Goal: Task Accomplishment & Management: Manage account settings

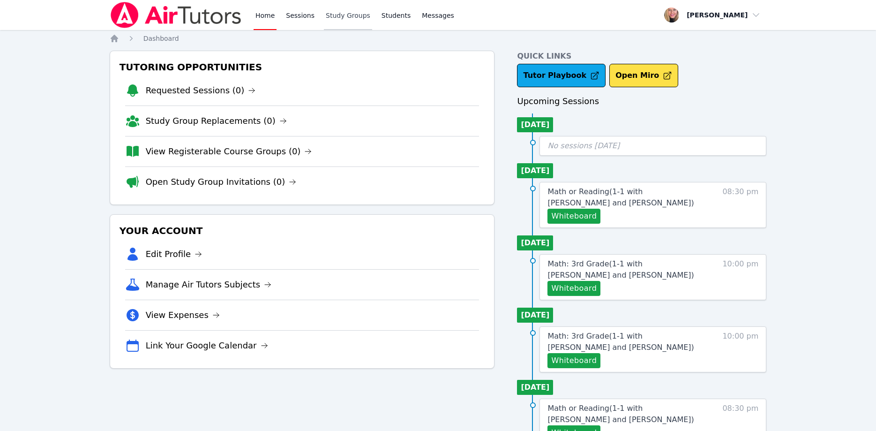
click at [344, 15] on link "Study Groups" at bounding box center [348, 15] width 48 height 30
click at [346, 13] on link "Study Groups" at bounding box center [348, 15] width 48 height 30
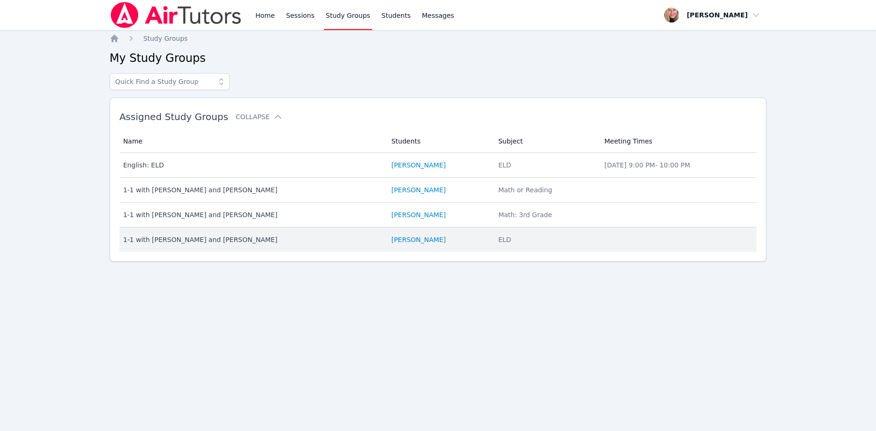
click at [210, 244] on td "Name 1-1 with Kira Tsiupa and Asia Mason" at bounding box center [253, 239] width 266 height 24
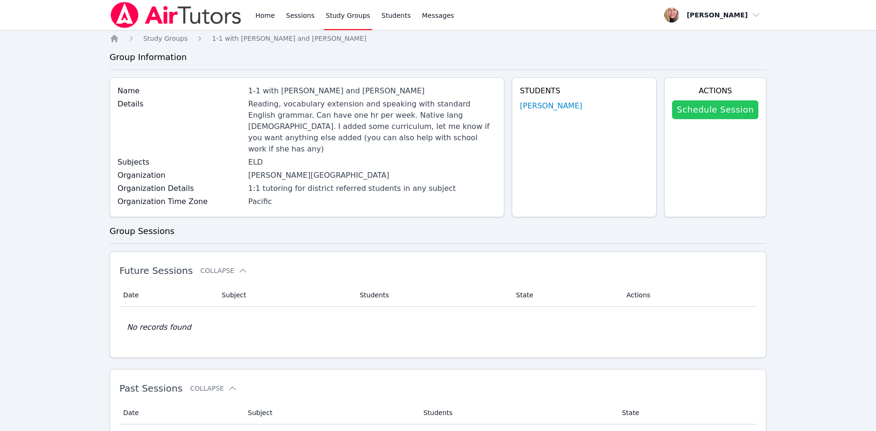
click at [721, 109] on link "Schedule Session" at bounding box center [715, 109] width 86 height 19
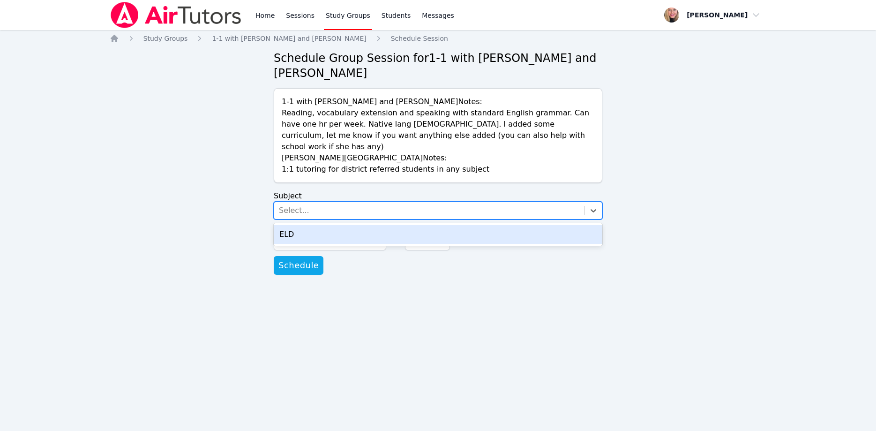
click at [409, 202] on div "Select..." at bounding box center [429, 210] width 310 height 17
click at [394, 225] on div "ELD" at bounding box center [438, 234] width 329 height 19
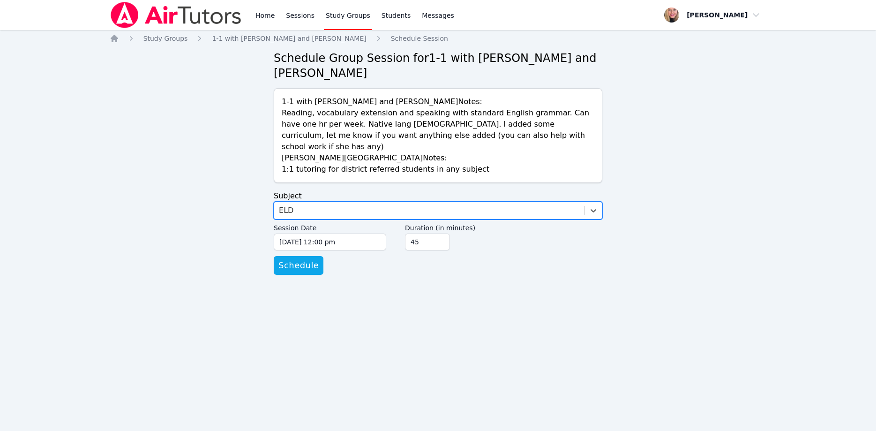
click at [440, 233] on input "45" at bounding box center [427, 241] width 45 height 17
click at [440, 233] on input "30" at bounding box center [427, 241] width 45 height 17
click at [440, 233] on input "15" at bounding box center [427, 241] width 45 height 17
type input "30"
drag, startPoint x: 440, startPoint y: 214, endPoint x: 421, endPoint y: 215, distance: 18.8
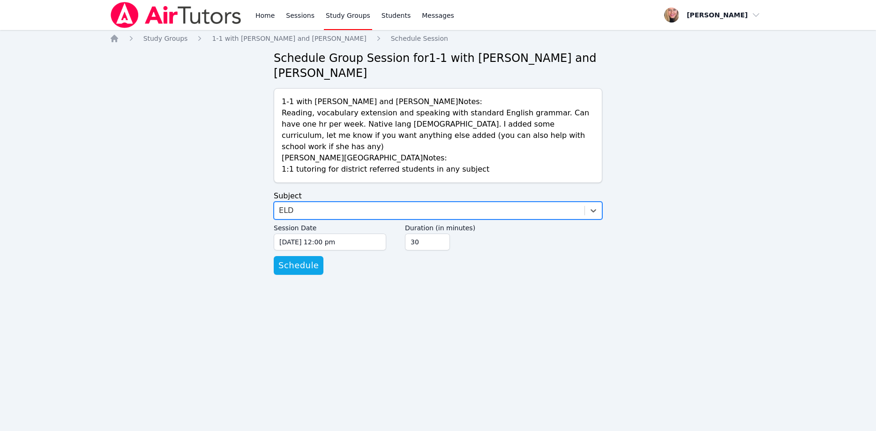
click at [440, 233] on input "30" at bounding box center [427, 241] width 45 height 17
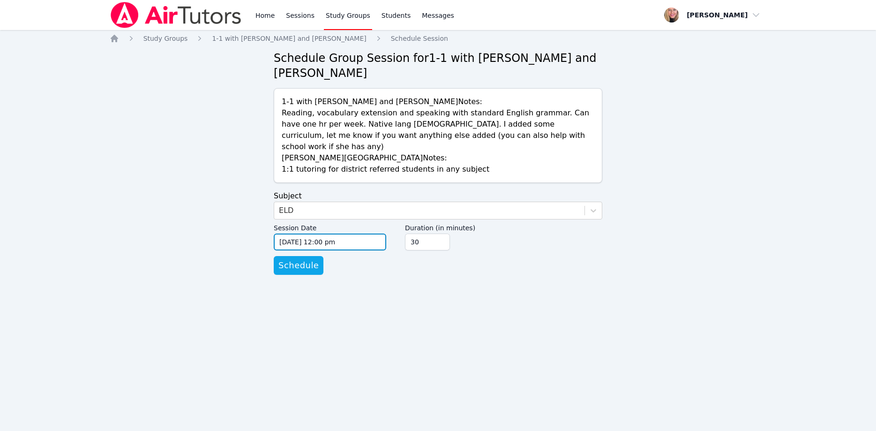
click at [382, 233] on input "09/10/2025 12:00 pm" at bounding box center [330, 241] width 113 height 17
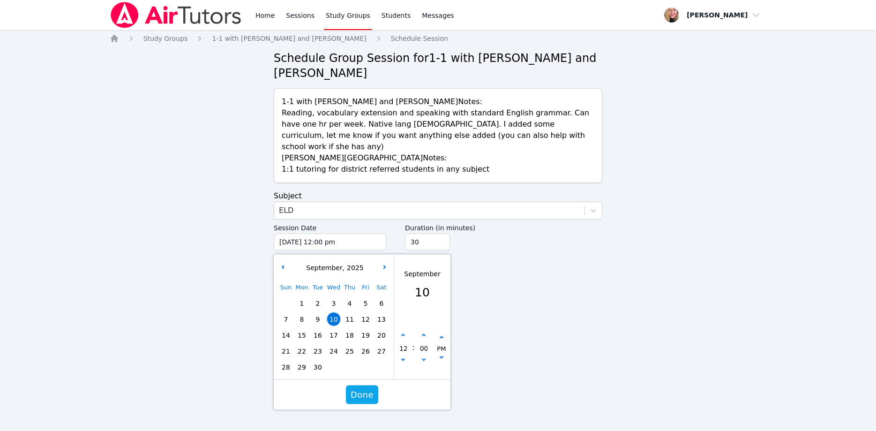
click at [347, 313] on span "11" at bounding box center [349, 319] width 13 height 13
click at [404, 356] on button "button" at bounding box center [403, 360] width 9 height 9
type input "09/11/2025 11:00 am"
type input "11"
click at [404, 356] on button "button" at bounding box center [403, 360] width 9 height 9
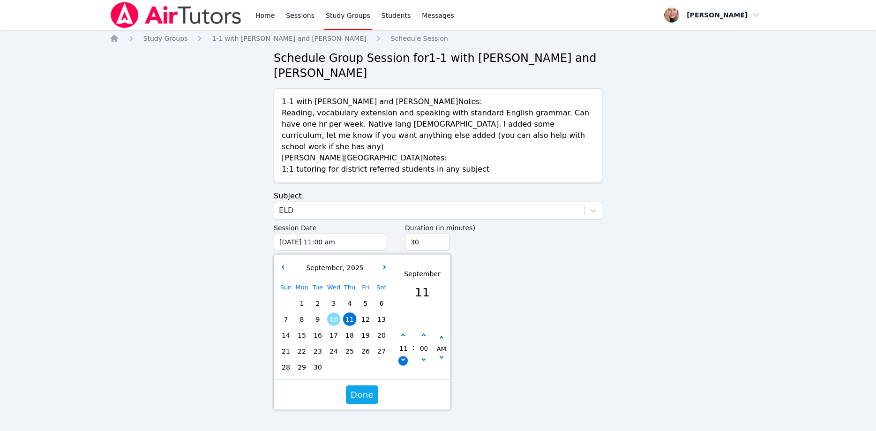
type input "09/11/2025 10:00 am"
type input "10"
click at [404, 356] on button "button" at bounding box center [403, 360] width 9 height 9
type input "09/11/2025 09:00 am"
type input "09"
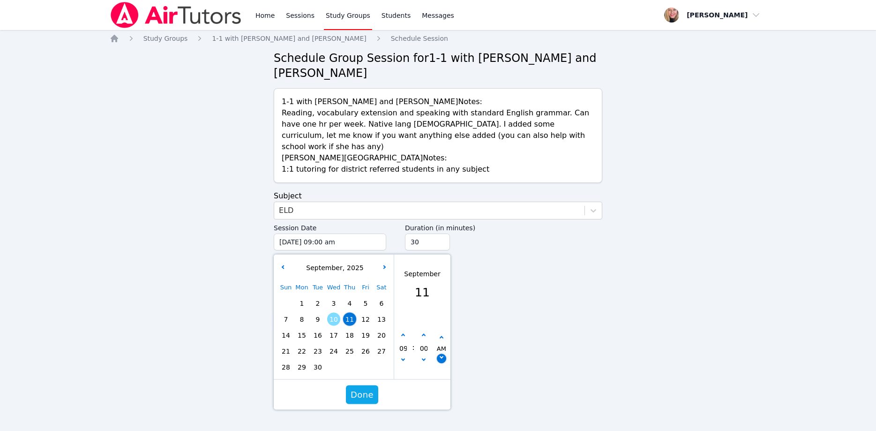
click at [444, 354] on button "button" at bounding box center [441, 358] width 9 height 9
type input "09/11/2025 09:00 pm"
click at [370, 388] on span "Done" at bounding box center [362, 394] width 23 height 13
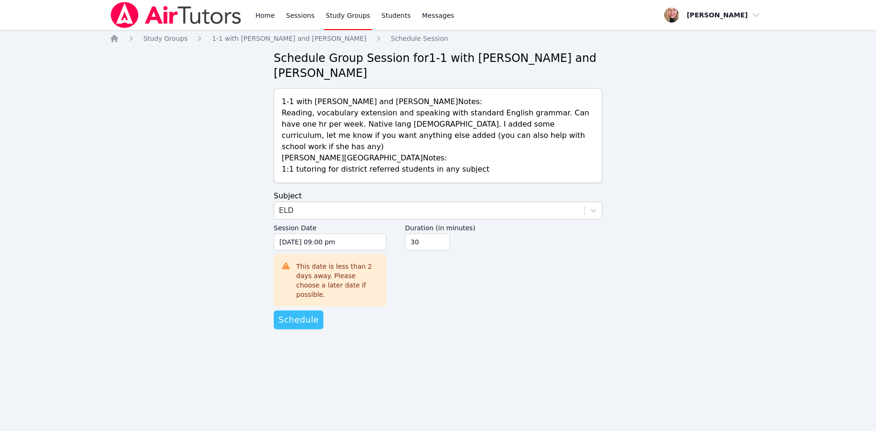
click at [301, 313] on span "Schedule" at bounding box center [298, 319] width 40 height 13
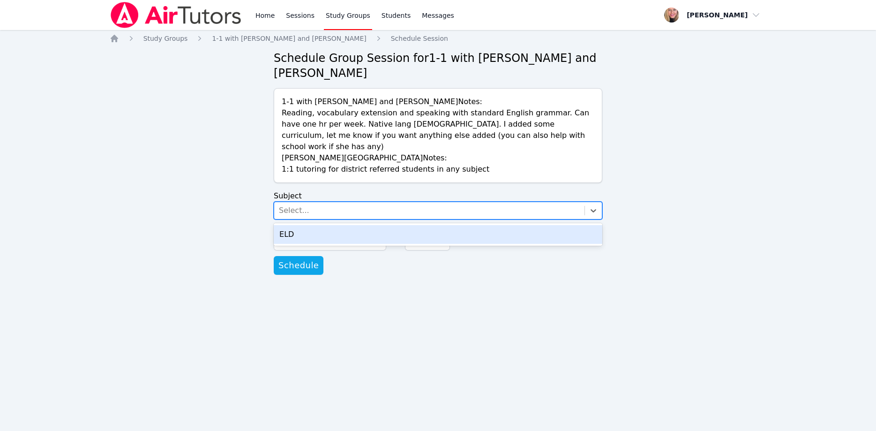
click at [380, 202] on div "Select..." at bounding box center [429, 210] width 310 height 17
click at [371, 225] on div "ELD" at bounding box center [438, 234] width 329 height 19
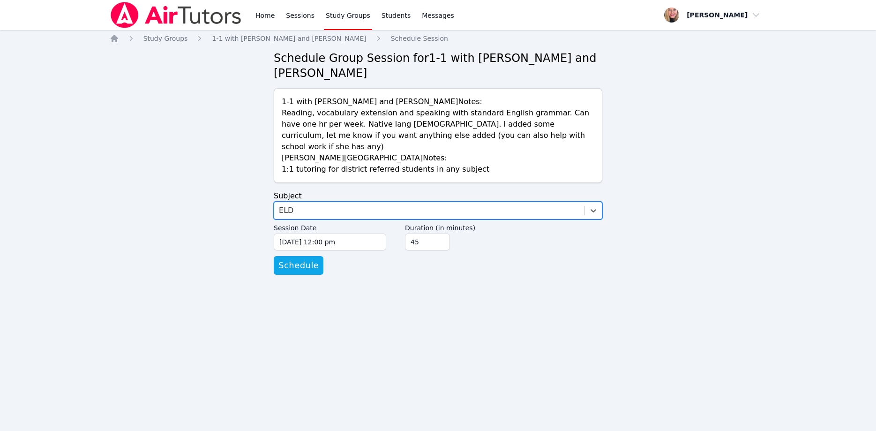
click at [438, 233] on input "45" at bounding box center [427, 241] width 45 height 17
type input "30"
click at [438, 233] on input "30" at bounding box center [427, 241] width 45 height 17
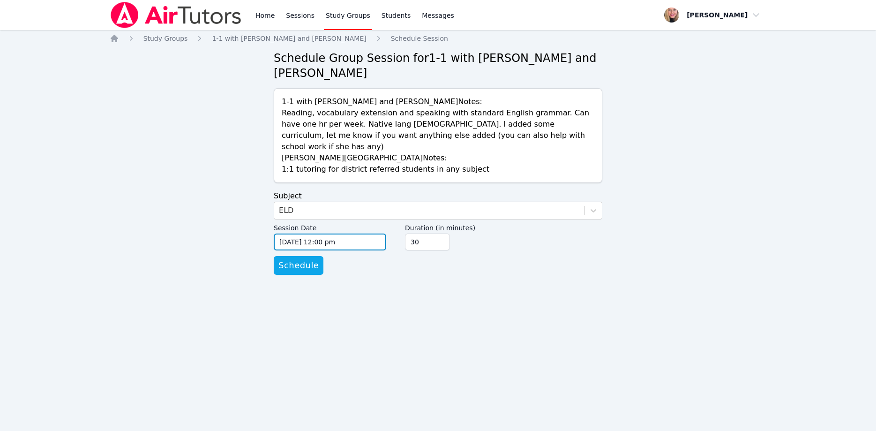
click at [372, 233] on input "09/10/2025 12:00 pm" at bounding box center [330, 241] width 113 height 17
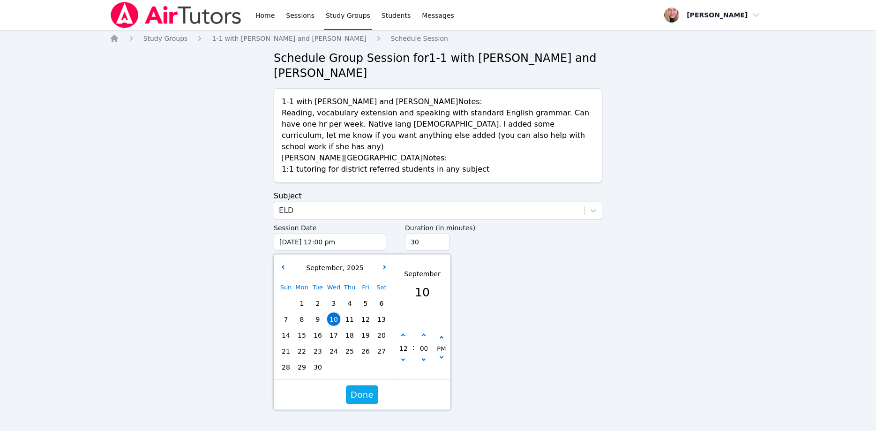
click at [301, 329] on span "15" at bounding box center [301, 335] width 13 height 13
click at [405, 356] on button "button" at bounding box center [403, 360] width 9 height 9
type input "09/15/2025 11:00 am"
type input "11"
click at [405, 356] on button "button" at bounding box center [403, 360] width 9 height 9
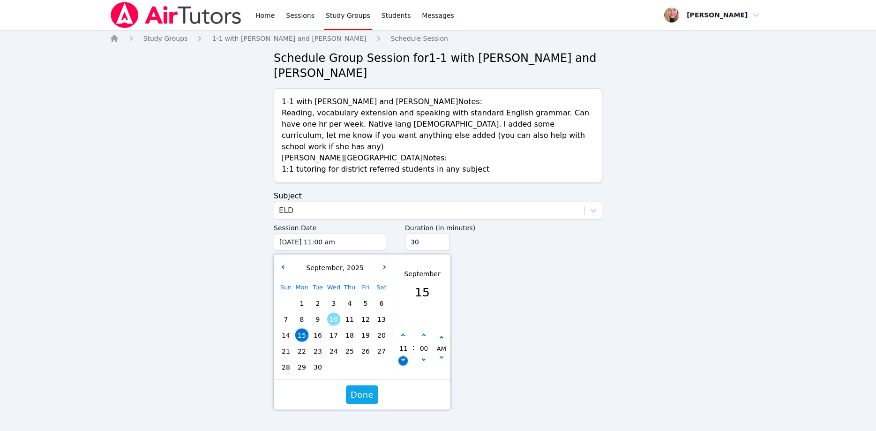
type input "09/15/2025 10:00 am"
type input "10"
click at [405, 356] on button "button" at bounding box center [403, 360] width 9 height 9
type input "09/15/2025 09:00 am"
type input "09"
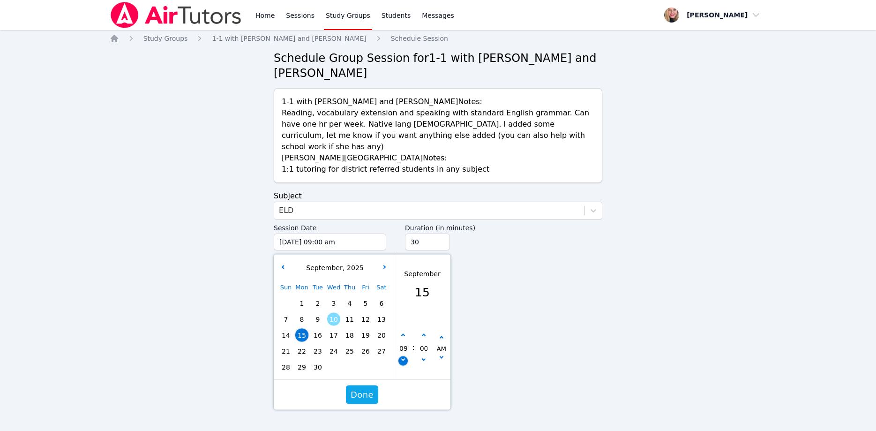
click at [405, 356] on button "button" at bounding box center [403, 360] width 9 height 9
type input "09/15/2025 08:00 am"
type input "08"
drag, startPoint x: 403, startPoint y: 307, endPoint x: 441, endPoint y: 309, distance: 38.0
click at [404, 331] on button "button" at bounding box center [403, 335] width 9 height 9
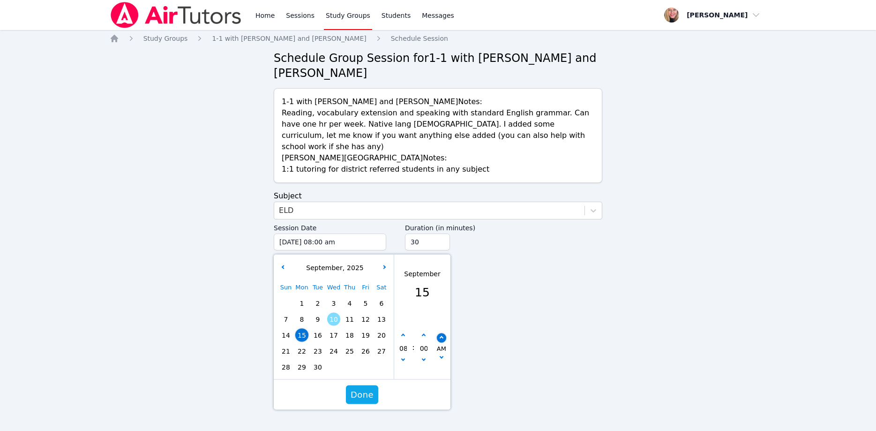
type input "09/15/2025 09:00 am"
type input "09"
click at [444, 333] on button "button" at bounding box center [441, 337] width 9 height 9
type input "09/15/2025 09:00 pm"
click at [368, 388] on span "Done" at bounding box center [362, 394] width 23 height 13
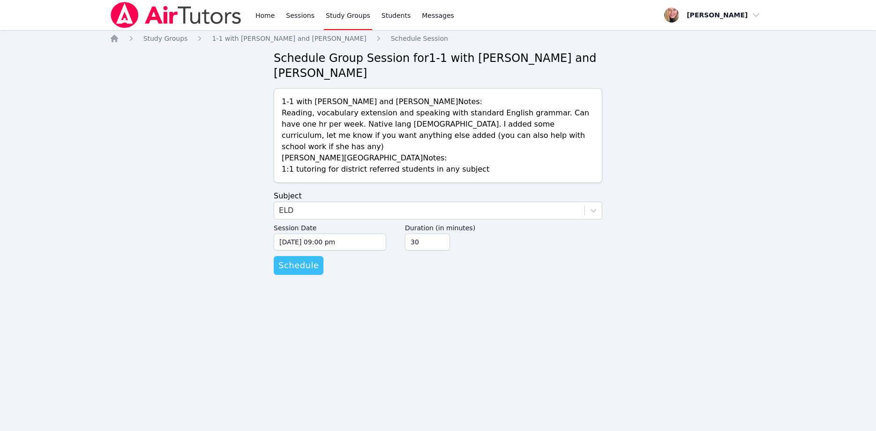
click at [304, 259] on span "Schedule" at bounding box center [298, 265] width 40 height 13
click at [347, 202] on div "Select..." at bounding box center [429, 210] width 310 height 17
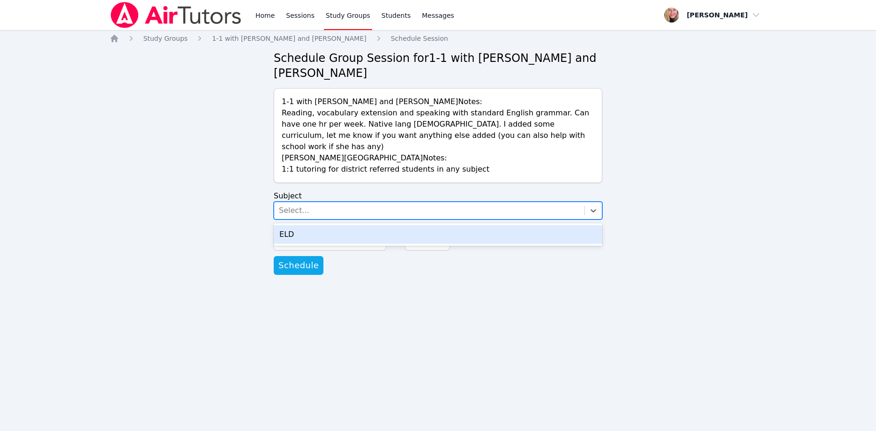
click at [369, 225] on div "ELD" at bounding box center [438, 234] width 329 height 19
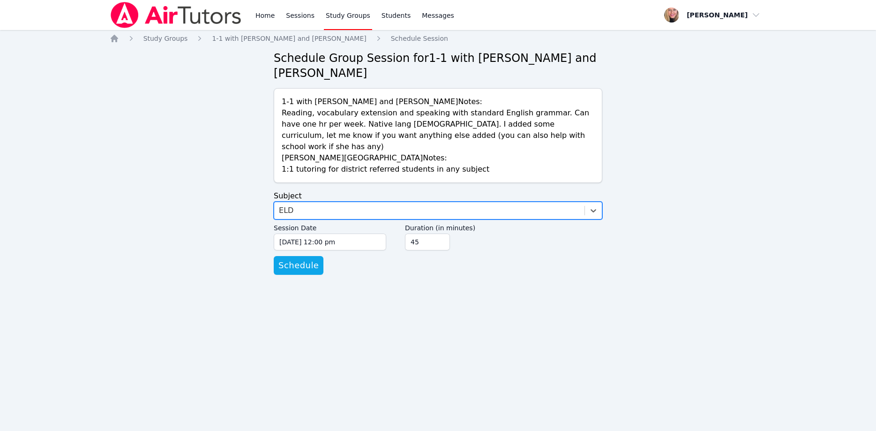
click at [440, 233] on input "45" at bounding box center [427, 241] width 45 height 17
type input "30"
click at [440, 233] on input "30" at bounding box center [427, 241] width 45 height 17
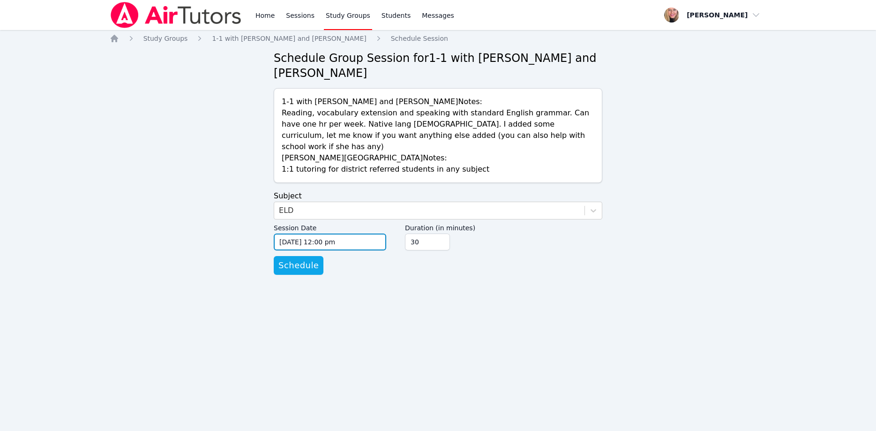
click at [350, 233] on input "09/10/2025 12:00 pm" at bounding box center [330, 241] width 113 height 17
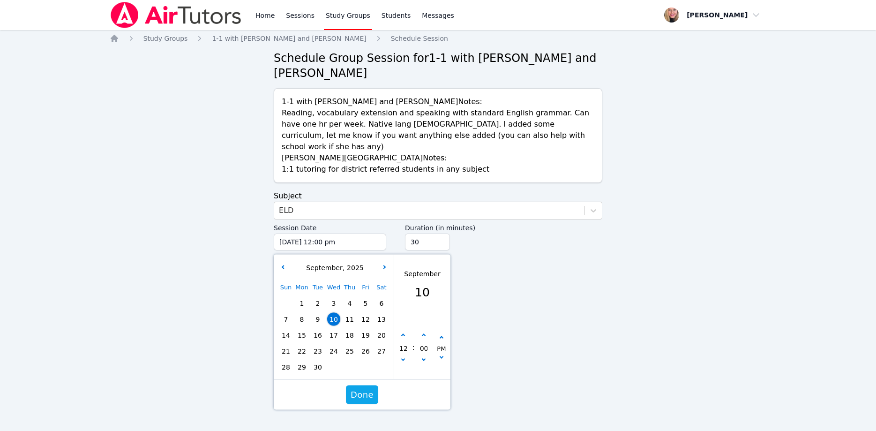
click at [351, 329] on span "18" at bounding box center [349, 335] width 13 height 13
click at [405, 357] on icon "button" at bounding box center [403, 359] width 4 height 4
type input "09/18/2025 11:00 am"
type input "11"
click at [405, 357] on icon "button" at bounding box center [403, 359] width 4 height 4
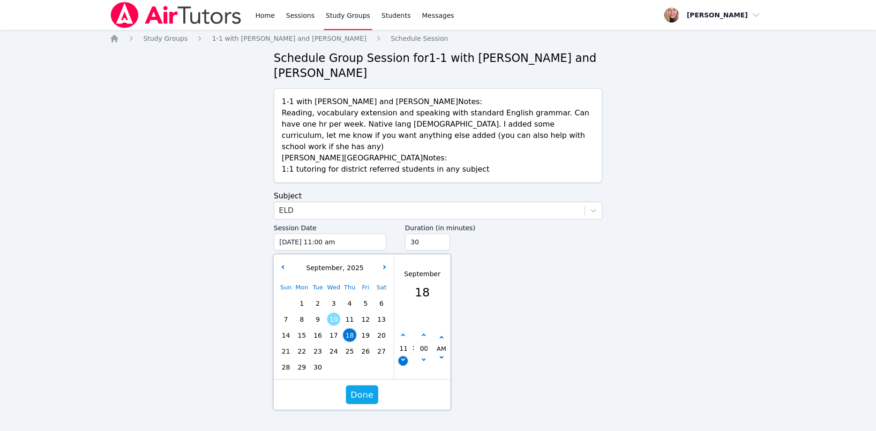
type input "09/18/2025 10:00 am"
type input "10"
click at [405, 357] on icon "button" at bounding box center [403, 359] width 4 height 4
type input "09/18/2025 09:00 am"
type input "09"
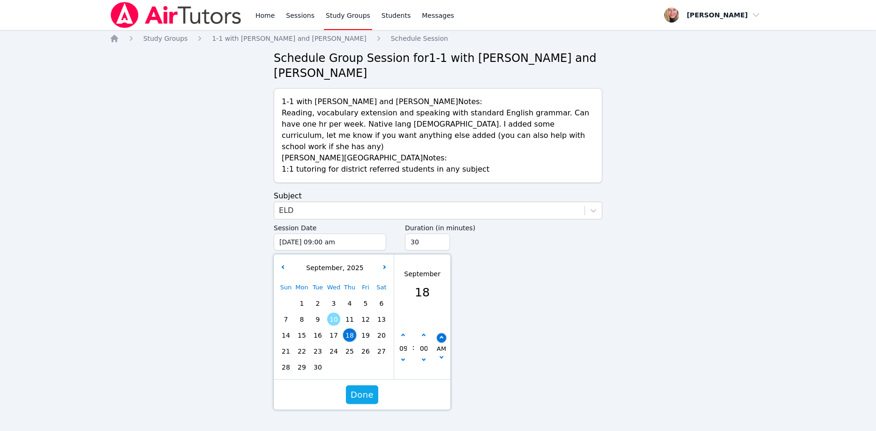
click at [445, 333] on button "button" at bounding box center [441, 337] width 9 height 9
type input "09/18/2025 09:00 pm"
click at [371, 388] on span "Done" at bounding box center [362, 394] width 23 height 13
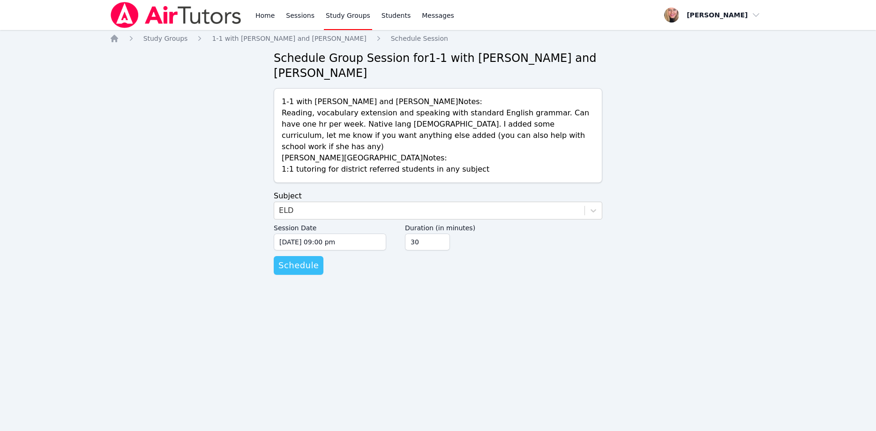
click at [299, 259] on span "Schedule" at bounding box center [298, 265] width 40 height 13
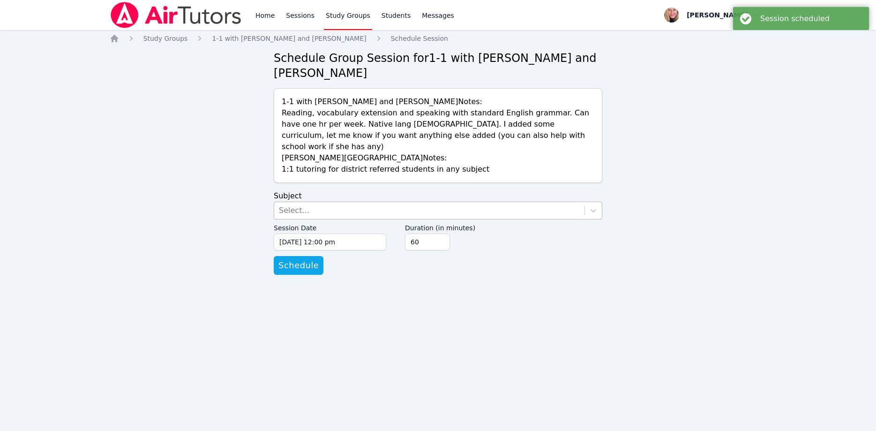
click at [350, 202] on div "Select..." at bounding box center [429, 210] width 310 height 17
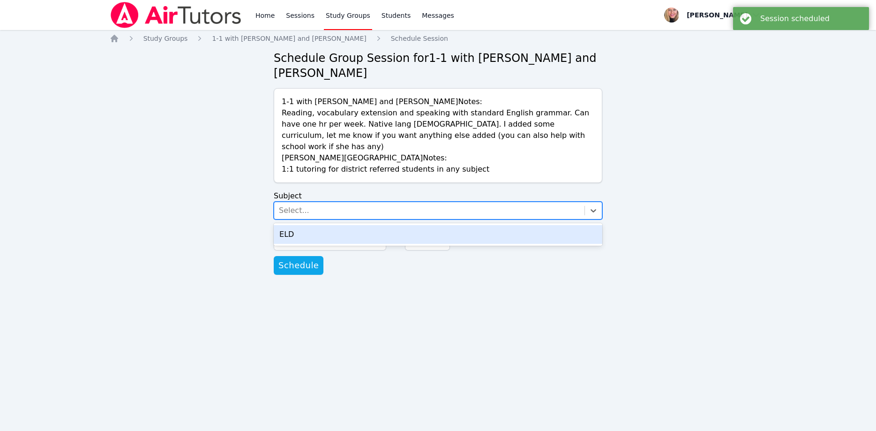
click at [353, 225] on div "ELD" at bounding box center [438, 234] width 329 height 19
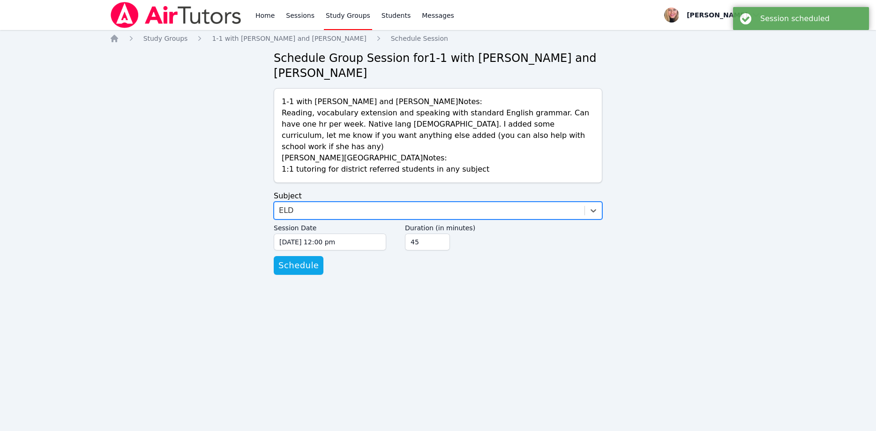
click at [440, 233] on input "45" at bounding box center [427, 241] width 45 height 17
type input "30"
click at [440, 233] on input "30" at bounding box center [427, 241] width 45 height 17
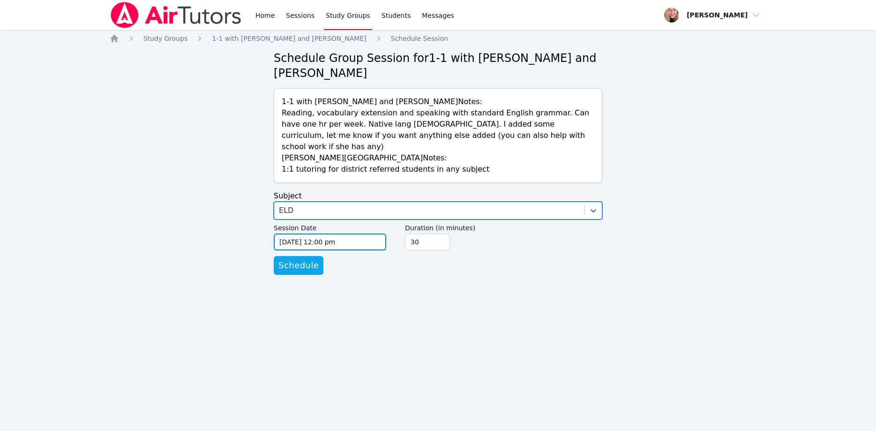
click at [339, 233] on input "09/10/2025 12:00 pm" at bounding box center [330, 241] width 113 height 17
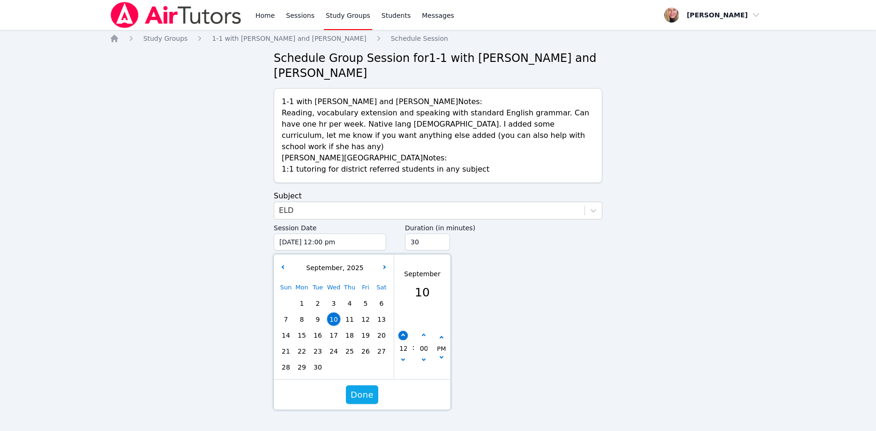
click at [406, 331] on button "button" at bounding box center [403, 335] width 9 height 9
type input "09/10/2025 01:00 pm"
type input "01"
click at [406, 331] on button "button" at bounding box center [403, 335] width 9 height 9
type input "09/10/2025 02:00 pm"
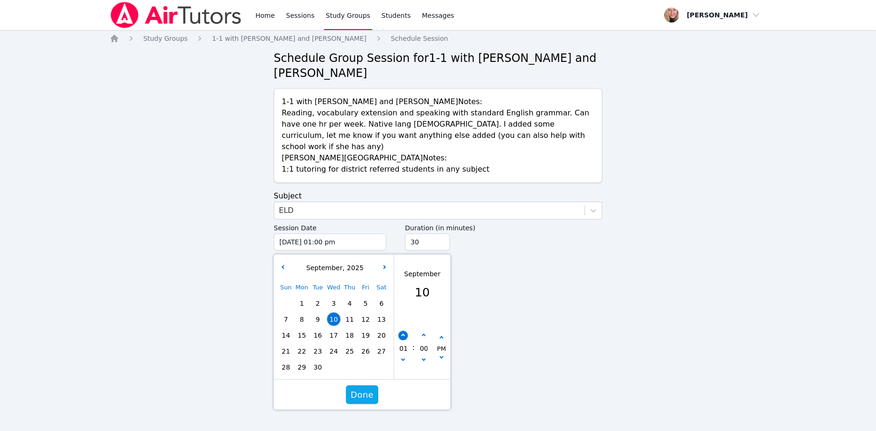
type input "02"
click at [406, 331] on button "button" at bounding box center [403, 335] width 9 height 9
type input "09/10/2025 03:00 pm"
type input "03"
click at [406, 331] on button "button" at bounding box center [403, 335] width 9 height 9
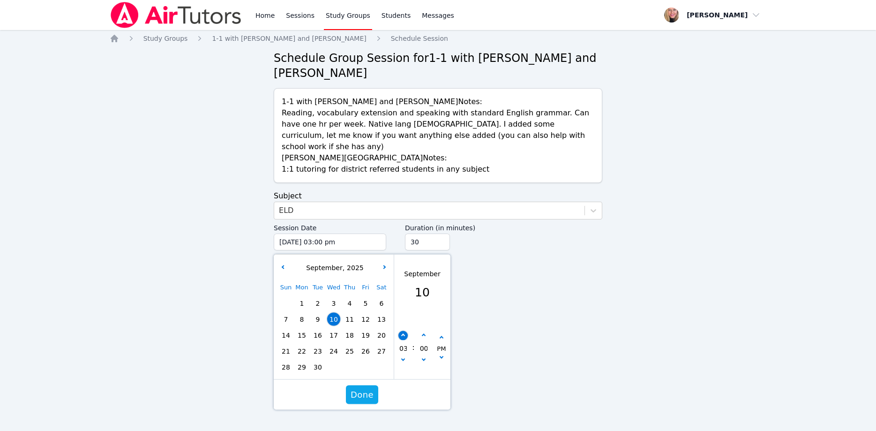
type input "09/10/2025 04:00 pm"
type input "04"
click at [406, 331] on button "button" at bounding box center [403, 335] width 9 height 9
type input "09/10/2025 05:00 pm"
type input "05"
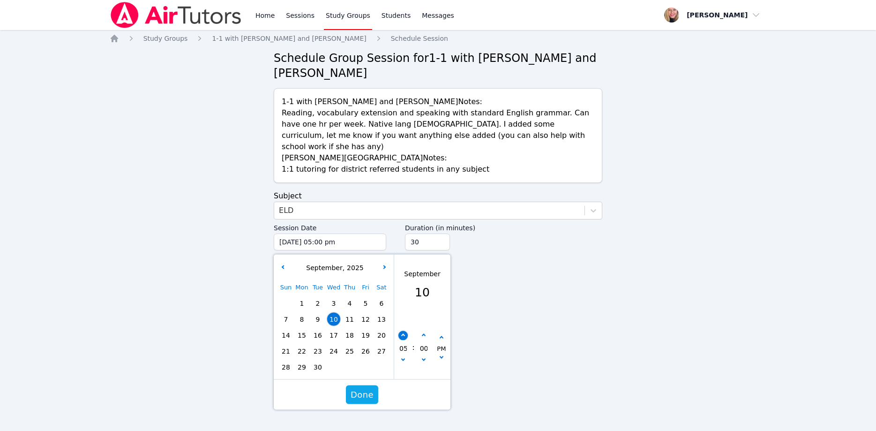
click at [406, 331] on button "button" at bounding box center [403, 335] width 9 height 9
type input "09/10/2025 06:00 pm"
type input "06"
click at [406, 331] on button "button" at bounding box center [403, 335] width 9 height 9
type input "09/10/2025 07:00 pm"
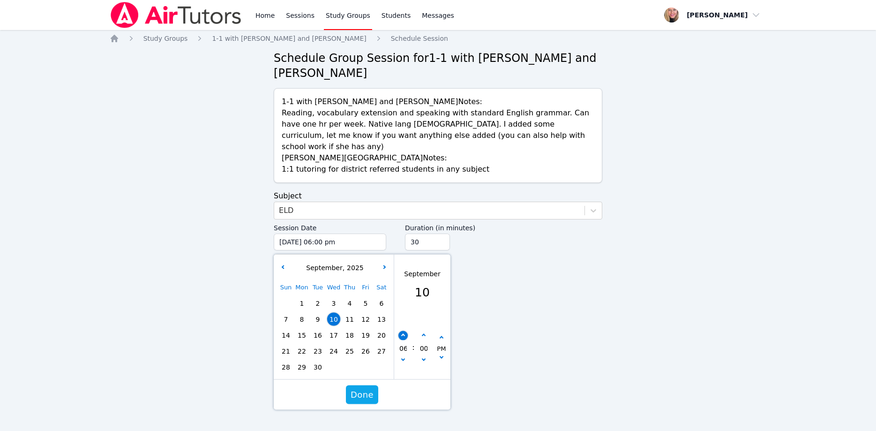
type input "07"
click at [406, 331] on button "button" at bounding box center [403, 335] width 9 height 9
type input "09/10/2025 08:00 pm"
type input "08"
click at [406, 331] on button "button" at bounding box center [403, 335] width 9 height 9
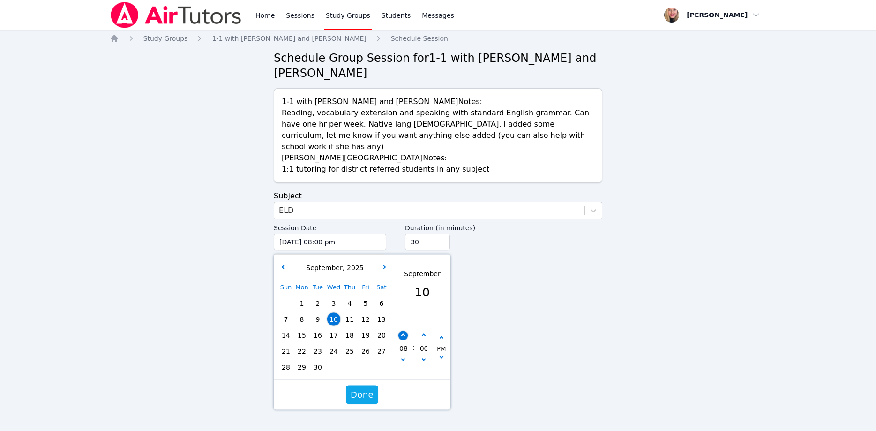
type input "09/10/2025 09:00 pm"
type input "09"
click at [301, 345] on span "22" at bounding box center [301, 351] width 13 height 13
type input "09/22/2025 09:00 pm"
click at [369, 388] on span "Done" at bounding box center [362, 394] width 23 height 13
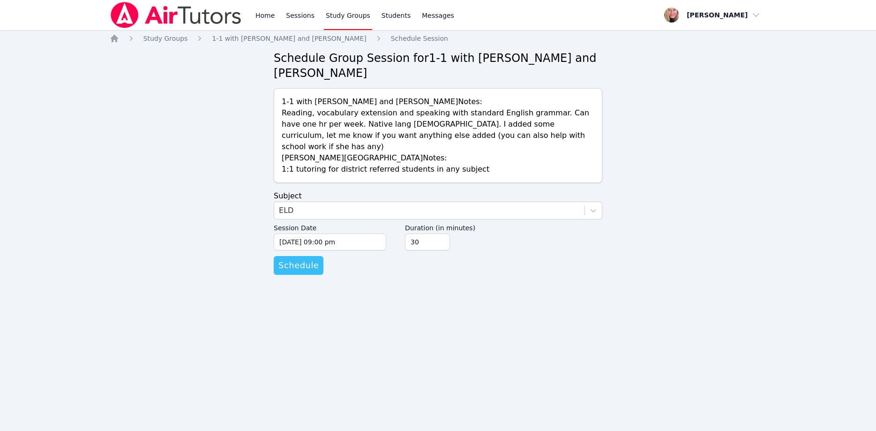
click at [315, 256] on button "Schedule" at bounding box center [299, 265] width 50 height 19
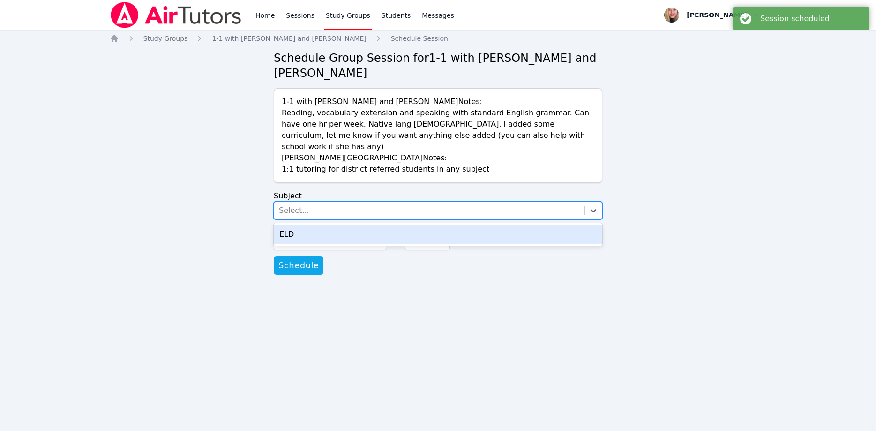
click at [326, 202] on div "Select..." at bounding box center [429, 210] width 310 height 17
click at [328, 225] on div "ELD" at bounding box center [438, 234] width 329 height 19
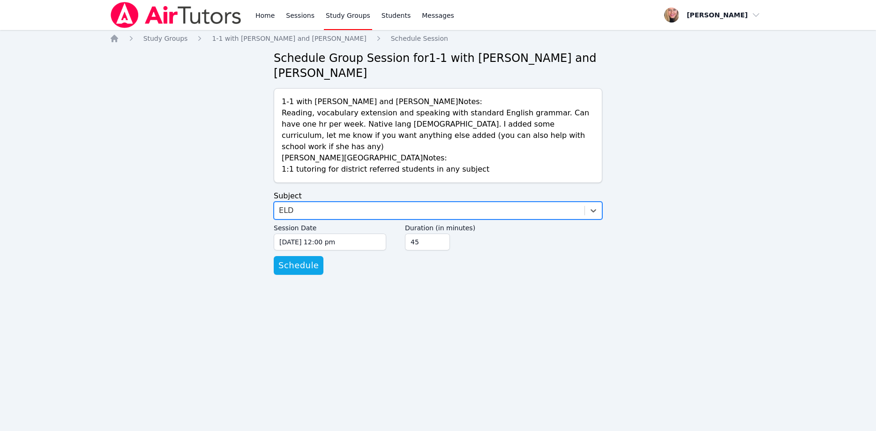
click at [441, 233] on input "45" at bounding box center [427, 241] width 45 height 17
type input "30"
click at [441, 233] on input "30" at bounding box center [427, 241] width 45 height 17
click at [373, 233] on input "09/10/2025 12:00 pm" at bounding box center [330, 241] width 113 height 17
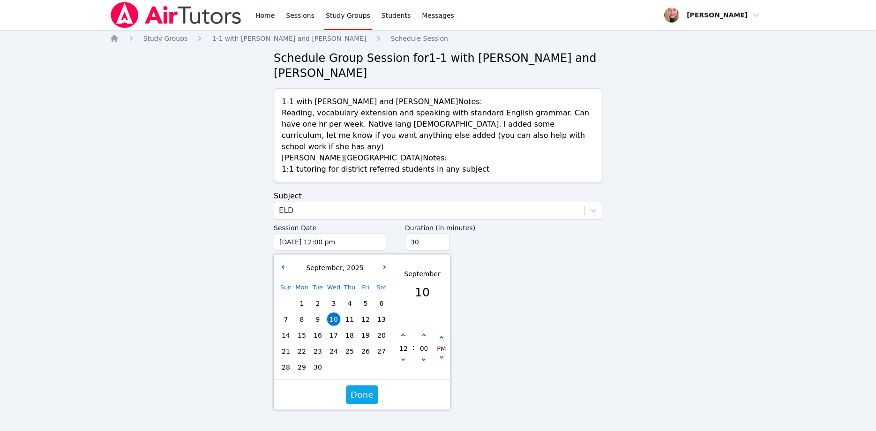
click at [347, 345] on span "25" at bounding box center [349, 351] width 13 height 13
click at [406, 331] on button "button" at bounding box center [403, 335] width 9 height 9
type input "09/25/2025 01:00 pm"
type input "01"
click at [406, 331] on button "button" at bounding box center [403, 335] width 9 height 9
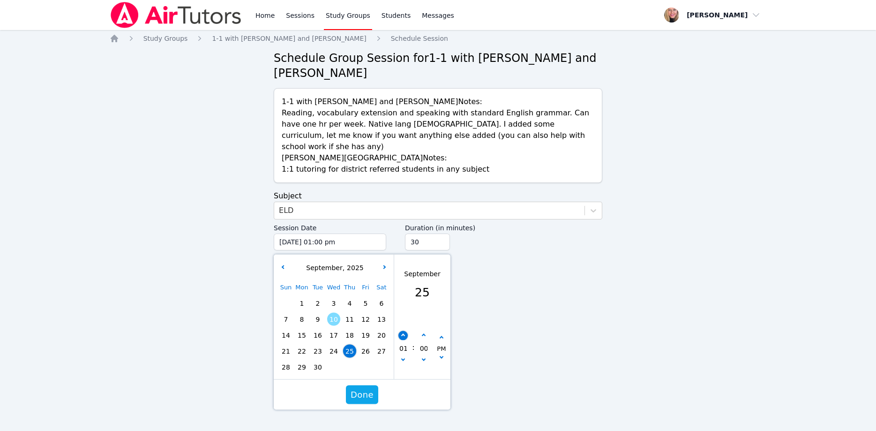
type input "09/25/2025 02:00 pm"
type input "02"
click at [406, 331] on button "button" at bounding box center [403, 335] width 9 height 9
type input "09/25/2025 03:00 pm"
type input "03"
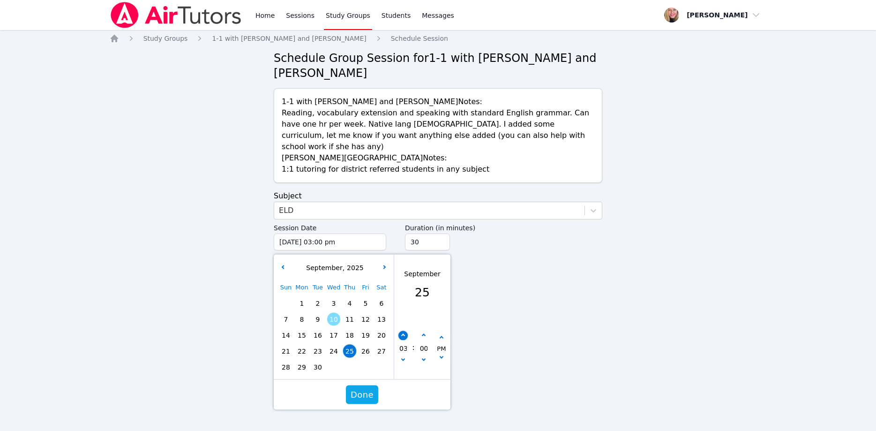
click at [406, 331] on button "button" at bounding box center [403, 335] width 9 height 9
type input "09/25/2025 04:00 pm"
type input "04"
click at [406, 331] on button "button" at bounding box center [403, 335] width 9 height 9
type input "09/25/2025 05:00 pm"
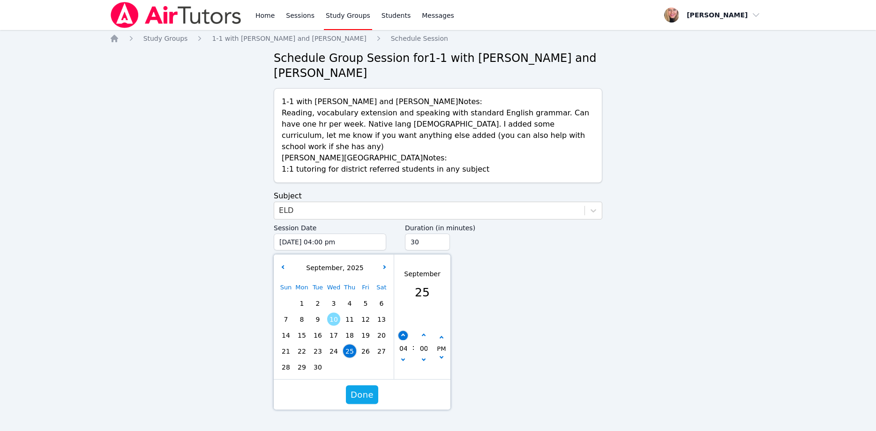
type input "05"
click at [406, 331] on button "button" at bounding box center [403, 335] width 9 height 9
type input "09/25/2025 06:00 pm"
type input "06"
click at [406, 331] on button "button" at bounding box center [403, 335] width 9 height 9
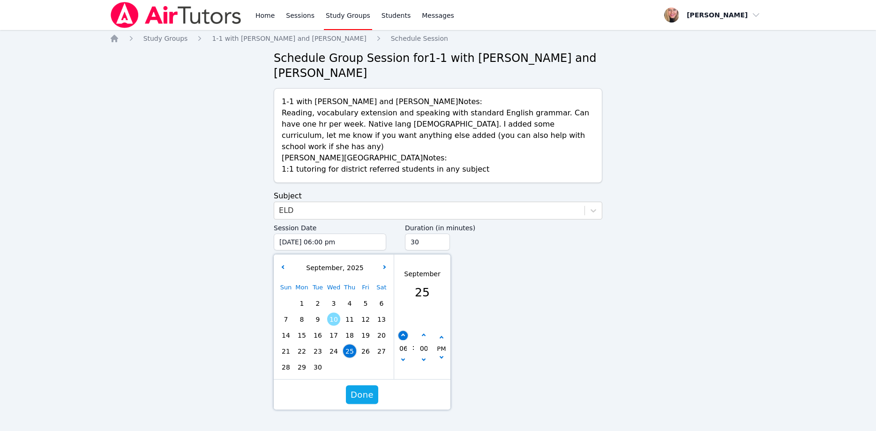
type input "09/25/2025 07:00 pm"
type input "07"
click at [406, 331] on button "button" at bounding box center [403, 335] width 9 height 9
type input "09/25/2025 08:00 pm"
type input "08"
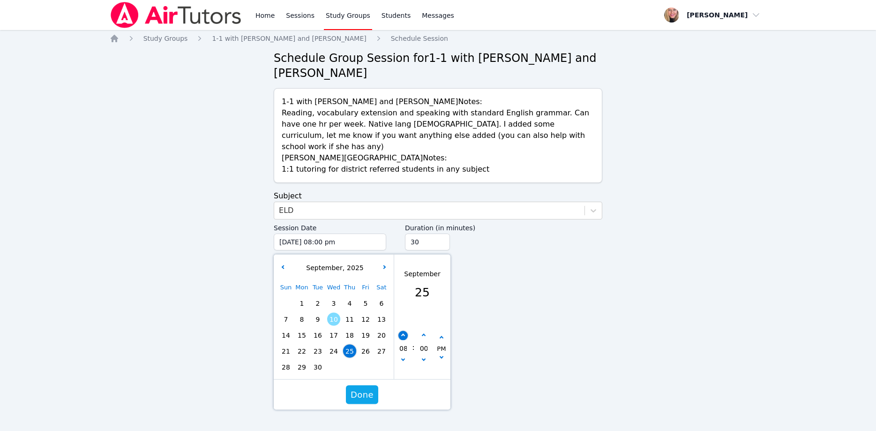
click at [406, 331] on button "button" at bounding box center [403, 335] width 9 height 9
type input "09/25/2025 09:00 pm"
type input "09"
click at [363, 388] on span "Done" at bounding box center [362, 394] width 23 height 13
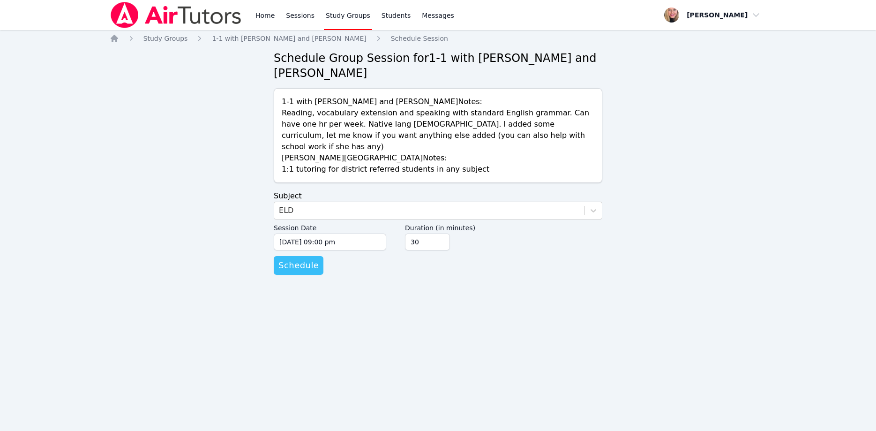
click at [313, 259] on span "Schedule" at bounding box center [298, 265] width 40 height 13
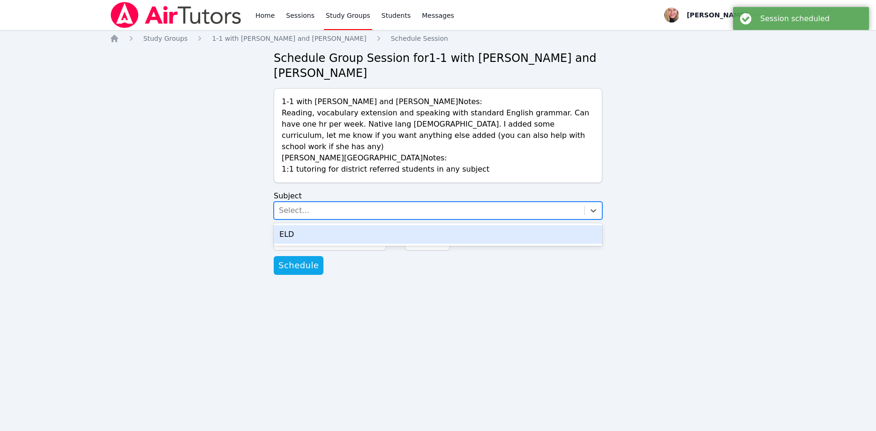
drag, startPoint x: 320, startPoint y: 182, endPoint x: 322, endPoint y: 198, distance: 15.6
click at [319, 202] on div "Select..." at bounding box center [429, 210] width 310 height 17
click at [328, 225] on div "ELD" at bounding box center [438, 234] width 329 height 19
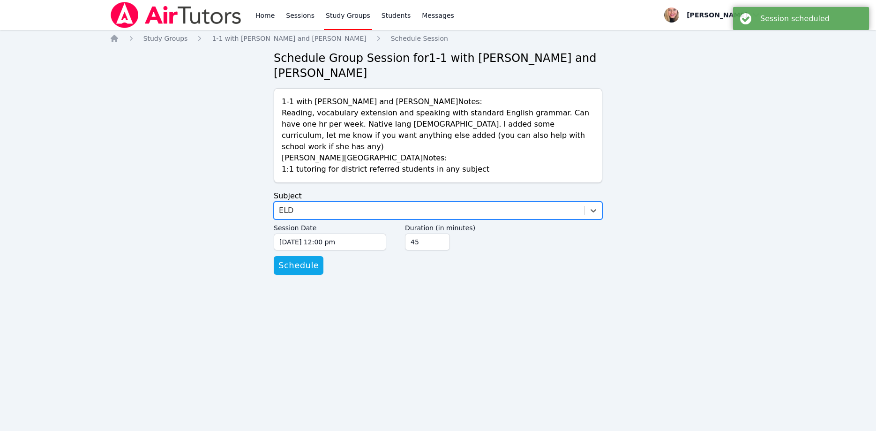
click at [442, 233] on input "45" at bounding box center [427, 241] width 45 height 17
type input "30"
click at [442, 233] on input "30" at bounding box center [427, 241] width 45 height 17
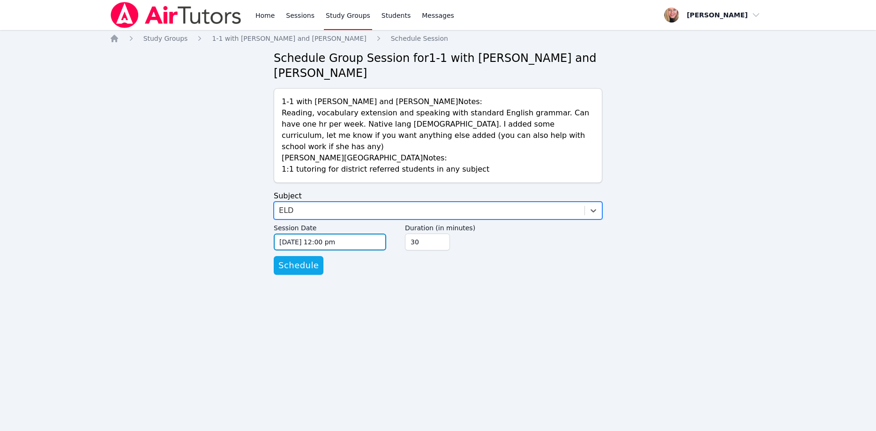
click at [342, 233] on input "09/10/2025 12:00 pm" at bounding box center [330, 241] width 113 height 17
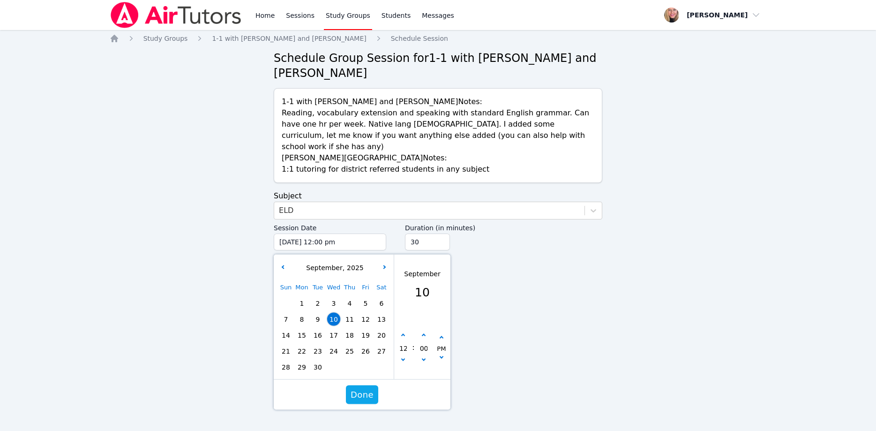
click at [298, 361] on span "29" at bounding box center [301, 367] width 13 height 13
click at [400, 331] on button "button" at bounding box center [403, 335] width 9 height 9
type input "09/29/2025 01:00 pm"
type input "01"
click at [400, 331] on button "button" at bounding box center [403, 335] width 9 height 9
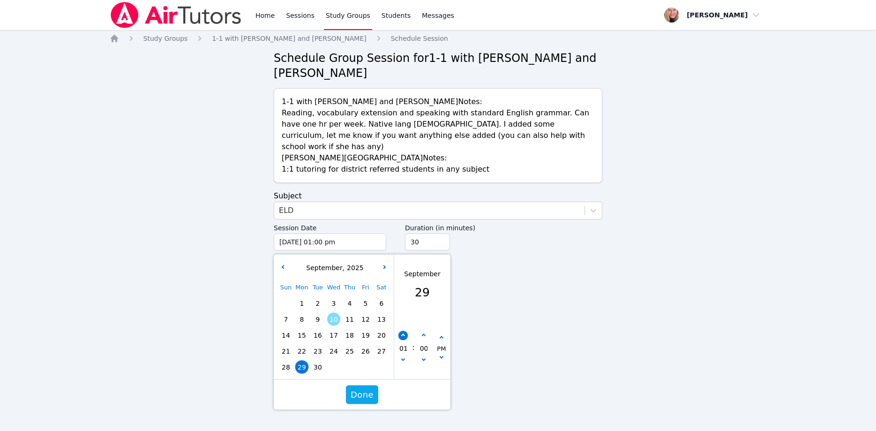
type input "09/29/2025 02:00 pm"
type input "02"
click at [400, 331] on button "button" at bounding box center [403, 335] width 9 height 9
type input "09/29/2025 03:00 pm"
type input "03"
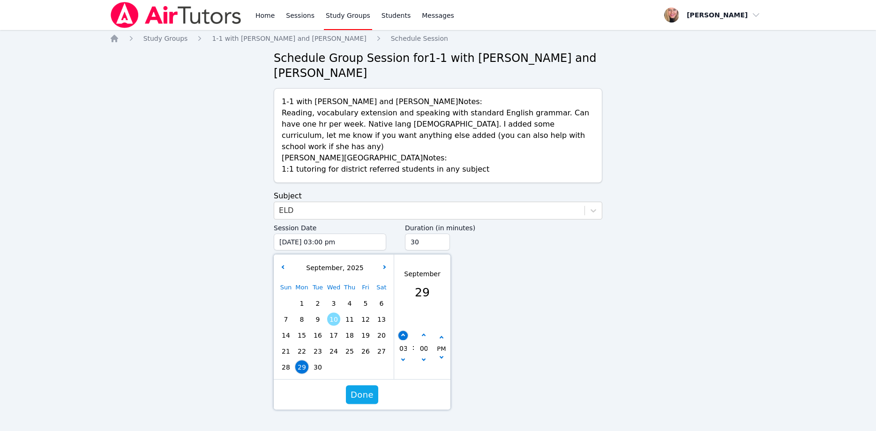
click at [400, 331] on button "button" at bounding box center [403, 335] width 9 height 9
type input "09/29/2025 04:00 pm"
type input "04"
click at [400, 331] on button "button" at bounding box center [403, 335] width 9 height 9
type input "09/29/2025 05:00 pm"
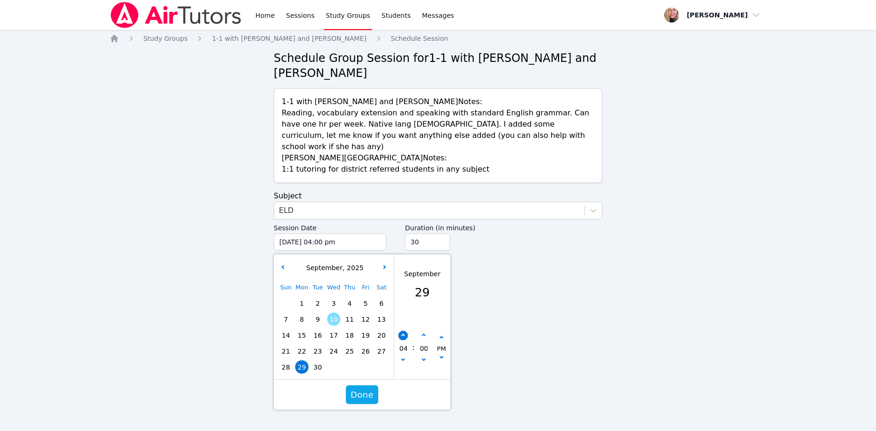
type input "05"
click at [400, 331] on button "button" at bounding box center [403, 335] width 9 height 9
type input "09/29/2025 06:00 pm"
type input "06"
click at [400, 331] on button "button" at bounding box center [403, 335] width 9 height 9
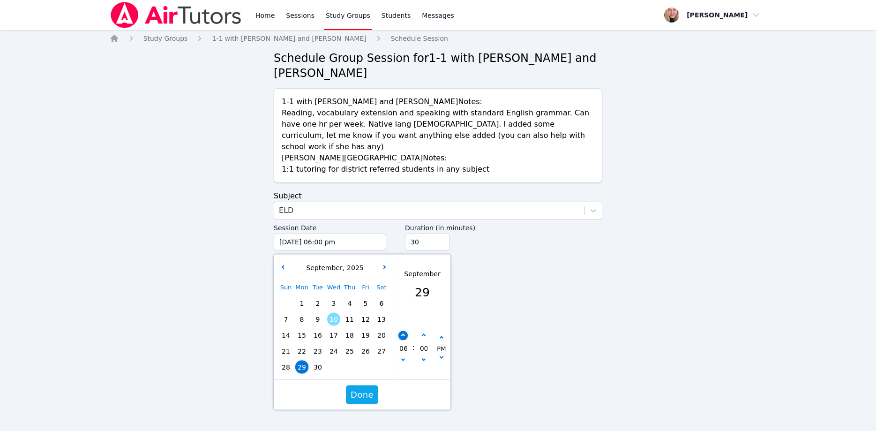
type input "09/29/2025 07:00 pm"
type input "07"
click at [400, 331] on button "button" at bounding box center [403, 335] width 9 height 9
type input "09/29/2025 08:00 pm"
type input "08"
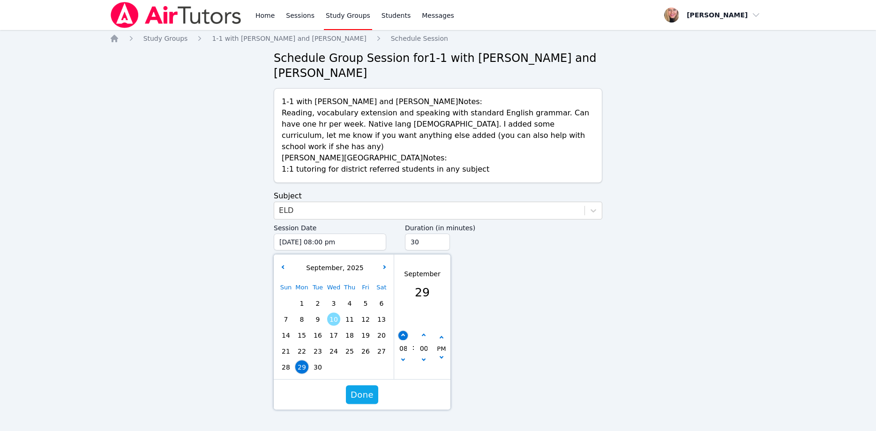
click at [400, 331] on button "button" at bounding box center [403, 335] width 9 height 9
type input "09/29/2025 09:00 pm"
type input "09"
click at [367, 388] on span "Done" at bounding box center [362, 394] width 23 height 13
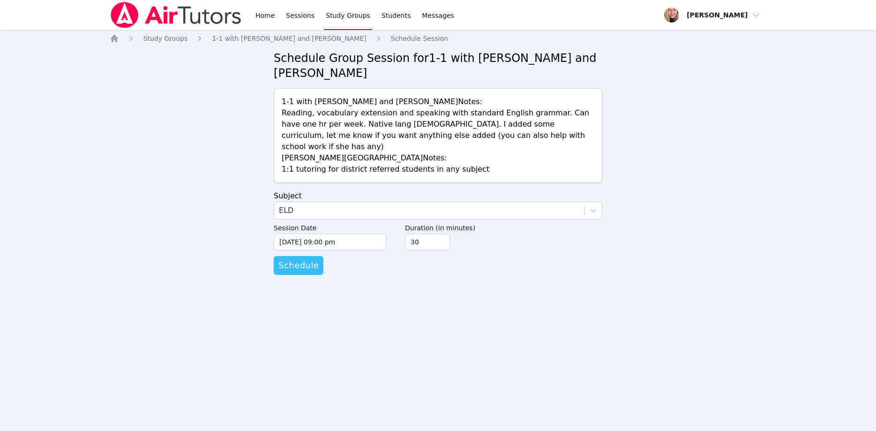
click at [301, 259] on span "Schedule" at bounding box center [298, 265] width 40 height 13
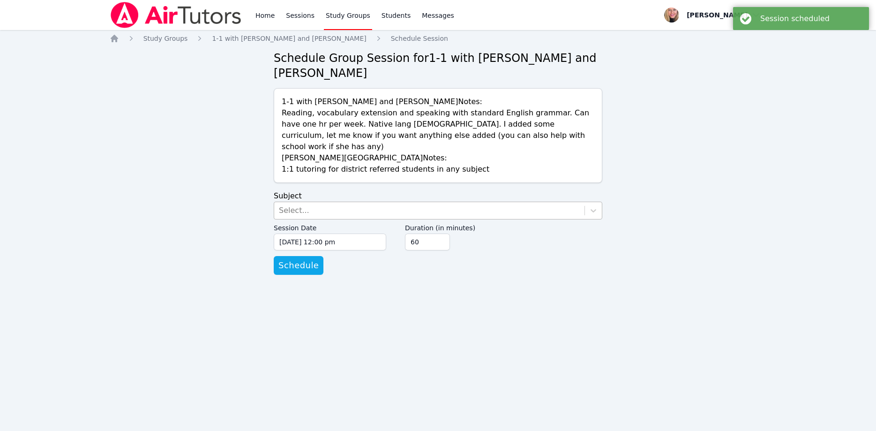
click at [331, 202] on div "Select..." at bounding box center [429, 210] width 310 height 17
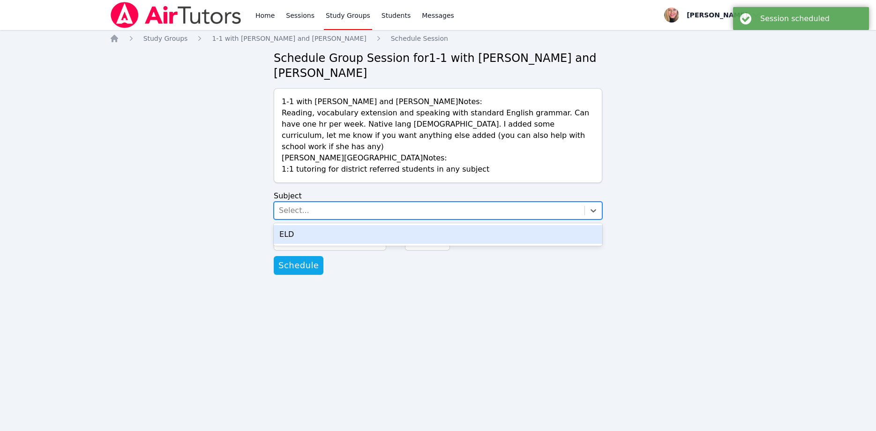
click at [331, 225] on div "ELD" at bounding box center [438, 234] width 329 height 19
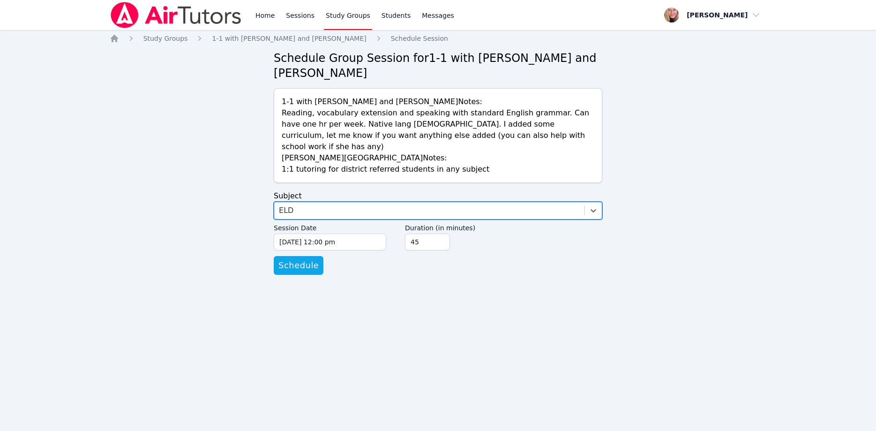
click at [438, 233] on input "45" at bounding box center [427, 241] width 45 height 17
type input "30"
click at [438, 233] on input "30" at bounding box center [427, 241] width 45 height 17
click at [362, 233] on input "09/10/2025 12:00 pm" at bounding box center [330, 241] width 113 height 17
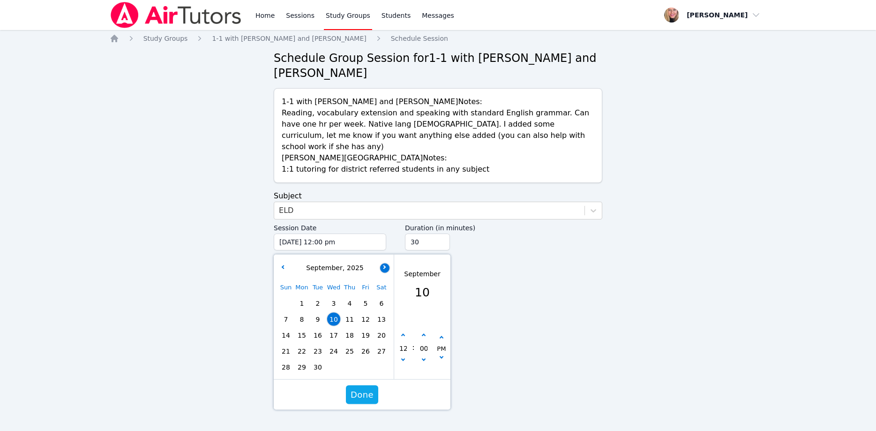
click at [382, 263] on button "button" at bounding box center [384, 267] width 9 height 9
click at [302, 313] on span "6" at bounding box center [301, 319] width 13 height 13
click at [401, 331] on button "button" at bounding box center [403, 335] width 9 height 9
type input "10/06/2025 01:00 pm"
type input "01"
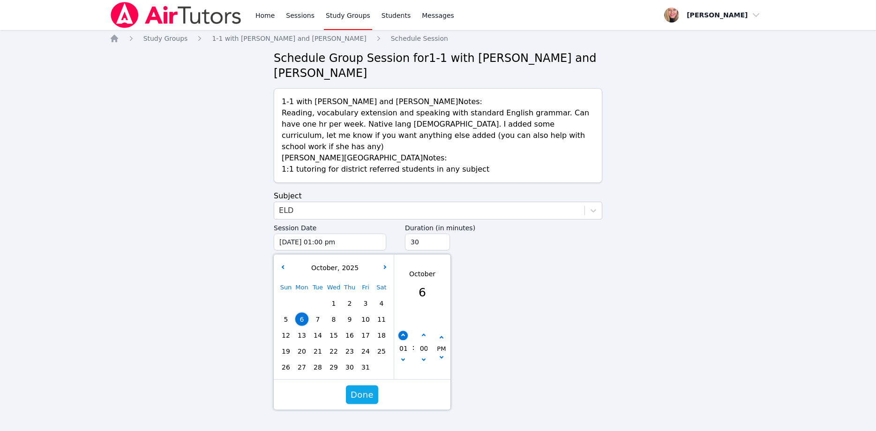
click at [401, 331] on button "button" at bounding box center [403, 335] width 9 height 9
type input "10/06/2025 02:00 pm"
type input "02"
click at [401, 331] on button "button" at bounding box center [403, 335] width 9 height 9
type input "10/06/2025 03:00 pm"
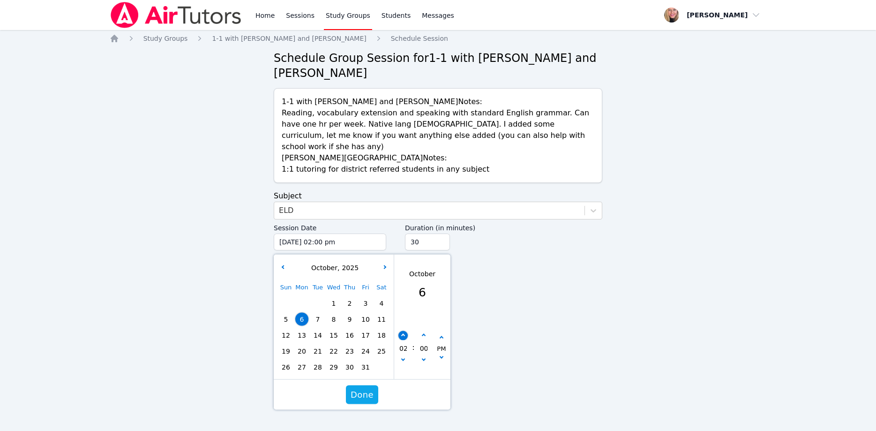
type input "03"
click at [401, 331] on button "button" at bounding box center [403, 335] width 9 height 9
type input "10/06/2025 04:00 pm"
type input "04"
click at [401, 331] on button "button" at bounding box center [403, 335] width 9 height 9
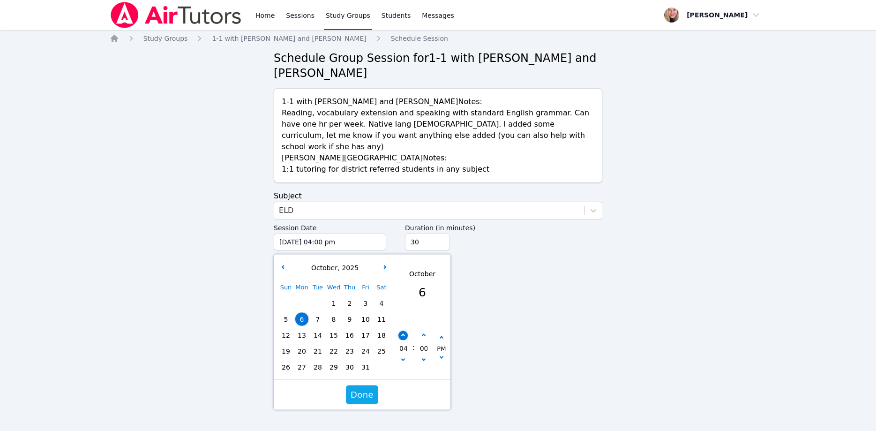
type input "10/06/2025 05:00 pm"
type input "05"
click at [401, 331] on button "button" at bounding box center [403, 335] width 9 height 9
type input "10/06/2025 06:00 pm"
type input "06"
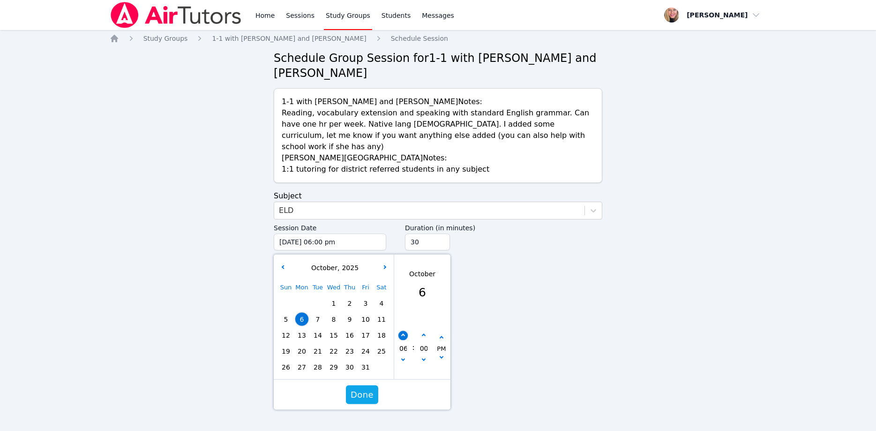
click at [401, 331] on button "button" at bounding box center [403, 335] width 9 height 9
type input "10/06/2025 07:00 pm"
type input "07"
click at [401, 331] on button "button" at bounding box center [403, 335] width 9 height 9
type input "10/06/2025 08:00 pm"
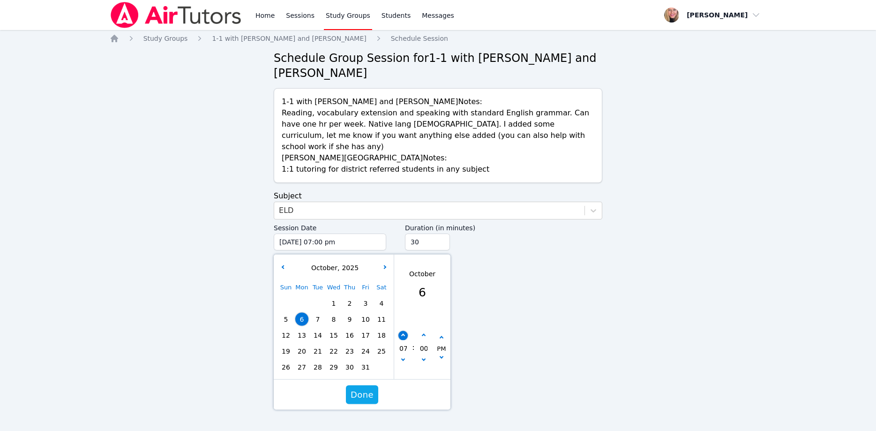
type input "08"
click at [401, 331] on button "button" at bounding box center [403, 335] width 9 height 9
type input "10/06/2025 09:00 pm"
type input "09"
click at [369, 388] on span "Done" at bounding box center [362, 394] width 23 height 13
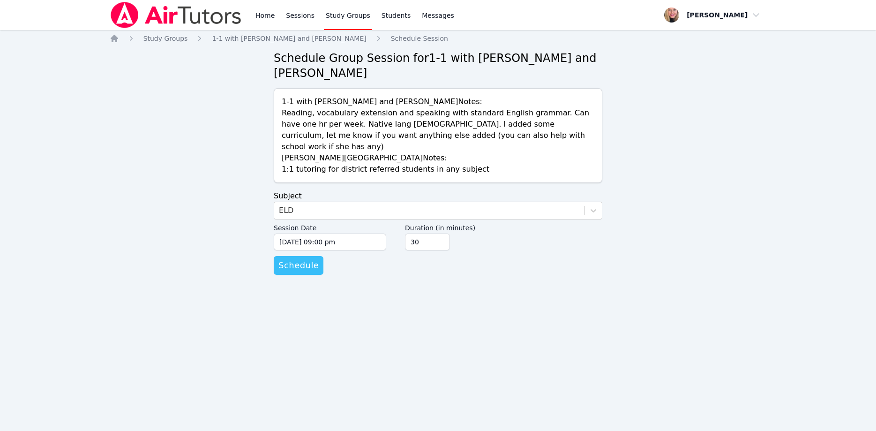
click at [311, 259] on span "Schedule" at bounding box center [298, 265] width 40 height 13
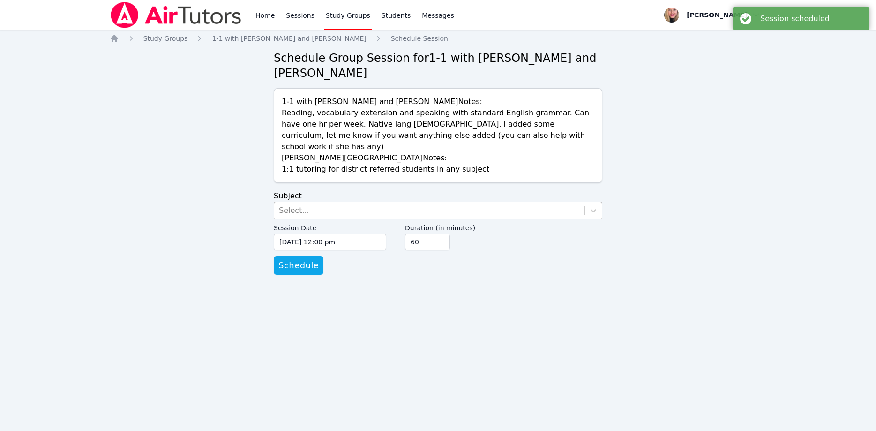
click at [367, 202] on div "Select..." at bounding box center [429, 210] width 310 height 17
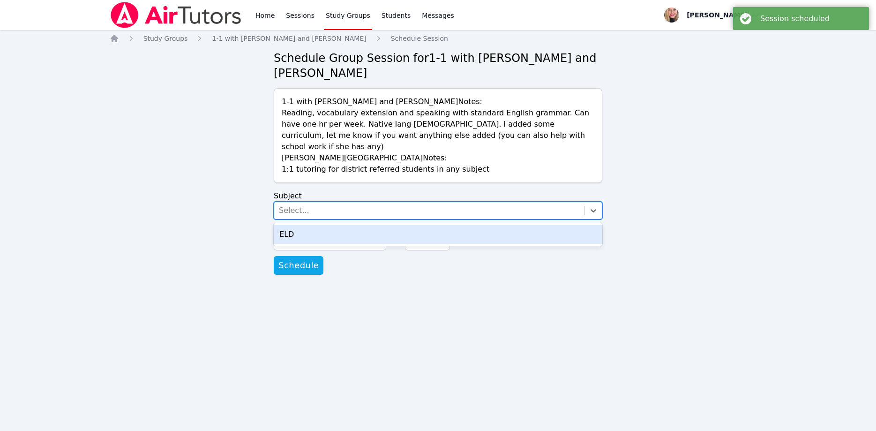
click at [376, 225] on div "ELD" at bounding box center [438, 234] width 329 height 19
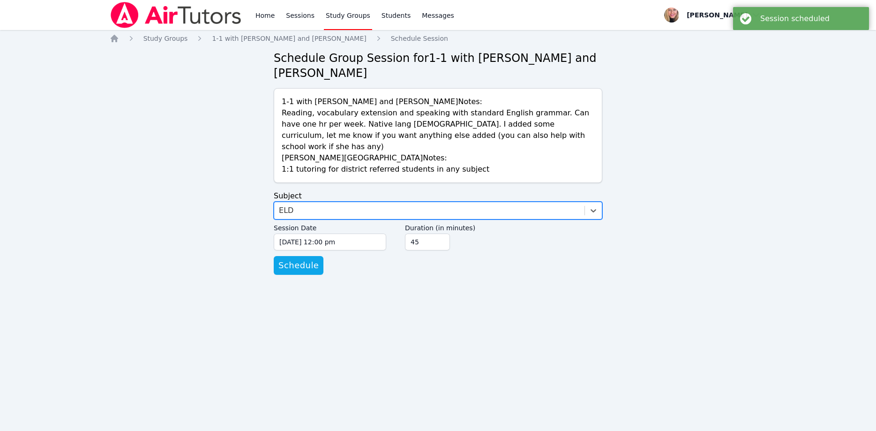
click at [439, 233] on input "45" at bounding box center [427, 241] width 45 height 17
type input "30"
click at [439, 233] on input "30" at bounding box center [427, 241] width 45 height 17
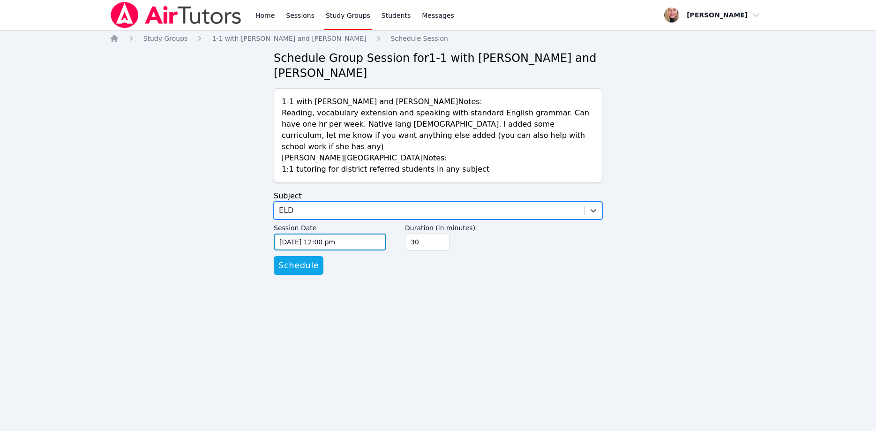
click at [372, 233] on input "09/10/2025 12:00 pm" at bounding box center [330, 241] width 113 height 17
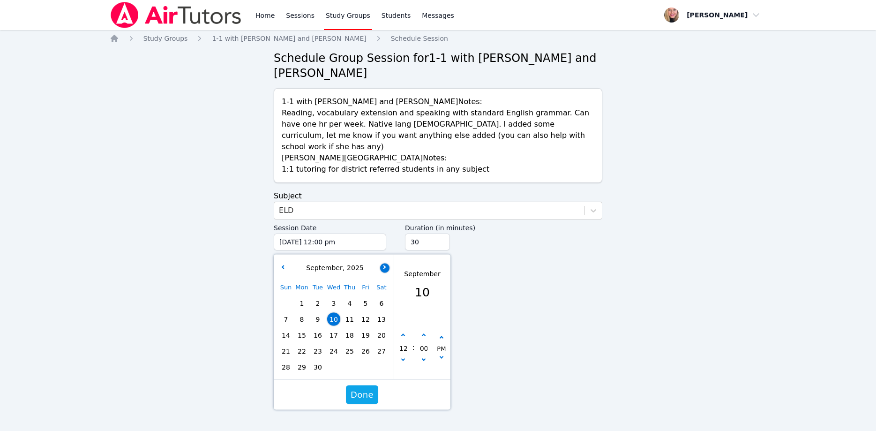
click at [384, 263] on button "button" at bounding box center [384, 267] width 9 height 9
click at [351, 313] on span "9" at bounding box center [349, 319] width 13 height 13
click at [401, 331] on button "button" at bounding box center [403, 335] width 9 height 9
type input "10/09/2025 01:00 pm"
type input "01"
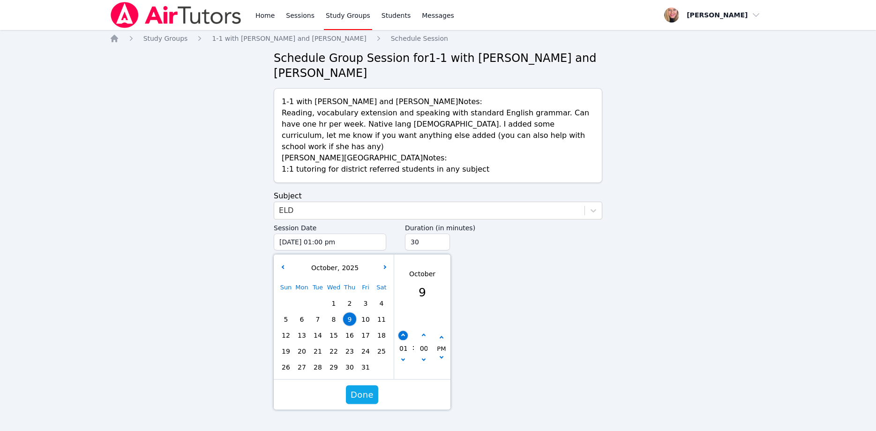
click at [402, 331] on button "button" at bounding box center [403, 335] width 9 height 9
type input "10/09/2025 02:00 pm"
type input "02"
click at [402, 331] on button "button" at bounding box center [403, 335] width 9 height 9
type input "10/09/2025 03:00 pm"
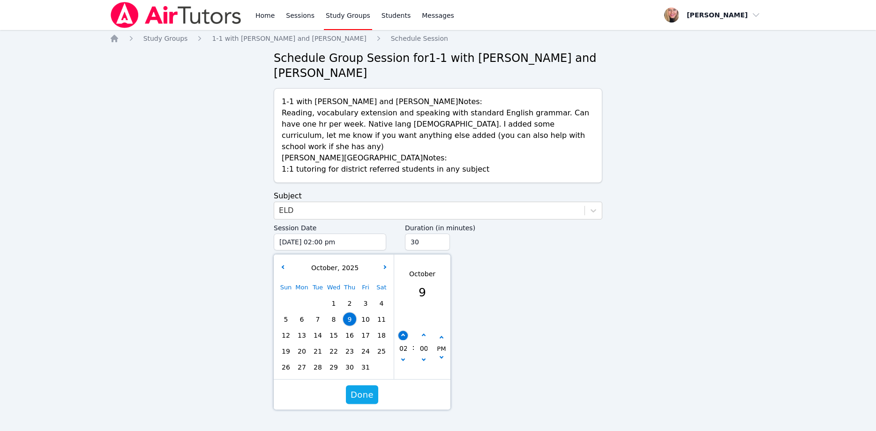
type input "03"
click at [402, 331] on button "button" at bounding box center [403, 335] width 9 height 9
type input "10/09/2025 04:00 pm"
type input "04"
click at [402, 331] on button "button" at bounding box center [403, 335] width 9 height 9
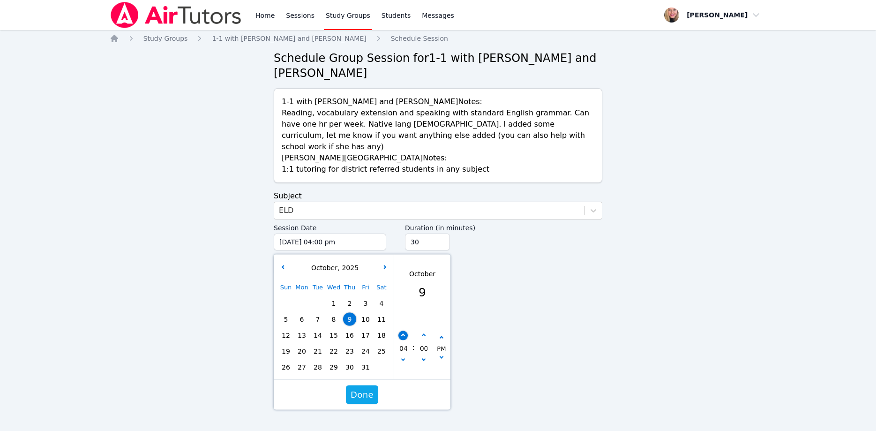
type input "10/09/2025 05:00 pm"
type input "05"
click at [402, 331] on button "button" at bounding box center [403, 335] width 9 height 9
type input "10/09/2025 06:00 pm"
type input "06"
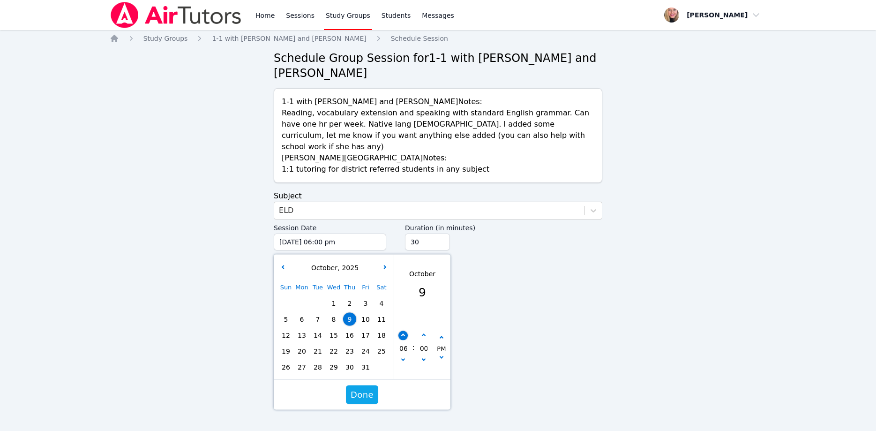
click at [402, 331] on button "button" at bounding box center [403, 335] width 9 height 9
type input "10/09/2025 07:00 pm"
type input "07"
click at [402, 331] on button "button" at bounding box center [403, 335] width 9 height 9
type input "10/09/2025 08:00 pm"
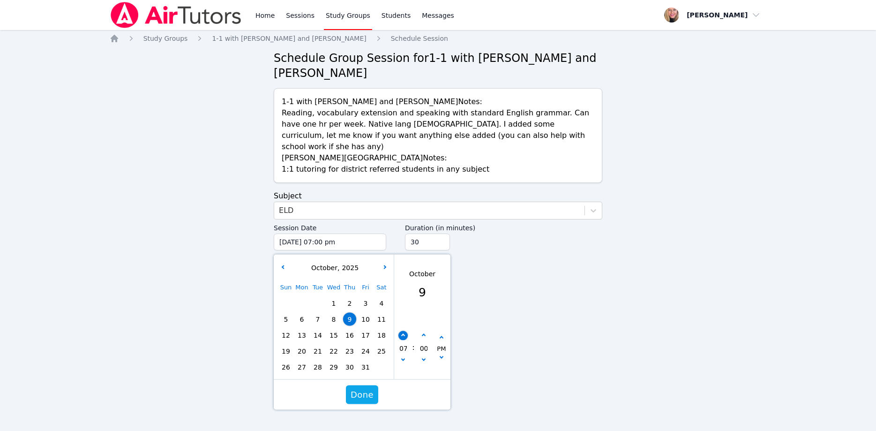
type input "08"
click at [402, 331] on button "button" at bounding box center [403, 335] width 9 height 9
type input "10/09/2025 09:00 pm"
type input "09"
click at [373, 385] on button "Done" at bounding box center [362, 394] width 32 height 19
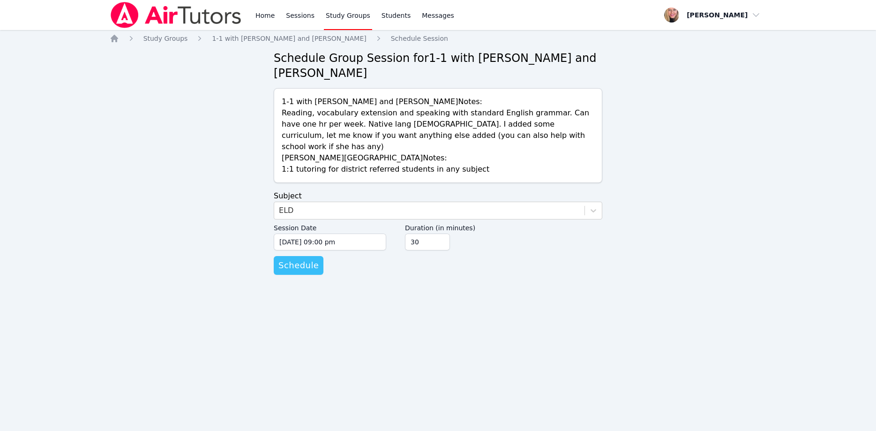
click at [304, 259] on span "Schedule" at bounding box center [298, 265] width 40 height 13
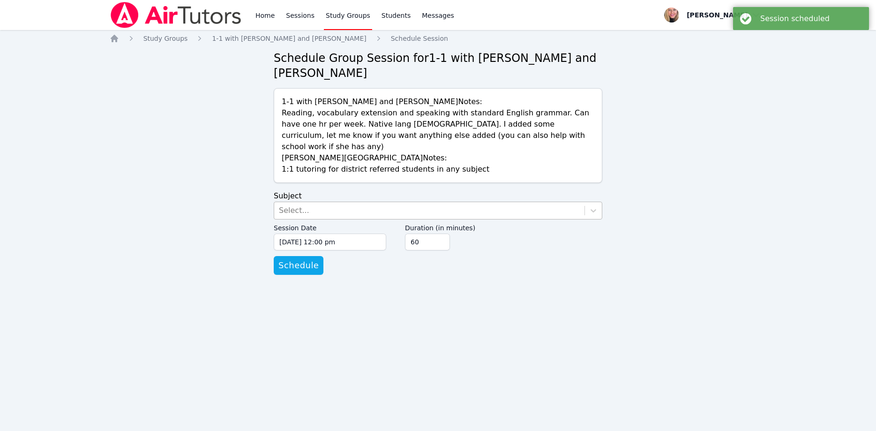
click at [382, 202] on div "Select..." at bounding box center [429, 210] width 310 height 17
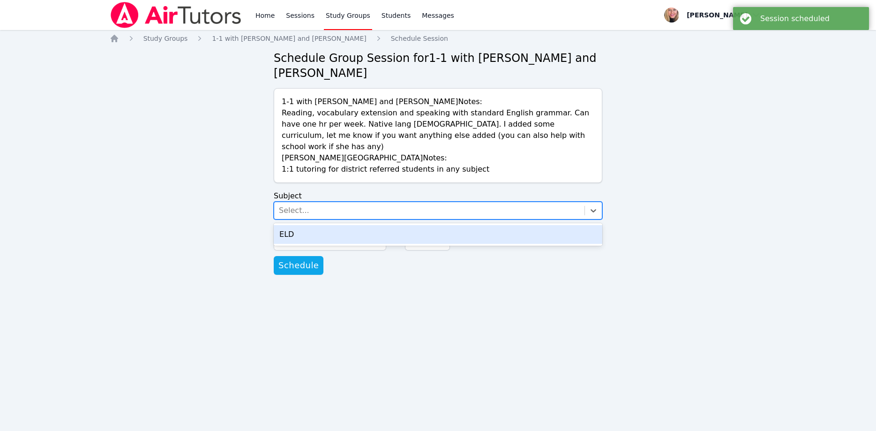
click at [381, 225] on div "ELD" at bounding box center [438, 234] width 329 height 19
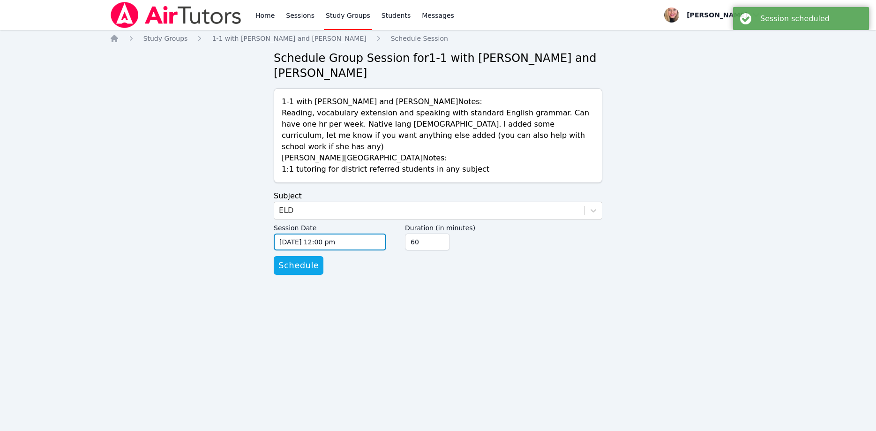
click at [362, 233] on input "09/10/2025 12:00 pm" at bounding box center [330, 241] width 113 height 17
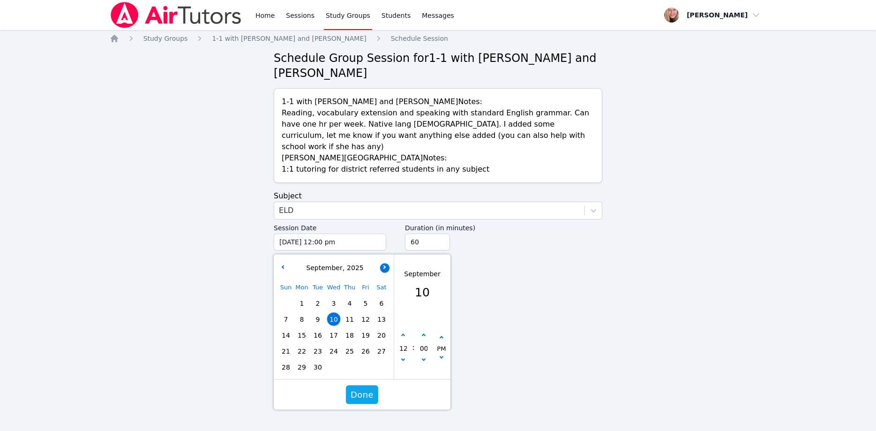
click at [384, 263] on button "button" at bounding box center [384, 267] width 9 height 9
click at [303, 329] on span "13" at bounding box center [301, 335] width 13 height 13
click at [402, 357] on icon "button" at bounding box center [403, 359] width 4 height 4
type input "10/13/2025 11:00 am"
type input "11"
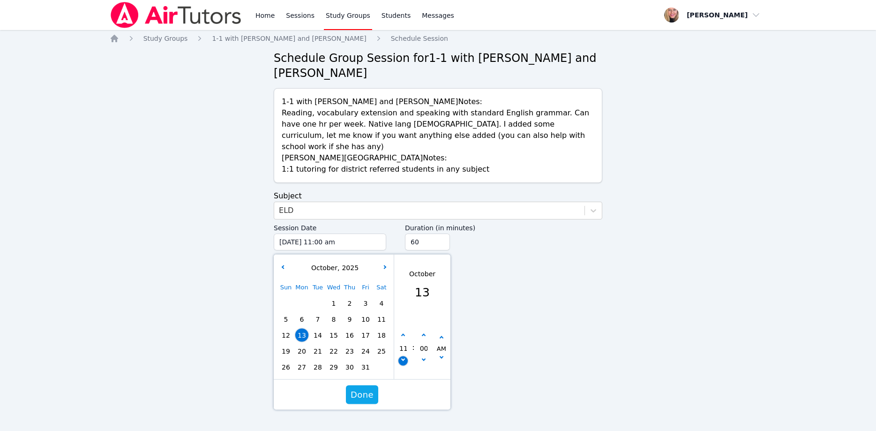
click at [402, 357] on icon "button" at bounding box center [403, 359] width 4 height 4
type input "10/13/2025 10:00 am"
type input "10"
drag, startPoint x: 401, startPoint y: 334, endPoint x: 419, endPoint y: 322, distance: 21.6
click at [401, 356] on button "button" at bounding box center [403, 360] width 9 height 9
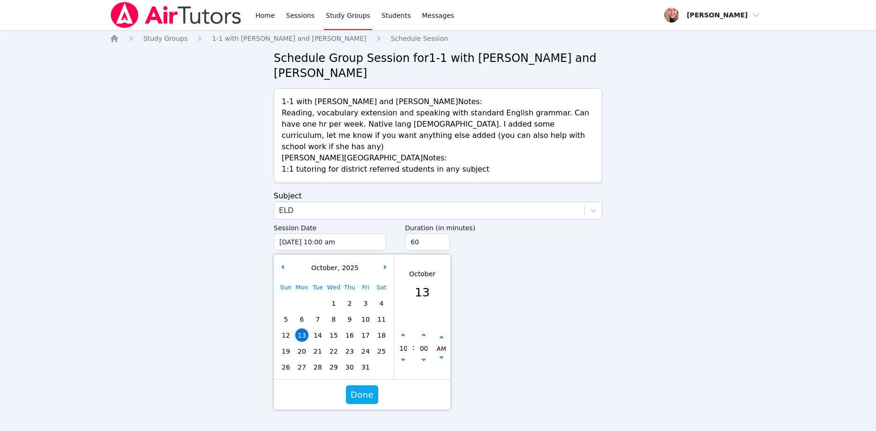
type input "10/13/2025 09:00 am"
type input "09"
click at [441, 336] on icon "button" at bounding box center [442, 338] width 4 height 4
type input "10/13/2025 09:00 pm"
click at [441, 233] on input "45" at bounding box center [427, 241] width 45 height 17
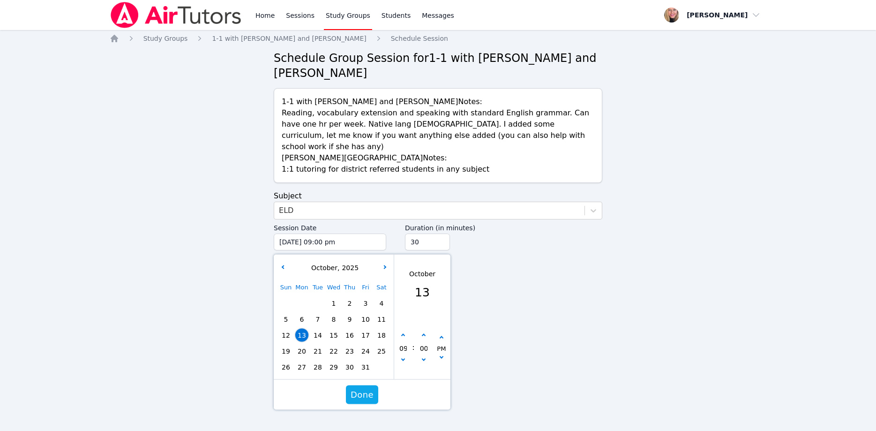
type input "30"
click at [441, 233] on input "30" at bounding box center [427, 241] width 45 height 17
click at [369, 388] on span "Done" at bounding box center [362, 394] width 23 height 13
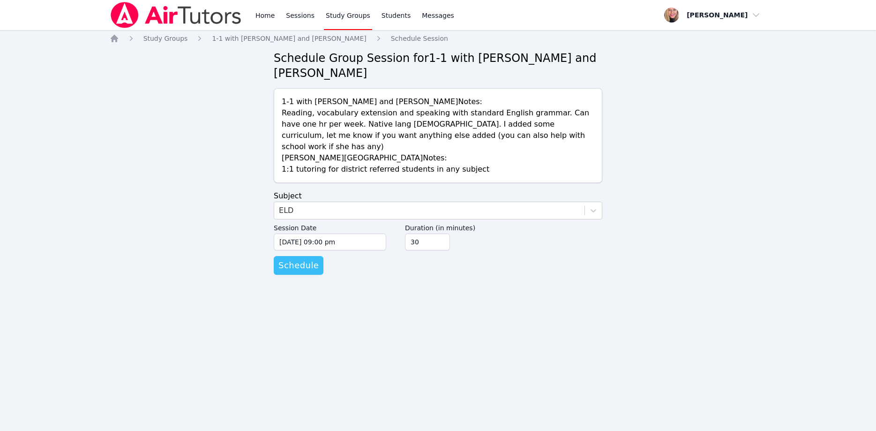
click at [301, 259] on span "Schedule" at bounding box center [298, 265] width 40 height 13
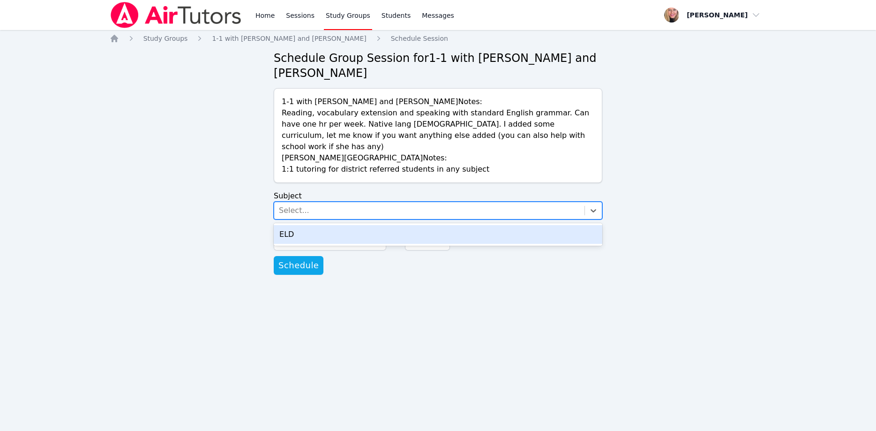
click at [339, 202] on div "Select..." at bounding box center [429, 210] width 310 height 17
click at [345, 225] on div "ELD" at bounding box center [438, 234] width 329 height 19
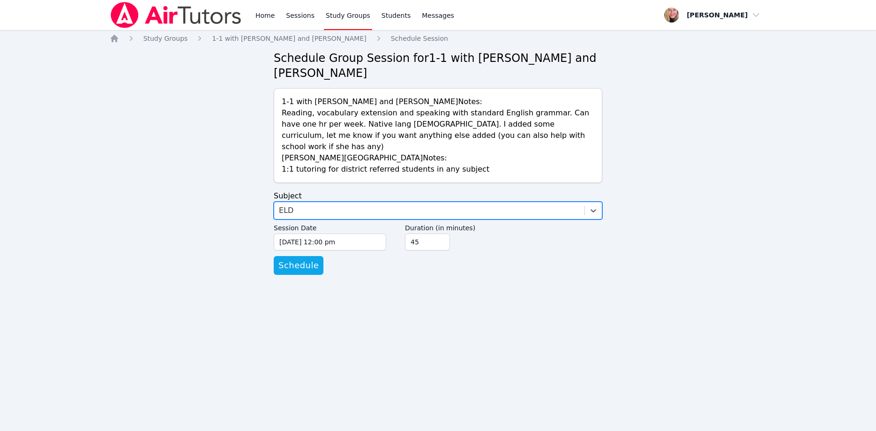
click at [441, 233] on input "45" at bounding box center [427, 241] width 45 height 17
click at [441, 233] on input "30" at bounding box center [427, 241] width 45 height 17
click at [441, 233] on input "15" at bounding box center [427, 241] width 45 height 17
type input "30"
click at [441, 233] on input "30" at bounding box center [427, 241] width 45 height 17
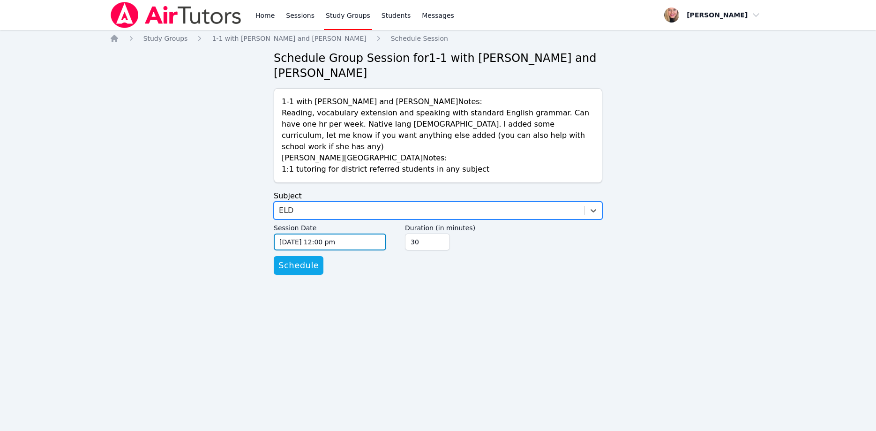
click at [345, 233] on input "09/10/2025 12:00 pm" at bounding box center [330, 241] width 113 height 17
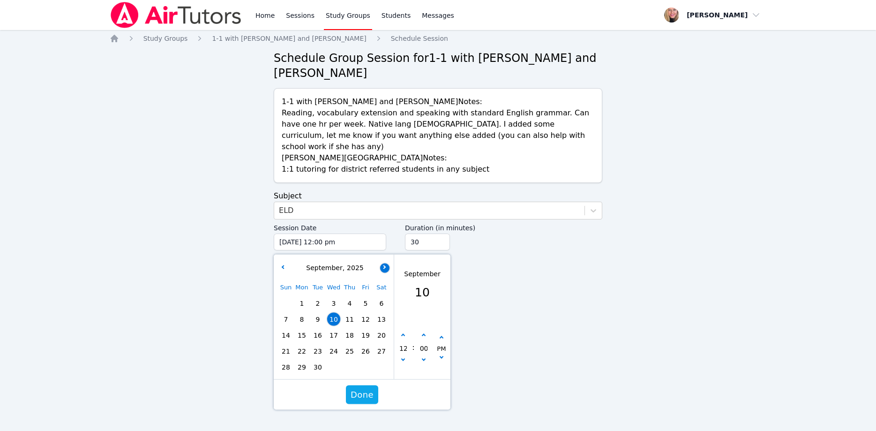
click at [383, 263] on button "button" at bounding box center [384, 267] width 9 height 9
click at [351, 313] on span "9" at bounding box center [349, 319] width 13 height 13
click at [403, 331] on button "button" at bounding box center [403, 335] width 9 height 9
type input "10/09/2025 01:00 pm"
type input "01"
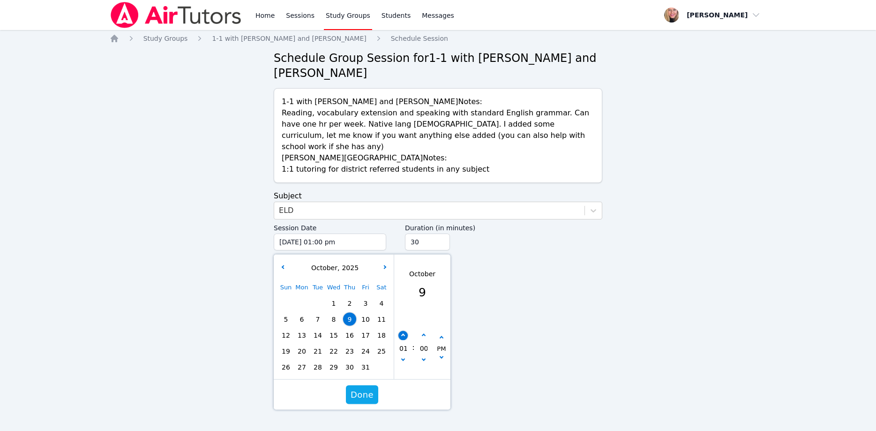
click at [403, 331] on button "button" at bounding box center [403, 335] width 9 height 9
type input "10/09/2025 02:00 pm"
type input "02"
click at [403, 331] on button "button" at bounding box center [403, 335] width 9 height 9
type input "10/09/2025 03:00 pm"
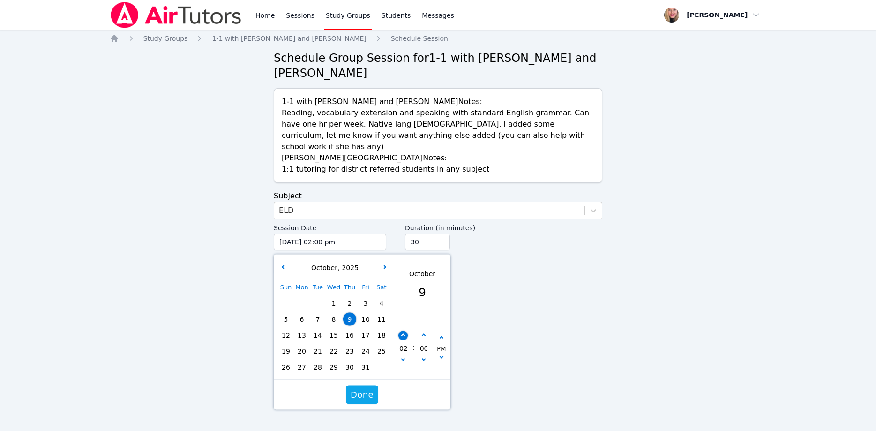
type input "03"
click at [404, 331] on button "button" at bounding box center [403, 335] width 9 height 9
type input "10/09/2025 04:00 pm"
type input "04"
click at [404, 331] on button "button" at bounding box center [403, 335] width 9 height 9
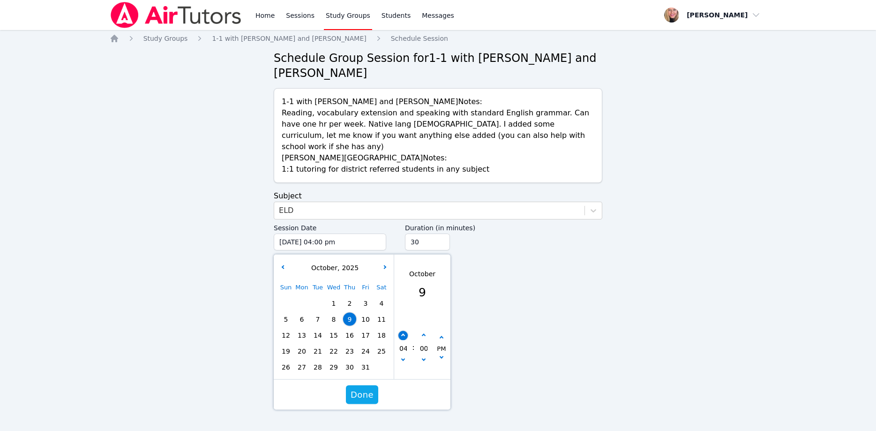
type input "10/09/2025 05:00 pm"
type input "05"
click at [404, 331] on button "button" at bounding box center [403, 335] width 9 height 9
type input "10/09/2025 06:00 pm"
type input "06"
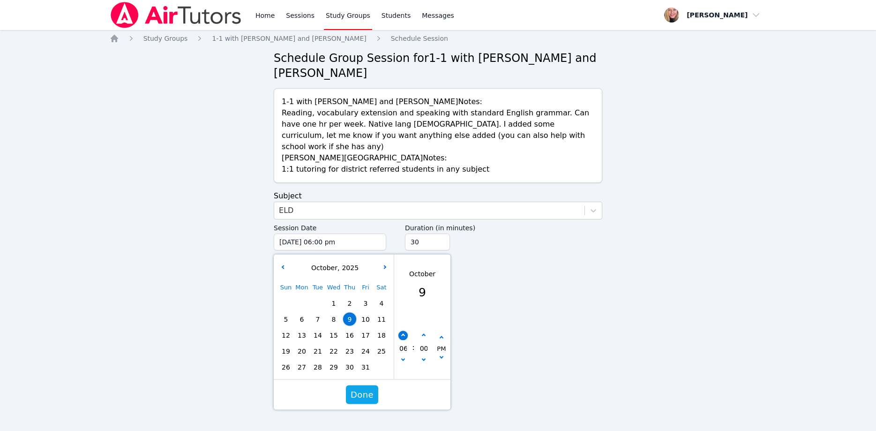
click at [404, 331] on button "button" at bounding box center [403, 335] width 9 height 9
type input "10/09/2025 07:00 pm"
type input "07"
click at [404, 331] on button "button" at bounding box center [403, 335] width 9 height 9
type input "10/09/2025 08:00 pm"
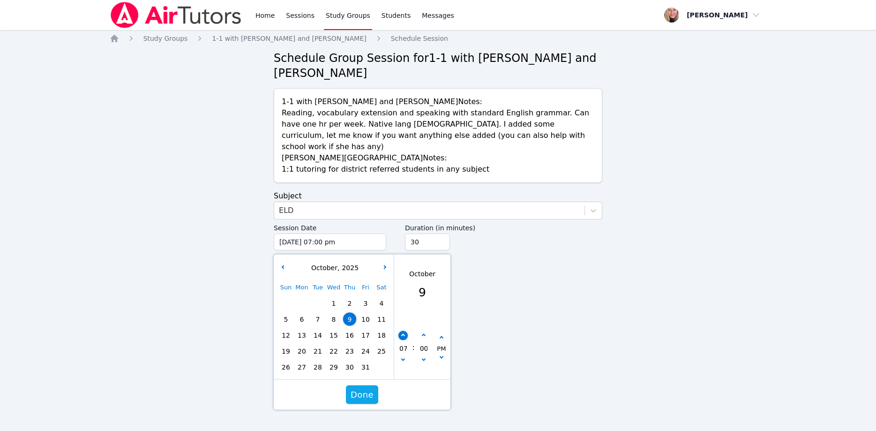
type input "08"
click at [404, 331] on button "button" at bounding box center [403, 335] width 9 height 9
type input "10/09/2025 09:00 pm"
type input "09"
click at [369, 388] on span "Done" at bounding box center [362, 394] width 23 height 13
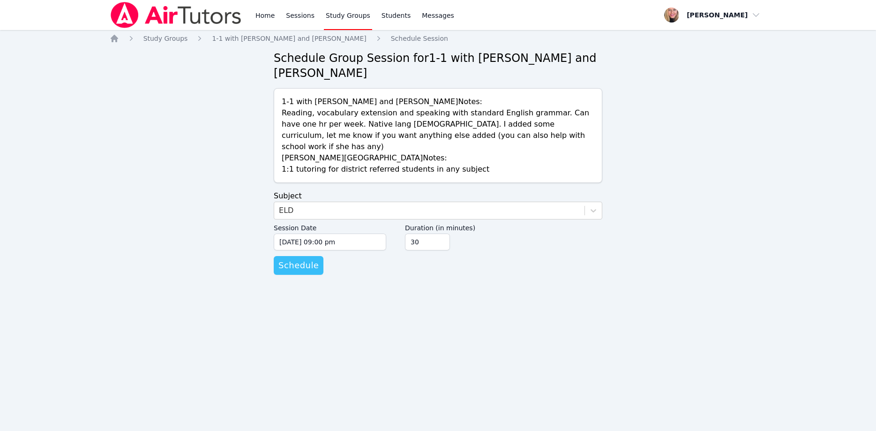
click at [313, 259] on span "Schedule" at bounding box center [298, 265] width 40 height 13
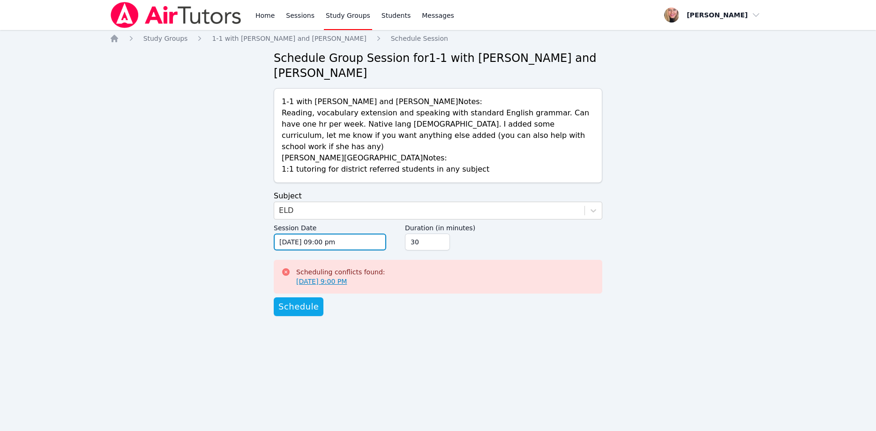
click at [345, 233] on input "10/09/2025 09:00 pm" at bounding box center [330, 241] width 113 height 17
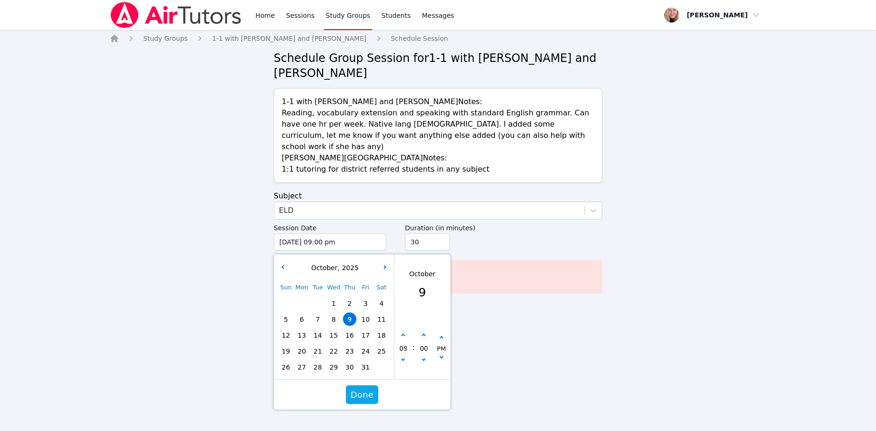
click at [302, 329] on span "13" at bounding box center [301, 335] width 13 height 13
click at [367, 388] on span "Done" at bounding box center [362, 394] width 23 height 13
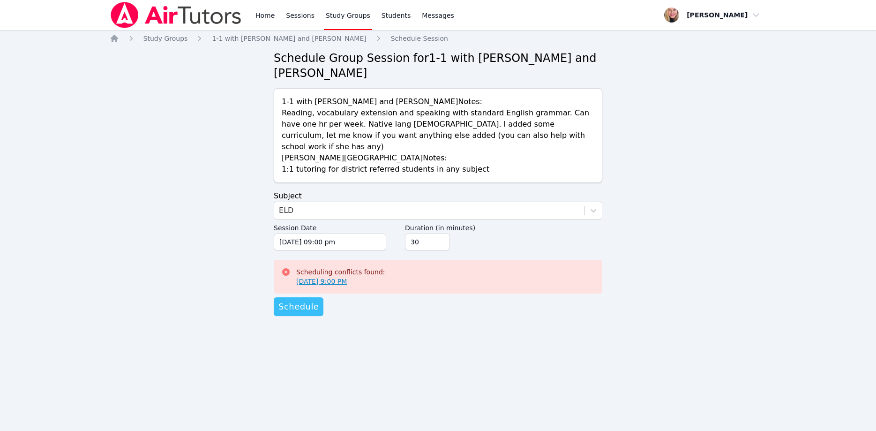
click at [308, 300] on span "Schedule" at bounding box center [298, 306] width 40 height 13
click at [346, 233] on input "10/13/2025 09:00 pm" at bounding box center [330, 241] width 113 height 17
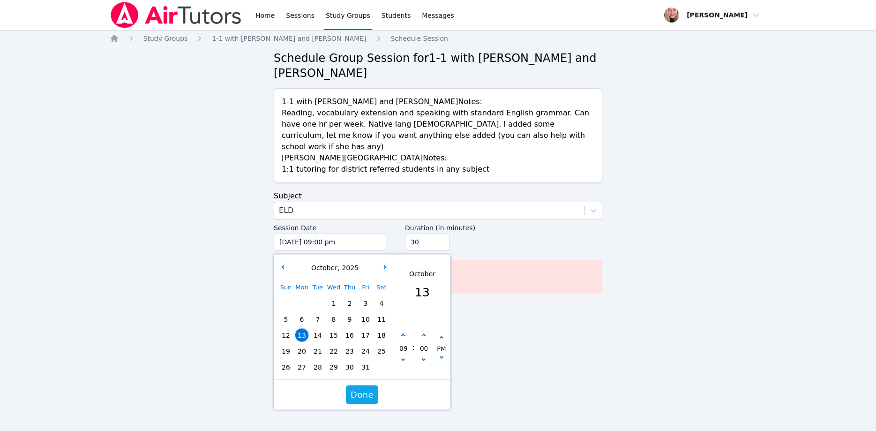
click at [355, 329] on span "16" at bounding box center [349, 335] width 13 height 13
type input "10/16/2025 09:00 pm"
drag, startPoint x: 359, startPoint y: 364, endPoint x: 354, endPoint y: 364, distance: 5.2
click at [354, 388] on span "Done" at bounding box center [362, 394] width 23 height 13
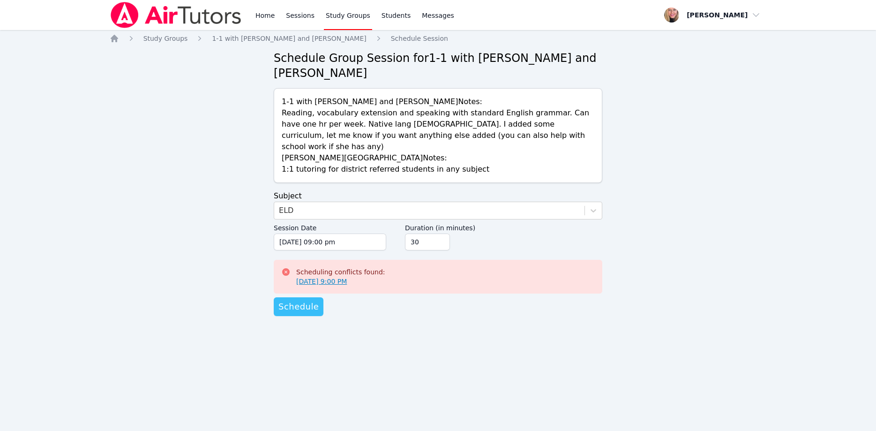
click at [308, 300] on span "Schedule" at bounding box center [298, 306] width 40 height 13
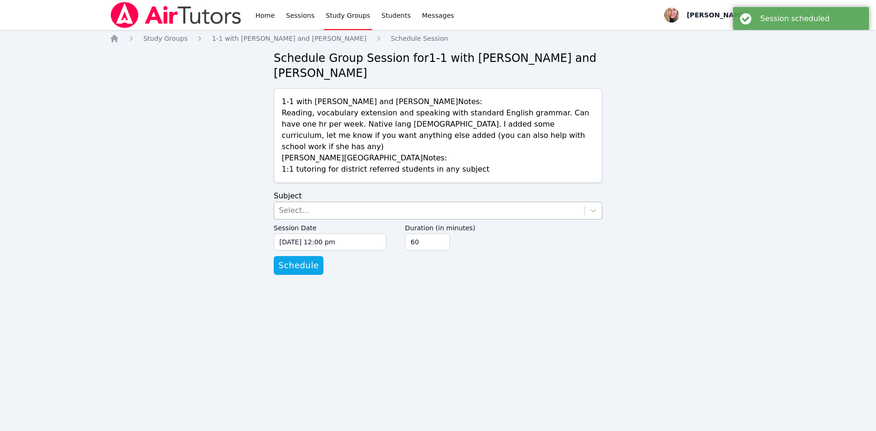
click at [384, 202] on div "Select..." at bounding box center [429, 210] width 310 height 17
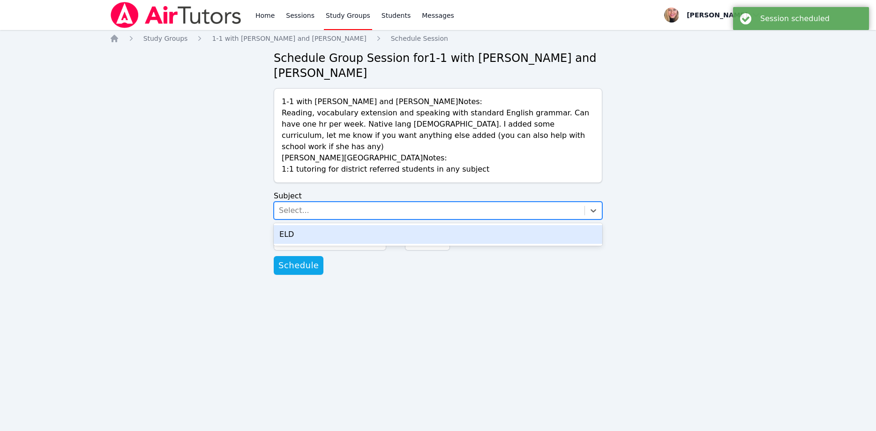
click at [384, 225] on div "ELD" at bounding box center [438, 234] width 329 height 19
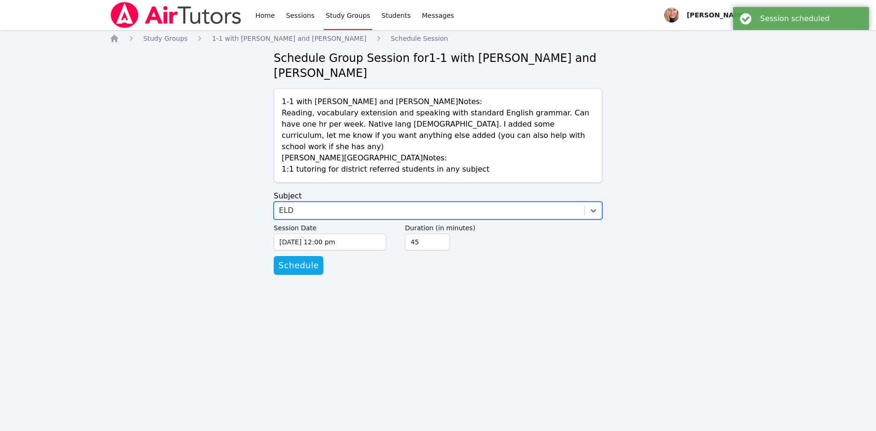
click at [439, 233] on input "45" at bounding box center [427, 241] width 45 height 17
type input "30"
click at [439, 233] on input "30" at bounding box center [427, 241] width 45 height 17
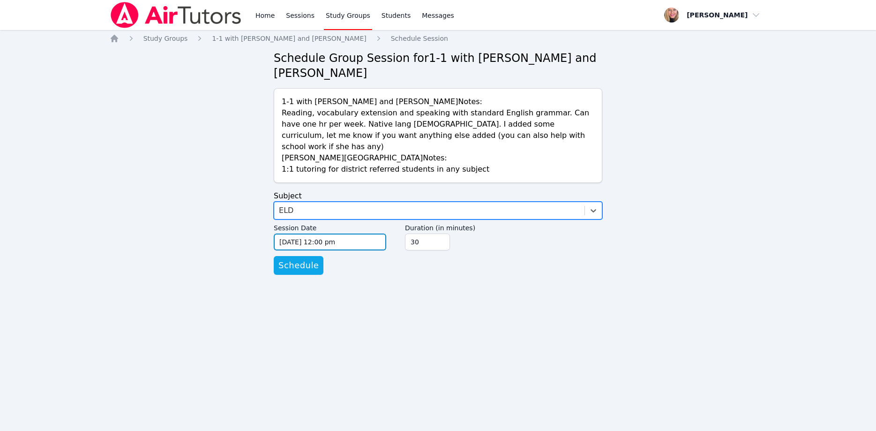
click at [380, 233] on input "09/10/2025 12:00 pm" at bounding box center [330, 241] width 113 height 17
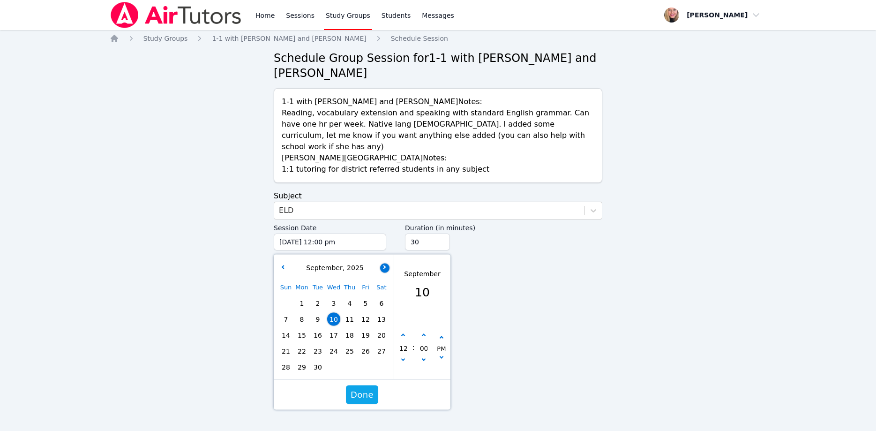
click at [387, 263] on button "button" at bounding box center [384, 267] width 9 height 9
click at [304, 345] on span "20" at bounding box center [301, 351] width 13 height 13
click at [405, 331] on button "button" at bounding box center [403, 335] width 9 height 9
type input "10/20/2025 01:00 pm"
type input "01"
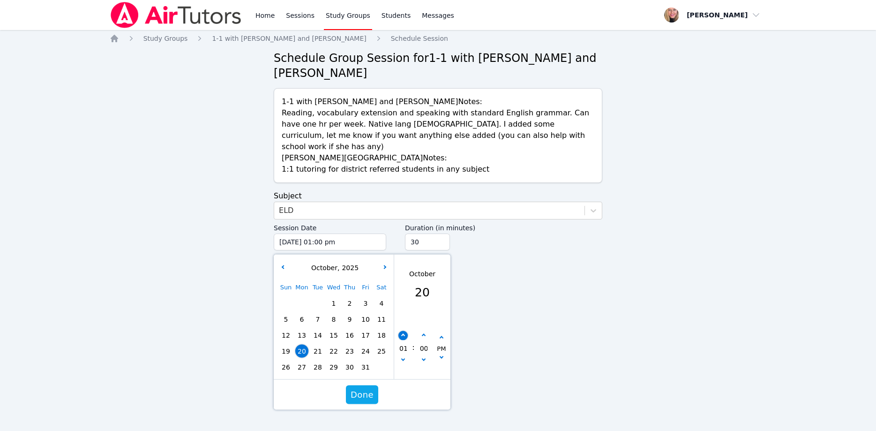
click at [405, 331] on button "button" at bounding box center [403, 335] width 9 height 9
type input "10/20/2025 02:00 pm"
type input "02"
click at [405, 331] on button "button" at bounding box center [403, 335] width 9 height 9
type input "10/20/2025 03:00 pm"
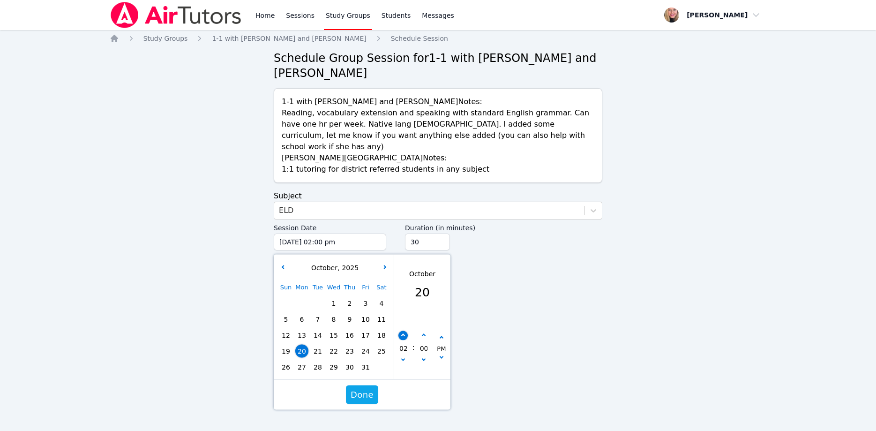
type input "03"
click at [405, 331] on button "button" at bounding box center [403, 335] width 9 height 9
type input "10/20/2025 04:00 pm"
type input "04"
click at [405, 331] on button "button" at bounding box center [403, 335] width 9 height 9
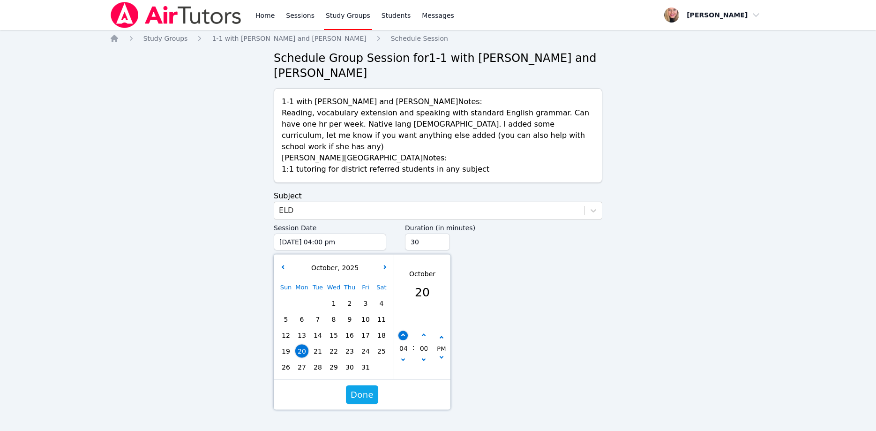
type input "10/20/2025 05:00 pm"
type input "05"
click at [405, 331] on button "button" at bounding box center [403, 335] width 9 height 9
type input "10/20/2025 06:00 pm"
type input "06"
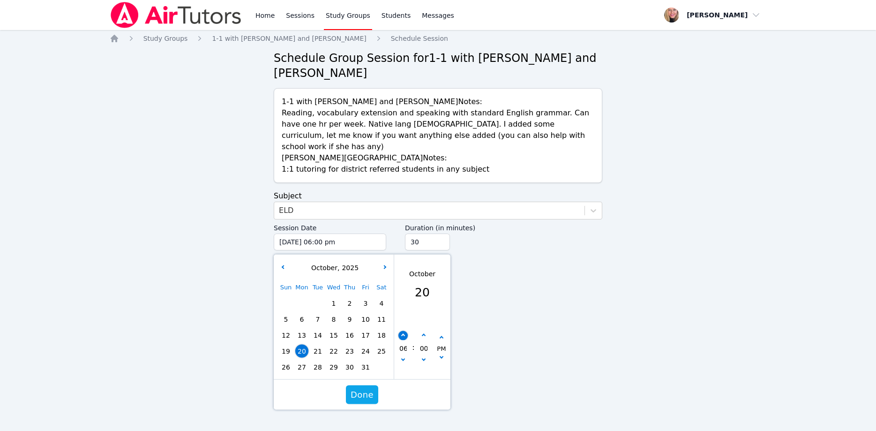
click at [405, 331] on button "button" at bounding box center [403, 335] width 9 height 9
type input "10/20/2025 07:00 pm"
type input "07"
click at [405, 331] on button "button" at bounding box center [403, 335] width 9 height 9
type input "10/20/2025 08:00 pm"
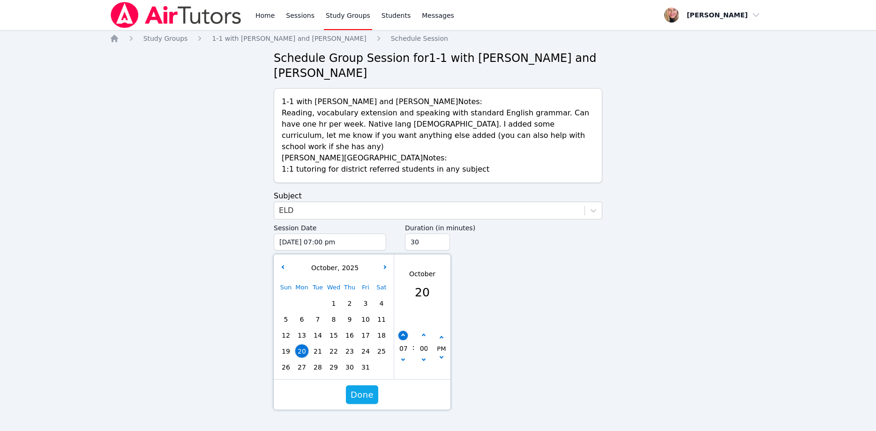
type input "08"
click at [405, 331] on button "button" at bounding box center [403, 335] width 9 height 9
type input "10/20/2025 09:00 pm"
type input "09"
click at [361, 388] on span "Done" at bounding box center [362, 394] width 23 height 13
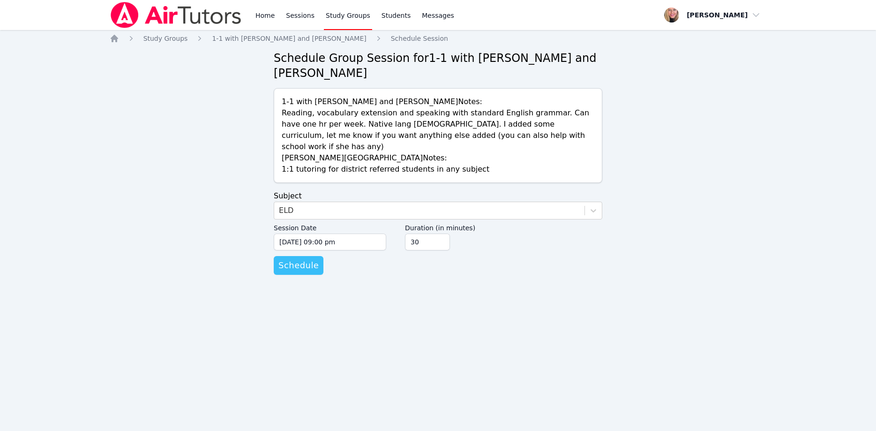
click at [305, 259] on span "Schedule" at bounding box center [298, 265] width 40 height 13
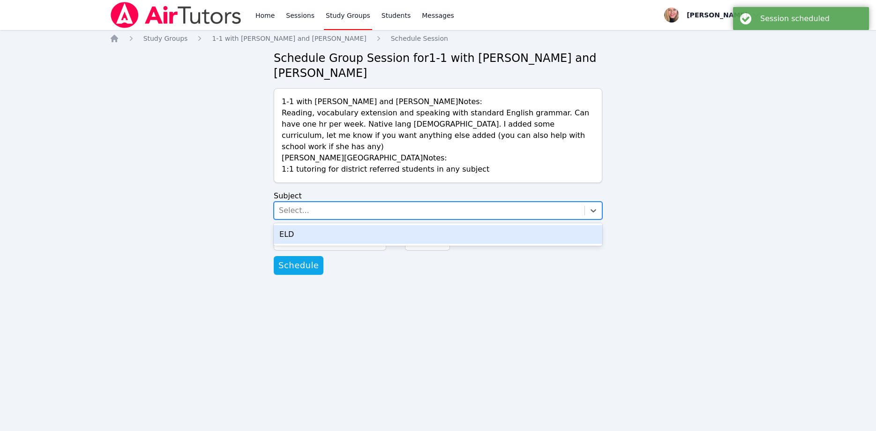
drag, startPoint x: 323, startPoint y: 181, endPoint x: 324, endPoint y: 196, distance: 14.1
click at [323, 202] on div "Select..." at bounding box center [429, 210] width 310 height 17
click at [324, 225] on div "ELD" at bounding box center [438, 234] width 329 height 19
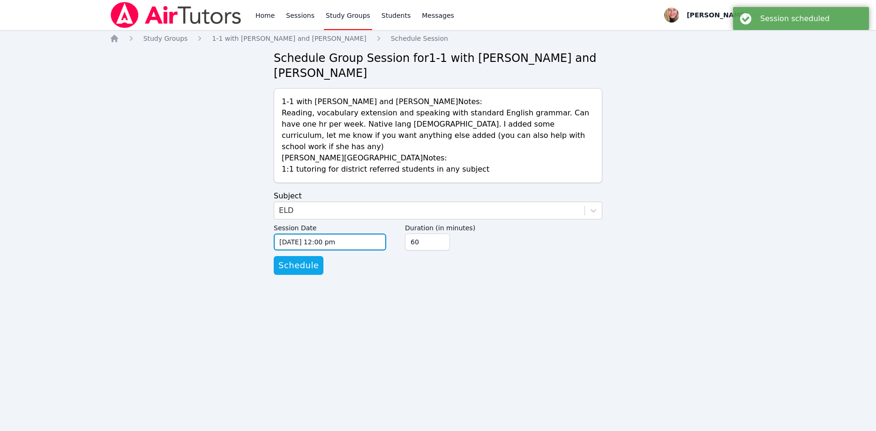
click at [356, 233] on input "09/10/2025 12:00 pm" at bounding box center [330, 241] width 113 height 17
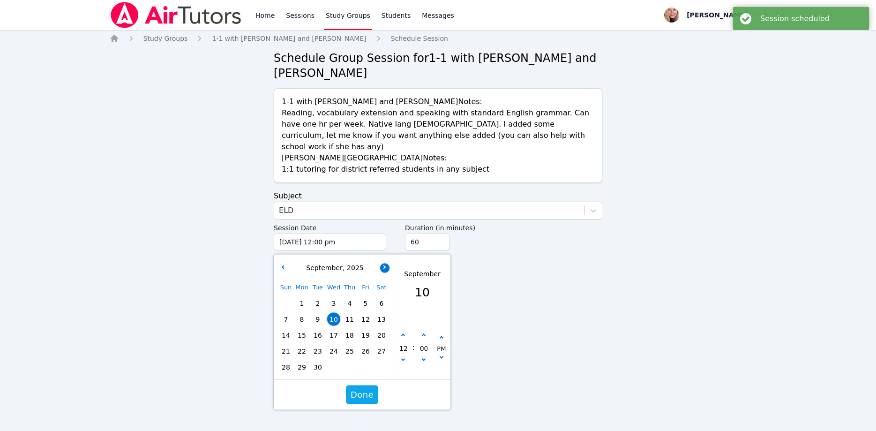
click at [387, 263] on button "button" at bounding box center [384, 267] width 9 height 9
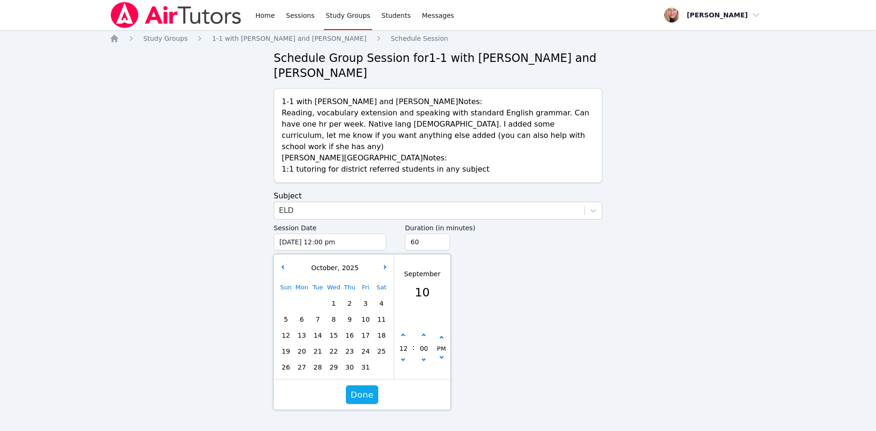
click at [352, 345] on span "23" at bounding box center [349, 351] width 13 height 13
click at [405, 331] on button "button" at bounding box center [403, 335] width 9 height 9
type input "10/23/2025 01:00 pm"
type input "01"
click at [405, 331] on button "button" at bounding box center [403, 335] width 9 height 9
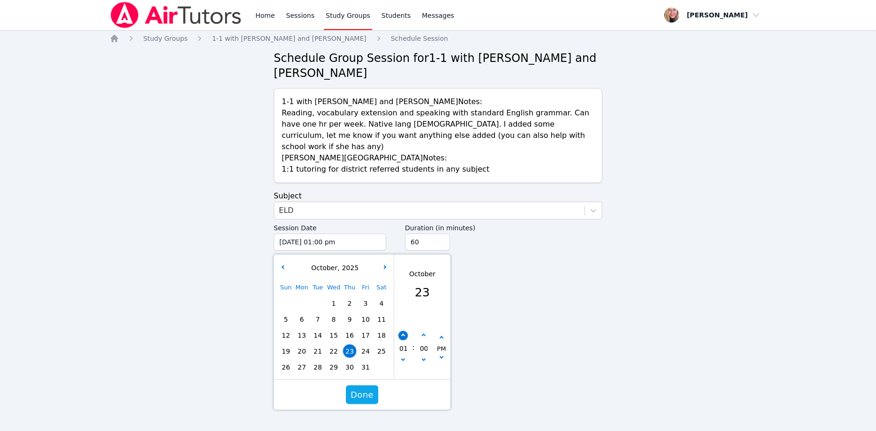
type input "10/23/2025 02:00 pm"
type input "02"
click at [405, 331] on button "button" at bounding box center [403, 335] width 9 height 9
type input "10/23/2025 03:00 pm"
type input "03"
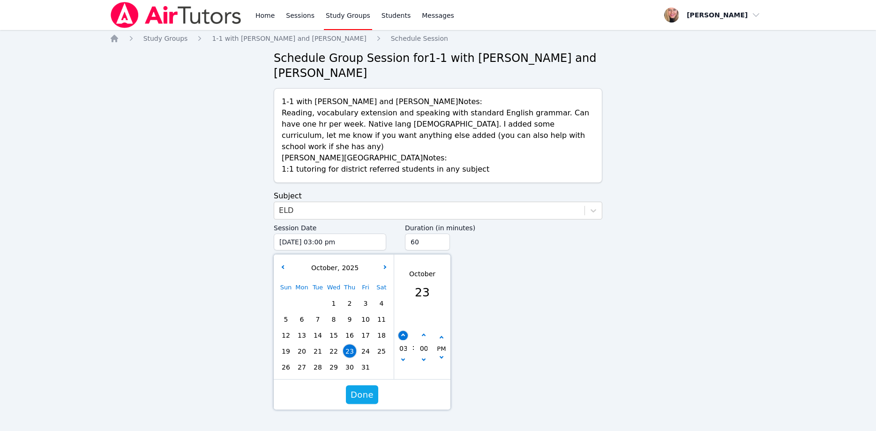
click at [405, 331] on button "button" at bounding box center [403, 335] width 9 height 9
type input "10/23/2025 04:00 pm"
type input "04"
click at [405, 331] on button "button" at bounding box center [403, 335] width 9 height 9
type input "10/23/2025 05:00 pm"
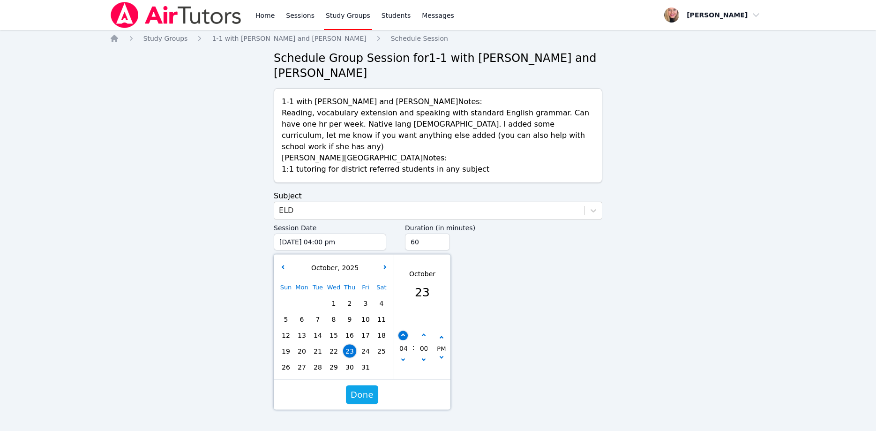
type input "05"
click at [405, 331] on button "button" at bounding box center [403, 335] width 9 height 9
type input "10/23/2025 06:00 pm"
type input "06"
click at [405, 331] on button "button" at bounding box center [403, 335] width 9 height 9
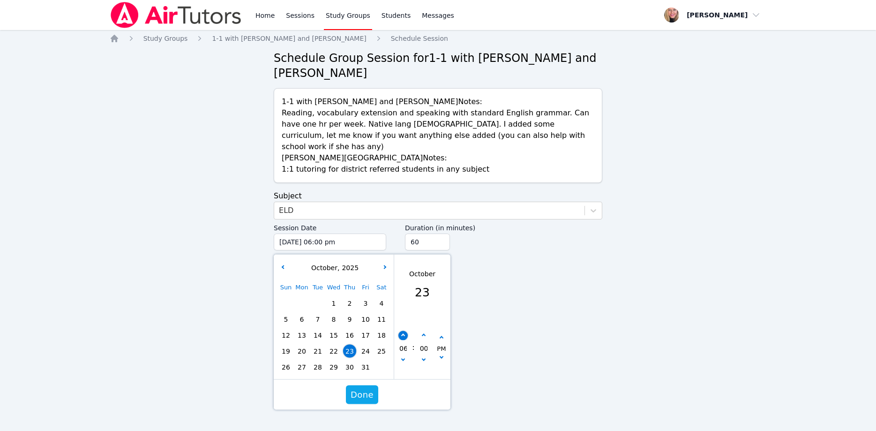
type input "10/23/2025 07:00 pm"
type input "07"
click at [405, 331] on button "button" at bounding box center [403, 335] width 9 height 9
type input "10/23/2025 08:00 pm"
type input "08"
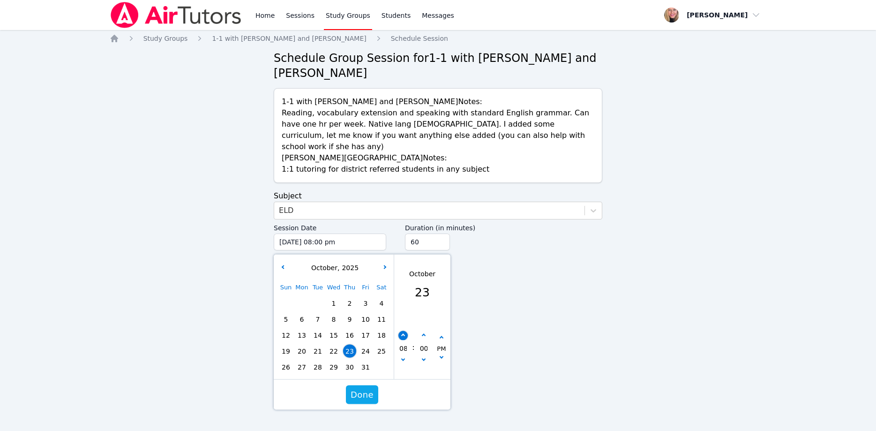
click at [405, 331] on button "button" at bounding box center [403, 335] width 9 height 9
type input "10/23/2025 09:00 pm"
type input "09"
click at [440, 233] on input "45" at bounding box center [427, 241] width 45 height 17
type input "30"
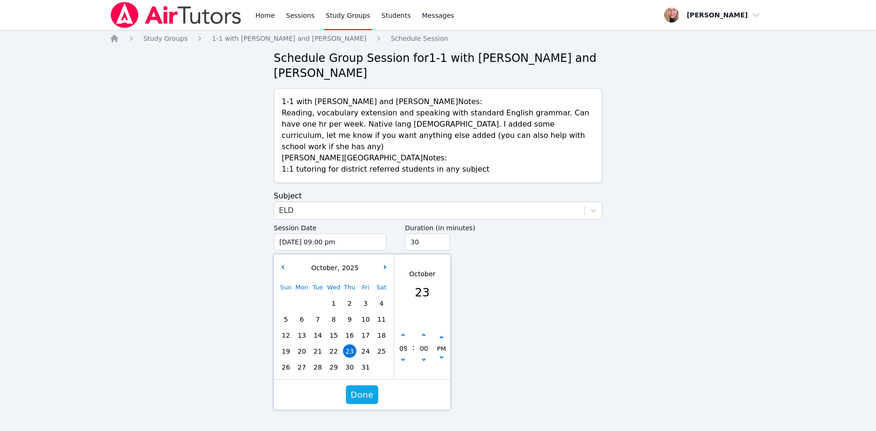
click at [440, 233] on input "30" at bounding box center [427, 241] width 45 height 17
click at [356, 388] on span "Done" at bounding box center [362, 394] width 23 height 13
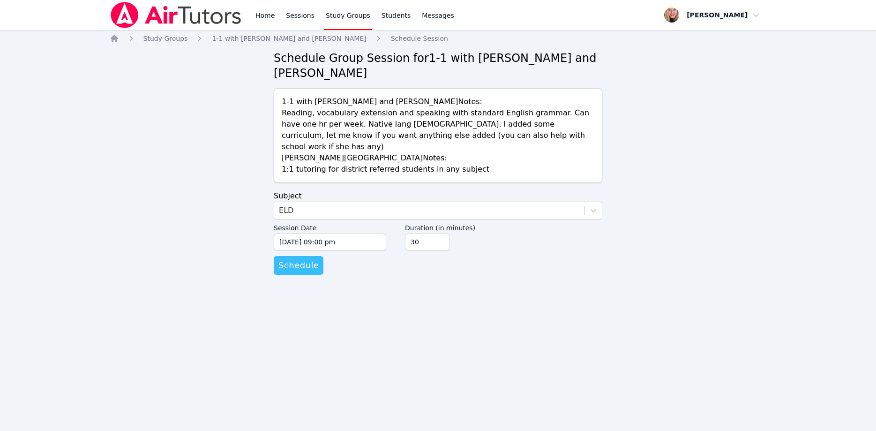
click at [298, 259] on span "Schedule" at bounding box center [298, 265] width 40 height 13
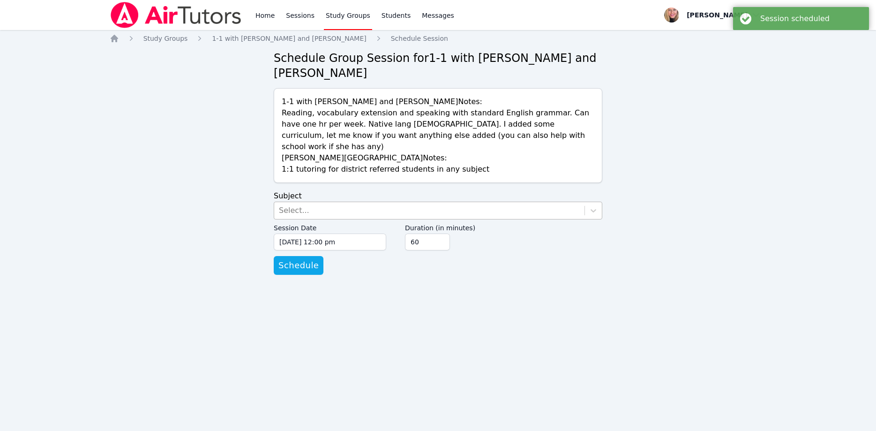
click at [321, 202] on div "Select..." at bounding box center [429, 210] width 310 height 17
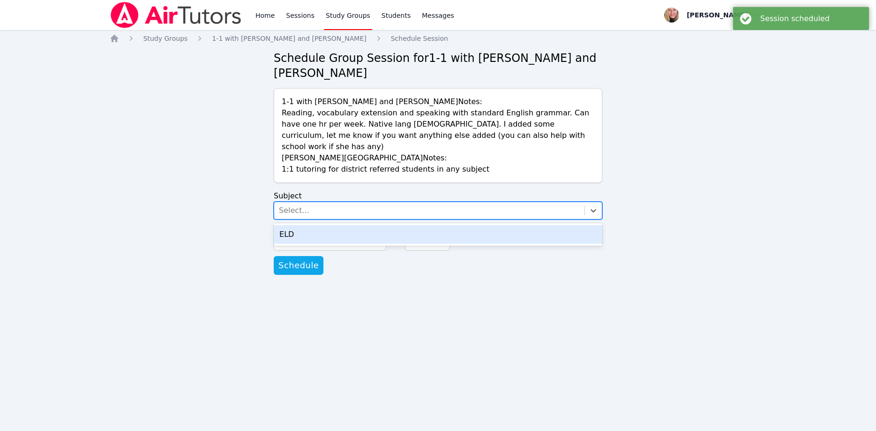
click at [320, 225] on div "ELD" at bounding box center [438, 234] width 329 height 19
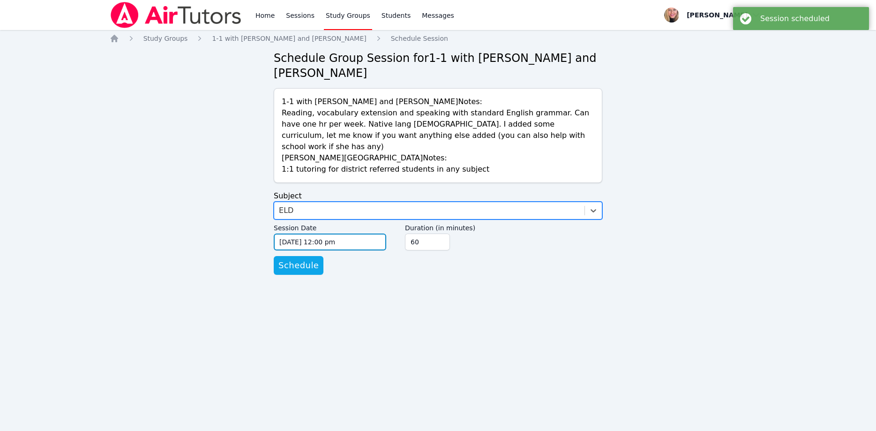
click at [332, 233] on input "09/10/2025 12:00 pm" at bounding box center [330, 241] width 113 height 17
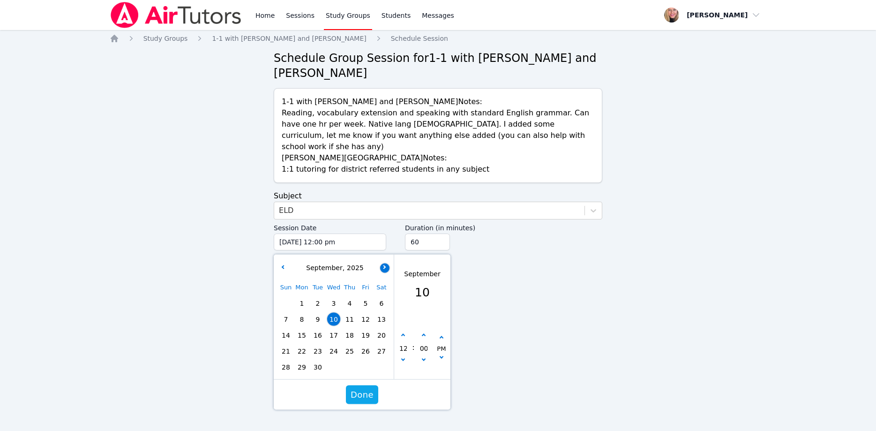
click at [385, 263] on button "button" at bounding box center [384, 267] width 9 height 9
click at [298, 361] on span "27" at bounding box center [301, 367] width 13 height 13
type input "10/27/2025 12:00 pm"
click at [439, 233] on input "45" at bounding box center [427, 241] width 45 height 17
click at [439, 233] on input "30" at bounding box center [427, 241] width 45 height 17
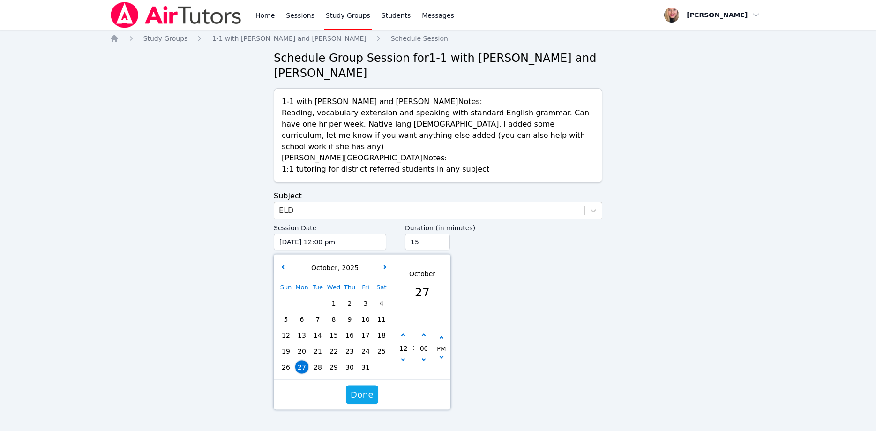
click at [439, 233] on input "15" at bounding box center [427, 241] width 45 height 17
click at [440, 233] on input "15" at bounding box center [427, 241] width 45 height 17
type input "30"
click at [441, 233] on input "30" at bounding box center [427, 241] width 45 height 17
click at [403, 356] on button "button" at bounding box center [403, 360] width 9 height 9
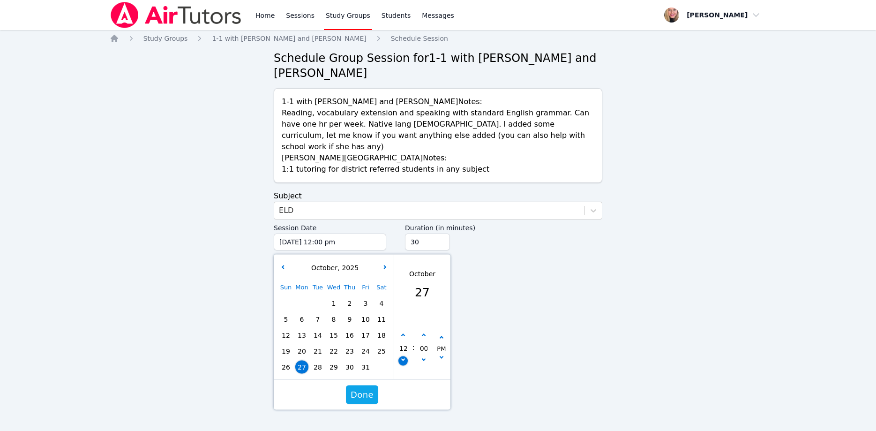
type input "10/27/2025 11:00 am"
type input "11"
click at [403, 357] on icon "button" at bounding box center [403, 359] width 4 height 4
type input "10/27/2025 10:00 am"
type input "10"
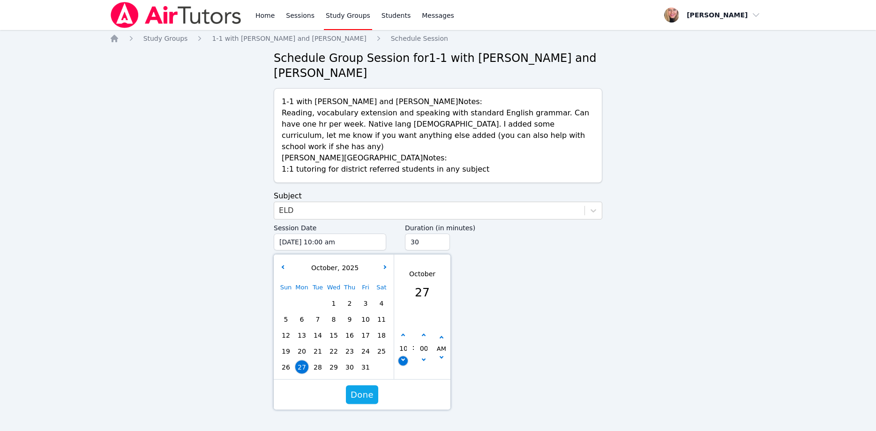
click at [403, 357] on icon "button" at bounding box center [403, 359] width 4 height 4
type input "10/27/2025 09:00 am"
type input "09"
click at [439, 333] on button "button" at bounding box center [441, 337] width 9 height 9
type input "10/27/2025 09:00 pm"
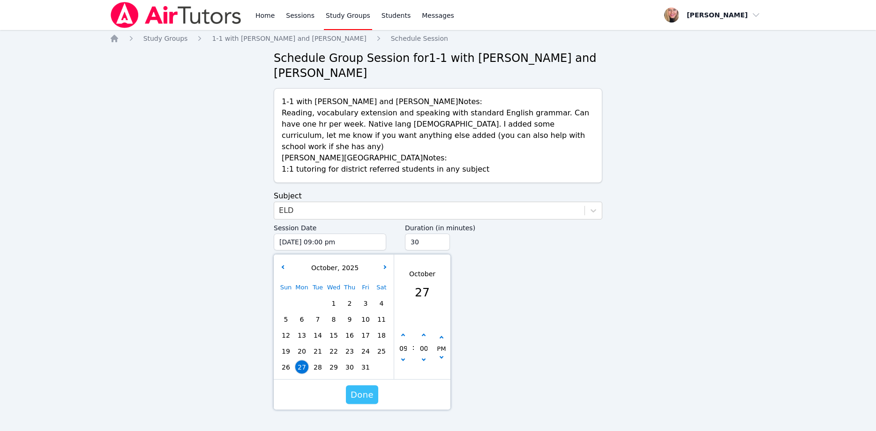
click at [367, 388] on span "Done" at bounding box center [362, 394] width 23 height 13
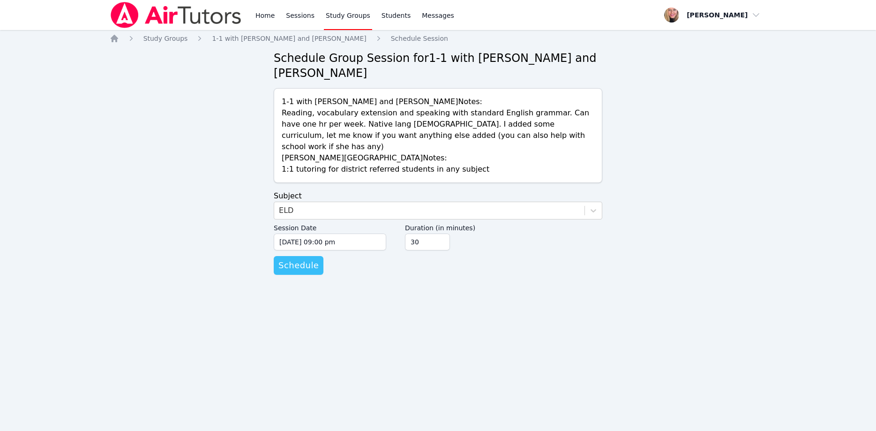
click at [293, 259] on span "Schedule" at bounding box center [298, 265] width 40 height 13
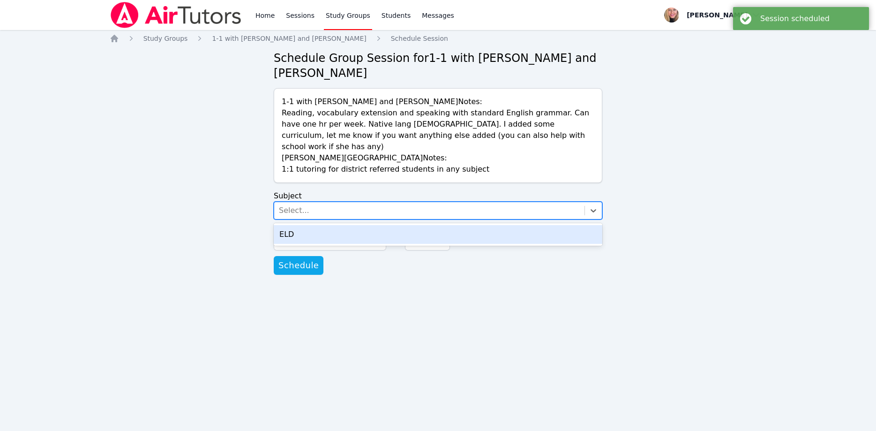
click at [459, 202] on div "Select..." at bounding box center [429, 210] width 310 height 17
click at [452, 225] on div "ELD" at bounding box center [438, 234] width 329 height 19
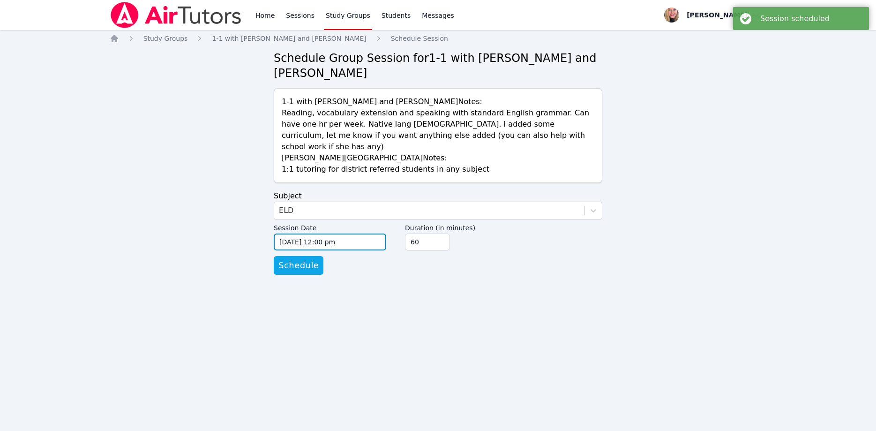
click at [379, 233] on input "09/10/2025 12:00 pm" at bounding box center [330, 241] width 113 height 17
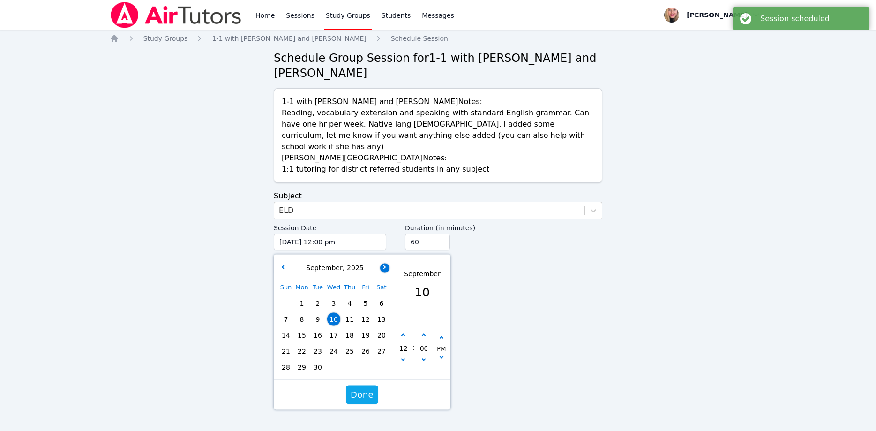
click at [382, 263] on button "button" at bounding box center [384, 267] width 9 height 9
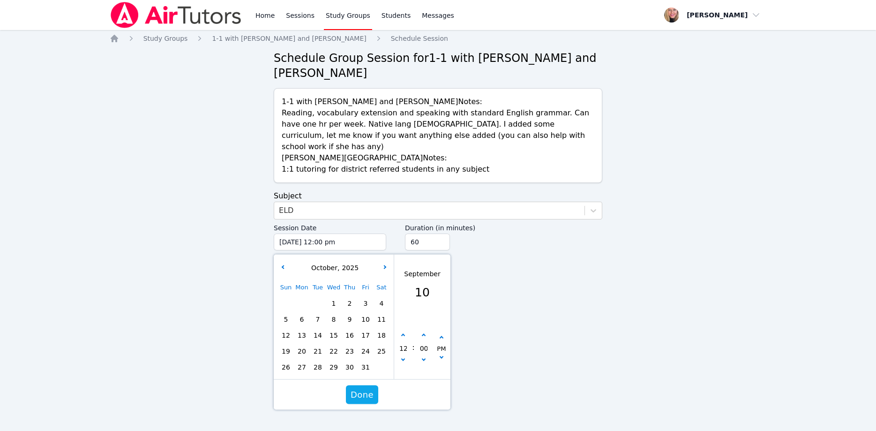
click at [353, 361] on span "30" at bounding box center [349, 367] width 13 height 13
click at [403, 357] on icon "button" at bounding box center [403, 359] width 4 height 4
type input "10/30/2025 11:00 am"
click at [402, 357] on icon "button" at bounding box center [403, 359] width 4 height 4
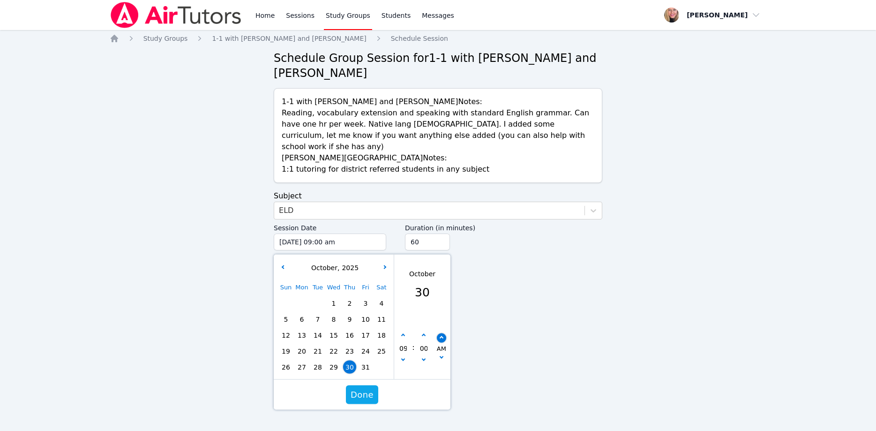
click at [441, 336] on icon "button" at bounding box center [442, 338] width 4 height 4
click at [441, 233] on input "45" at bounding box center [427, 241] width 45 height 17
click at [441, 233] on input "30" at bounding box center [427, 241] width 45 height 17
click at [361, 388] on span "Done" at bounding box center [362, 394] width 23 height 13
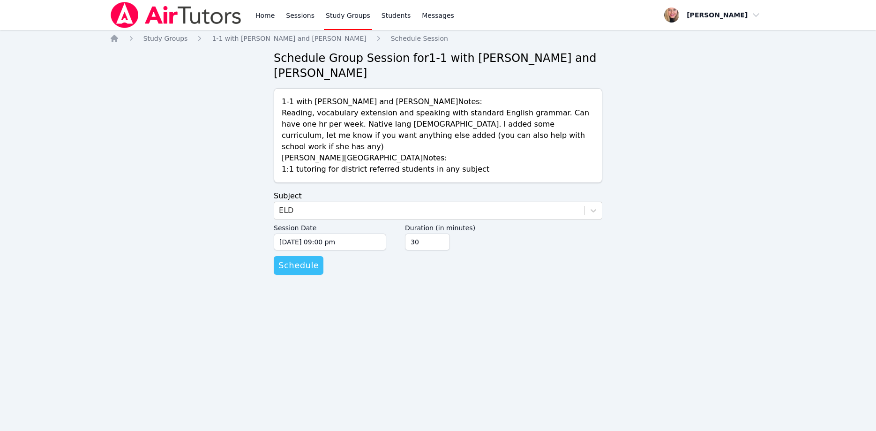
click at [302, 259] on span "Schedule" at bounding box center [298, 265] width 40 height 13
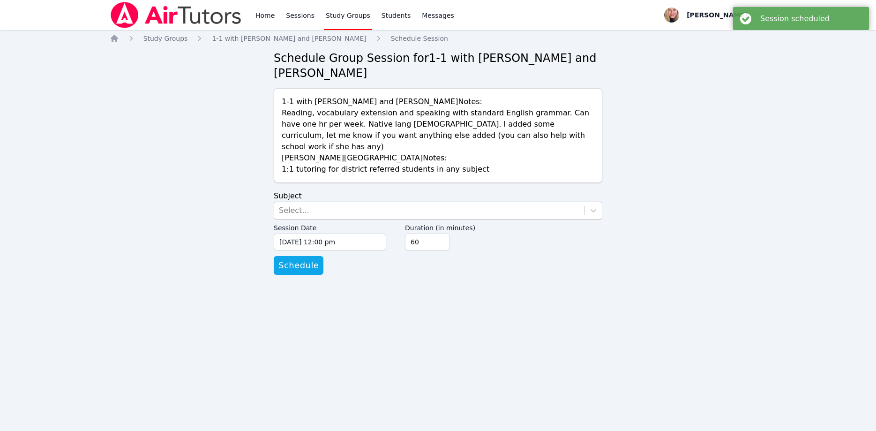
click at [360, 202] on div "Select..." at bounding box center [429, 210] width 310 height 17
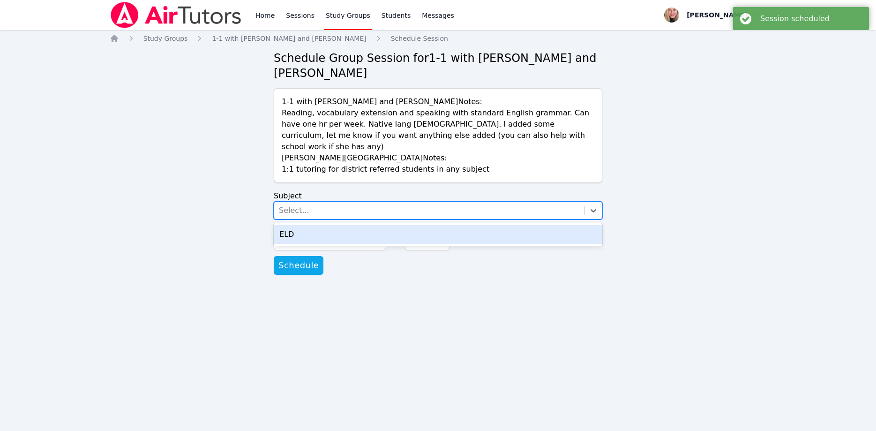
click at [377, 225] on div "ELD" at bounding box center [438, 234] width 329 height 19
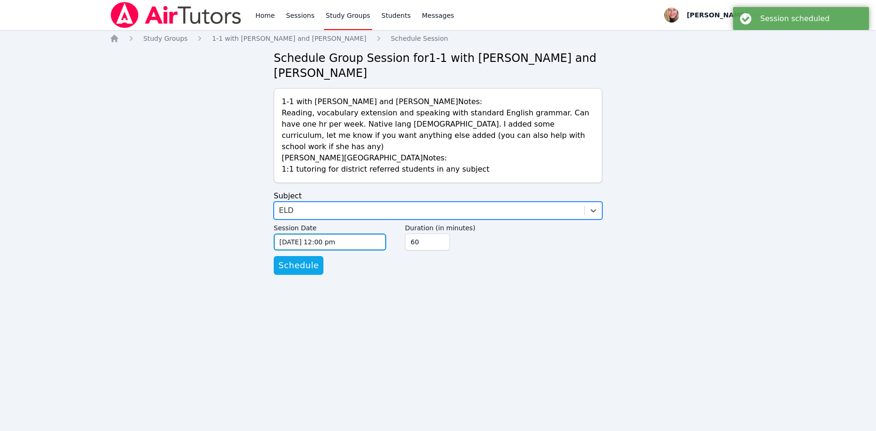
click at [376, 233] on input "09/10/2025 12:00 pm" at bounding box center [330, 241] width 113 height 17
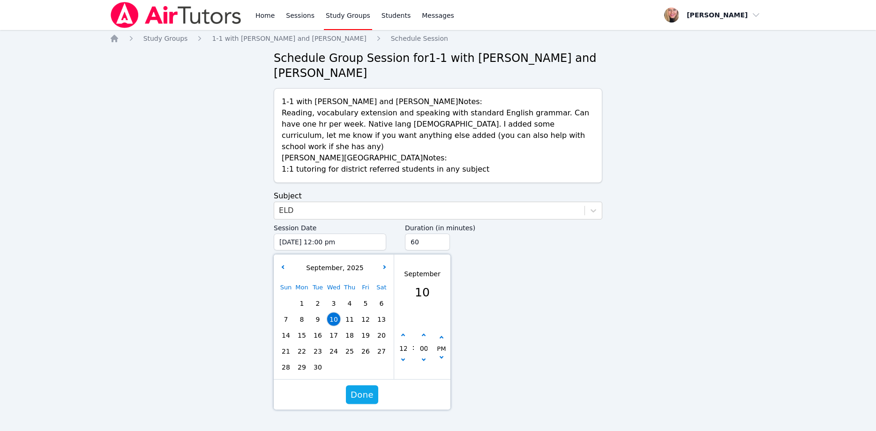
click at [390, 263] on div "September , 2025" at bounding box center [334, 268] width 116 height 10
click at [382, 263] on button "button" at bounding box center [384, 267] width 9 height 9
click at [384, 263] on button "button" at bounding box center [384, 267] width 9 height 9
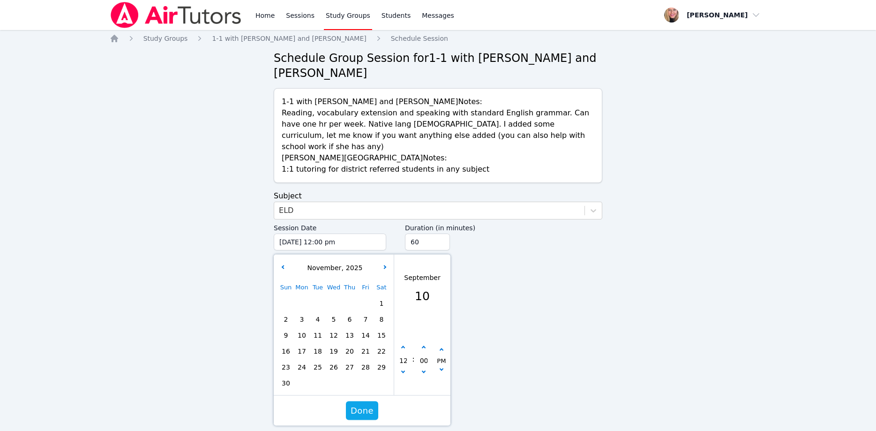
click at [305, 313] on span "3" at bounding box center [301, 319] width 13 height 13
click at [405, 343] on button "button" at bounding box center [403, 347] width 9 height 9
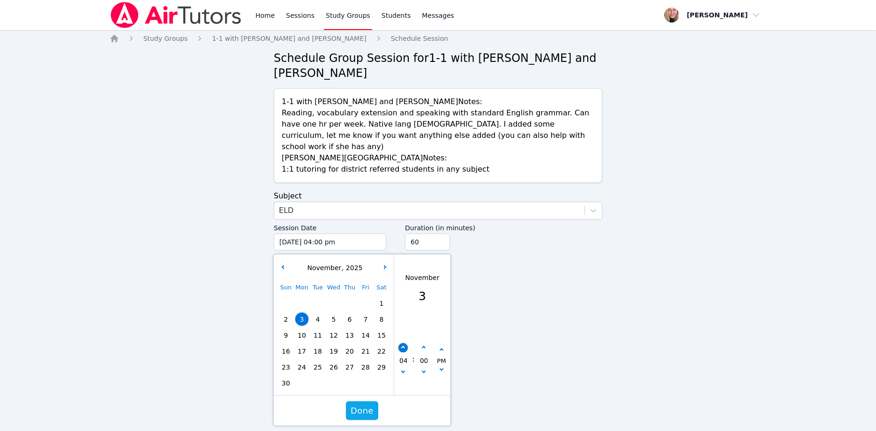
click at [405, 343] on button "button" at bounding box center [403, 347] width 9 height 9
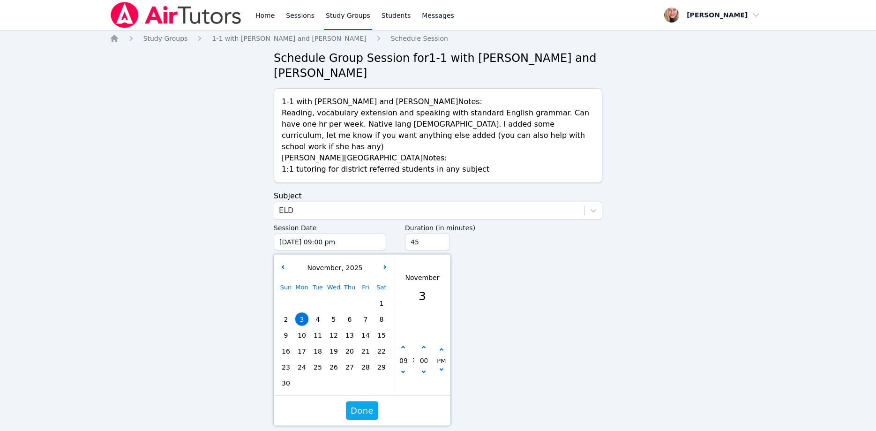
click at [442, 233] on input "45" at bounding box center [427, 241] width 45 height 17
click at [442, 233] on input "30" at bounding box center [427, 241] width 45 height 17
click at [364, 404] on span "Done" at bounding box center [362, 410] width 23 height 13
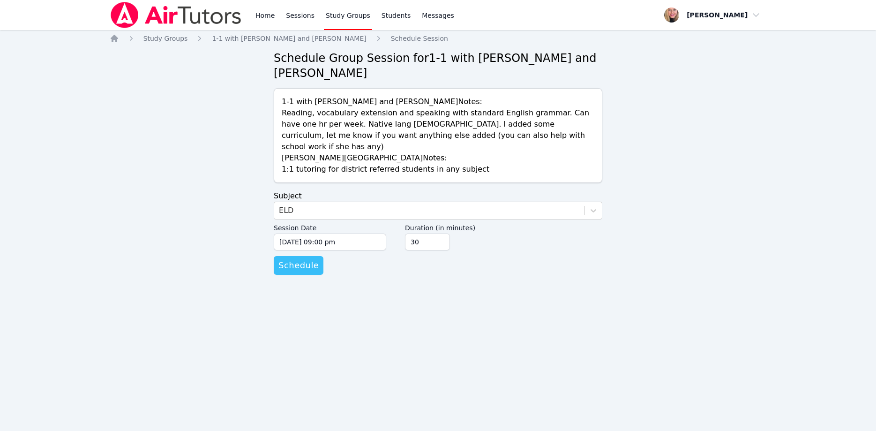
click at [298, 259] on span "Schedule" at bounding box center [298, 265] width 40 height 13
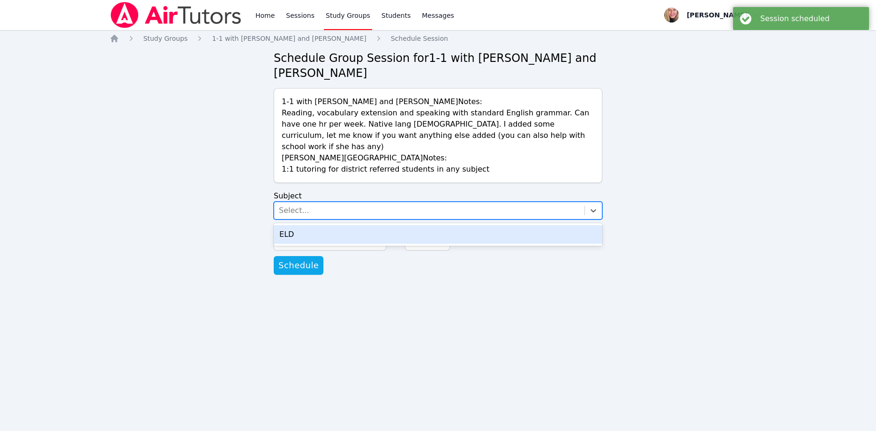
click at [347, 202] on div "Select..." at bounding box center [429, 210] width 310 height 17
click at [355, 225] on div "ELD" at bounding box center [438, 234] width 329 height 19
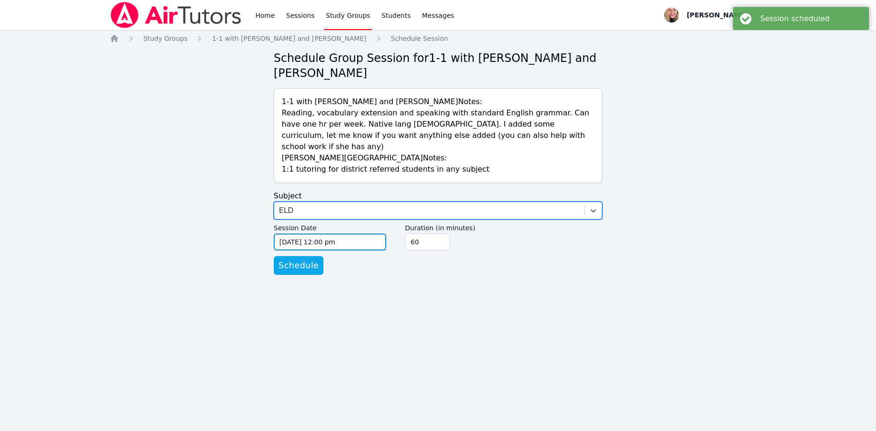
click at [359, 233] on input "09/10/2025 12:00 pm" at bounding box center [330, 241] width 113 height 17
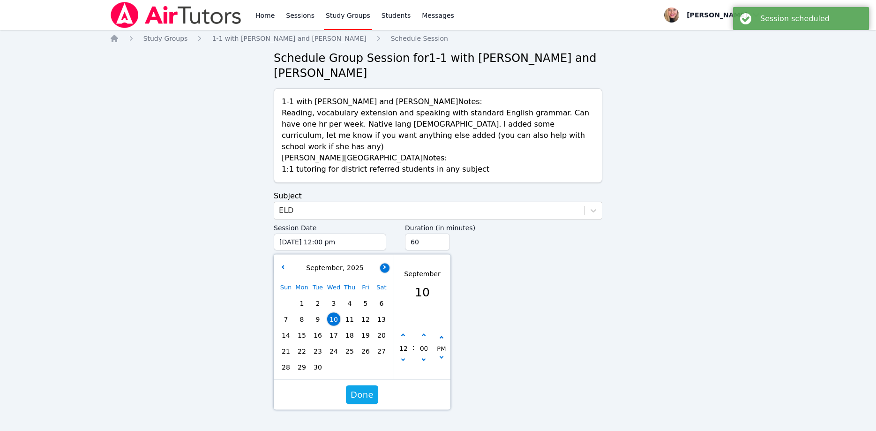
click at [384, 263] on button "button" at bounding box center [384, 267] width 9 height 9
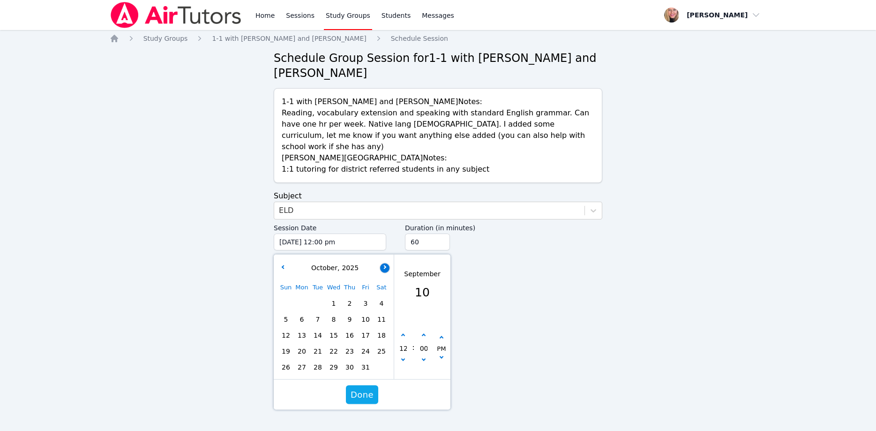
click at [384, 263] on button "button" at bounding box center [384, 267] width 9 height 9
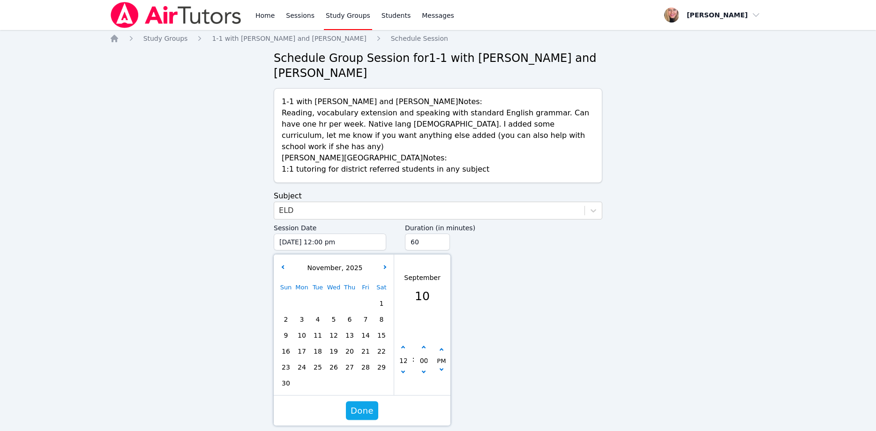
click at [350, 313] on span "6" at bounding box center [349, 319] width 13 height 13
click at [401, 368] on button "button" at bounding box center [403, 372] width 9 height 9
click at [402, 368] on button "button" at bounding box center [403, 372] width 9 height 9
click at [445, 345] on button "button" at bounding box center [441, 349] width 9 height 9
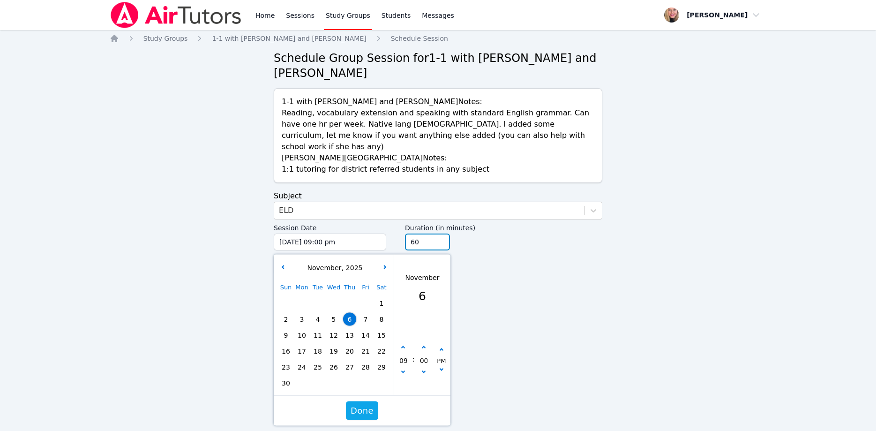
click at [442, 233] on input "60" at bounding box center [427, 241] width 45 height 17
click at [440, 233] on input "45" at bounding box center [427, 241] width 45 height 17
click at [440, 233] on input "30" at bounding box center [427, 241] width 45 height 17
click at [371, 404] on span "Done" at bounding box center [362, 410] width 23 height 13
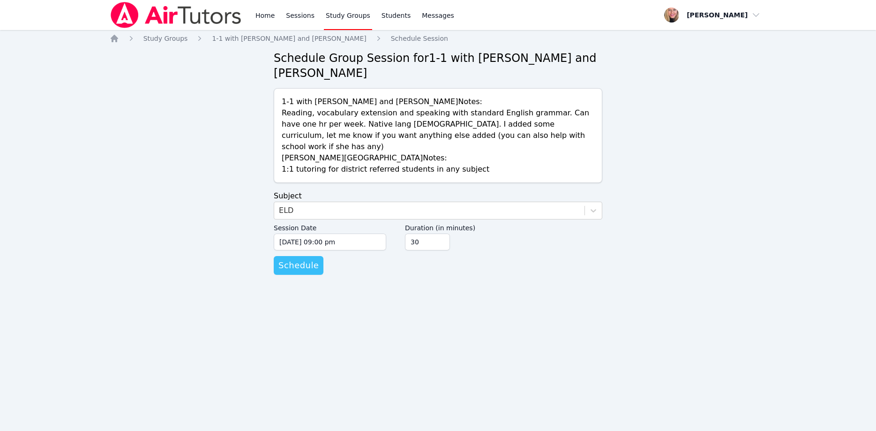
click at [301, 259] on span "Schedule" at bounding box center [298, 265] width 40 height 13
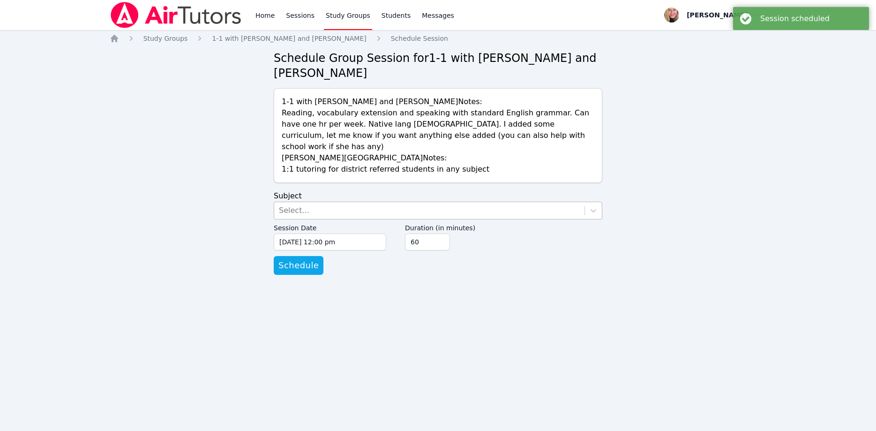
click at [320, 202] on div "Select..." at bounding box center [429, 210] width 310 height 17
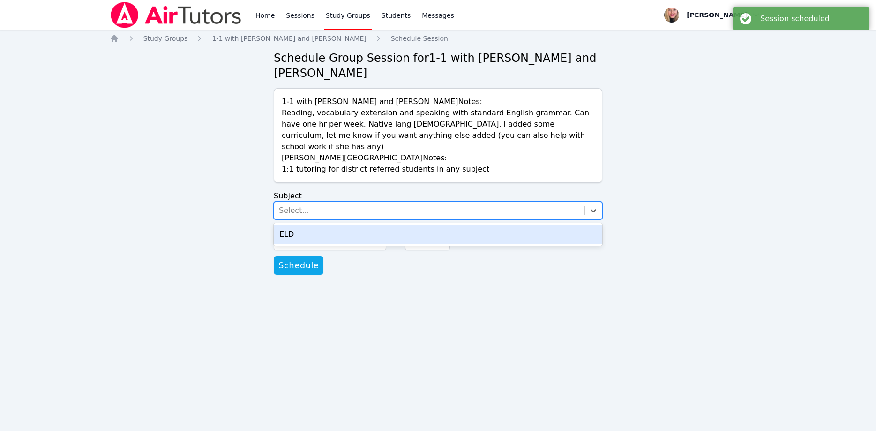
click at [324, 225] on div "ELD" at bounding box center [438, 234] width 329 height 19
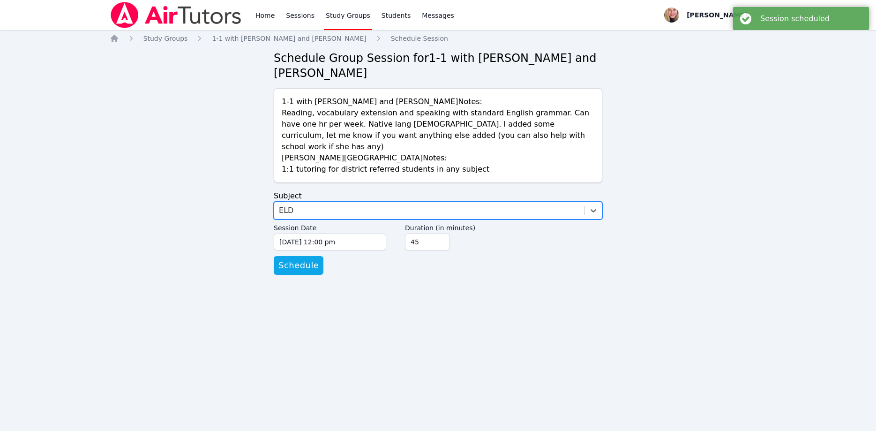
click at [442, 233] on input "45" at bounding box center [427, 241] width 45 height 17
click at [442, 233] on input "30" at bounding box center [427, 241] width 45 height 17
click at [364, 233] on input "09/10/2025 12:00 pm" at bounding box center [330, 241] width 113 height 17
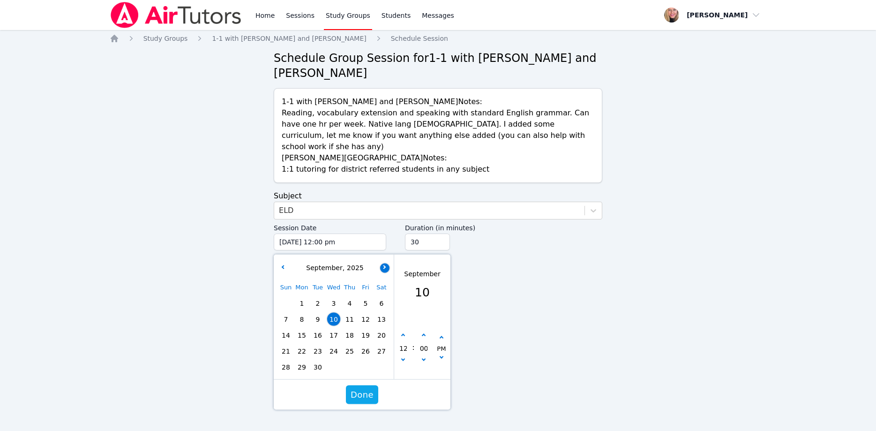
click at [384, 265] on icon "button" at bounding box center [384, 267] width 4 height 4
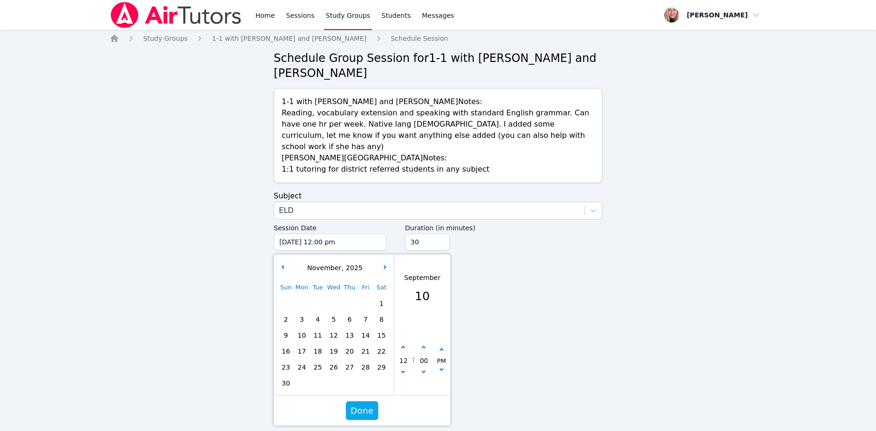
click at [302, 329] on span "10" at bounding box center [301, 335] width 13 height 13
click at [401, 368] on button "button" at bounding box center [403, 372] width 9 height 9
click at [441, 366] on button "button" at bounding box center [441, 370] width 9 height 9
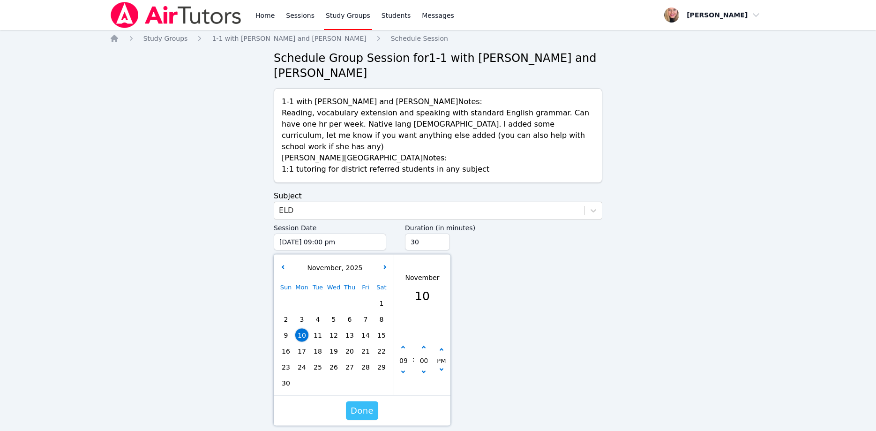
click at [373, 401] on button "Done" at bounding box center [362, 410] width 32 height 19
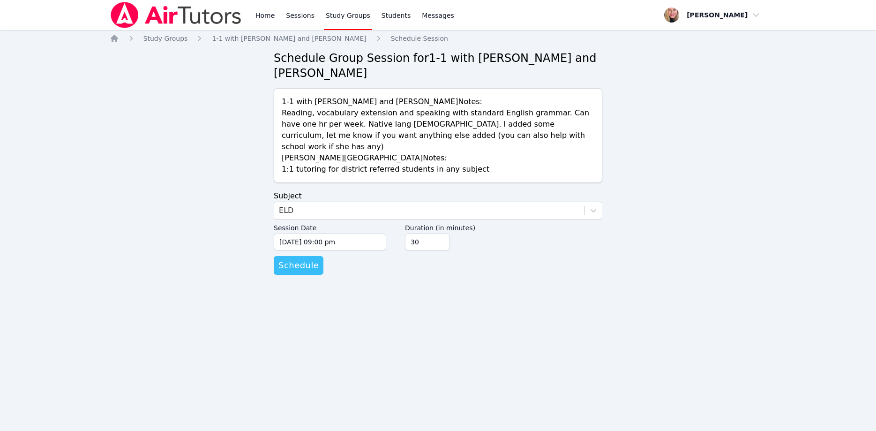
click at [298, 259] on span "Schedule" at bounding box center [298, 265] width 40 height 13
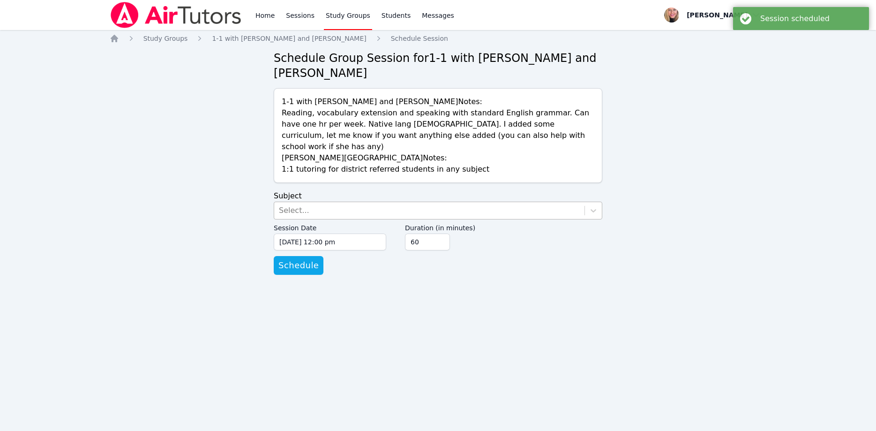
click at [346, 202] on div "Select..." at bounding box center [429, 210] width 310 height 17
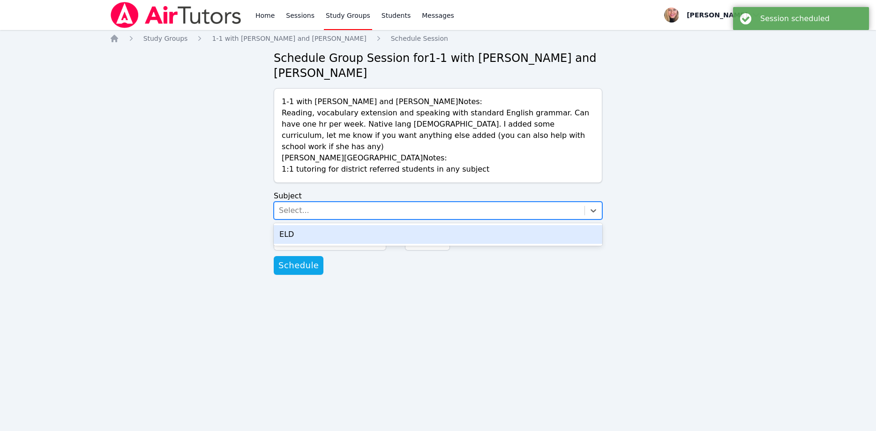
click at [368, 225] on div "ELD" at bounding box center [438, 234] width 329 height 19
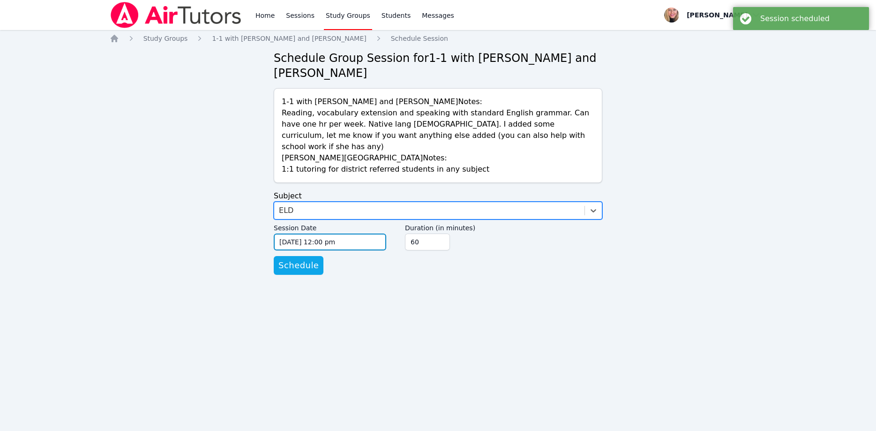
click at [372, 233] on input "09/10/2025 12:00 pm" at bounding box center [330, 241] width 113 height 17
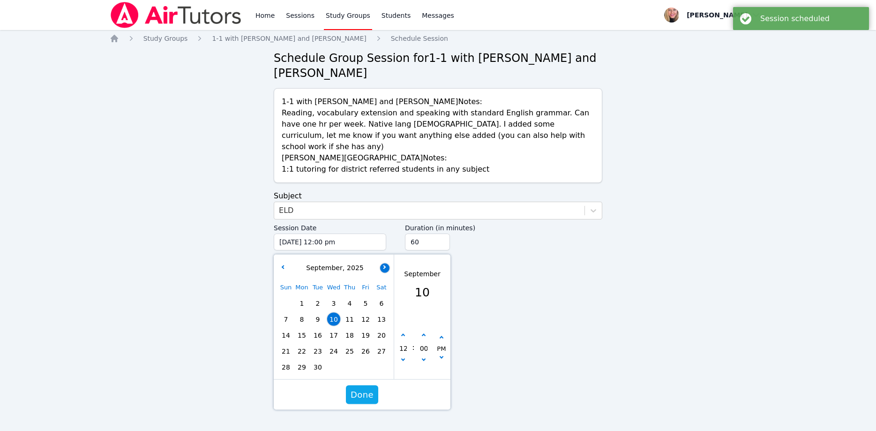
click at [384, 263] on button "button" at bounding box center [384, 267] width 9 height 9
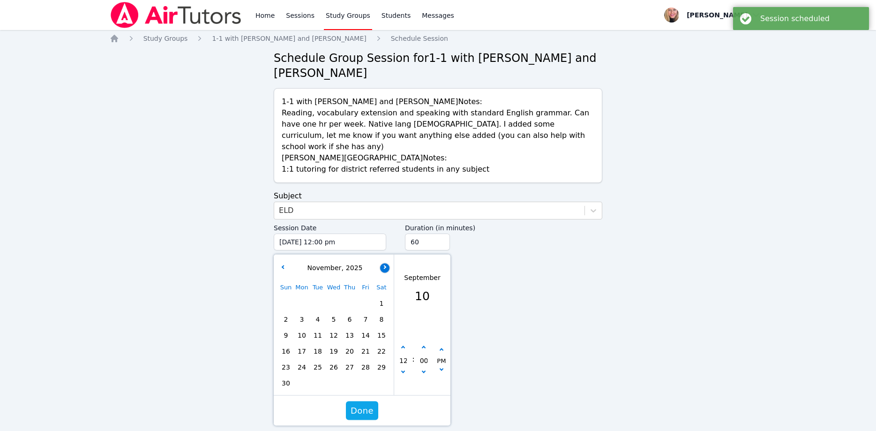
click at [384, 263] on button "button" at bounding box center [384, 267] width 9 height 9
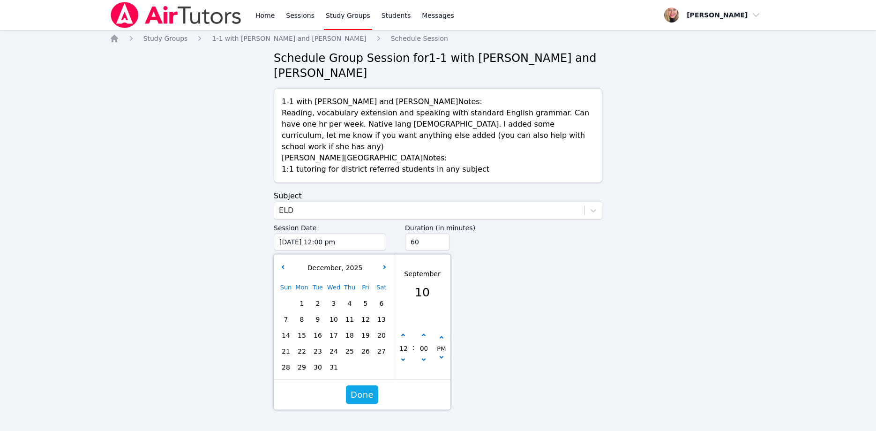
click at [281, 259] on div "December , 2025" at bounding box center [334, 268] width 116 height 18
click at [287, 263] on div "December , 2025" at bounding box center [334, 268] width 116 height 10
click at [283, 263] on button "button" at bounding box center [282, 267] width 9 height 9
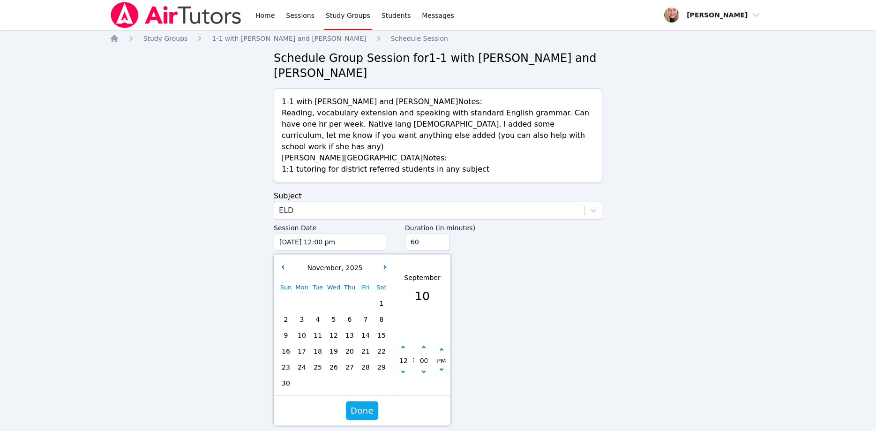
click at [355, 329] on span "13" at bounding box center [349, 335] width 13 height 13
click at [403, 352] on input "12" at bounding box center [403, 360] width 9 height 16
drag, startPoint x: 406, startPoint y: 333, endPoint x: 394, endPoint y: 330, distance: 12.1
click at [399, 352] on input "12" at bounding box center [403, 360] width 9 height 16
click at [440, 345] on button "button" at bounding box center [441, 349] width 9 height 9
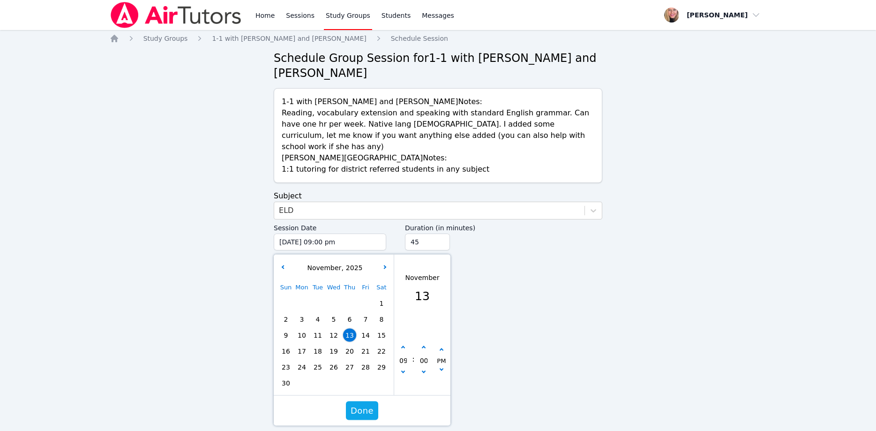
click at [440, 233] on input "45" at bounding box center [427, 241] width 45 height 17
click at [441, 233] on input "30" at bounding box center [427, 241] width 45 height 17
click at [366, 404] on span "Done" at bounding box center [362, 410] width 23 height 13
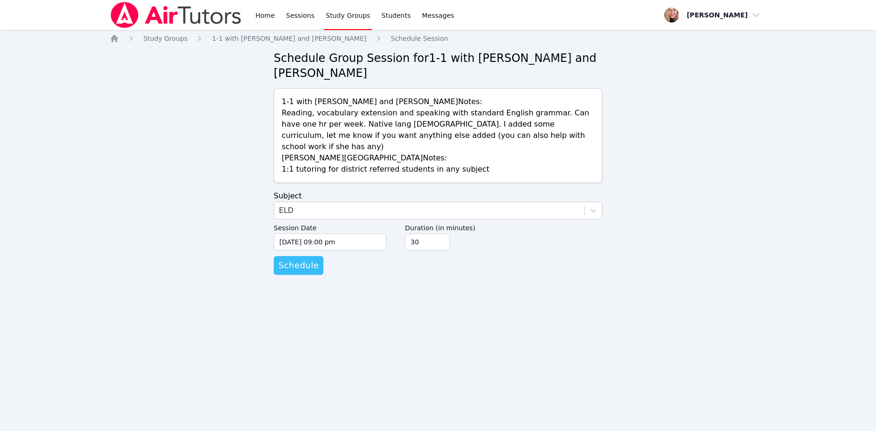
click at [288, 259] on span "Schedule" at bounding box center [298, 265] width 40 height 13
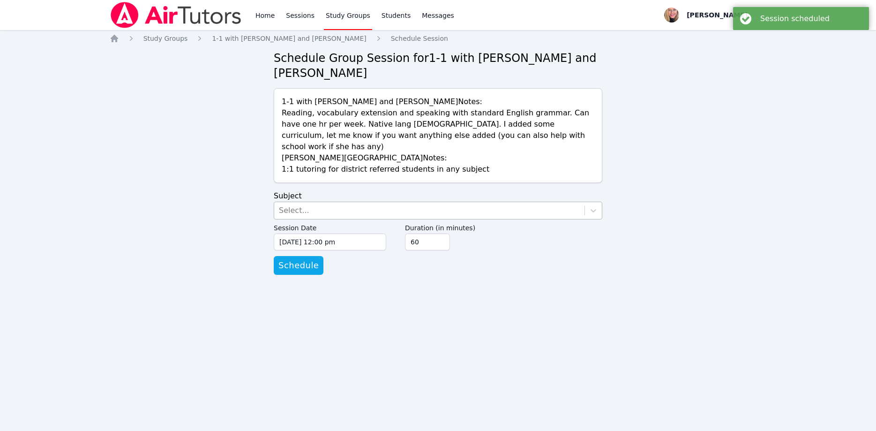
click at [345, 202] on div "Select..." at bounding box center [429, 210] width 310 height 17
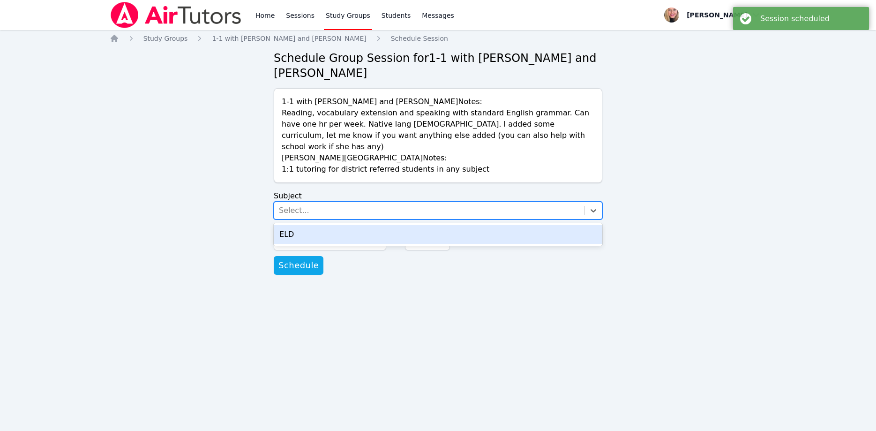
click at [348, 225] on div "ELD" at bounding box center [438, 234] width 329 height 19
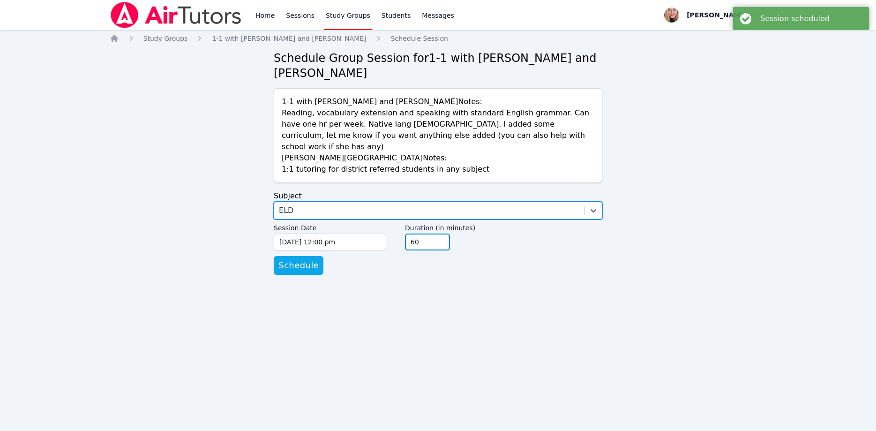
click at [440, 233] on input "60" at bounding box center [427, 241] width 45 height 17
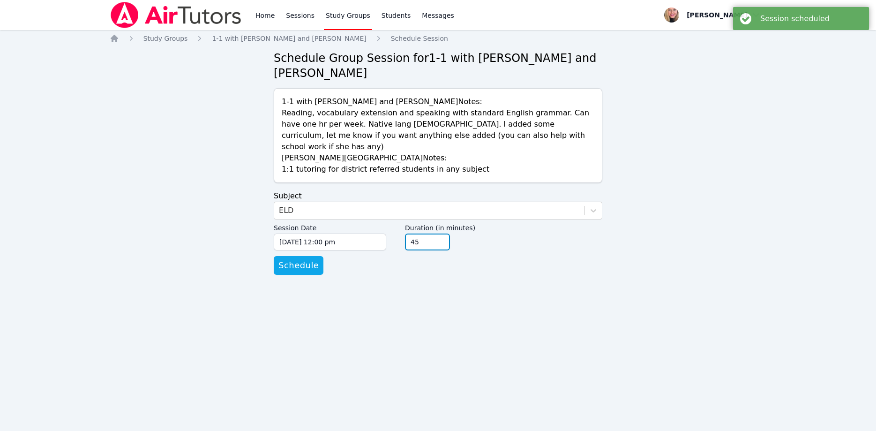
click at [441, 233] on input "45" at bounding box center [427, 241] width 45 height 17
click at [441, 233] on input "30" at bounding box center [427, 241] width 45 height 17
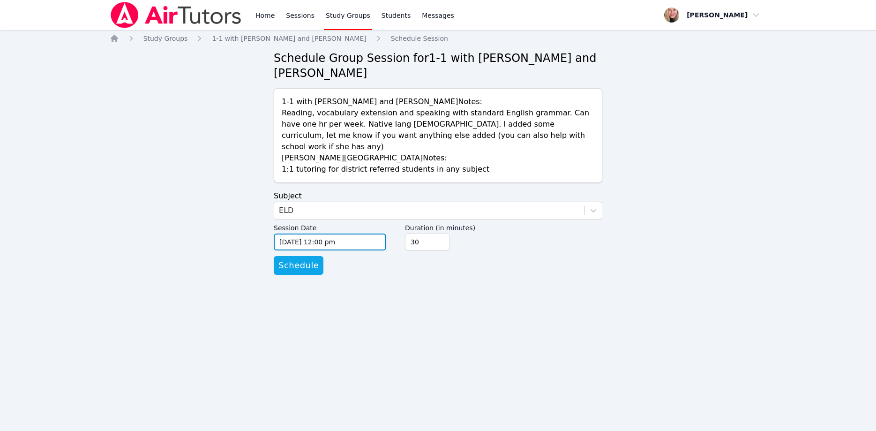
click at [360, 233] on input "09/10/2025 12:00 pm" at bounding box center [330, 241] width 113 height 17
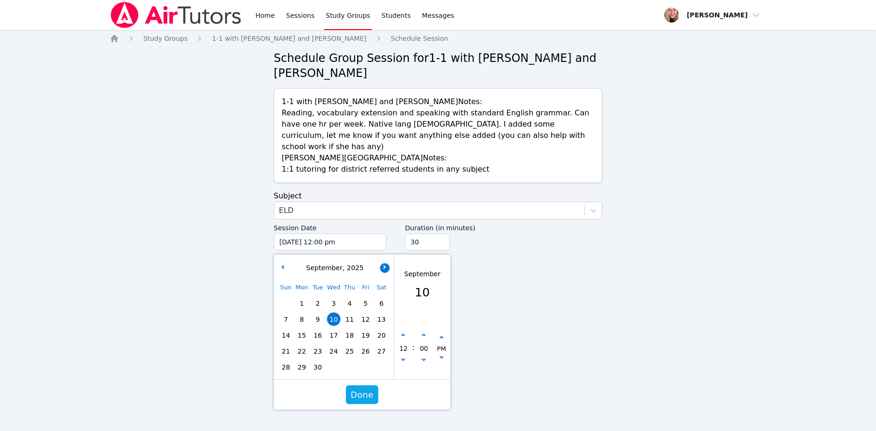
click at [384, 263] on button "button" at bounding box center [384, 267] width 9 height 9
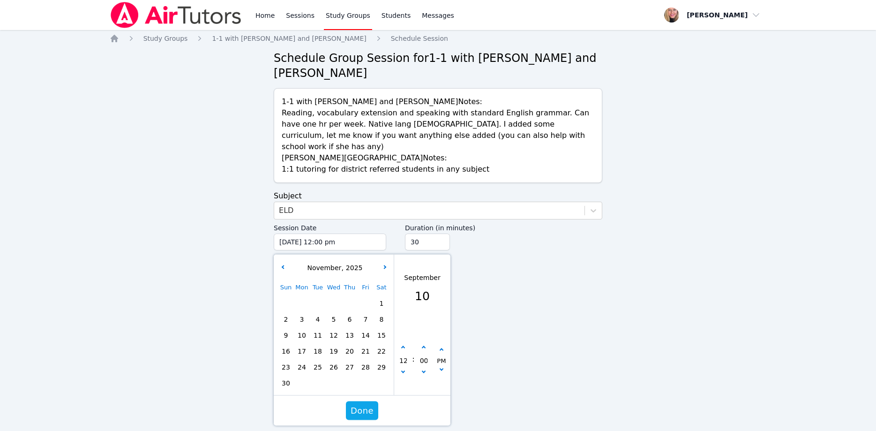
click at [307, 345] on span "17" at bounding box center [301, 351] width 13 height 13
click at [404, 369] on icon "button" at bounding box center [403, 371] width 4 height 4
click at [442, 367] on icon "button" at bounding box center [442, 369] width 4 height 4
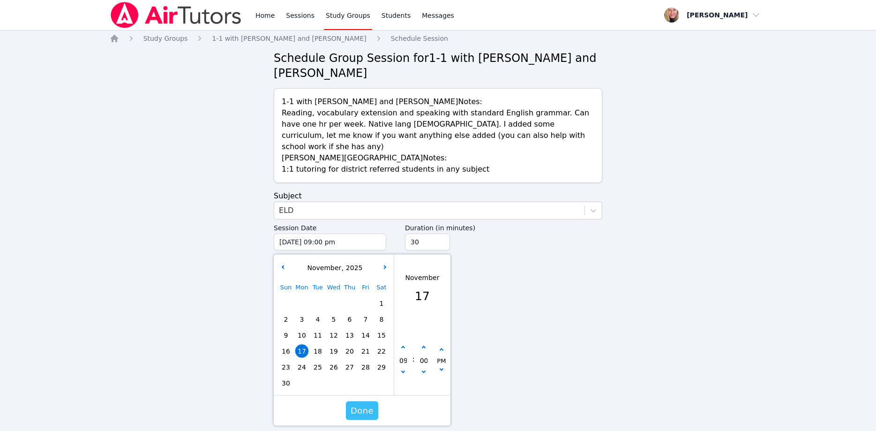
click at [359, 404] on span "Done" at bounding box center [362, 410] width 23 height 13
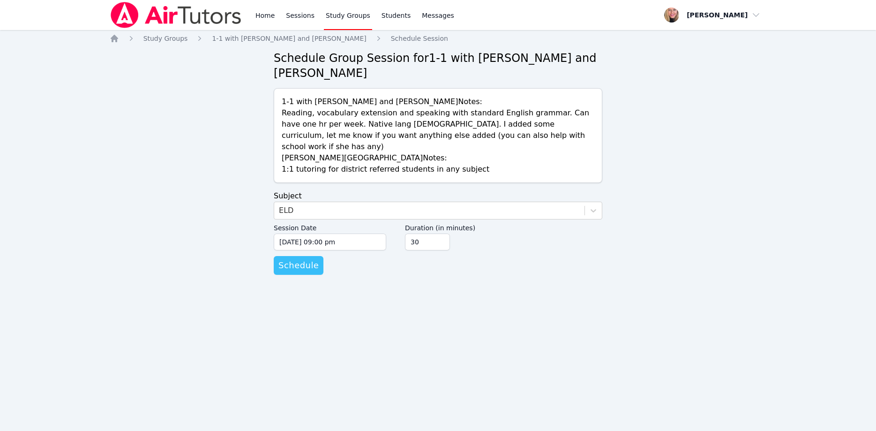
click at [298, 259] on span "Schedule" at bounding box center [298, 265] width 40 height 13
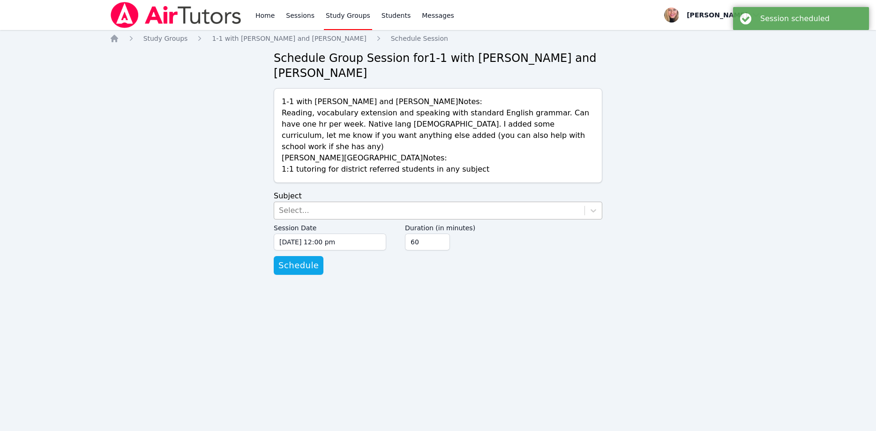
click at [331, 202] on div "Select..." at bounding box center [429, 210] width 310 height 17
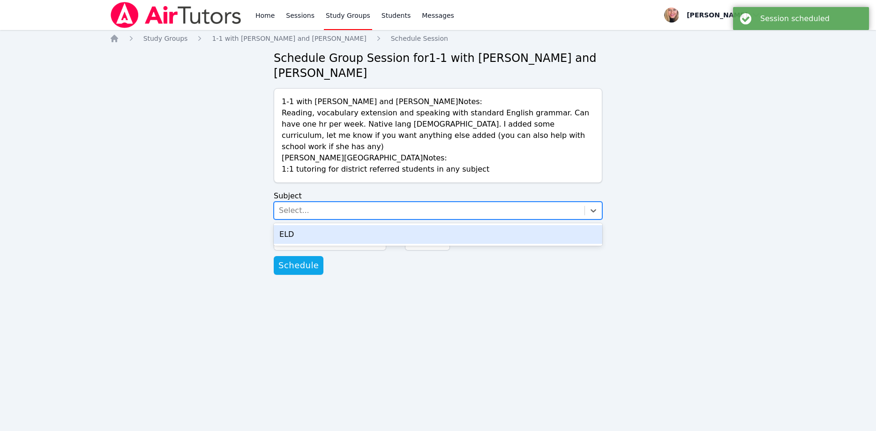
click at [334, 225] on div "ELD" at bounding box center [438, 234] width 329 height 19
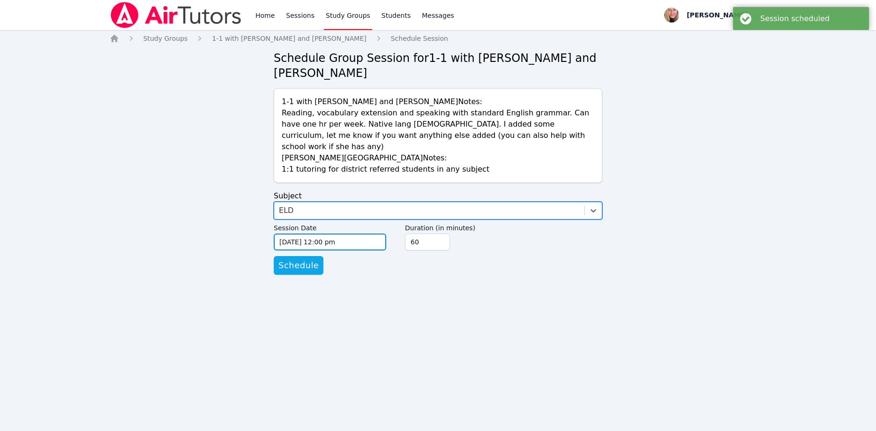
click at [347, 233] on input "09/10/2025 12:00 pm" at bounding box center [330, 241] width 113 height 17
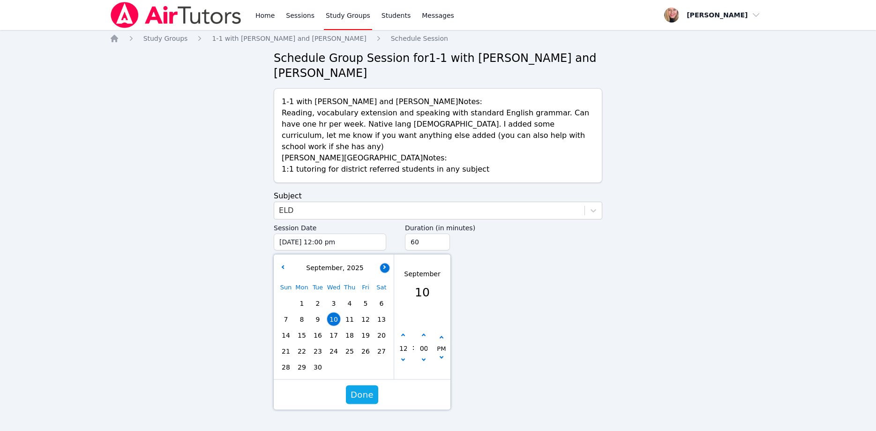
click at [387, 263] on button "button" at bounding box center [384, 267] width 9 height 9
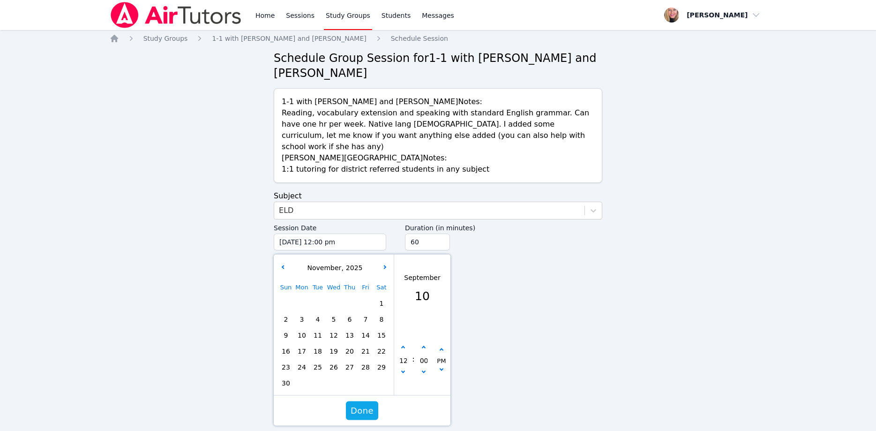
click at [353, 345] on span "20" at bounding box center [349, 351] width 13 height 13
click at [401, 368] on button "button" at bounding box center [403, 372] width 9 height 9
click at [443, 345] on button "button" at bounding box center [441, 349] width 9 height 9
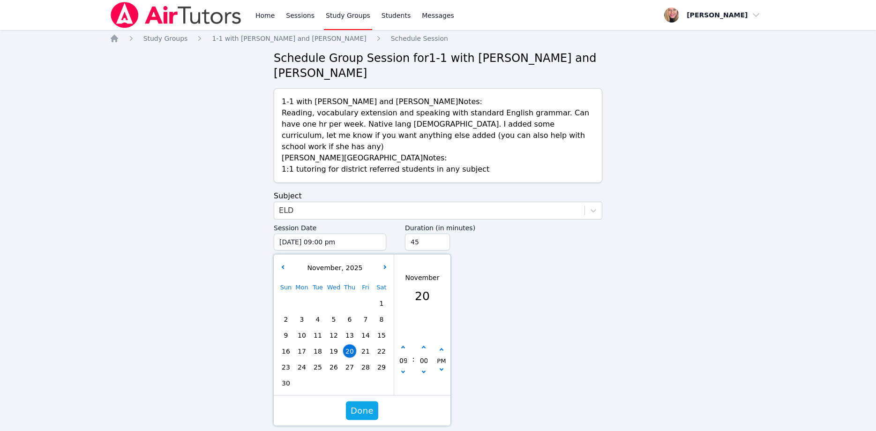
click at [441, 233] on input "45" at bounding box center [427, 241] width 45 height 17
click at [441, 233] on input "30" at bounding box center [427, 241] width 45 height 17
click at [364, 404] on span "Done" at bounding box center [362, 410] width 23 height 13
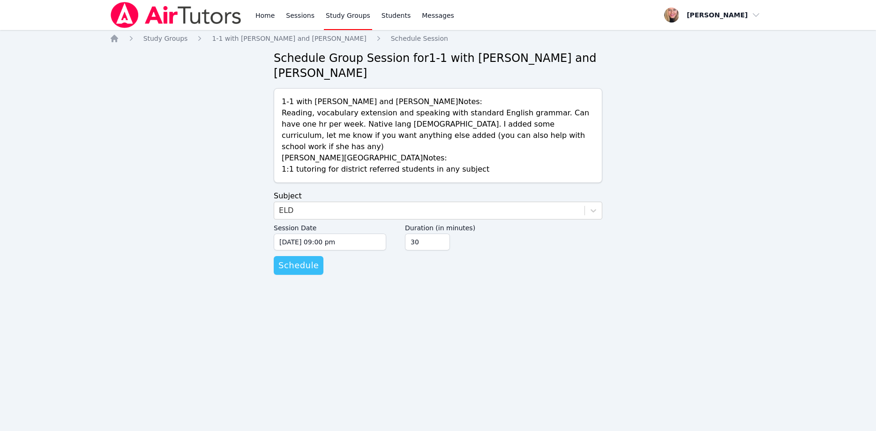
click at [302, 259] on span "Schedule" at bounding box center [298, 265] width 40 height 13
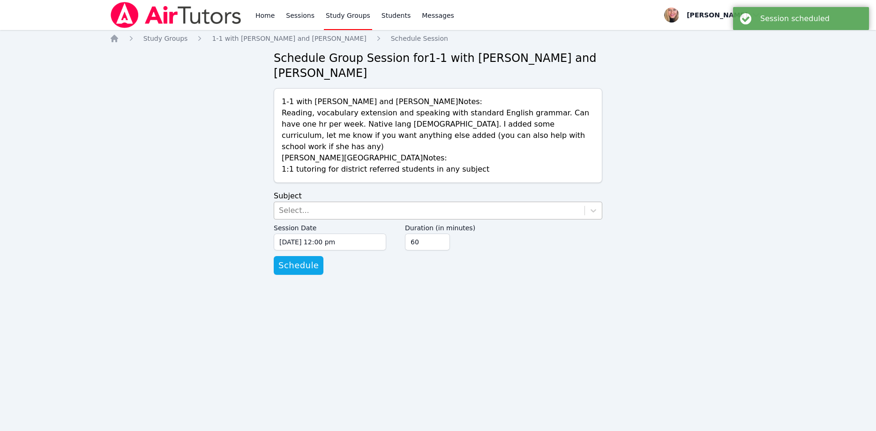
click at [298, 205] on div "Select..." at bounding box center [294, 210] width 30 height 11
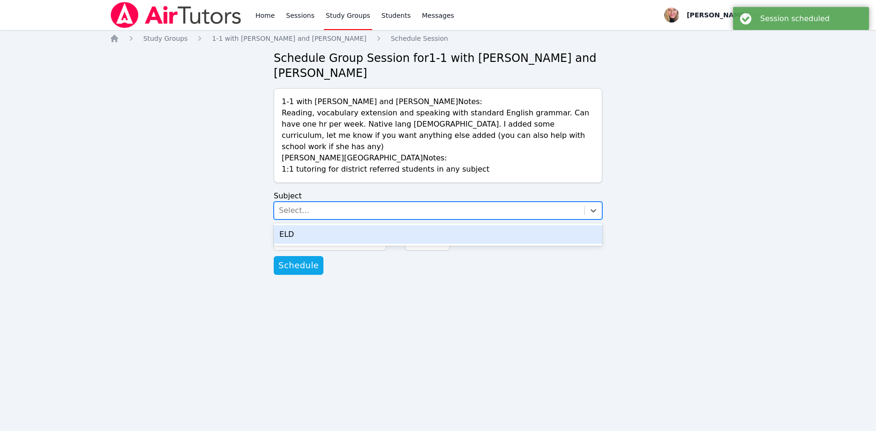
click at [305, 225] on div "ELD" at bounding box center [438, 234] width 329 height 19
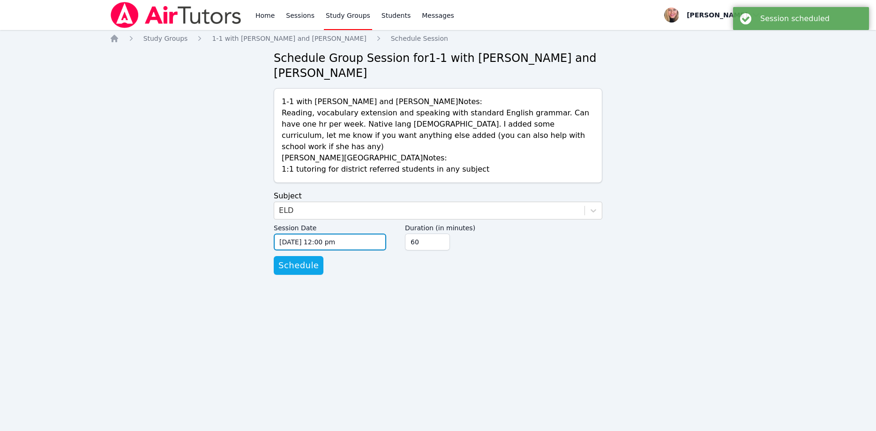
click at [361, 233] on input "09/10/2025 12:00 pm" at bounding box center [330, 241] width 113 height 17
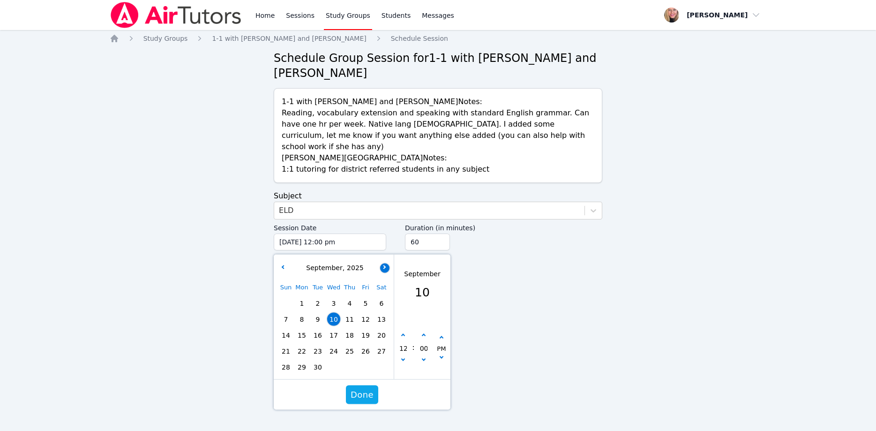
click at [385, 263] on button "button" at bounding box center [384, 267] width 9 height 9
click at [386, 263] on button "button" at bounding box center [384, 267] width 9 height 9
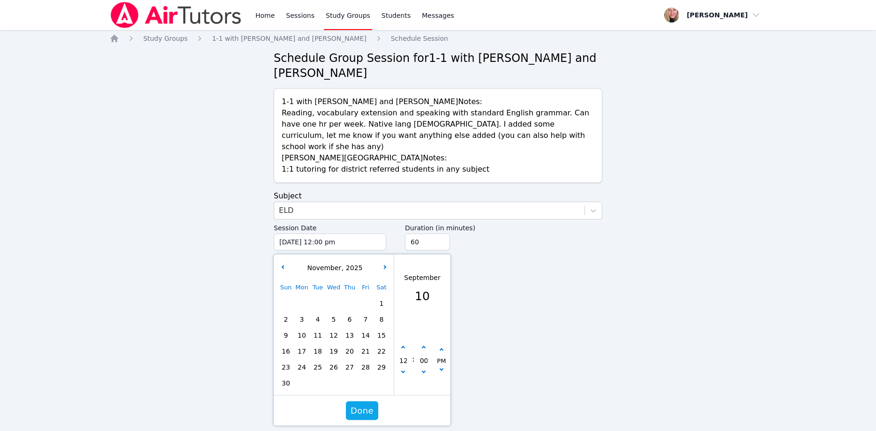
click at [352, 329] on span "13" at bounding box center [349, 335] width 13 height 13
click at [404, 369] on icon "button" at bounding box center [403, 371] width 4 height 4
click at [403, 369] on icon "button" at bounding box center [403, 371] width 4 height 4
click at [443, 345] on button "button" at bounding box center [441, 349] width 9 height 9
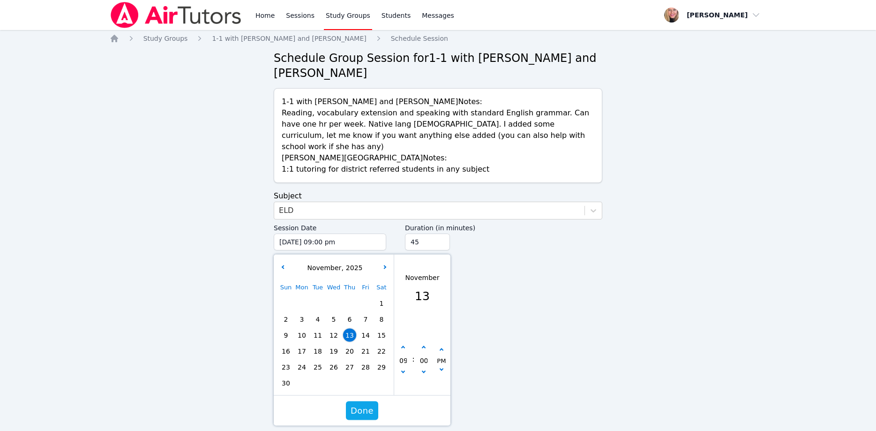
click at [441, 233] on input "45" at bounding box center [427, 241] width 45 height 17
click at [441, 233] on input "30" at bounding box center [427, 241] width 45 height 17
click at [366, 404] on span "Done" at bounding box center [362, 410] width 23 height 13
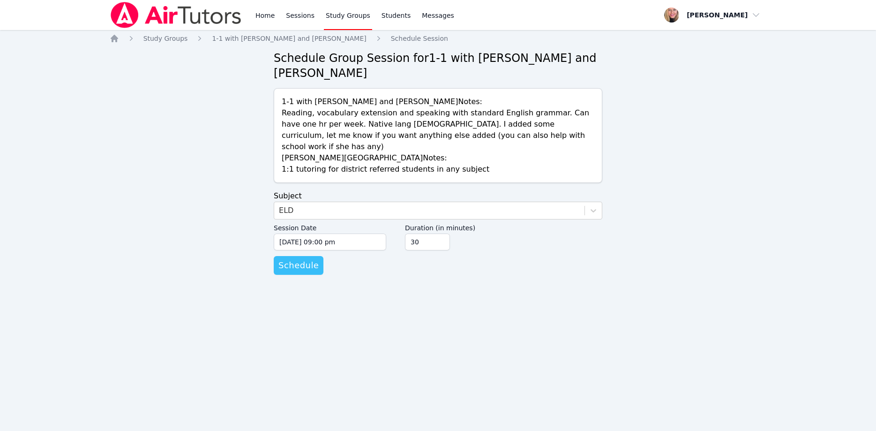
click at [294, 259] on span "Schedule" at bounding box center [298, 265] width 40 height 13
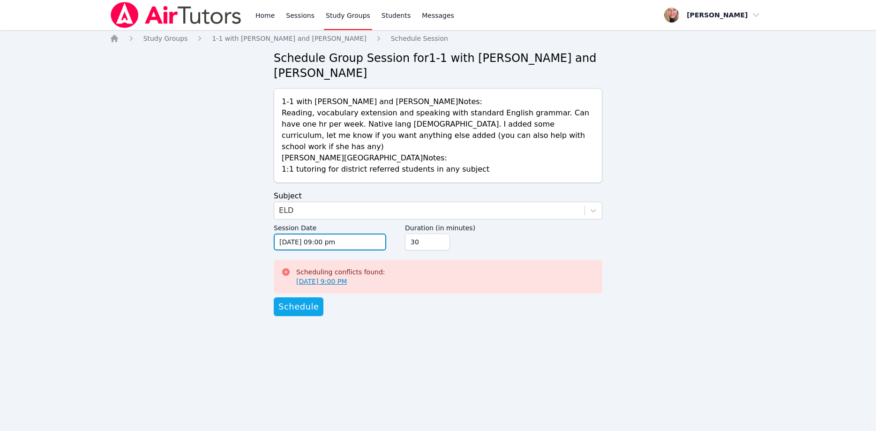
click at [364, 233] on input "11/13/2025 09:00 pm" at bounding box center [330, 241] width 113 height 17
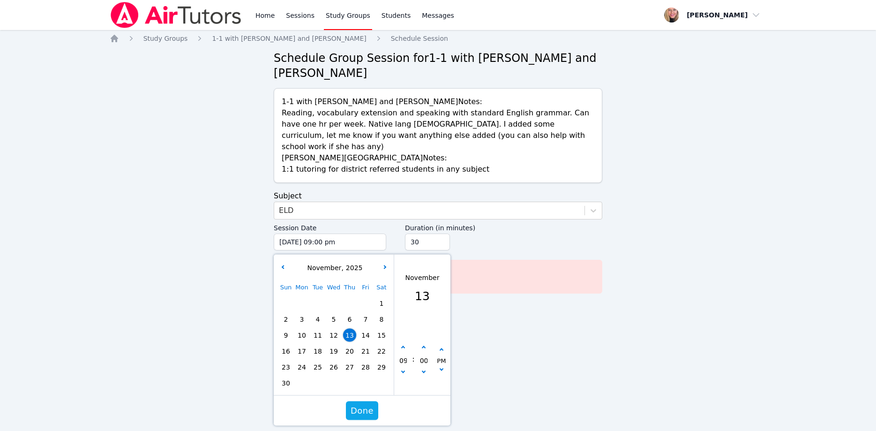
click at [302, 361] on span "24" at bounding box center [301, 367] width 13 height 13
click at [367, 404] on span "Done" at bounding box center [362, 410] width 23 height 13
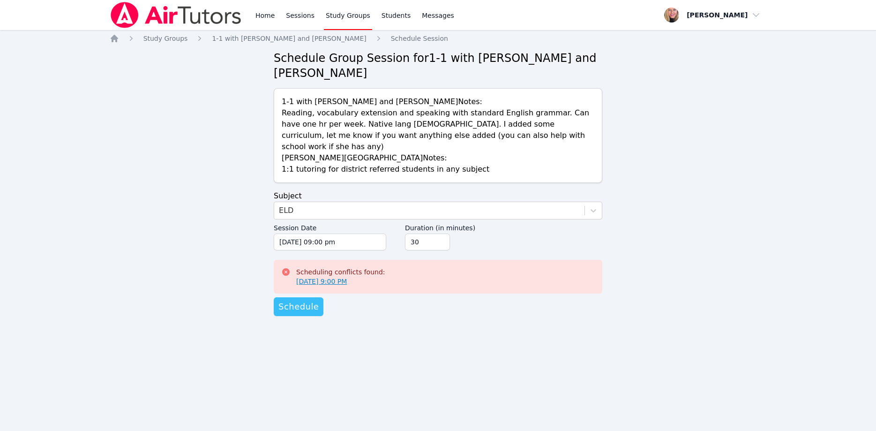
click at [314, 297] on button "Schedule" at bounding box center [299, 306] width 50 height 19
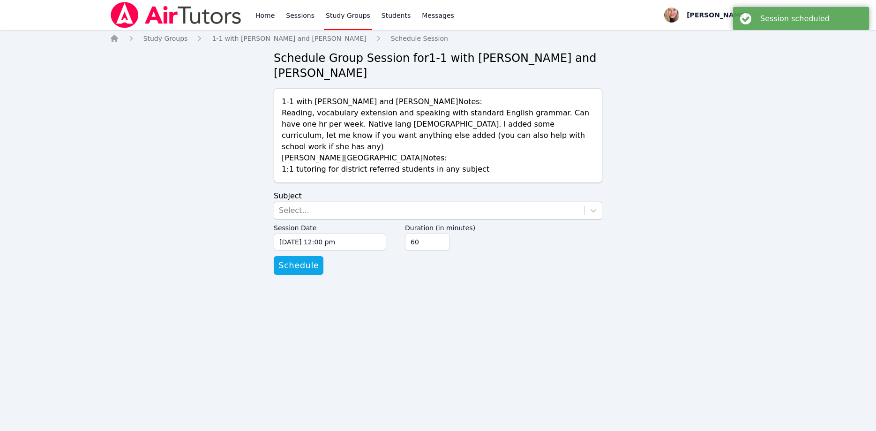
click at [332, 202] on div "Select..." at bounding box center [429, 210] width 310 height 17
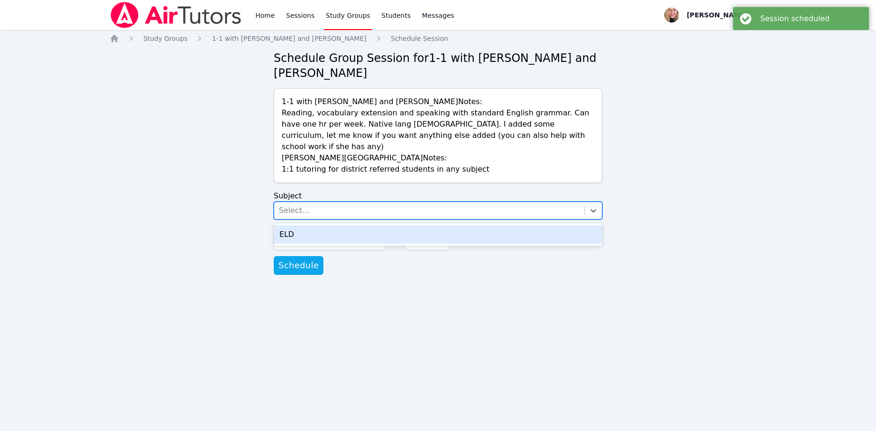
click at [339, 225] on div "ELD" at bounding box center [438, 234] width 329 height 19
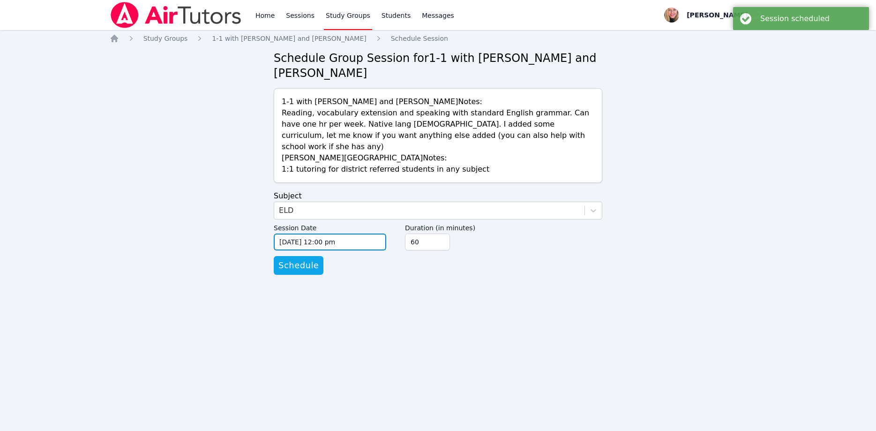
click at [356, 233] on input "09/10/2025 12:00 pm" at bounding box center [330, 241] width 113 height 17
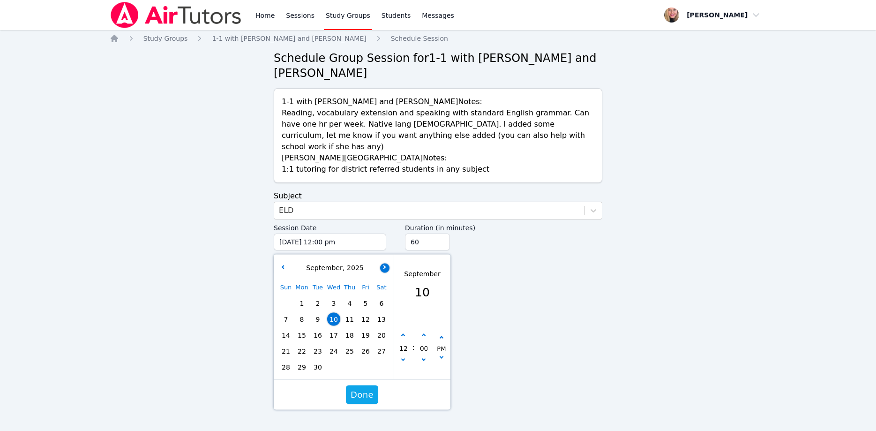
click at [386, 263] on button "button" at bounding box center [384, 267] width 9 height 9
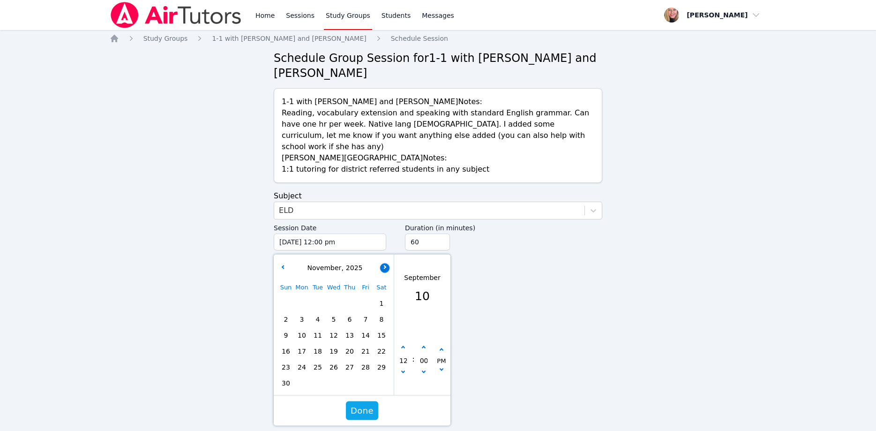
click at [386, 263] on button "button" at bounding box center [384, 267] width 9 height 9
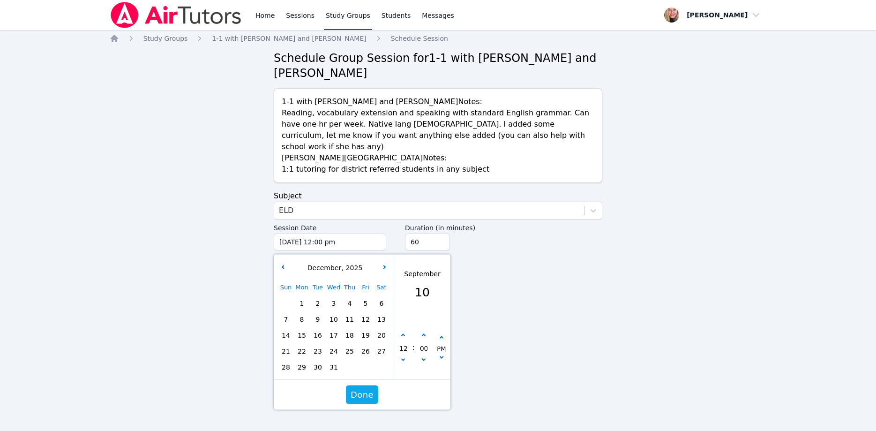
click at [300, 297] on span "1" at bounding box center [301, 303] width 13 height 13
click at [404, 357] on icon "button" at bounding box center [403, 359] width 4 height 4
click at [404, 356] on button "button" at bounding box center [403, 360] width 9 height 9
click at [442, 336] on icon "button" at bounding box center [442, 338] width 4 height 4
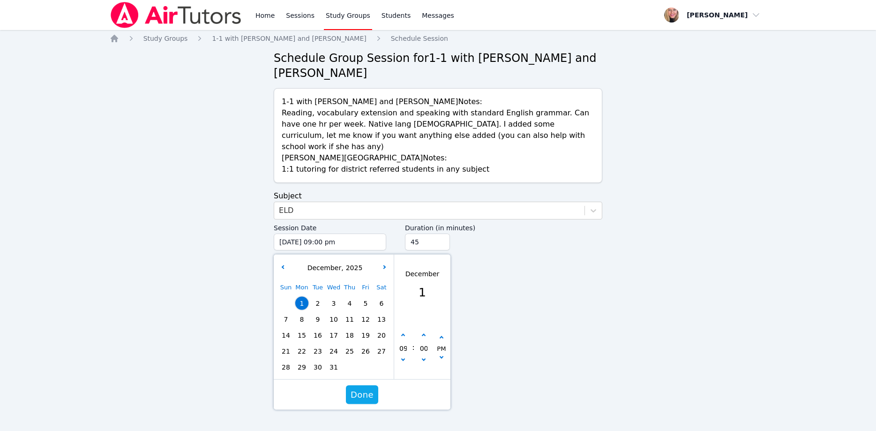
click at [442, 233] on input "45" at bounding box center [427, 241] width 45 height 17
click at [442, 233] on input "30" at bounding box center [427, 241] width 45 height 17
click at [372, 388] on span "Done" at bounding box center [362, 394] width 23 height 13
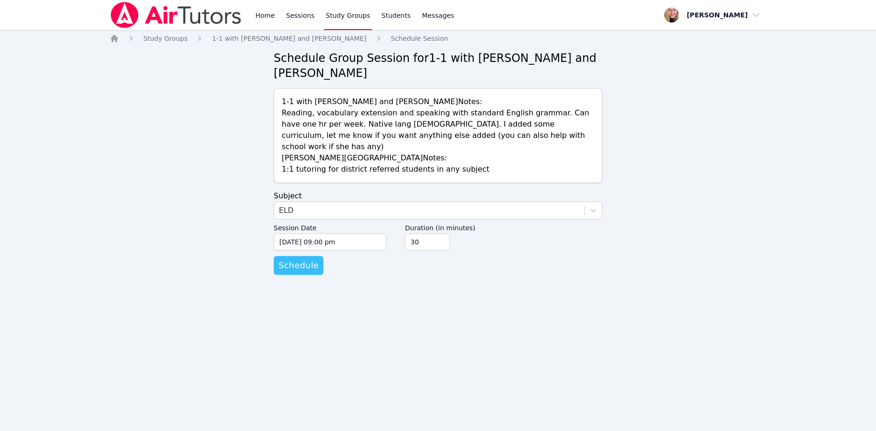
click at [293, 259] on span "Schedule" at bounding box center [298, 265] width 40 height 13
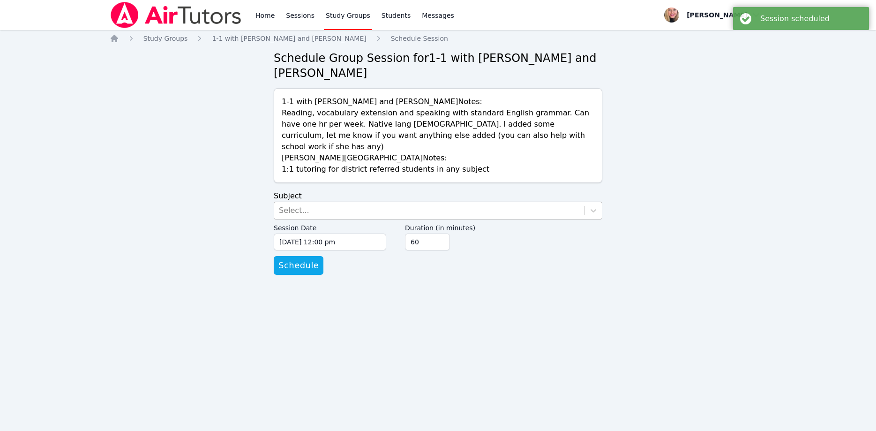
click at [352, 202] on div "Select..." at bounding box center [429, 210] width 310 height 17
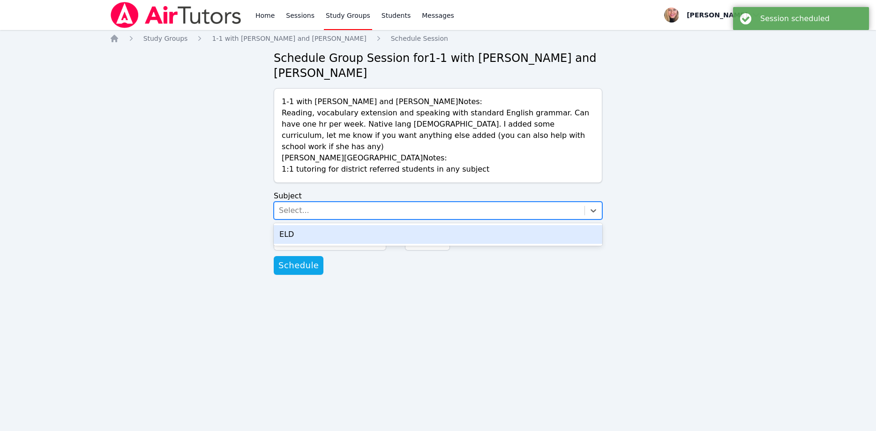
click at [354, 225] on div "ELD" at bounding box center [438, 234] width 329 height 19
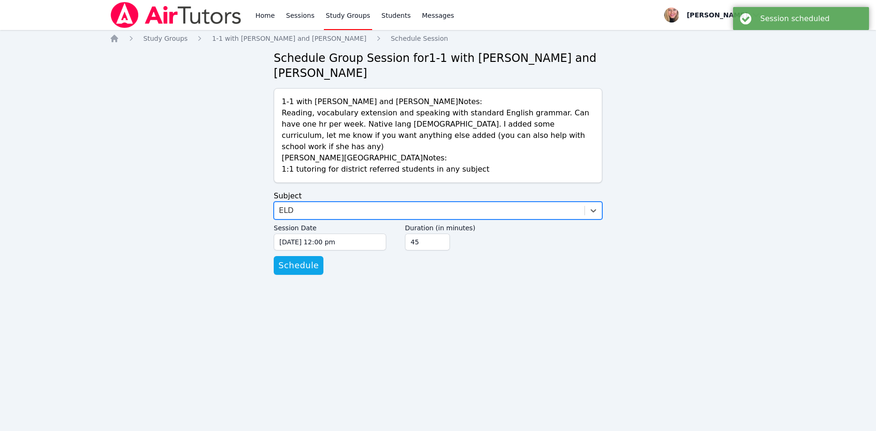
click at [439, 233] on input "45" at bounding box center [427, 241] width 45 height 17
click at [439, 233] on input "30" at bounding box center [427, 241] width 45 height 17
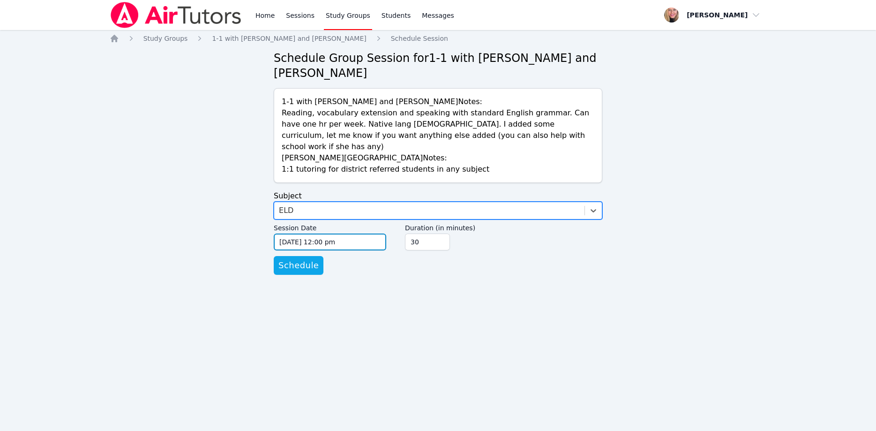
click at [354, 233] on input "09/10/2025 12:00 pm" at bounding box center [330, 241] width 113 height 17
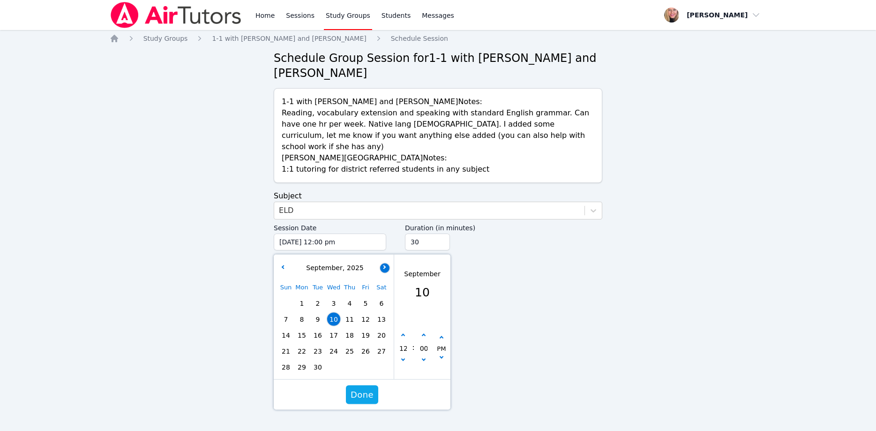
click at [382, 263] on button "button" at bounding box center [384, 267] width 9 height 9
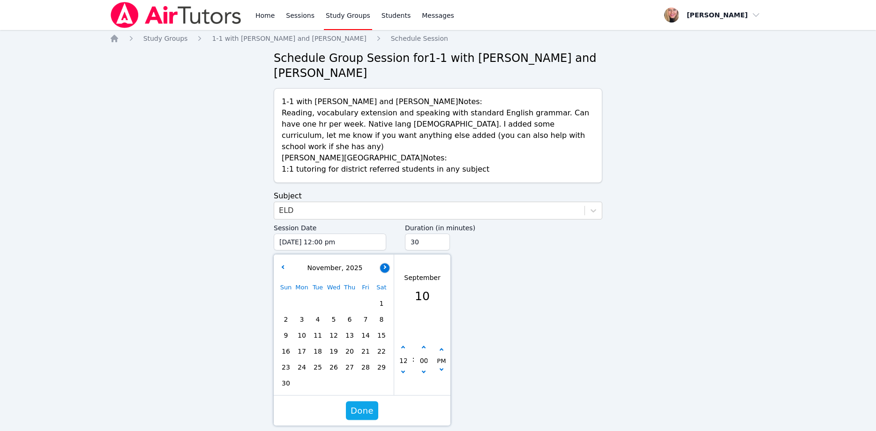
click at [382, 263] on button "button" at bounding box center [384, 267] width 9 height 9
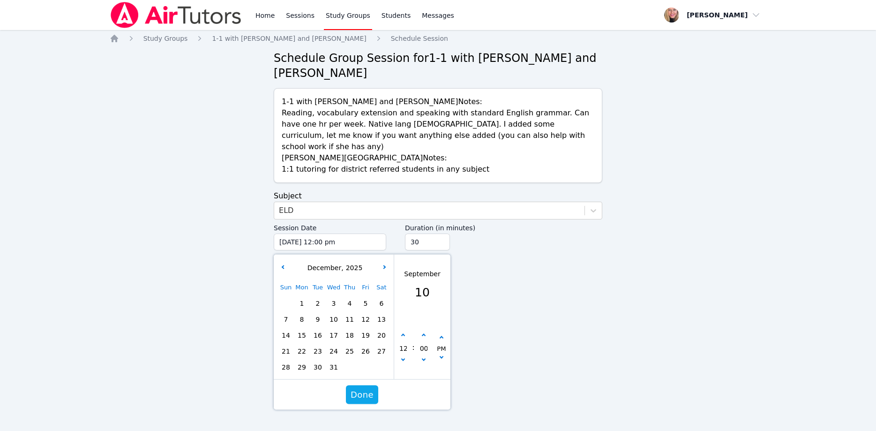
click at [347, 297] on span "4" at bounding box center [349, 303] width 13 height 13
click at [407, 331] on button "button" at bounding box center [403, 335] width 9 height 9
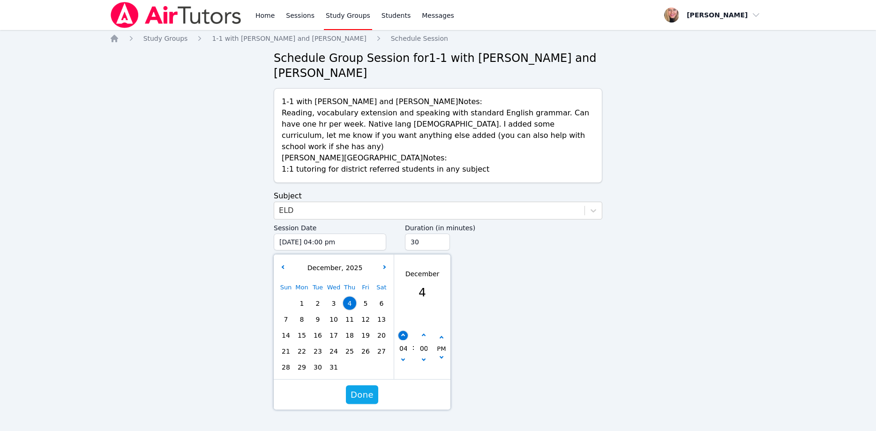
click at [407, 331] on button "button" at bounding box center [403, 335] width 9 height 9
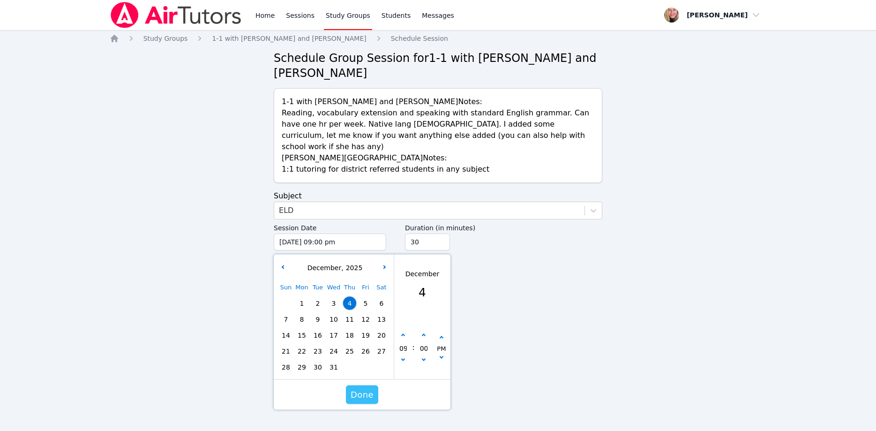
click at [371, 388] on span "Done" at bounding box center [362, 394] width 23 height 13
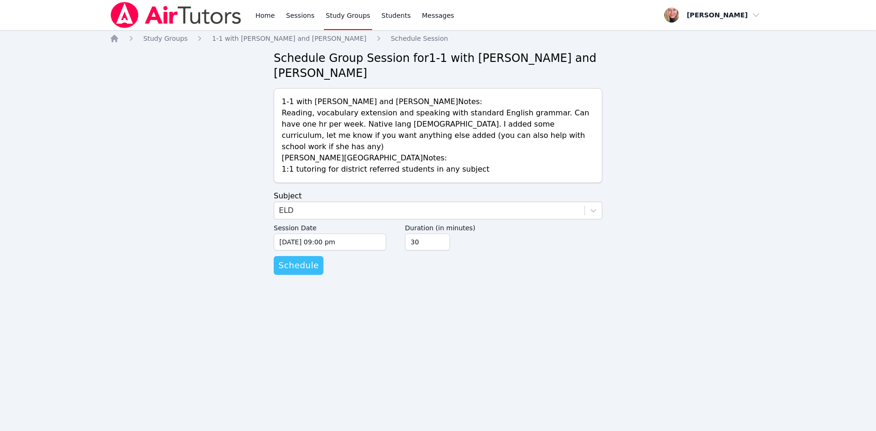
click at [309, 259] on span "Schedule" at bounding box center [298, 265] width 40 height 13
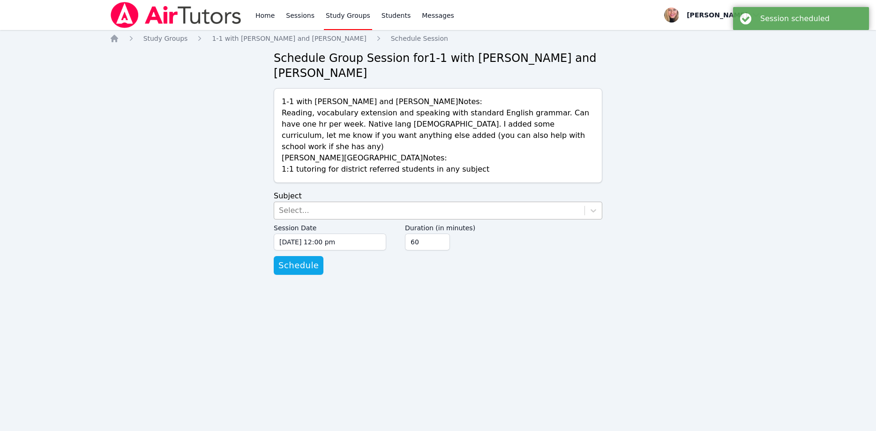
click at [292, 202] on div "Select..." at bounding box center [429, 210] width 310 height 17
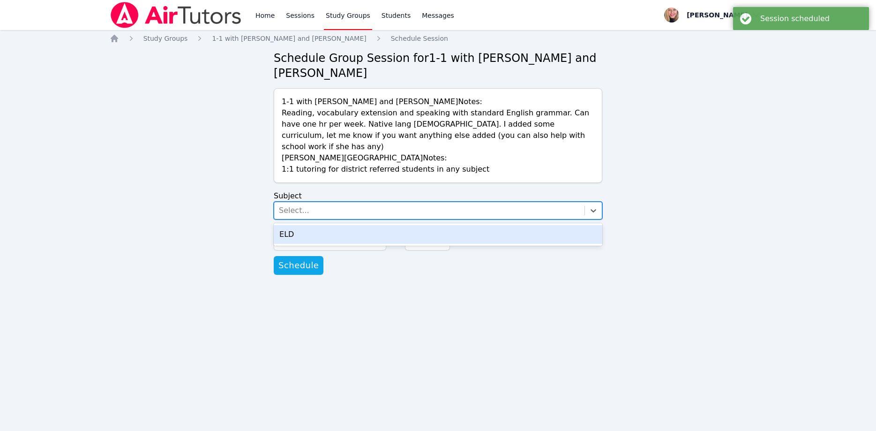
drag, startPoint x: 302, startPoint y: 203, endPoint x: 338, endPoint y: 219, distance: 38.4
click at [303, 225] on div "ELD" at bounding box center [438, 234] width 329 height 19
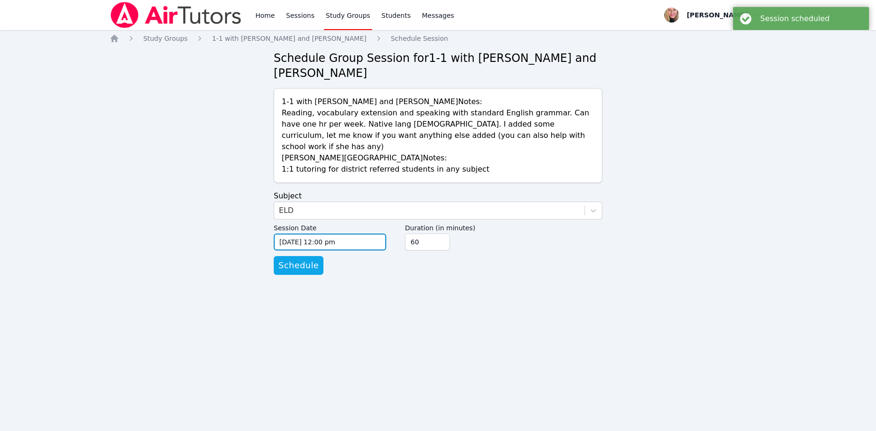
click at [346, 233] on input "09/10/2025 12:00 pm" at bounding box center [330, 241] width 113 height 17
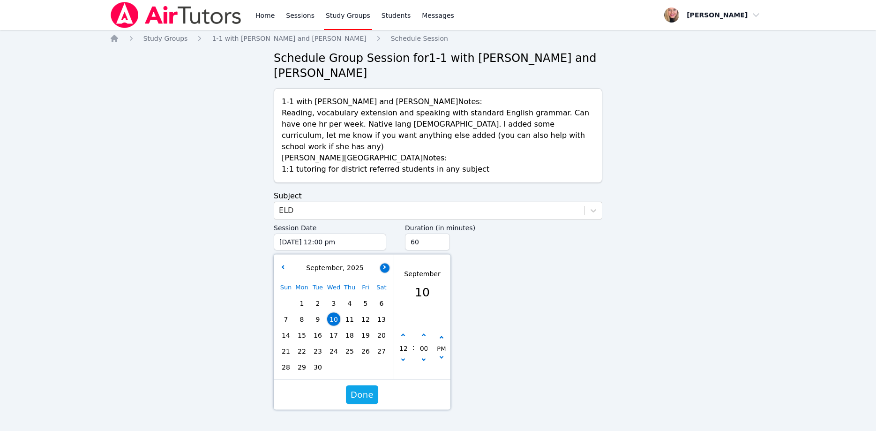
click at [385, 263] on button "button" at bounding box center [384, 267] width 9 height 9
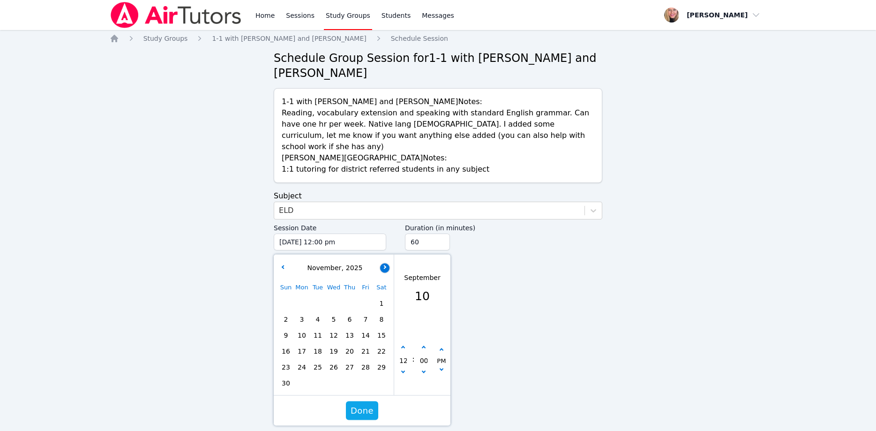
click at [385, 263] on button "button" at bounding box center [384, 267] width 9 height 9
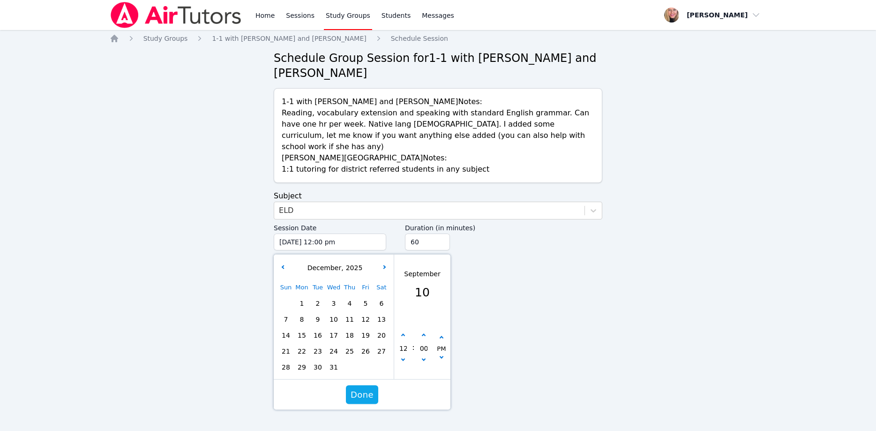
click at [303, 313] on span "8" at bounding box center [301, 319] width 13 height 13
click at [406, 331] on button "button" at bounding box center [403, 335] width 9 height 9
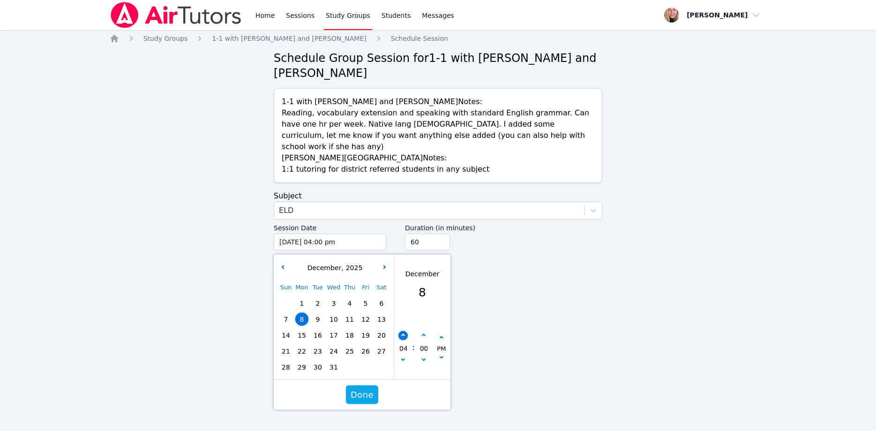
click at [406, 331] on button "button" at bounding box center [403, 335] width 9 height 9
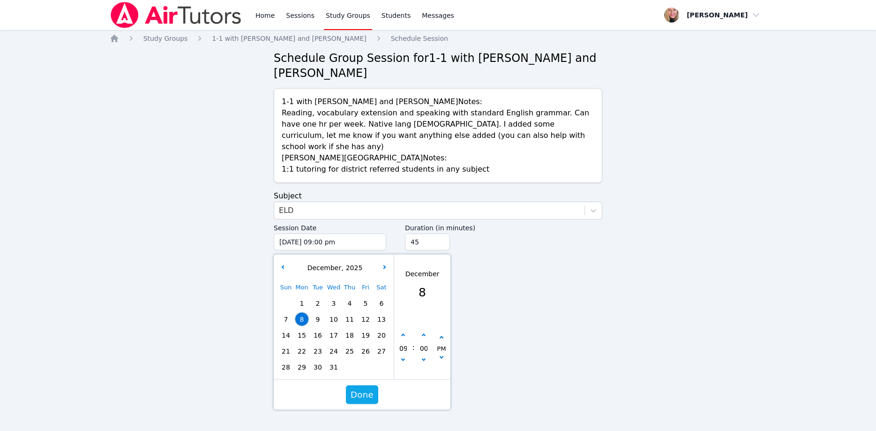
click at [440, 233] on input "45" at bounding box center [427, 241] width 45 height 17
click at [442, 233] on input "30" at bounding box center [427, 241] width 45 height 17
click at [360, 388] on span "Done" at bounding box center [362, 394] width 23 height 13
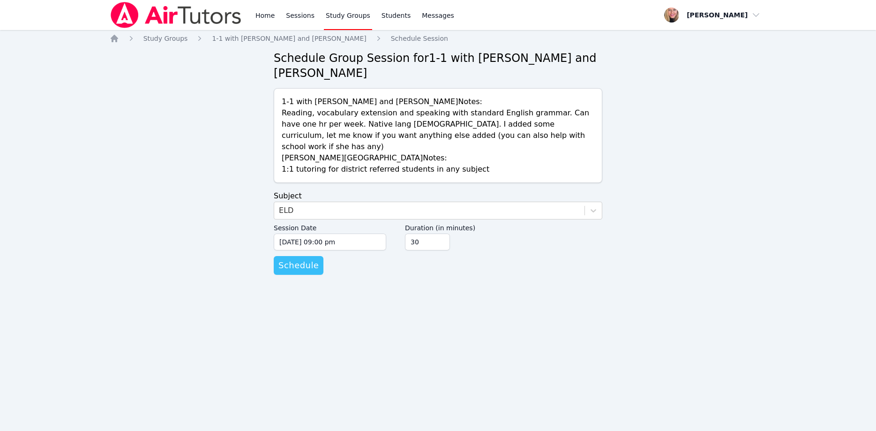
click at [305, 259] on span "Schedule" at bounding box center [298, 265] width 40 height 13
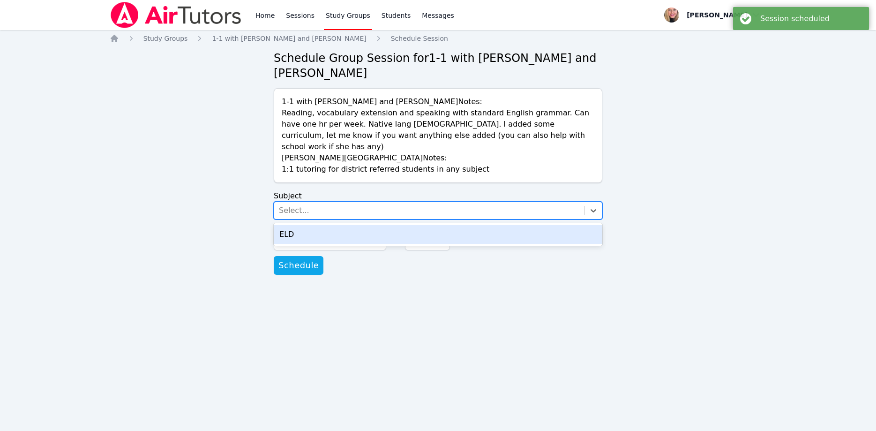
click at [334, 202] on div "Select..." at bounding box center [429, 210] width 310 height 17
click at [342, 225] on div "ELD" at bounding box center [438, 234] width 329 height 19
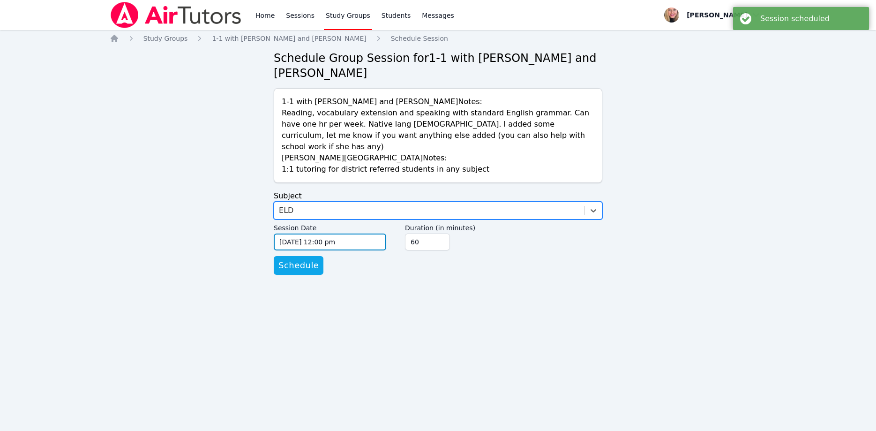
click at [348, 233] on input "09/10/2025 12:00 pm" at bounding box center [330, 241] width 113 height 17
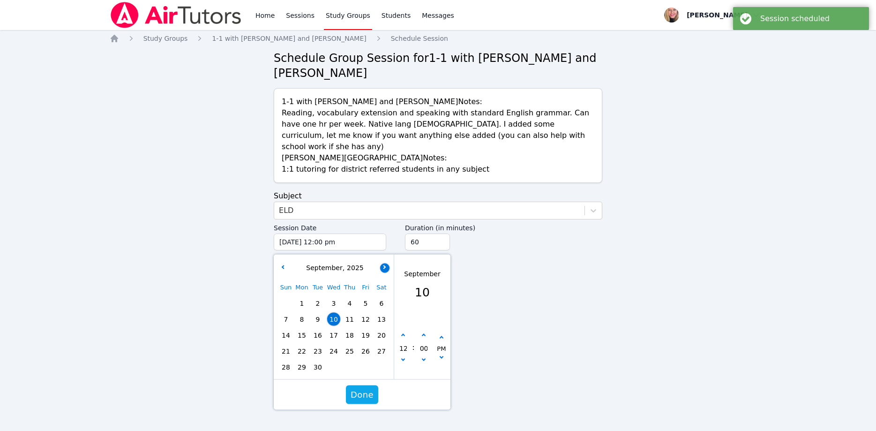
click at [383, 263] on button "button" at bounding box center [384, 267] width 9 height 9
click at [383, 265] on icon "button" at bounding box center [384, 267] width 4 height 4
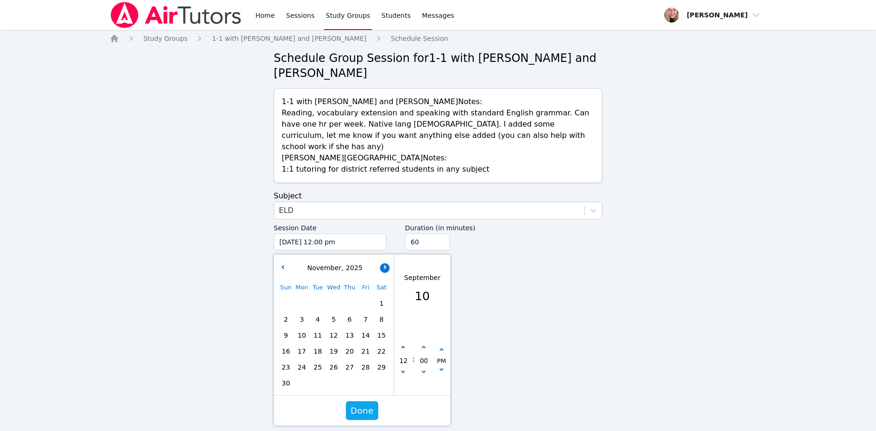
click at [383, 265] on icon "button" at bounding box center [384, 267] width 4 height 4
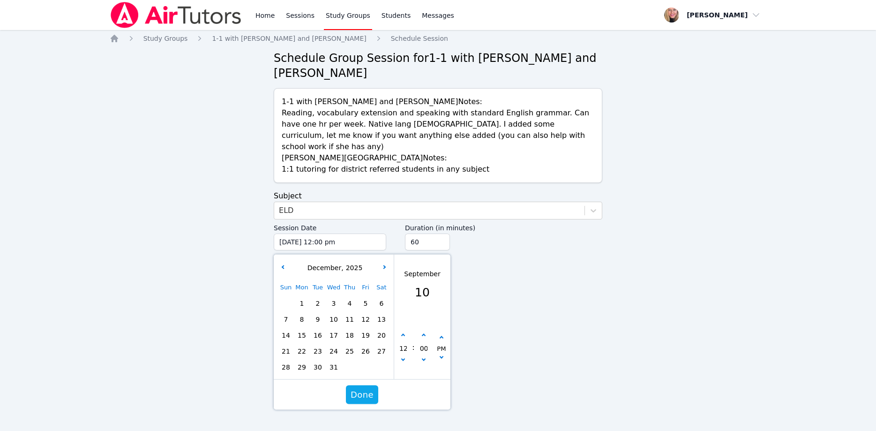
drag, startPoint x: 348, startPoint y: 297, endPoint x: 353, endPoint y: 296, distance: 4.7
click at [349, 313] on span "11" at bounding box center [349, 319] width 13 height 13
click at [403, 357] on icon "button" at bounding box center [403, 359] width 4 height 4
click at [404, 357] on icon "button" at bounding box center [403, 359] width 4 height 4
click at [402, 357] on icon "button" at bounding box center [403, 359] width 4 height 4
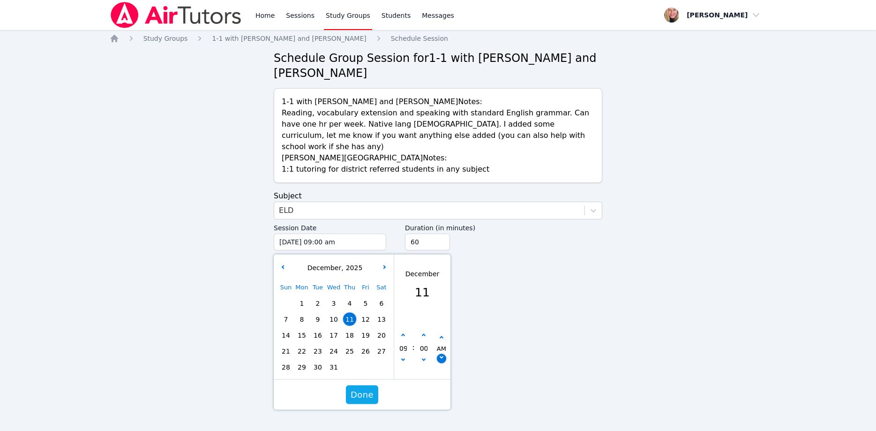
click at [438, 354] on button "button" at bounding box center [441, 358] width 9 height 9
click at [441, 233] on input "45" at bounding box center [427, 241] width 45 height 17
click at [441, 233] on input "30" at bounding box center [427, 241] width 45 height 17
click at [370, 388] on span "Done" at bounding box center [362, 394] width 23 height 13
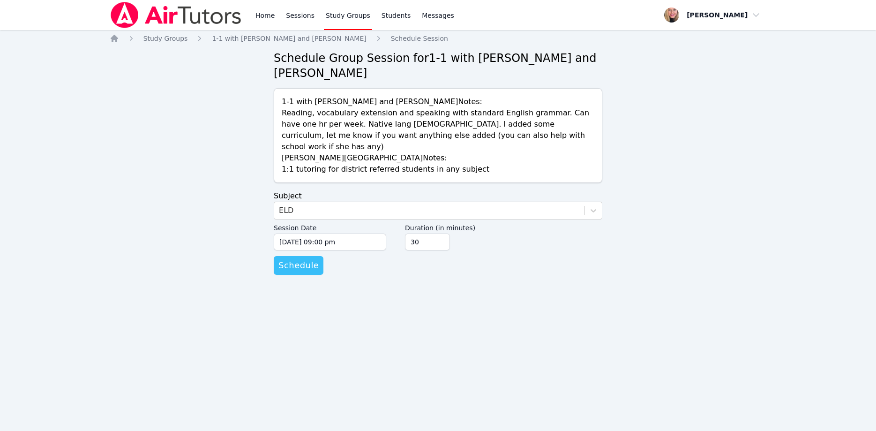
click at [296, 259] on span "Schedule" at bounding box center [298, 265] width 40 height 13
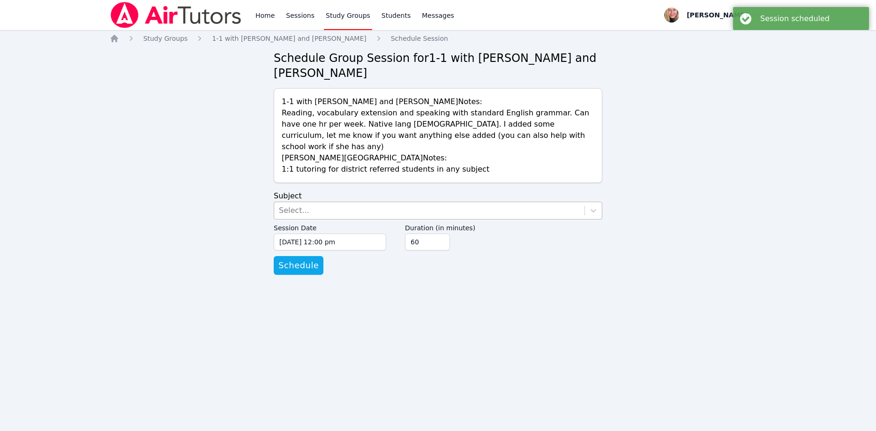
click at [487, 202] on div "Select..." at bounding box center [429, 210] width 310 height 17
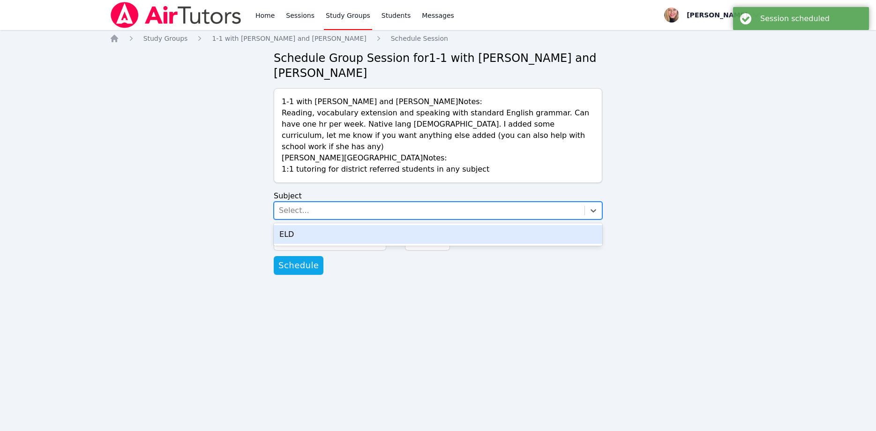
click at [477, 225] on div "ELD" at bounding box center [438, 234] width 329 height 19
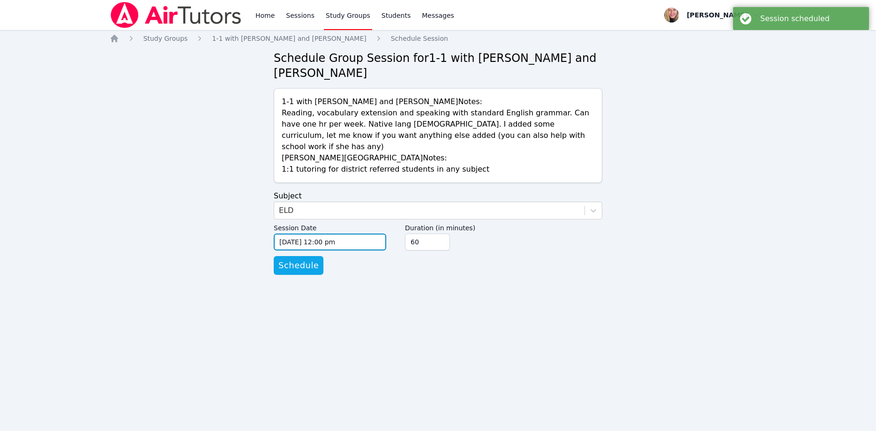
click at [376, 233] on input "09/10/2025 12:00 pm" at bounding box center [330, 241] width 113 height 17
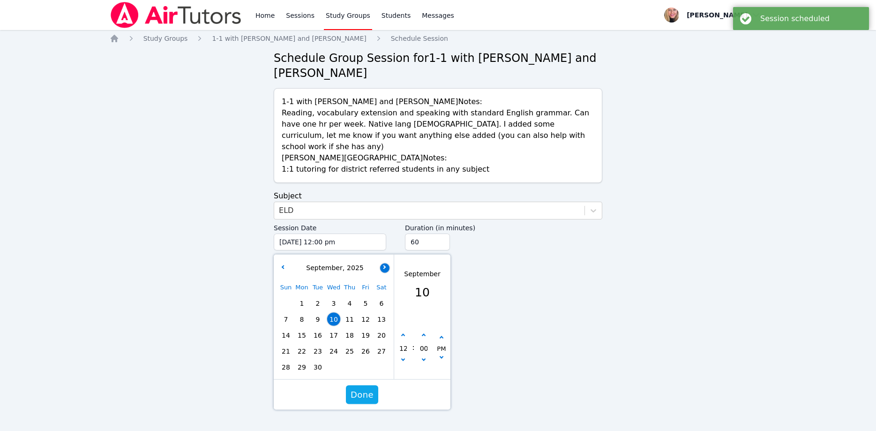
click at [386, 265] on icon "button" at bounding box center [384, 267] width 4 height 4
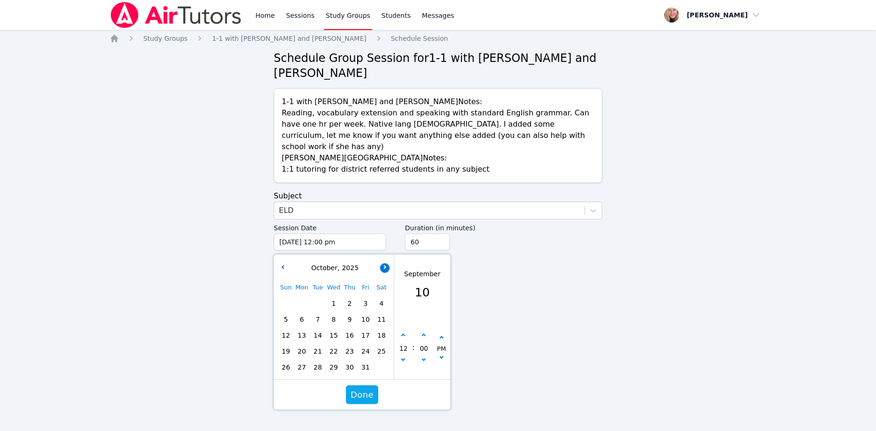
click at [386, 265] on icon "button" at bounding box center [384, 267] width 4 height 4
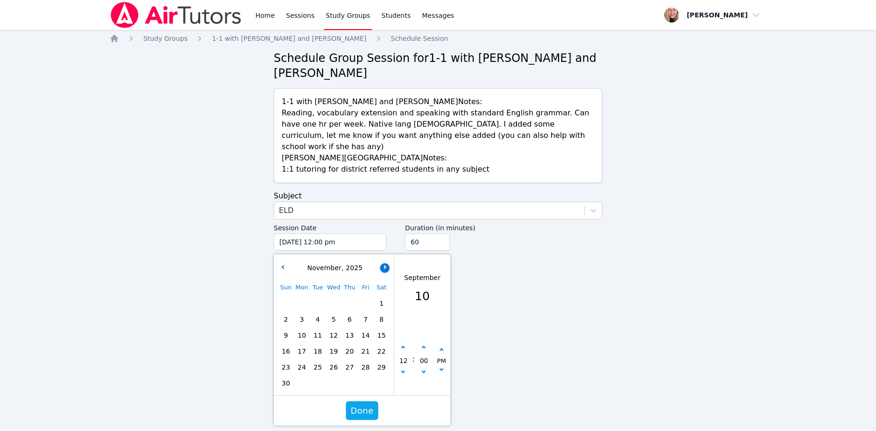
click at [386, 265] on icon "button" at bounding box center [384, 267] width 4 height 4
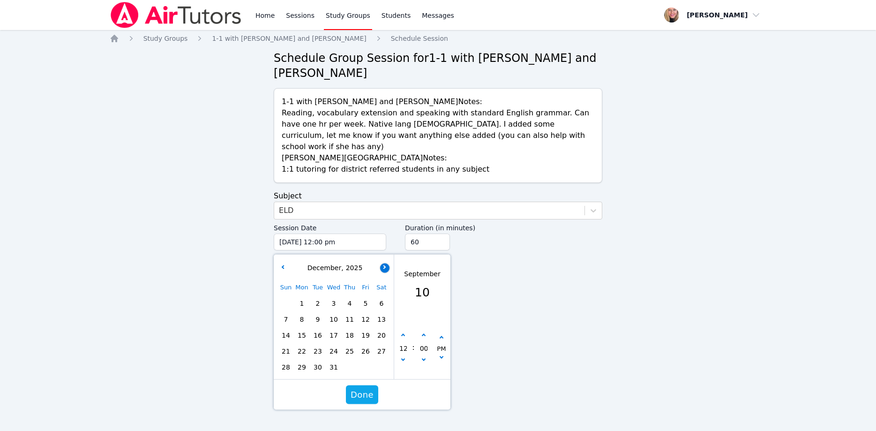
click at [386, 265] on icon "button" at bounding box center [384, 267] width 4 height 4
click at [301, 313] on span "5" at bounding box center [301, 319] width 13 height 13
click at [406, 356] on button "button" at bounding box center [403, 360] width 9 height 9
click at [405, 356] on button "button" at bounding box center [403, 360] width 9 height 9
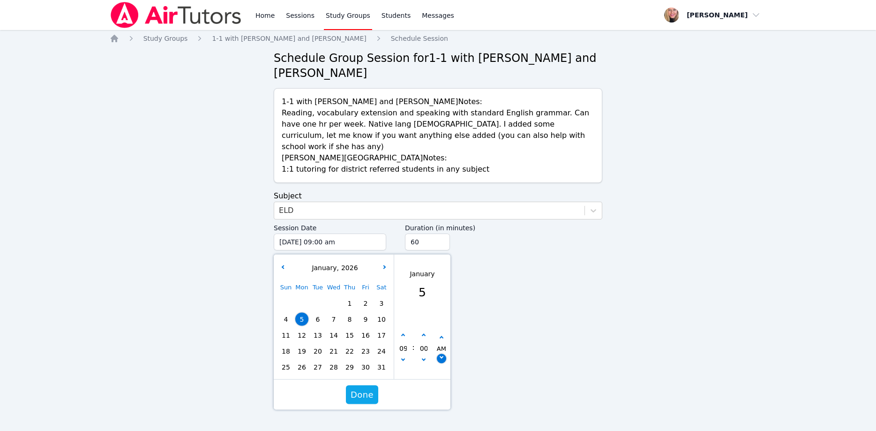
click at [443, 355] on icon "button" at bounding box center [442, 357] width 4 height 4
click at [441, 233] on input "45" at bounding box center [427, 241] width 45 height 17
click at [441, 233] on input "30" at bounding box center [427, 241] width 45 height 17
click at [371, 388] on span "Done" at bounding box center [362, 394] width 23 height 13
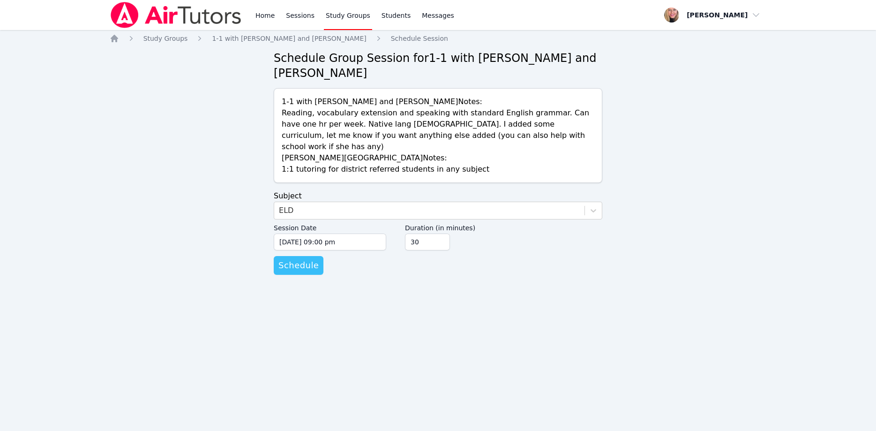
click at [310, 259] on span "Schedule" at bounding box center [298, 265] width 40 height 13
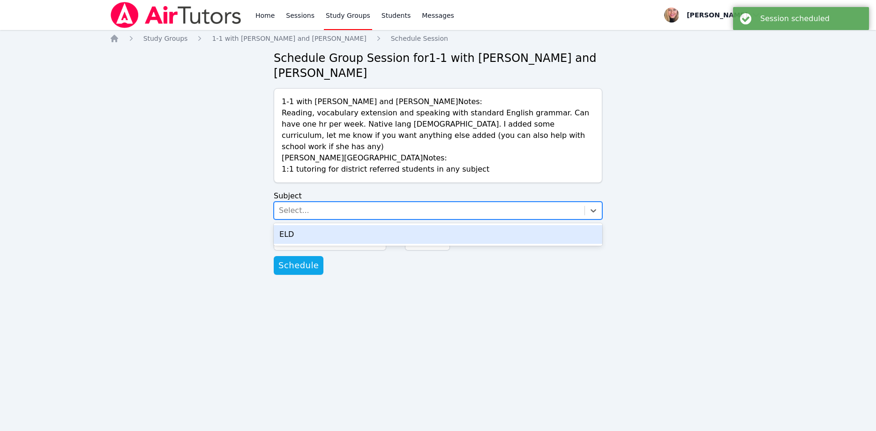
click at [321, 202] on div "Select..." at bounding box center [429, 210] width 310 height 17
click at [321, 225] on div "ELD" at bounding box center [438, 234] width 329 height 19
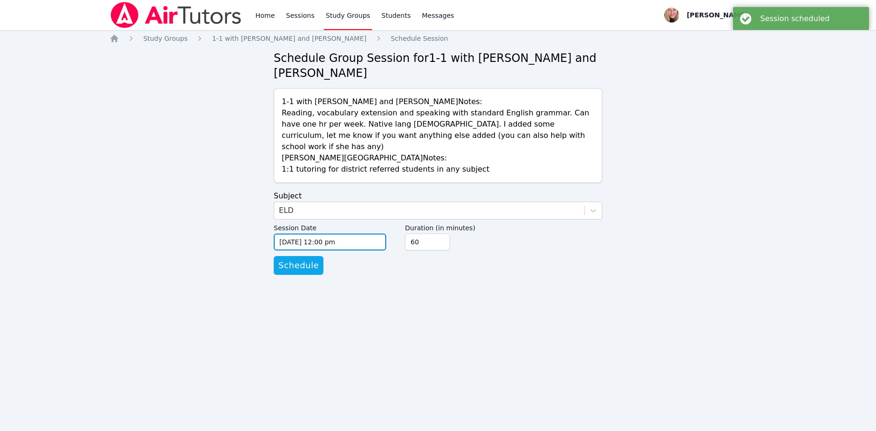
click at [349, 233] on input "09/10/2025 12:00 pm" at bounding box center [330, 241] width 113 height 17
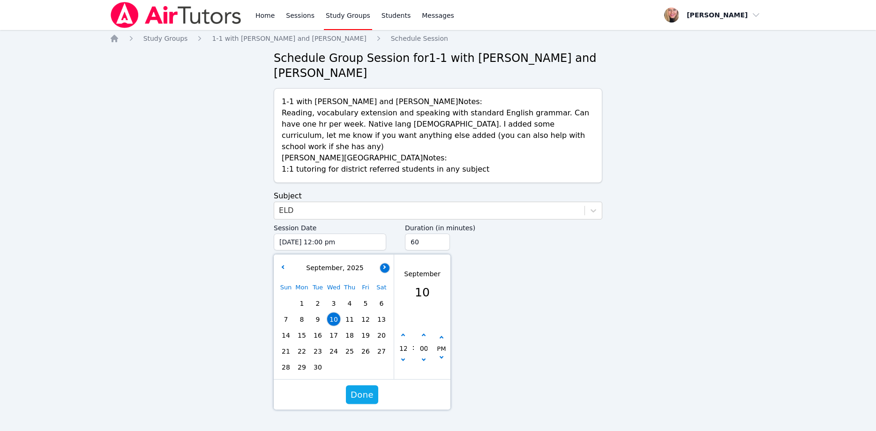
click at [388, 263] on button "button" at bounding box center [384, 267] width 9 height 9
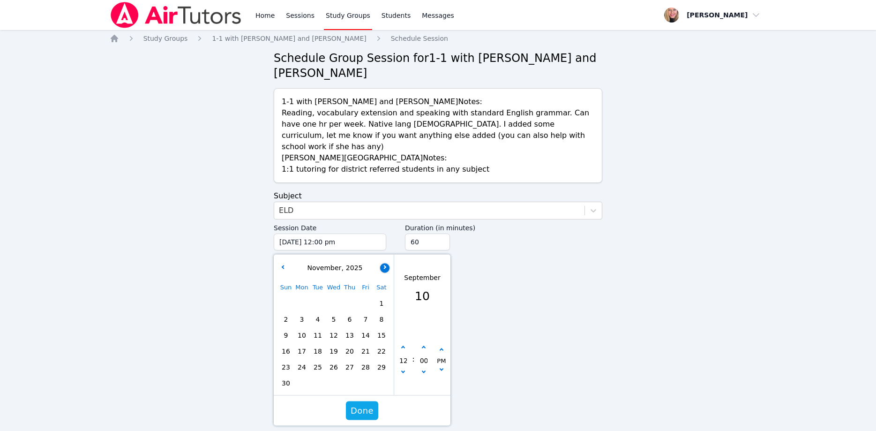
click at [388, 263] on button "button" at bounding box center [384, 267] width 9 height 9
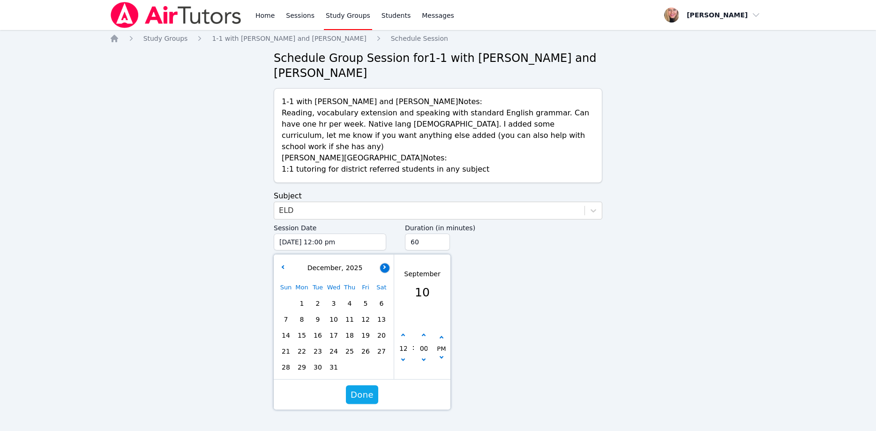
click at [388, 263] on button "button" at bounding box center [384, 267] width 9 height 9
click at [352, 313] on span "8" at bounding box center [349, 319] width 13 height 13
click at [403, 357] on icon "button" at bounding box center [403, 359] width 4 height 4
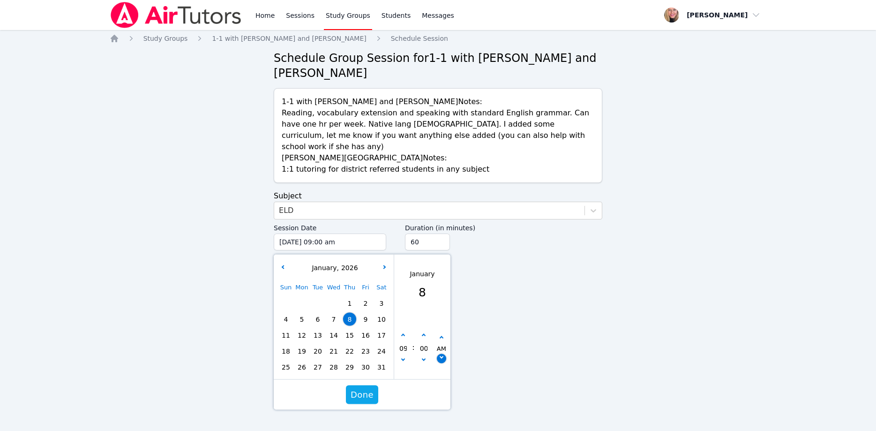
click at [441, 354] on button "button" at bounding box center [441, 358] width 9 height 9
click at [441, 233] on input "45" at bounding box center [427, 241] width 45 height 17
click at [441, 233] on input "30" at bounding box center [427, 241] width 45 height 17
click at [363, 388] on span "Done" at bounding box center [362, 394] width 23 height 13
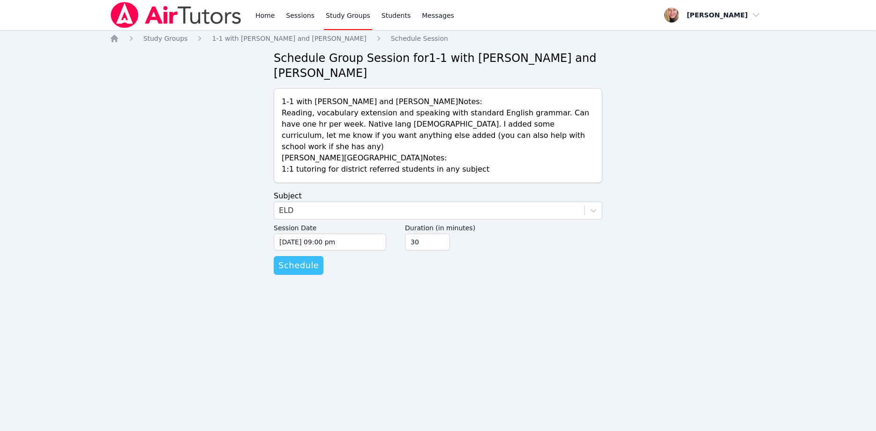
click at [295, 259] on span "Schedule" at bounding box center [298, 265] width 40 height 13
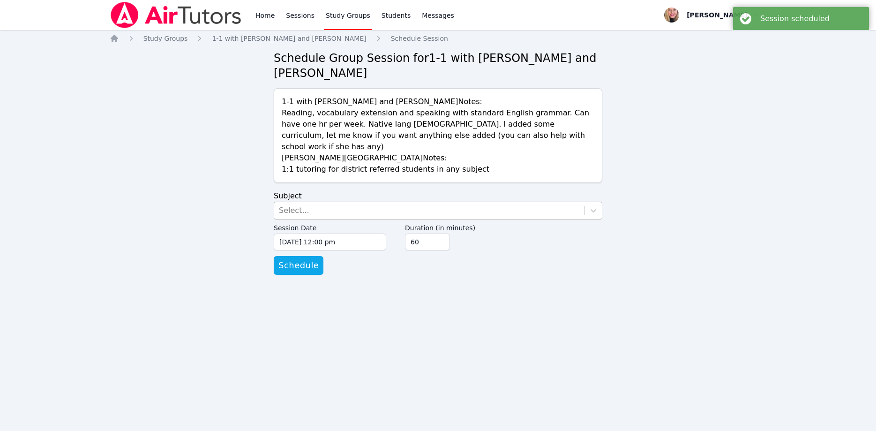
click at [299, 205] on div "Select..." at bounding box center [294, 210] width 30 height 11
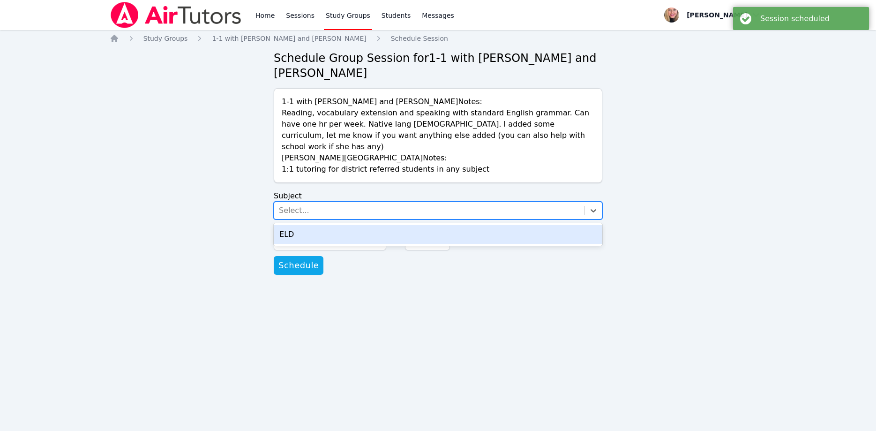
click at [303, 225] on div "ELD" at bounding box center [438, 234] width 329 height 19
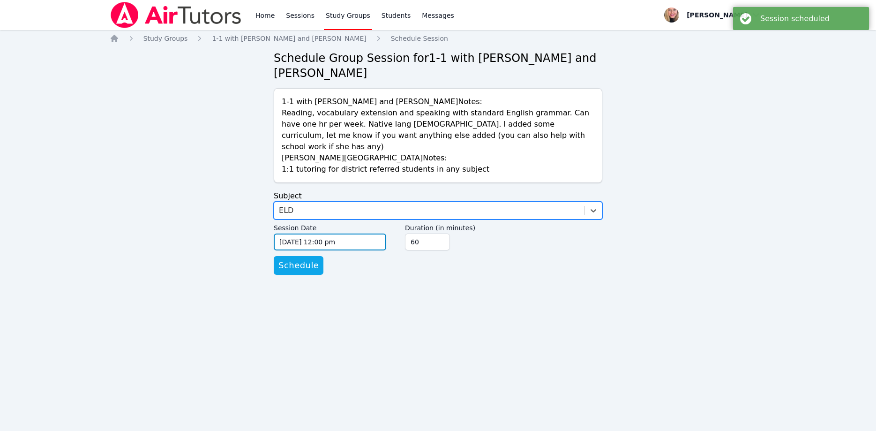
click at [339, 233] on input "09/10/2025 12:00 pm" at bounding box center [330, 241] width 113 height 17
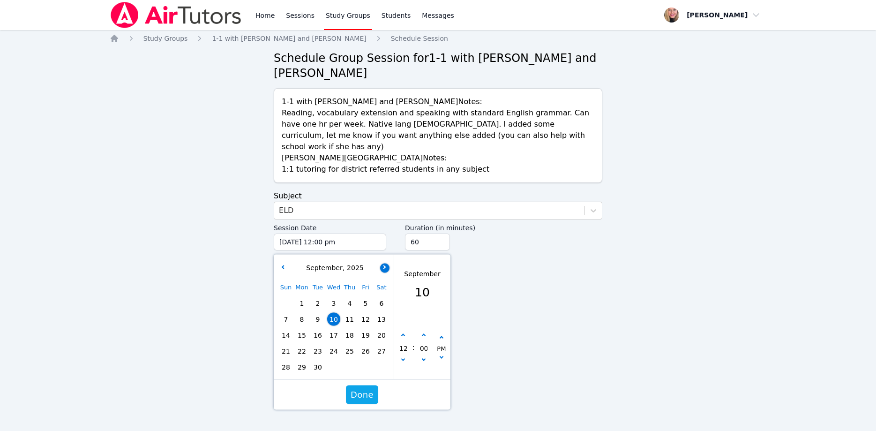
click at [388, 263] on button "button" at bounding box center [384, 267] width 9 height 9
click at [387, 263] on button "button" at bounding box center [384, 267] width 9 height 9
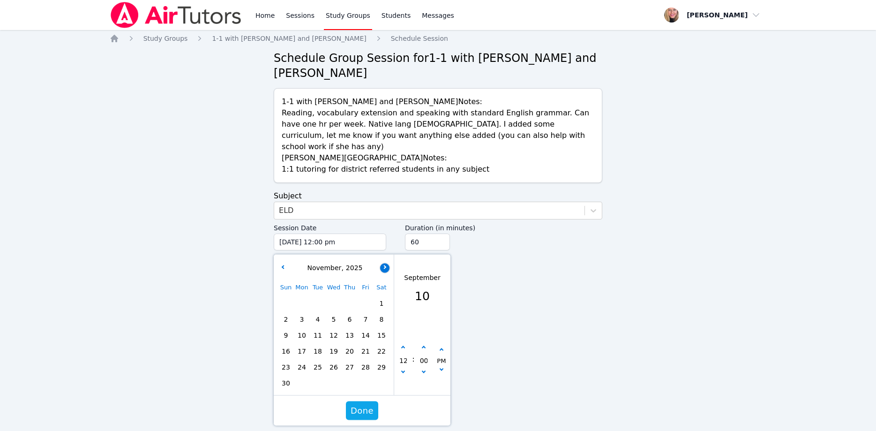
click at [387, 263] on button "button" at bounding box center [384, 267] width 9 height 9
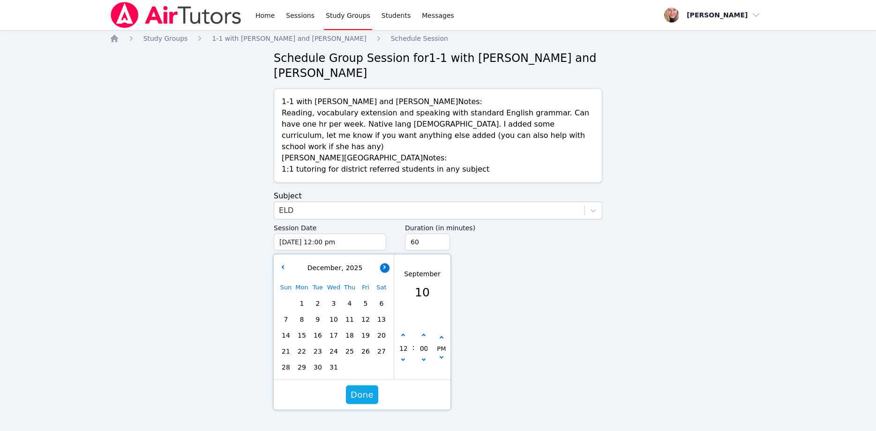
click at [387, 263] on button "button" at bounding box center [384, 267] width 9 height 9
click at [304, 329] on span "12" at bounding box center [301, 335] width 13 height 13
click at [402, 356] on button "button" at bounding box center [403, 360] width 9 height 9
click at [404, 357] on icon "button" at bounding box center [403, 359] width 4 height 4
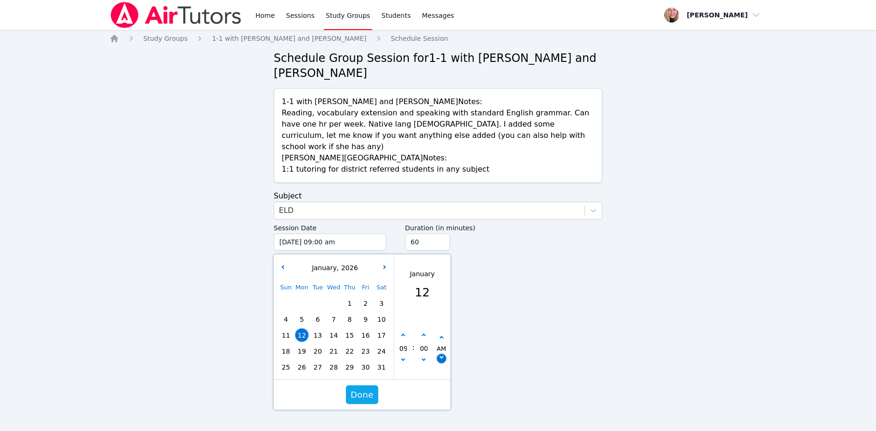
click at [442, 354] on button "button" at bounding box center [441, 358] width 9 height 9
click at [440, 233] on input "45" at bounding box center [427, 241] width 45 height 17
click at [440, 233] on input "30" at bounding box center [427, 241] width 45 height 17
click at [369, 388] on span "Done" at bounding box center [362, 394] width 23 height 13
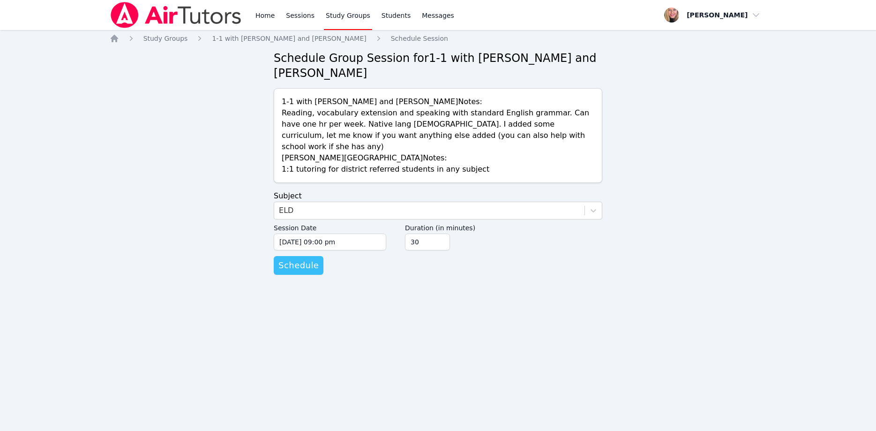
click at [304, 259] on span "Schedule" at bounding box center [298, 265] width 40 height 13
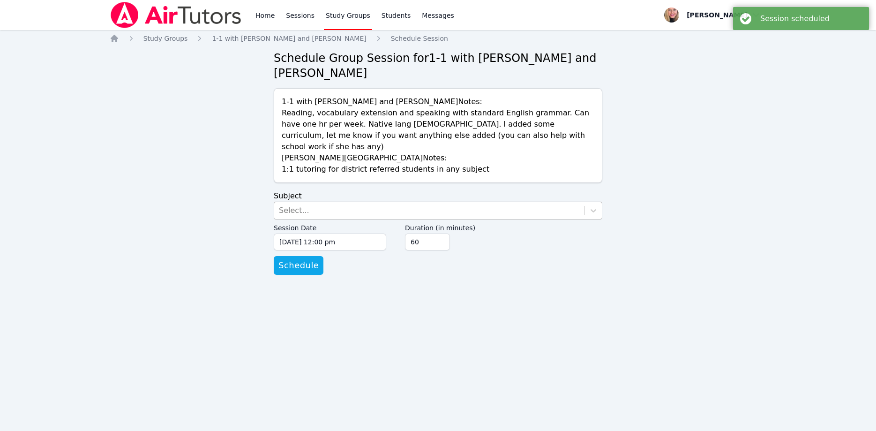
click at [349, 202] on div "Select..." at bounding box center [429, 210] width 310 height 17
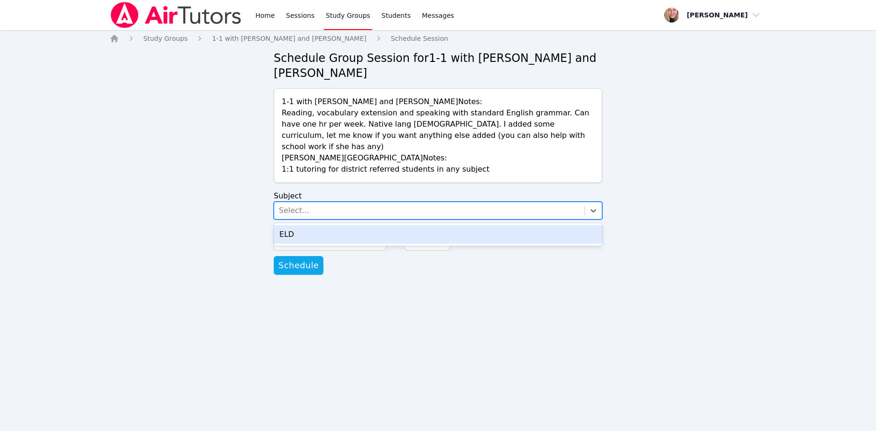
click at [351, 225] on div "ELD" at bounding box center [438, 234] width 329 height 19
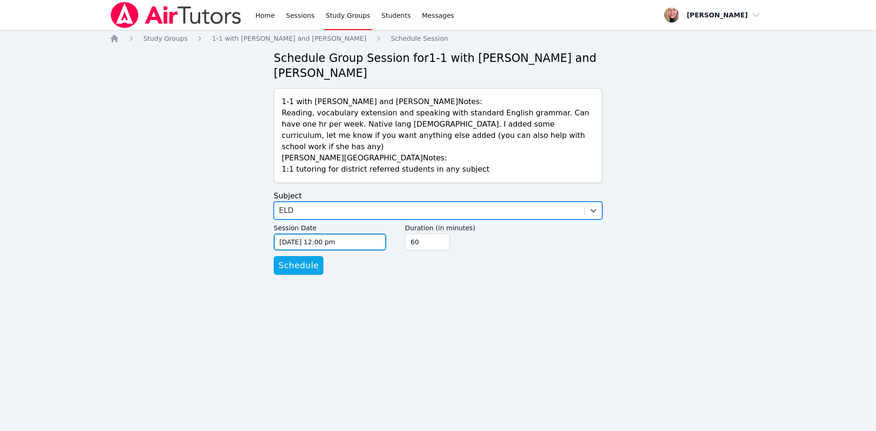
click at [361, 233] on input "09/10/2025 12:00 pm" at bounding box center [330, 241] width 113 height 17
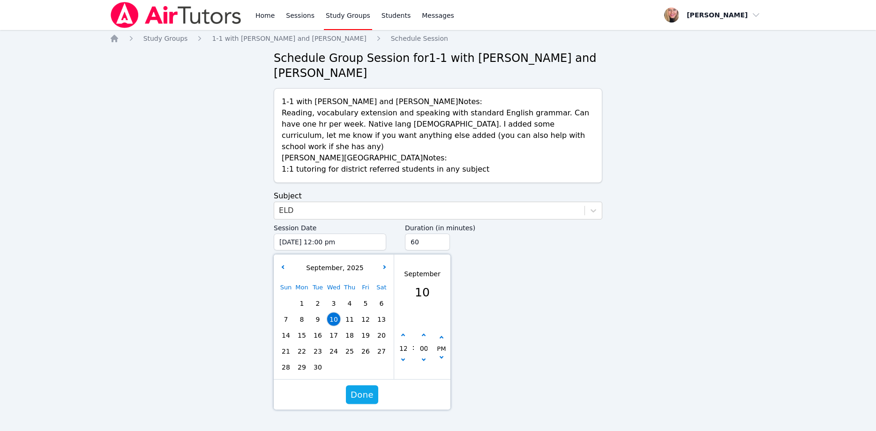
click at [389, 263] on div "September , 2025" at bounding box center [334, 268] width 116 height 10
click at [388, 263] on div "September , 2025" at bounding box center [334, 268] width 116 height 10
click at [386, 263] on button "button" at bounding box center [384, 267] width 9 height 9
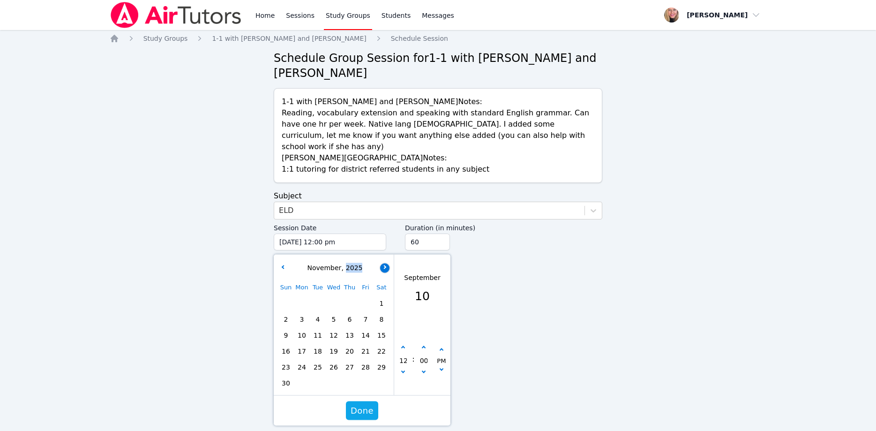
click at [386, 263] on button "button" at bounding box center [384, 267] width 9 height 9
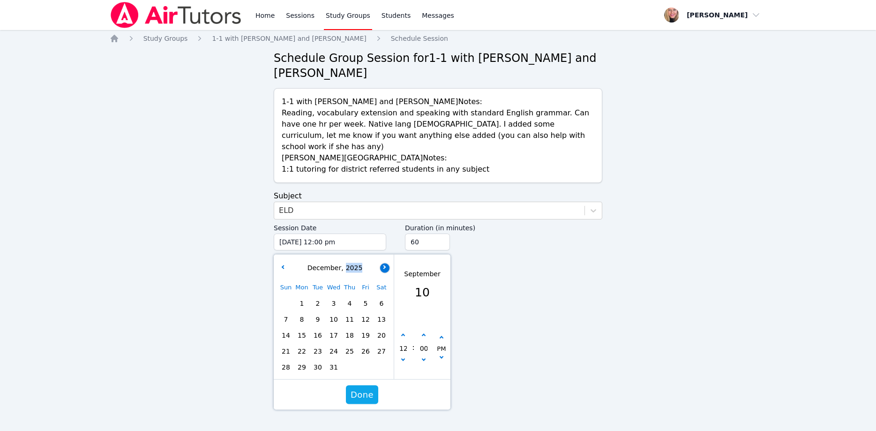
click at [386, 263] on button "button" at bounding box center [384, 267] width 9 height 9
click at [351, 329] on span "15" at bounding box center [349, 335] width 13 height 13
click at [404, 356] on button "button" at bounding box center [403, 360] width 9 height 9
click at [405, 356] on button "button" at bounding box center [403, 360] width 9 height 9
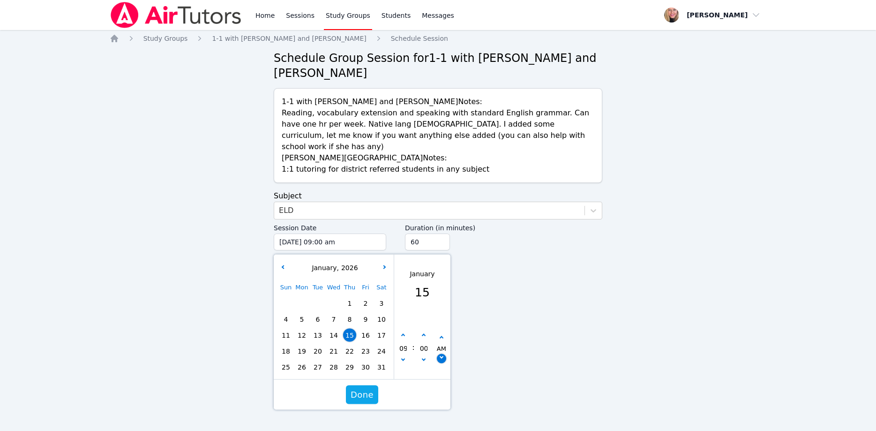
click at [442, 355] on icon "button" at bounding box center [442, 357] width 4 height 4
click at [442, 233] on input "45" at bounding box center [427, 241] width 45 height 17
click at [442, 233] on input "30" at bounding box center [427, 241] width 45 height 17
click at [362, 385] on button "Done" at bounding box center [362, 394] width 32 height 19
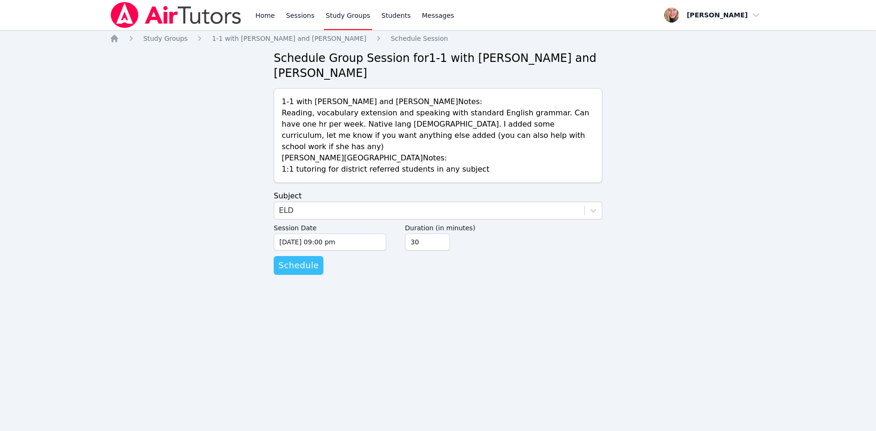
click at [301, 259] on span "Schedule" at bounding box center [298, 265] width 40 height 13
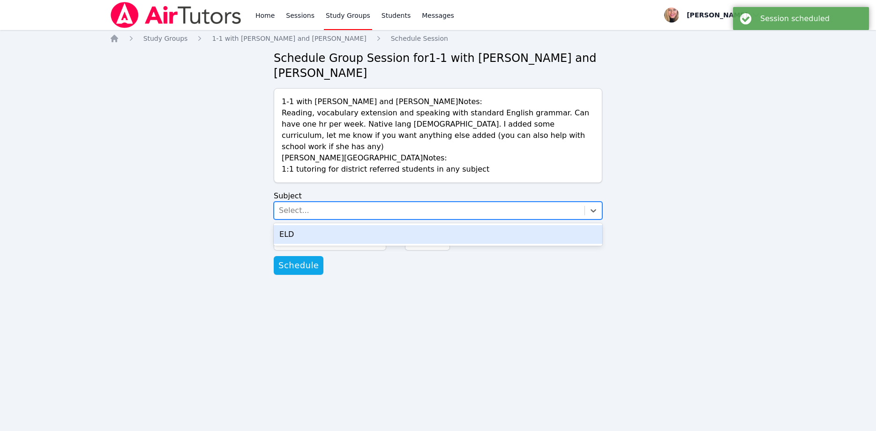
click at [316, 202] on div "Select..." at bounding box center [429, 210] width 310 height 17
click at [320, 225] on div "ELD" at bounding box center [438, 234] width 329 height 19
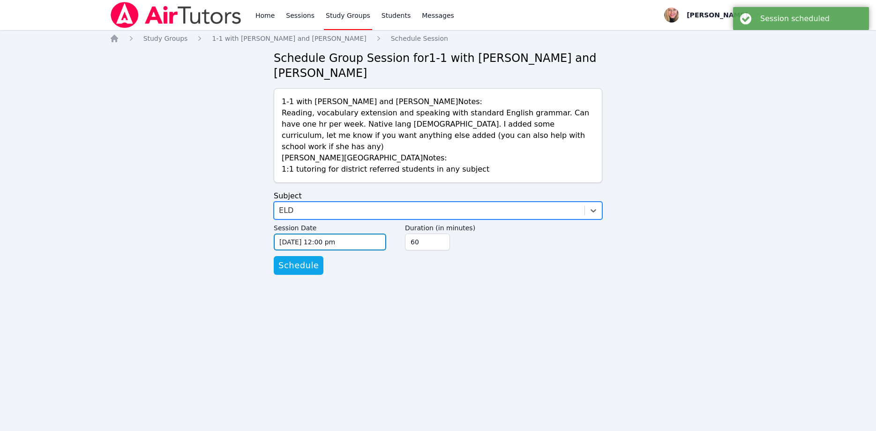
click at [336, 233] on input "09/10/2025 12:00 pm" at bounding box center [330, 241] width 113 height 17
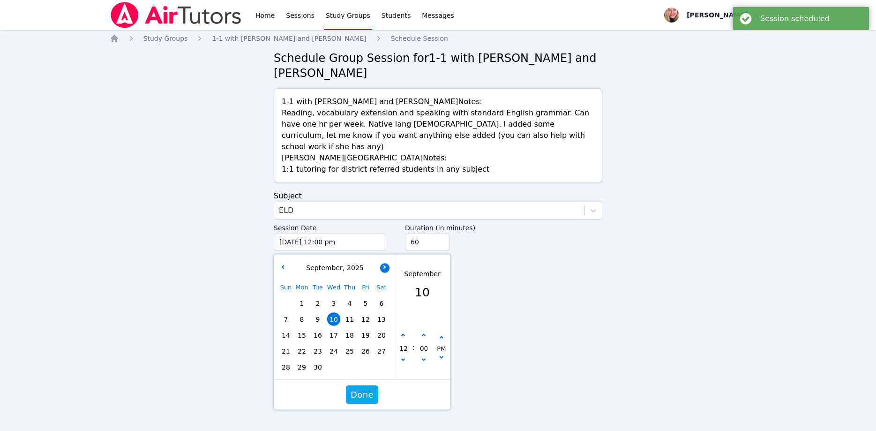
click at [383, 263] on button "button" at bounding box center [384, 267] width 9 height 9
click at [384, 263] on button "button" at bounding box center [384, 267] width 9 height 9
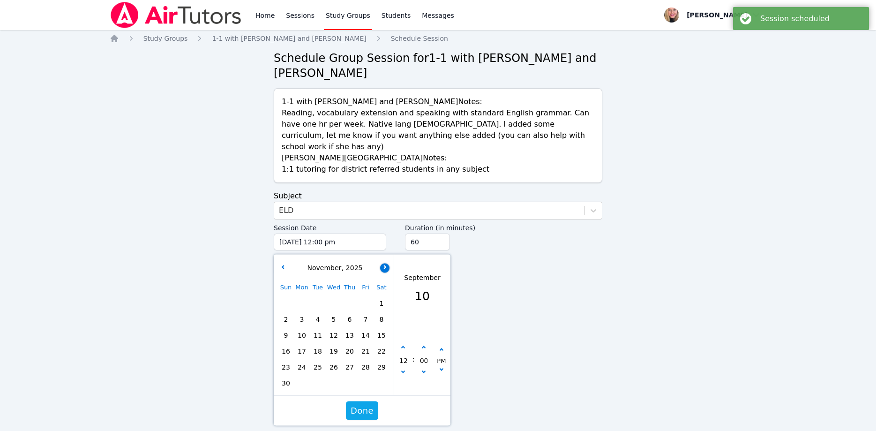
click at [384, 263] on button "button" at bounding box center [384, 267] width 9 height 9
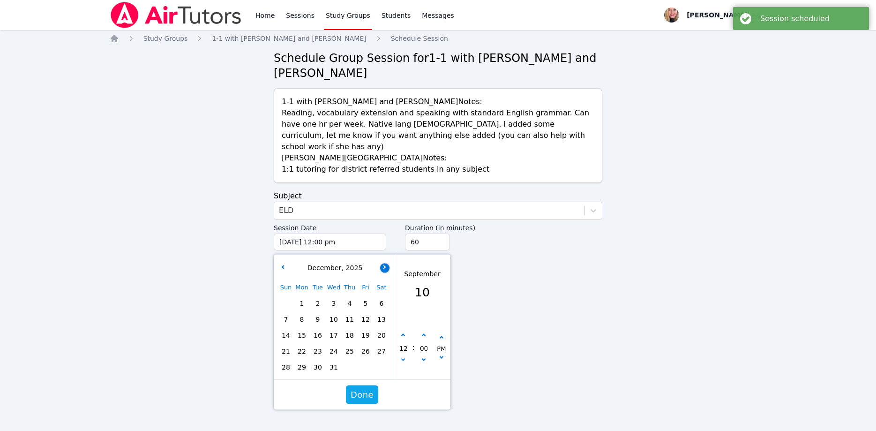
click at [384, 263] on button "button" at bounding box center [384, 267] width 9 height 9
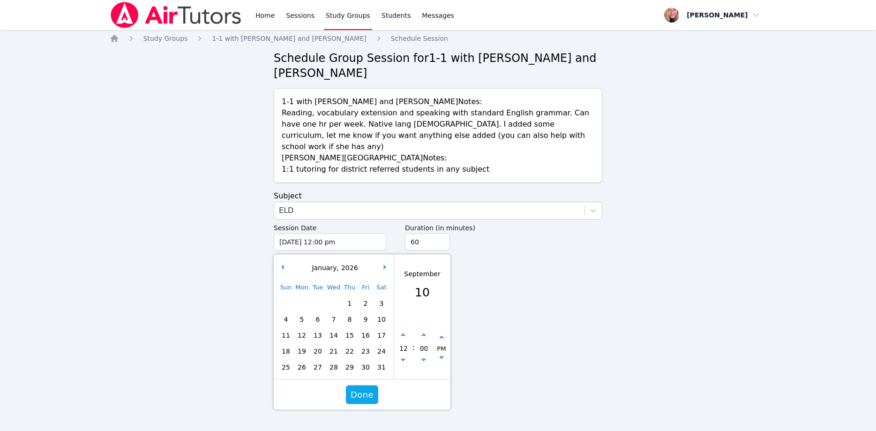
click at [308, 345] on span "19" at bounding box center [301, 351] width 13 height 13
click at [406, 356] on button "button" at bounding box center [403, 360] width 9 height 9
click at [441, 354] on button "button" at bounding box center [441, 358] width 9 height 9
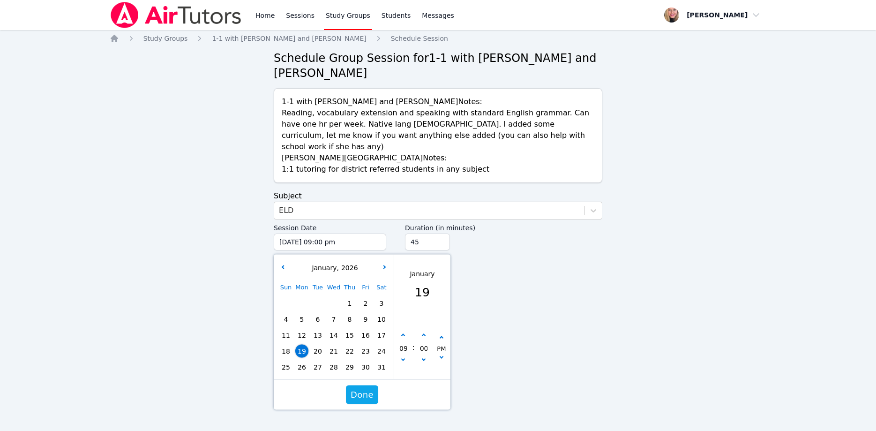
click at [442, 233] on input "45" at bounding box center [427, 241] width 45 height 17
click at [442, 233] on input "30" at bounding box center [427, 241] width 45 height 17
click at [369, 388] on span "Done" at bounding box center [362, 394] width 23 height 13
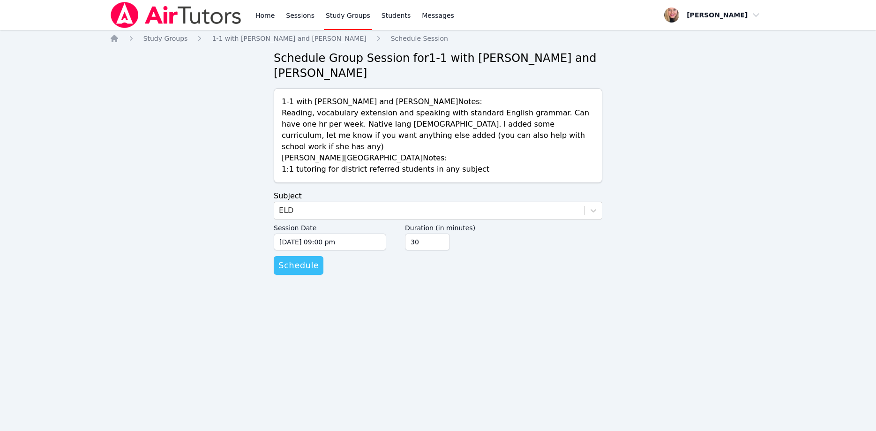
click at [302, 259] on span "Schedule" at bounding box center [298, 265] width 40 height 13
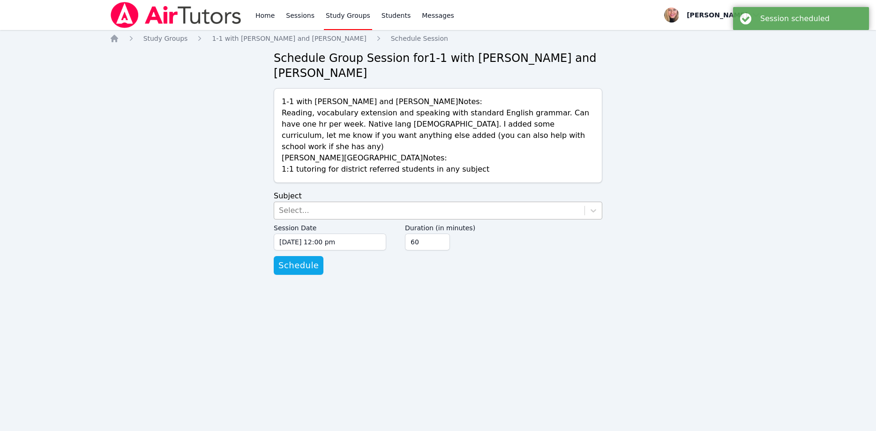
click at [324, 202] on div "Select..." at bounding box center [429, 210] width 310 height 17
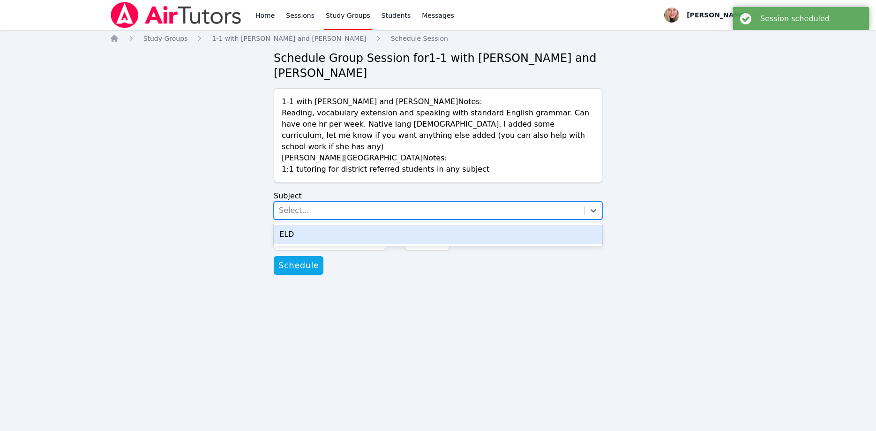
click at [327, 225] on div "ELD" at bounding box center [438, 234] width 329 height 19
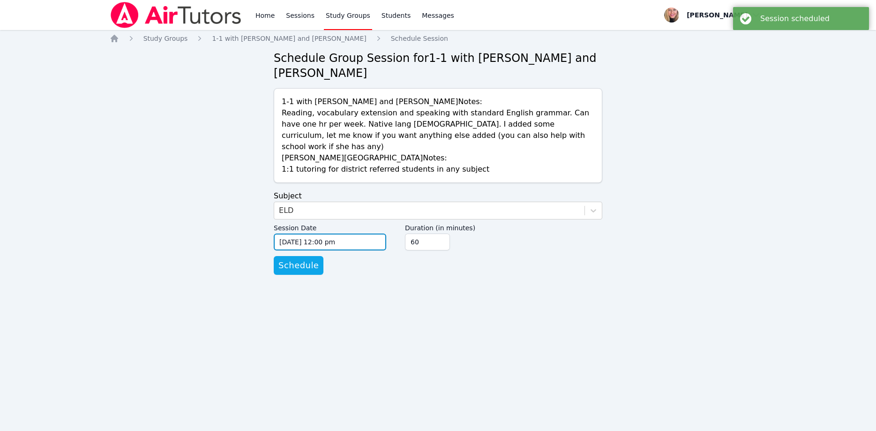
click at [344, 233] on input "09/10/2025 12:00 pm" at bounding box center [330, 241] width 113 height 17
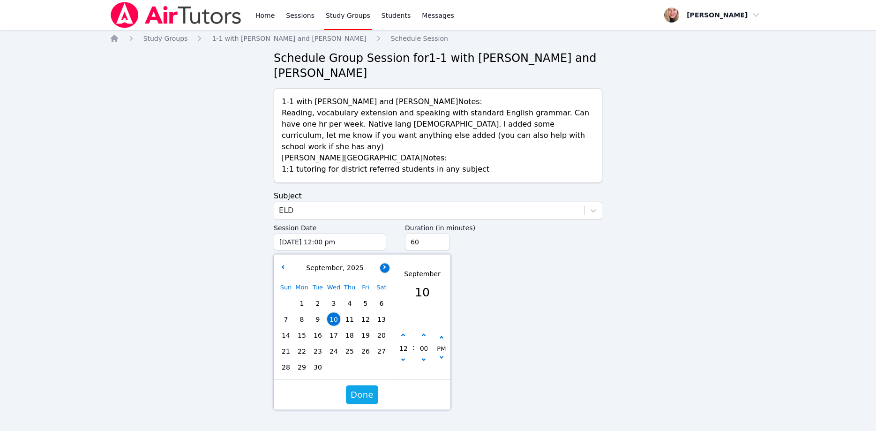
click at [378, 259] on div "September , 2025" at bounding box center [334, 268] width 116 height 18
click at [384, 263] on button "button" at bounding box center [384, 267] width 9 height 9
click at [385, 263] on button "button" at bounding box center [384, 267] width 9 height 9
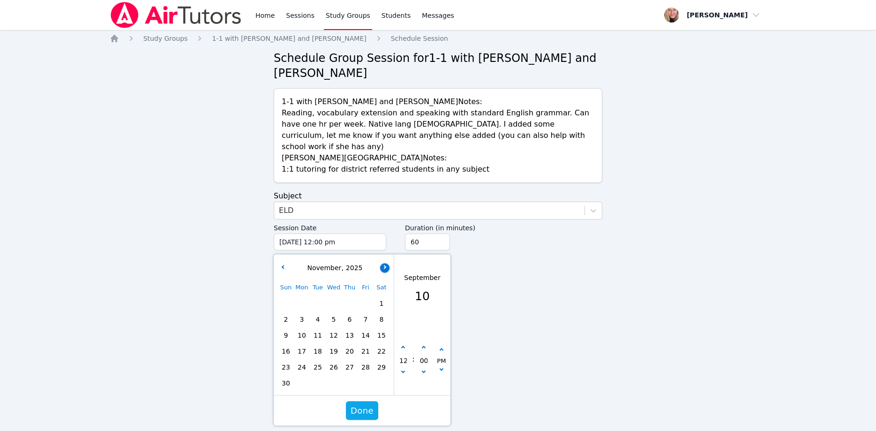
click at [384, 265] on icon "button" at bounding box center [384, 267] width 4 height 4
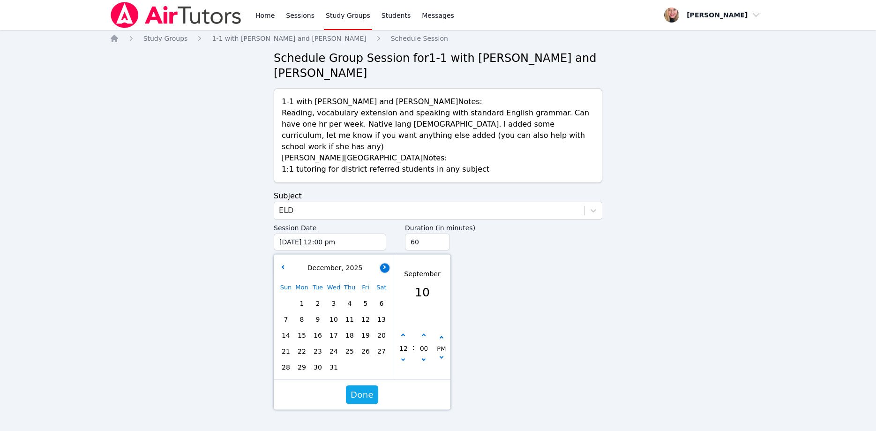
click at [384, 265] on icon "button" at bounding box center [384, 267] width 4 height 4
click at [354, 329] on span "15" at bounding box center [349, 335] width 13 height 13
click at [400, 356] on button "button" at bounding box center [403, 360] width 9 height 9
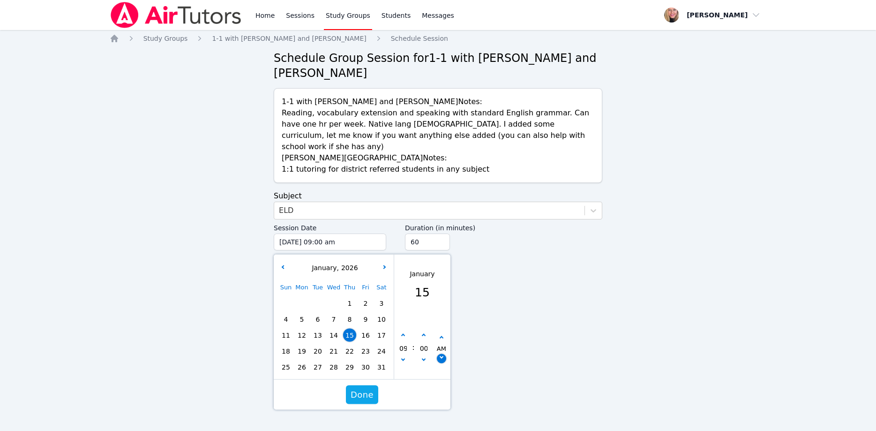
click at [438, 354] on button "button" at bounding box center [441, 358] width 9 height 9
click at [441, 233] on input "45" at bounding box center [427, 241] width 45 height 17
click at [441, 233] on input "30" at bounding box center [427, 241] width 45 height 17
click at [366, 388] on span "Done" at bounding box center [362, 394] width 23 height 13
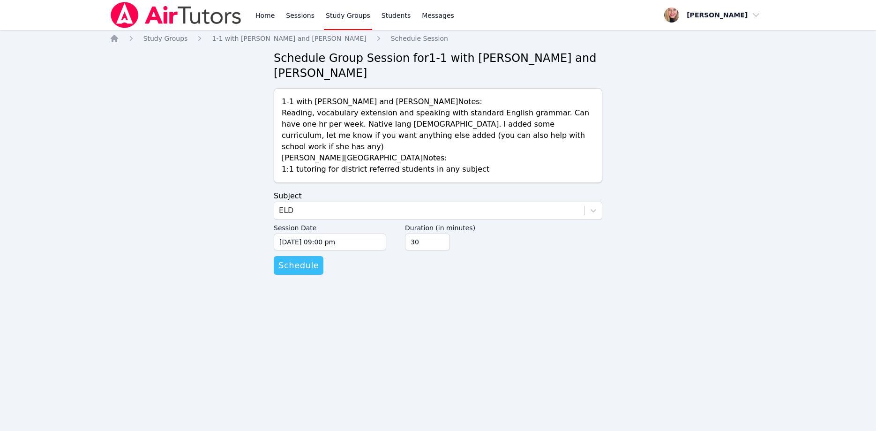
click at [308, 259] on span "Schedule" at bounding box center [298, 265] width 40 height 13
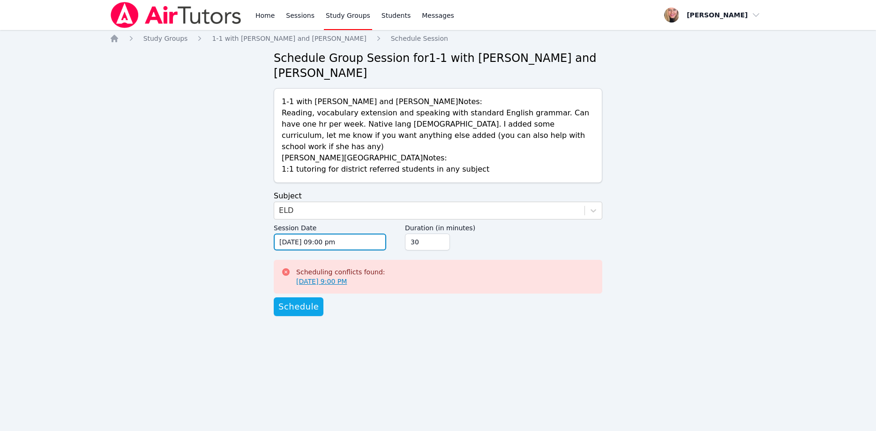
click at [343, 233] on input "01/15/2026 09:00 pm" at bounding box center [330, 241] width 113 height 17
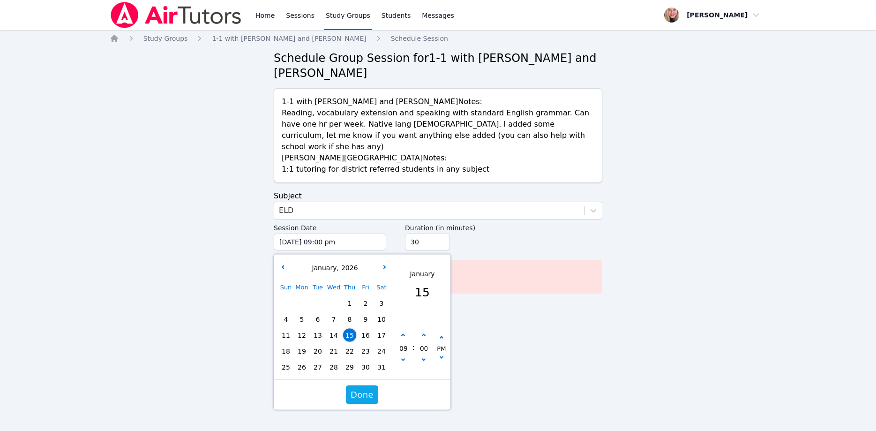
click at [348, 345] on span "22" at bounding box center [349, 351] width 13 height 13
click at [366, 388] on span "Done" at bounding box center [362, 394] width 23 height 13
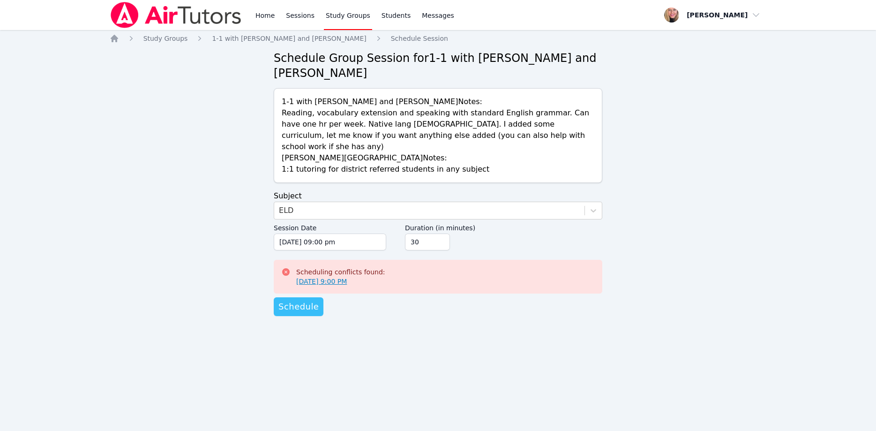
click at [309, 300] on span "Schedule" at bounding box center [298, 306] width 40 height 13
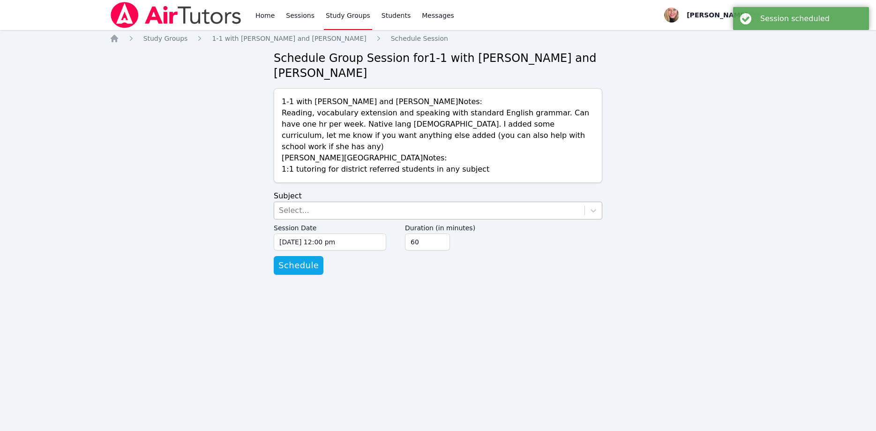
click at [357, 202] on div "Select..." at bounding box center [429, 210] width 310 height 17
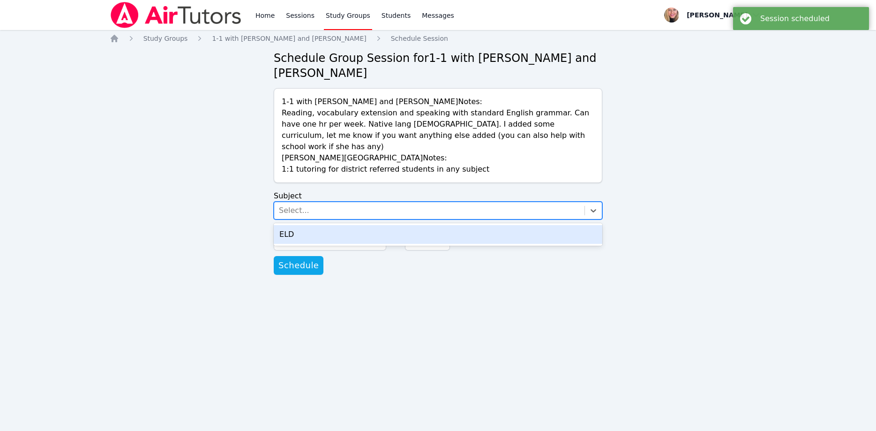
click at [354, 225] on div "ELD" at bounding box center [438, 234] width 329 height 19
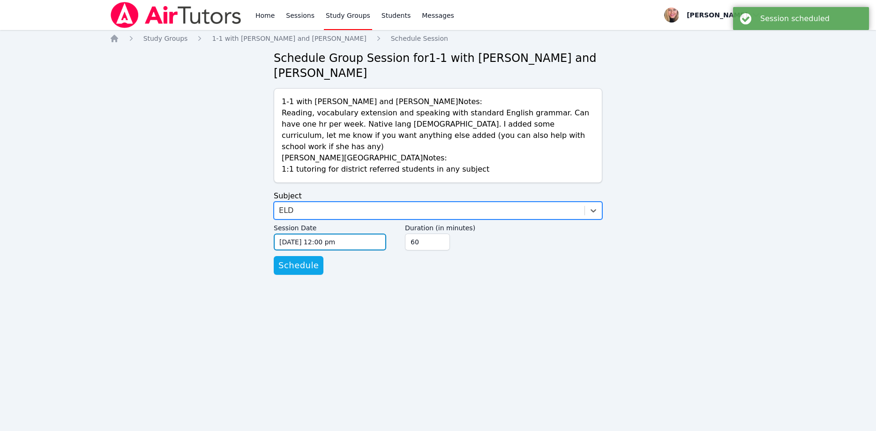
click at [353, 233] on input "09/10/2025 12:00 pm" at bounding box center [330, 241] width 113 height 17
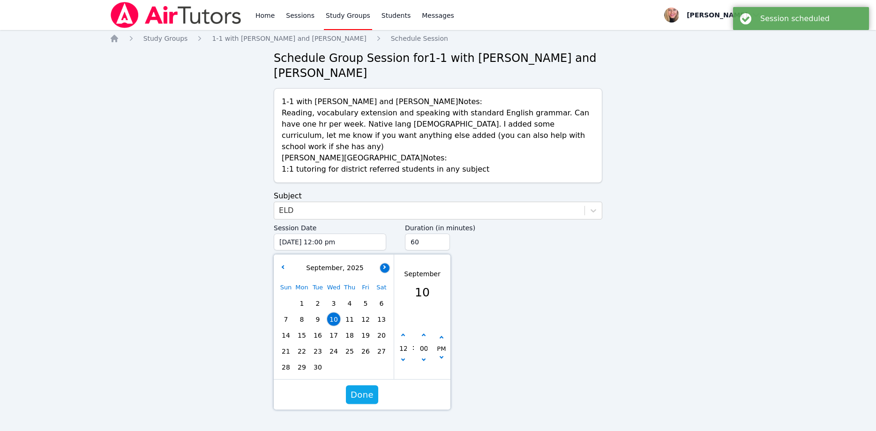
click at [384, 263] on button "button" at bounding box center [384, 267] width 9 height 9
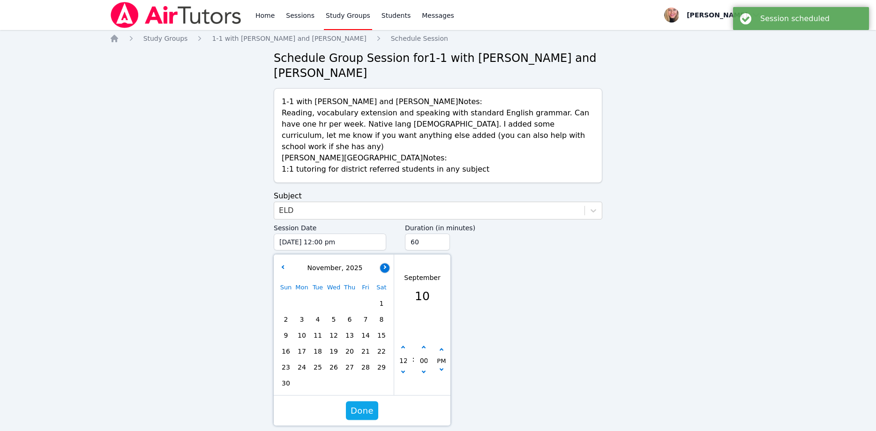
click at [384, 263] on button "button" at bounding box center [384, 267] width 9 height 9
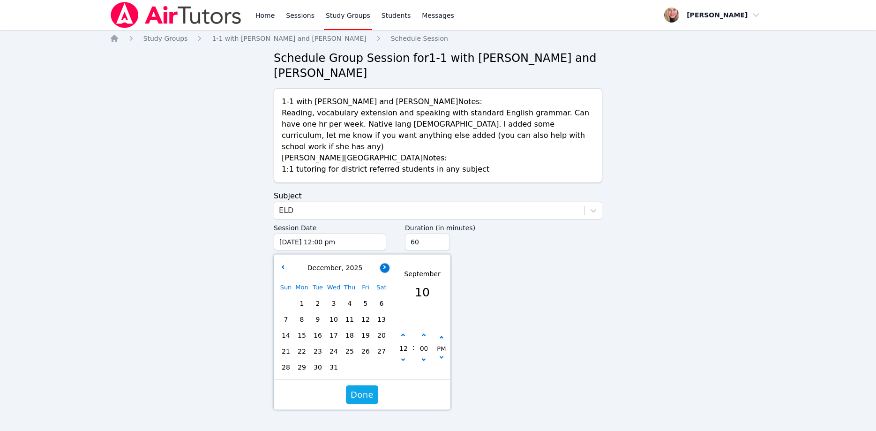
click at [384, 263] on button "button" at bounding box center [384, 267] width 9 height 9
click at [303, 361] on span "26" at bounding box center [301, 367] width 13 height 13
click at [402, 356] on button "button" at bounding box center [403, 360] width 9 height 9
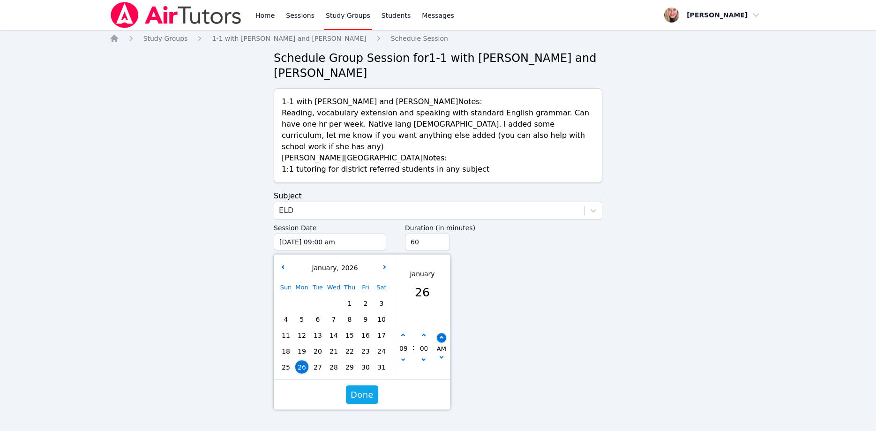
click at [445, 333] on button "button" at bounding box center [441, 337] width 9 height 9
click at [442, 233] on input "45" at bounding box center [427, 241] width 45 height 17
click at [442, 233] on input "30" at bounding box center [427, 241] width 45 height 17
click at [367, 388] on span "Done" at bounding box center [362, 394] width 23 height 13
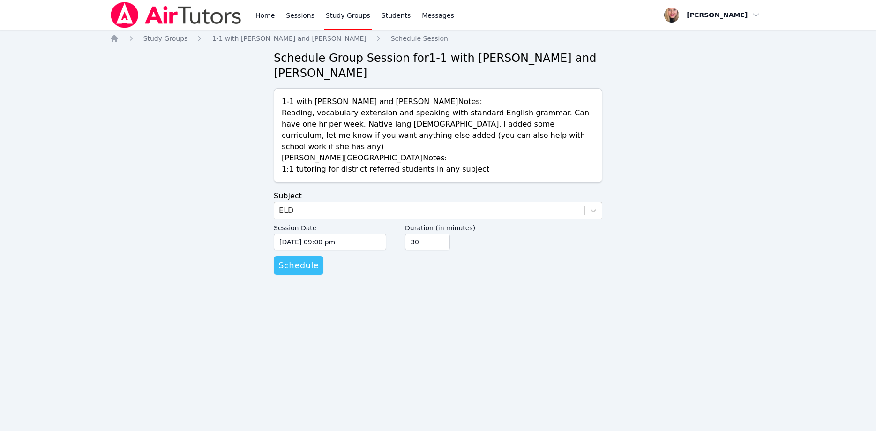
click at [303, 259] on span "Schedule" at bounding box center [298, 265] width 40 height 13
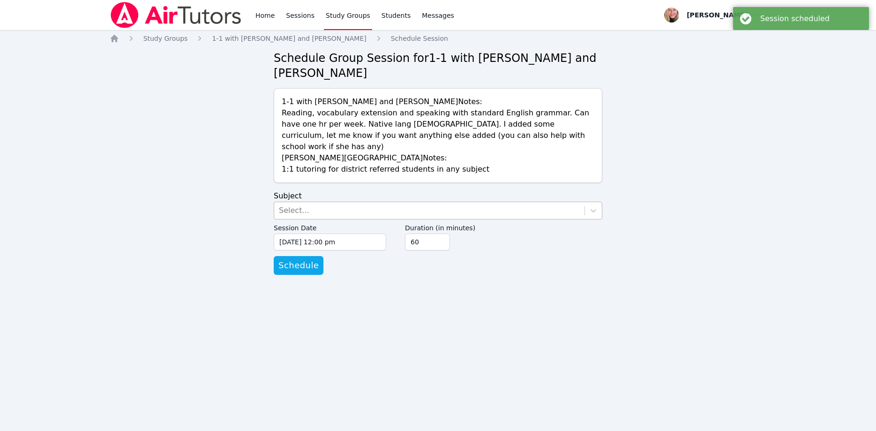
click at [312, 202] on div "Select..." at bounding box center [429, 210] width 310 height 17
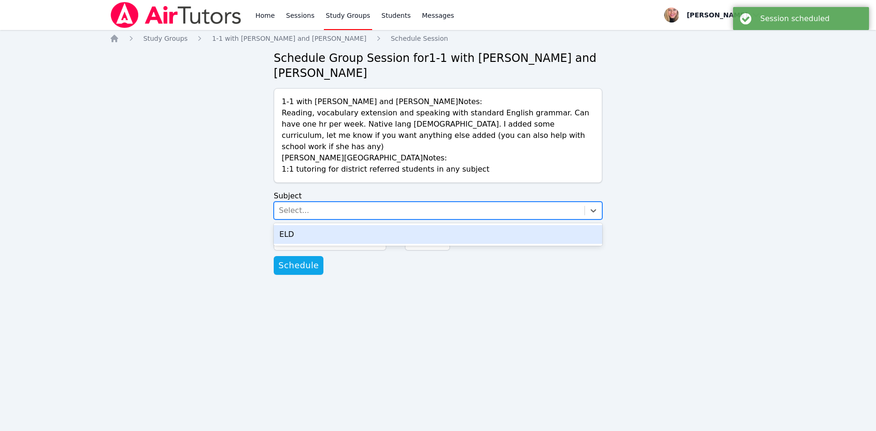
click at [315, 225] on div "ELD" at bounding box center [438, 234] width 329 height 19
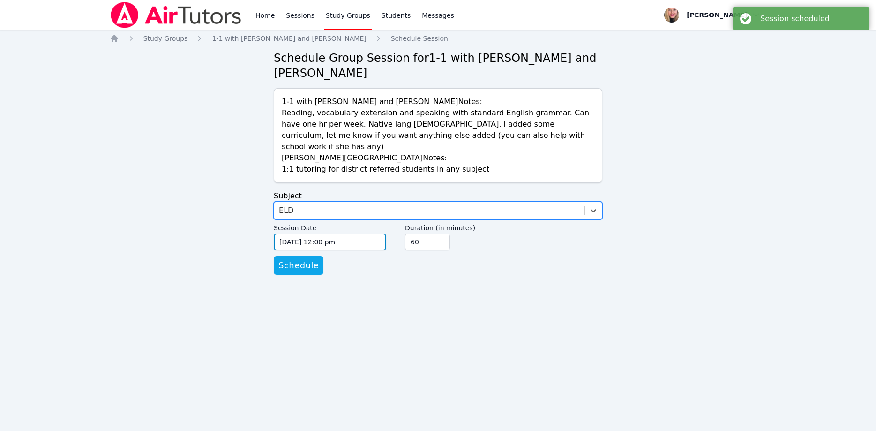
click at [324, 233] on input "09/10/2025 12:00 pm" at bounding box center [330, 241] width 113 height 17
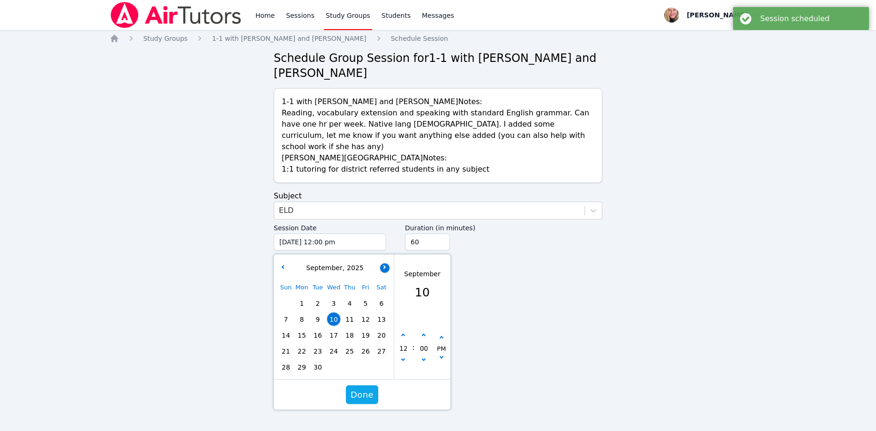
click at [387, 263] on button "button" at bounding box center [384, 267] width 9 height 9
click at [388, 263] on button "button" at bounding box center [384, 267] width 9 height 9
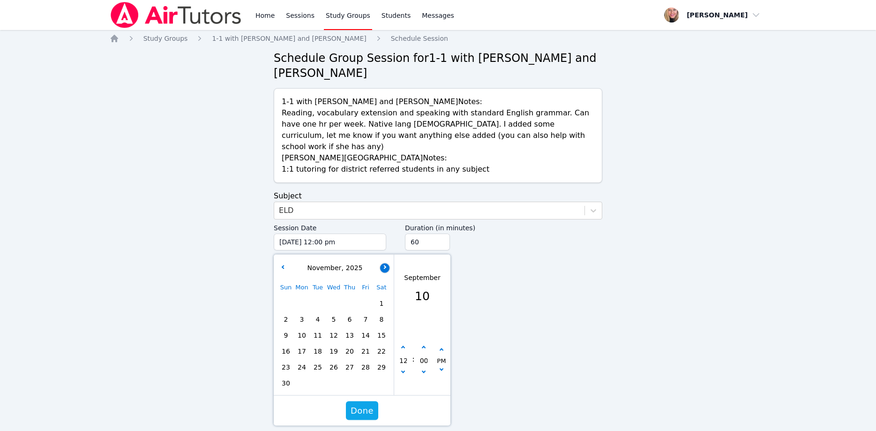
click at [388, 263] on button "button" at bounding box center [384, 267] width 9 height 9
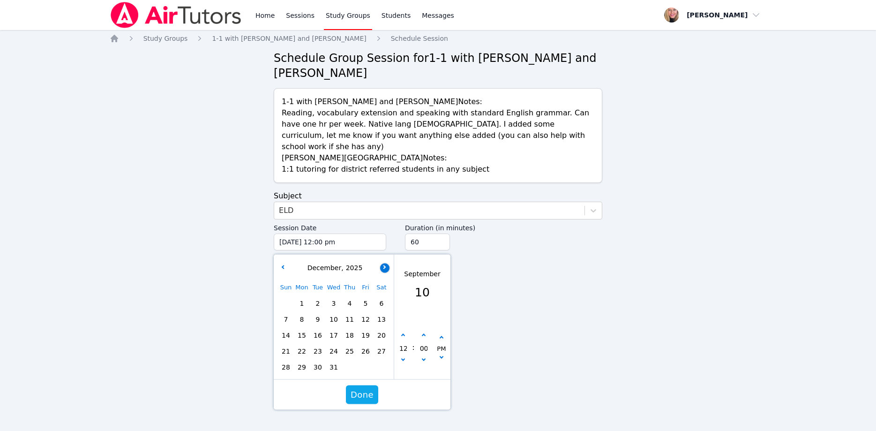
click at [387, 263] on button "button" at bounding box center [384, 267] width 9 height 9
click at [304, 361] on span "26" at bounding box center [301, 367] width 13 height 13
click at [405, 356] on button "button" at bounding box center [403, 360] width 9 height 9
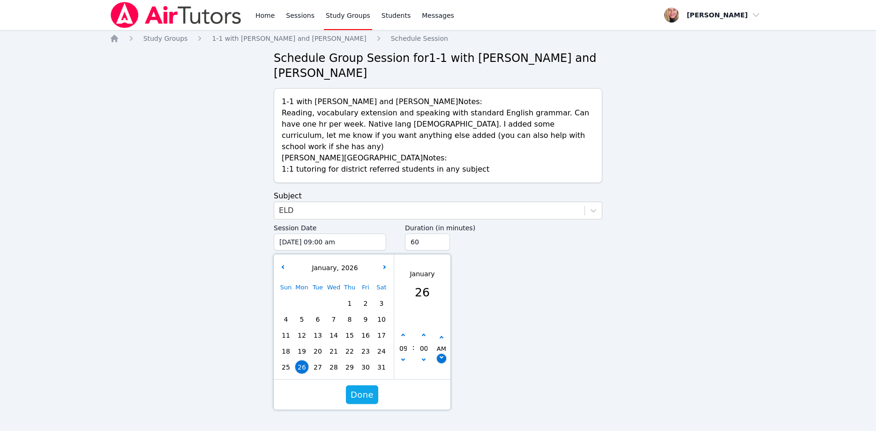
click at [441, 355] on icon "button" at bounding box center [442, 357] width 4 height 4
click at [440, 233] on input "75" at bounding box center [427, 241] width 45 height 17
click at [441, 233] on input "60" at bounding box center [427, 241] width 45 height 17
click at [441, 233] on input "45" at bounding box center [427, 241] width 45 height 17
click at [441, 233] on input "30" at bounding box center [427, 241] width 45 height 17
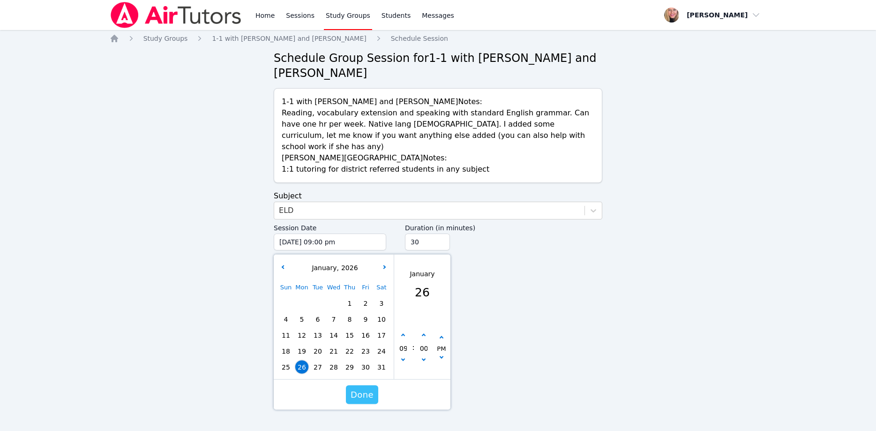
click at [359, 388] on span "Done" at bounding box center [362, 394] width 23 height 13
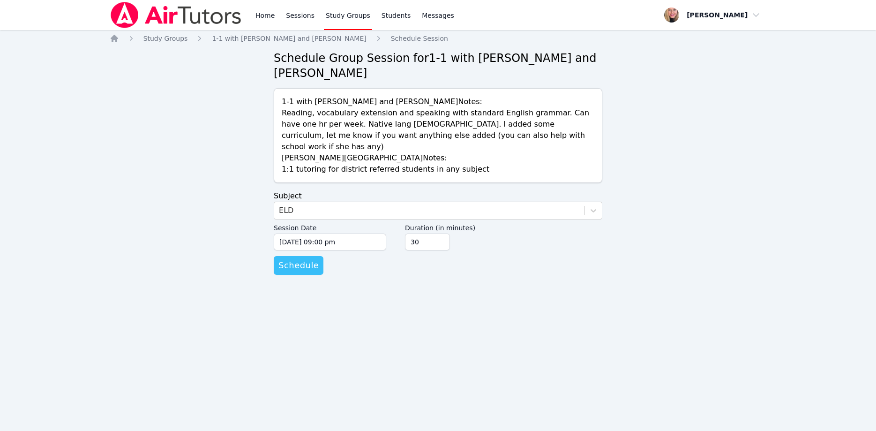
click at [308, 259] on span "Schedule" at bounding box center [298, 265] width 40 height 13
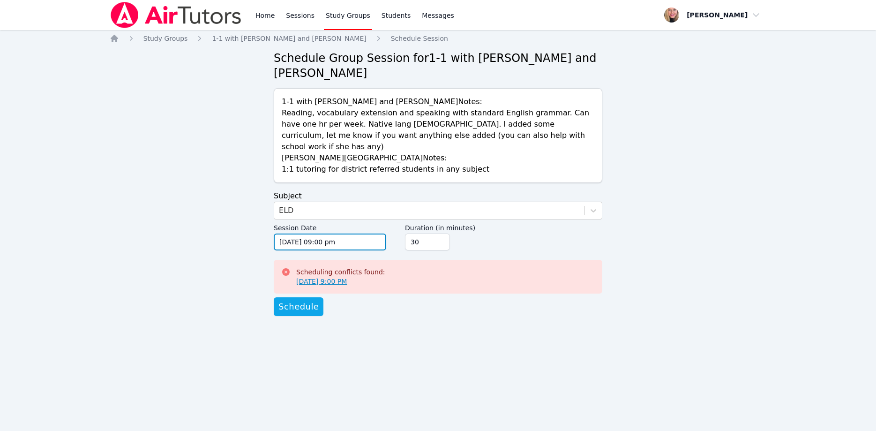
click at [349, 233] on input "01/26/2026 09:00 pm" at bounding box center [330, 241] width 113 height 17
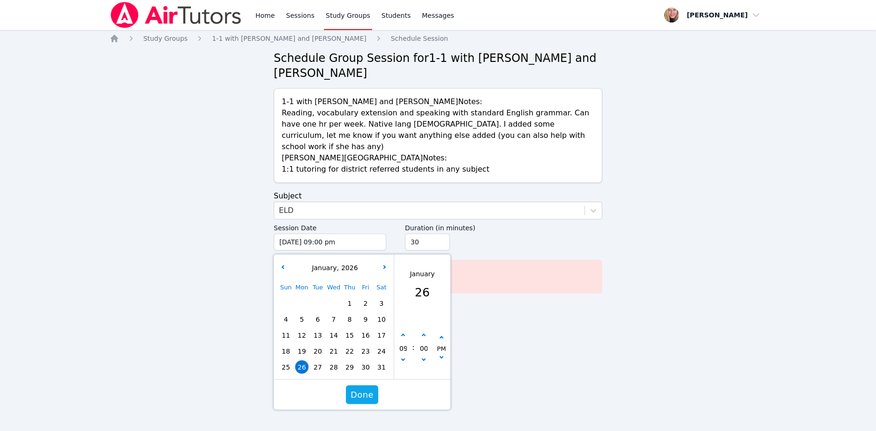
click at [351, 361] on span "29" at bounding box center [349, 367] width 13 height 13
click at [361, 388] on span "Done" at bounding box center [362, 394] width 23 height 13
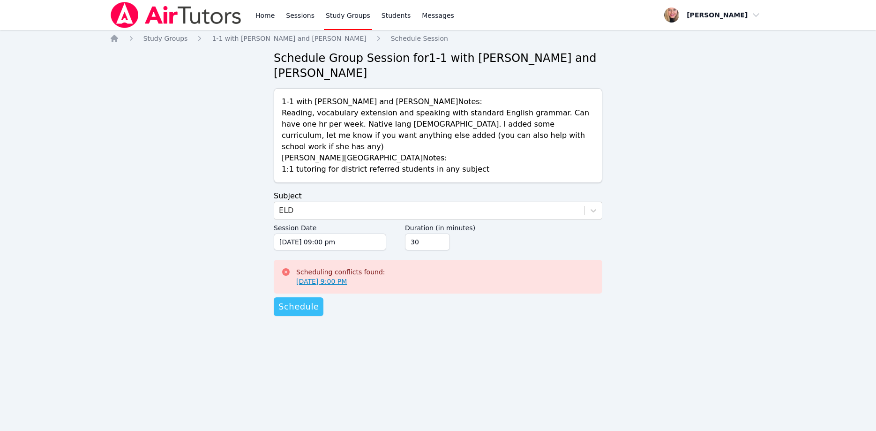
click at [298, 300] on span "Schedule" at bounding box center [298, 306] width 40 height 13
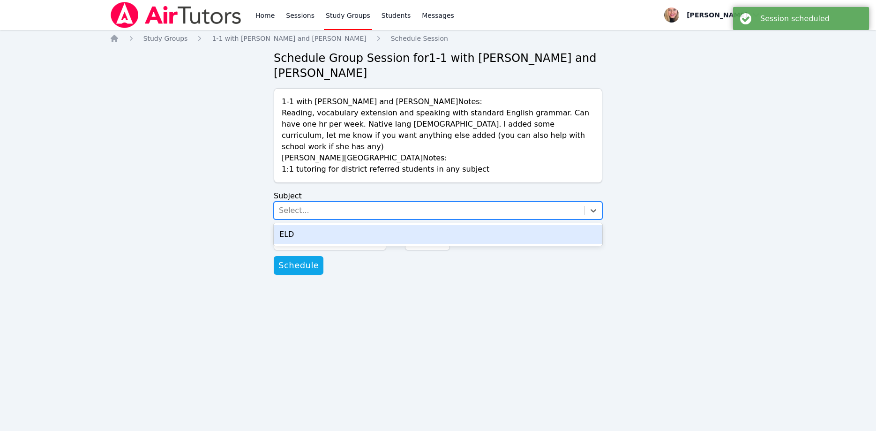
click at [348, 202] on div "Select..." at bounding box center [429, 210] width 310 height 17
click at [345, 225] on div "ELD" at bounding box center [438, 234] width 329 height 19
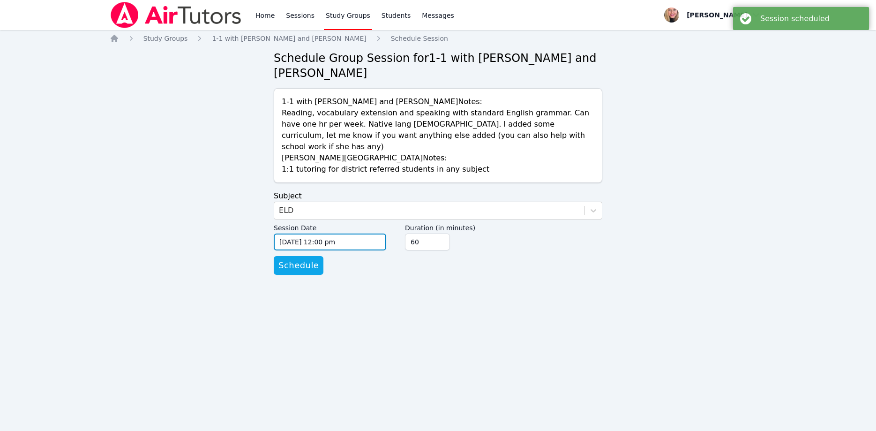
click at [345, 233] on input "09/10/2025 12:00 pm" at bounding box center [330, 241] width 113 height 17
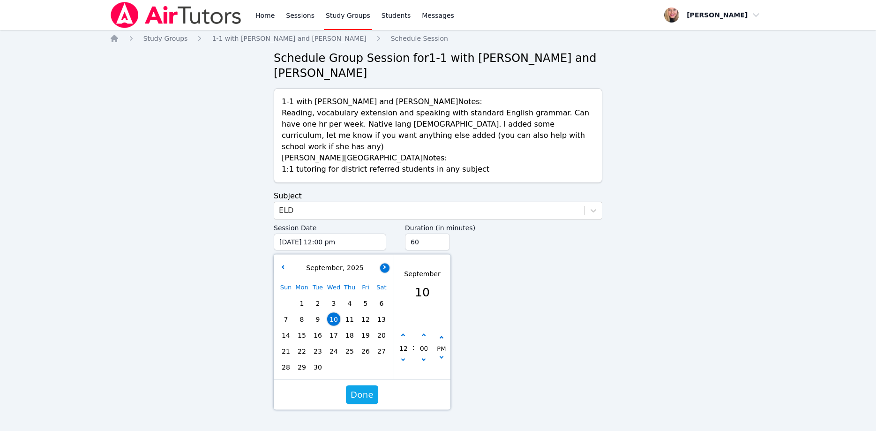
click at [383, 263] on button "button" at bounding box center [384, 267] width 9 height 9
click at [384, 263] on button "button" at bounding box center [384, 267] width 9 height 9
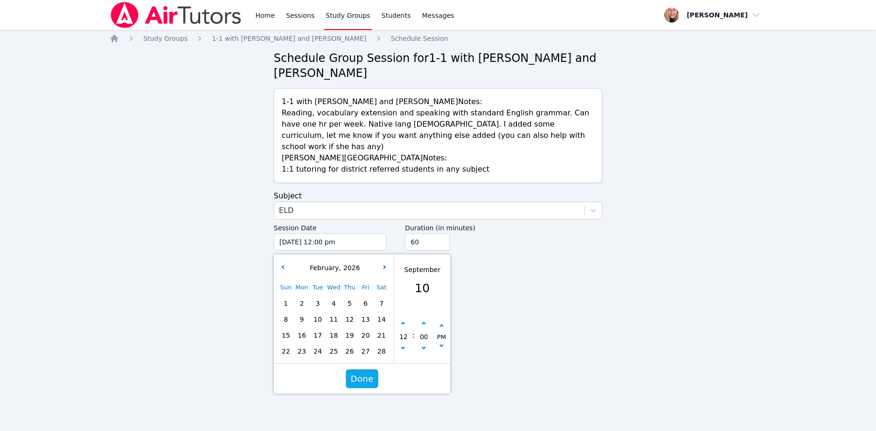
click at [298, 297] on span "2" at bounding box center [301, 303] width 13 height 13
click at [402, 344] on button "button" at bounding box center [403, 348] width 9 height 9
click at [441, 343] on icon "button" at bounding box center [442, 345] width 4 height 4
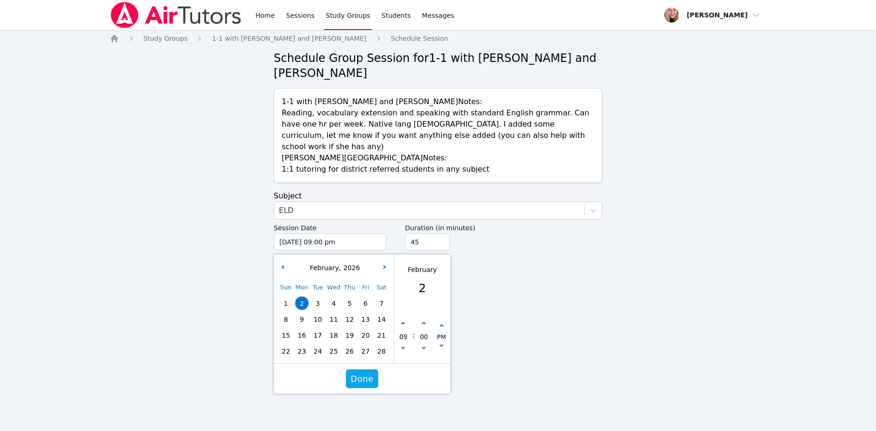
click at [440, 233] on input "45" at bounding box center [427, 241] width 45 height 17
click at [440, 233] on input "30" at bounding box center [427, 241] width 45 height 17
click at [363, 372] on span "Done" at bounding box center [362, 378] width 23 height 13
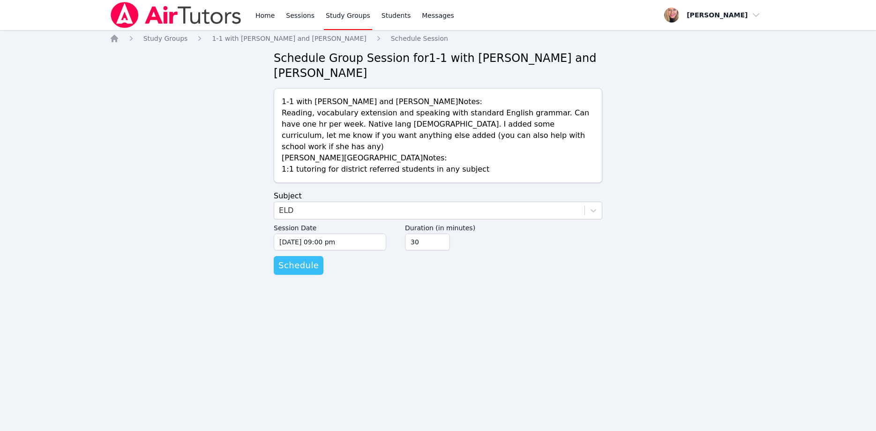
click at [307, 259] on span "Schedule" at bounding box center [298, 265] width 40 height 13
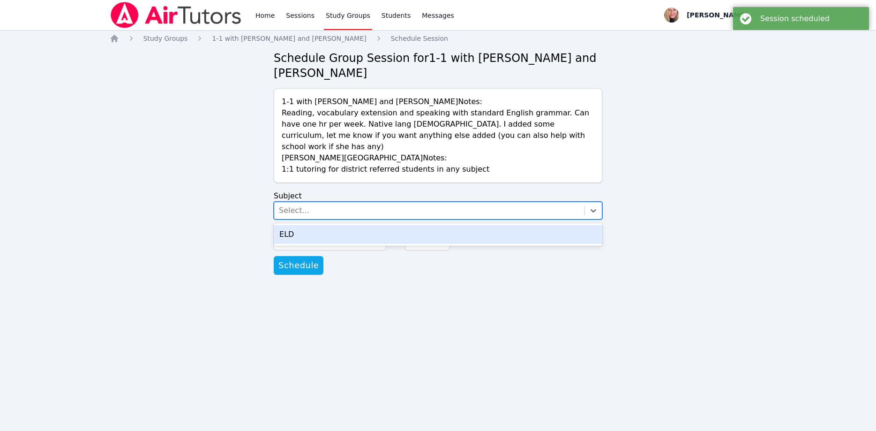
drag, startPoint x: 356, startPoint y: 188, endPoint x: 361, endPoint y: 198, distance: 10.7
click at [356, 202] on div "Select..." at bounding box center [429, 210] width 310 height 17
click at [365, 225] on div "ELD" at bounding box center [438, 234] width 329 height 19
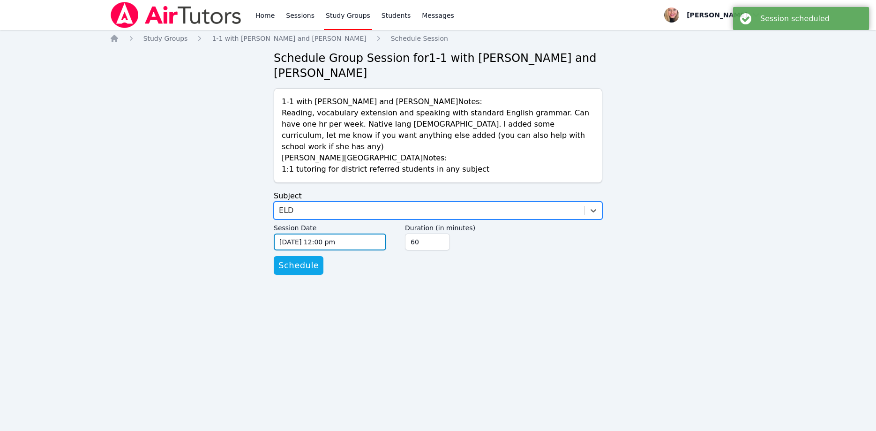
click at [378, 233] on input "09/10/2025 12:00 pm" at bounding box center [330, 241] width 113 height 17
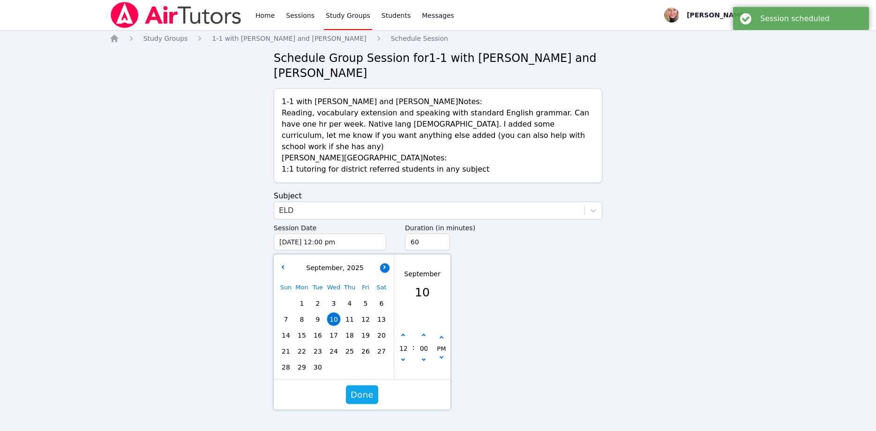
click at [385, 265] on icon "button" at bounding box center [384, 267] width 4 height 4
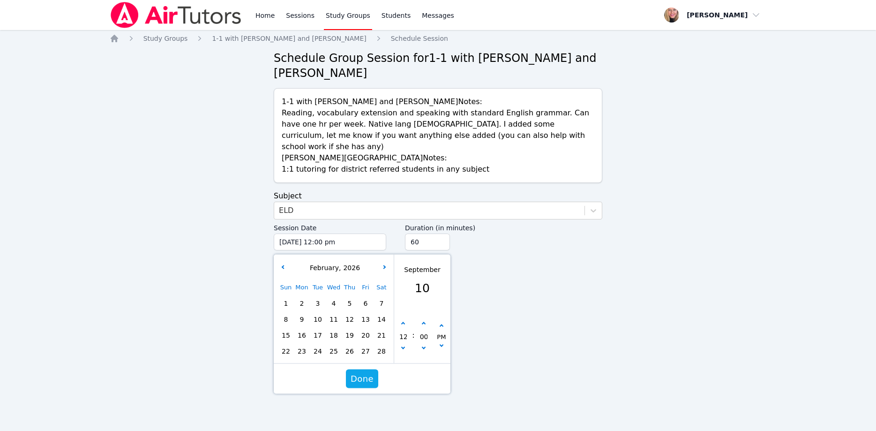
click at [354, 297] on span "5" at bounding box center [349, 303] width 13 height 13
click at [403, 345] on icon "button" at bounding box center [403, 347] width 4 height 4
click at [439, 342] on button "button" at bounding box center [441, 346] width 9 height 9
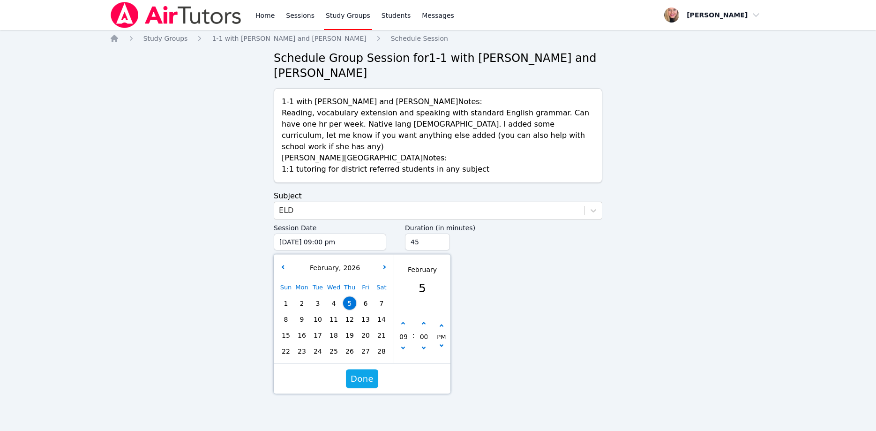
click at [441, 233] on input "45" at bounding box center [427, 241] width 45 height 17
click at [441, 233] on input "30" at bounding box center [427, 241] width 45 height 17
click at [362, 372] on span "Done" at bounding box center [362, 378] width 23 height 13
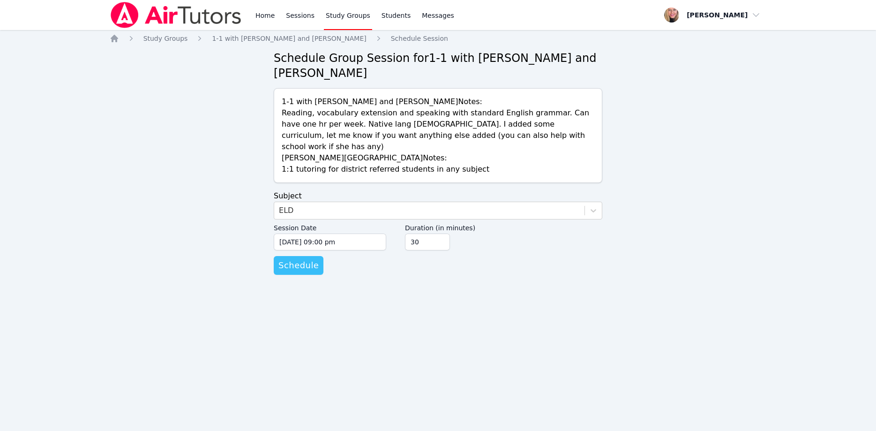
click at [299, 259] on span "Schedule" at bounding box center [298, 265] width 40 height 13
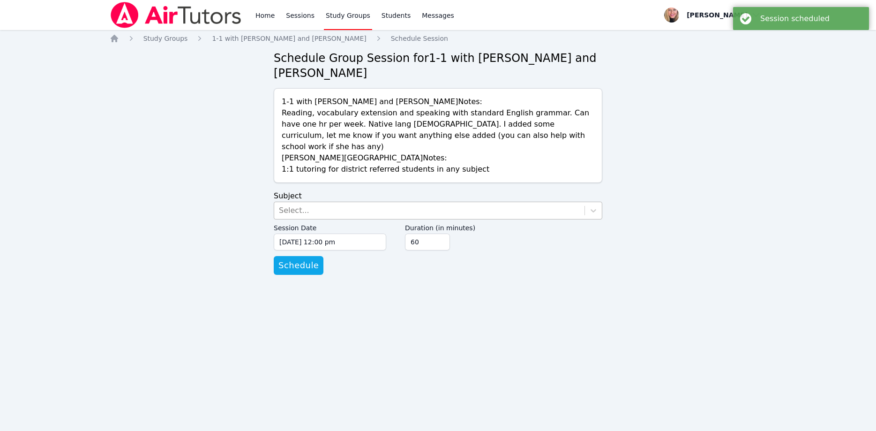
click at [279, 202] on div "Select..." at bounding box center [429, 210] width 310 height 17
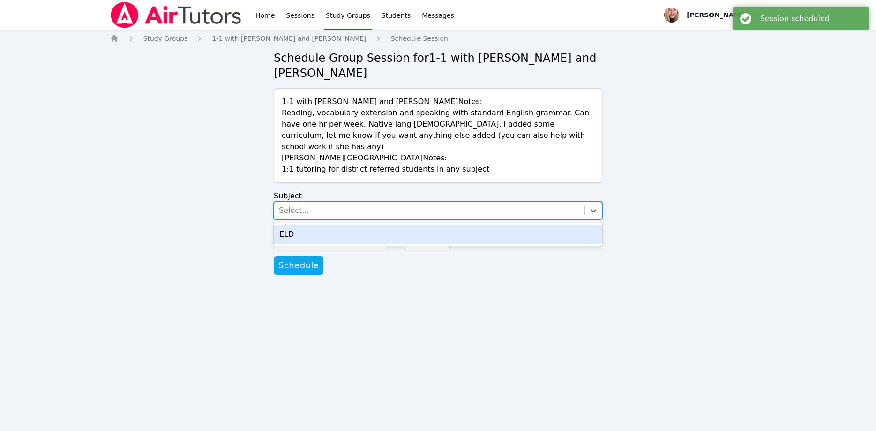
click at [308, 225] on div "ELD" at bounding box center [438, 234] width 329 height 19
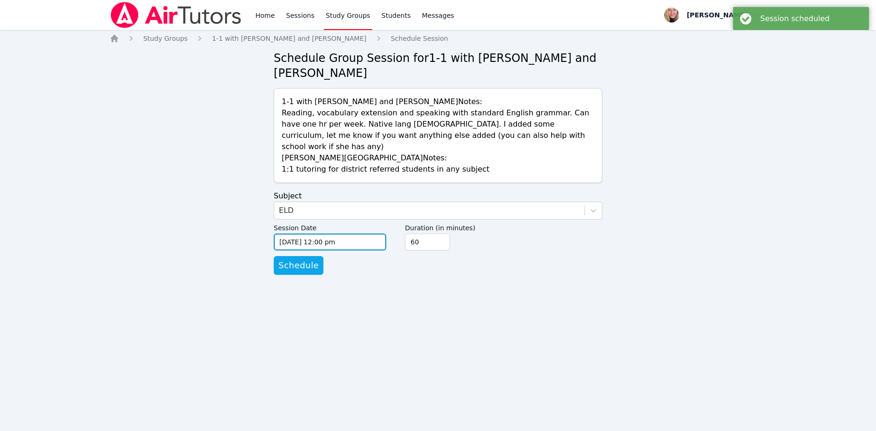
click at [358, 233] on input "09/10/2025 12:00 pm" at bounding box center [330, 241] width 113 height 17
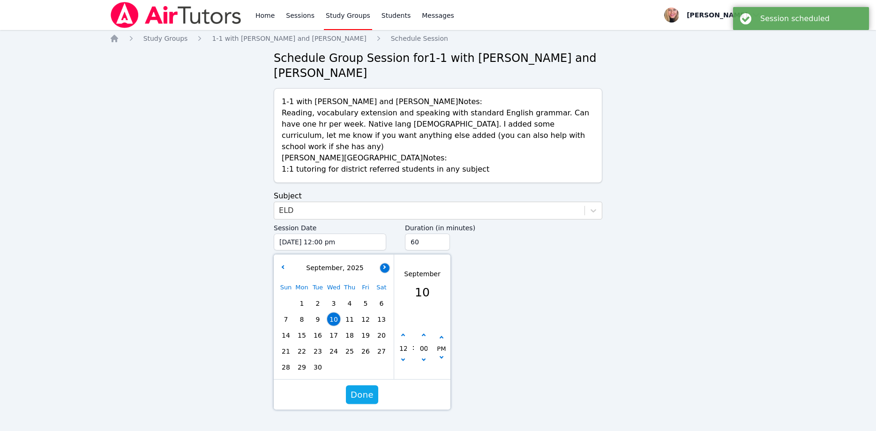
click at [387, 263] on button "button" at bounding box center [384, 267] width 9 height 9
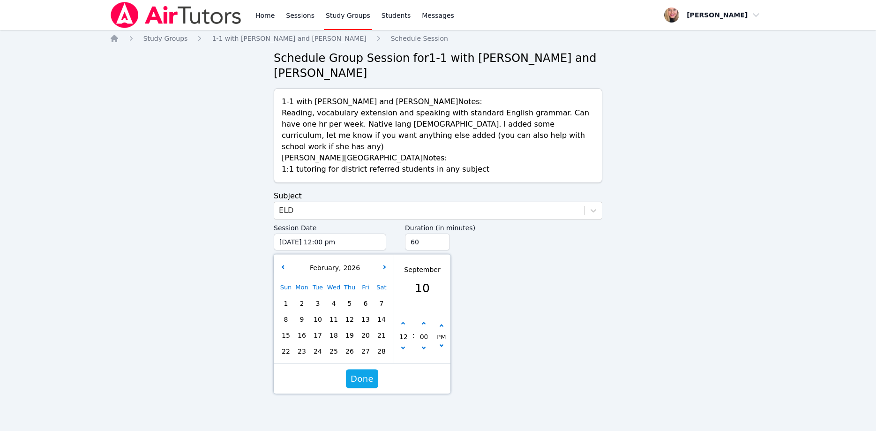
click at [308, 313] on span "9" at bounding box center [301, 319] width 13 height 13
click at [402, 344] on button "button" at bounding box center [403, 348] width 9 height 9
click at [403, 345] on icon "button" at bounding box center [403, 347] width 4 height 4
click at [442, 342] on button "button" at bounding box center [441, 346] width 9 height 9
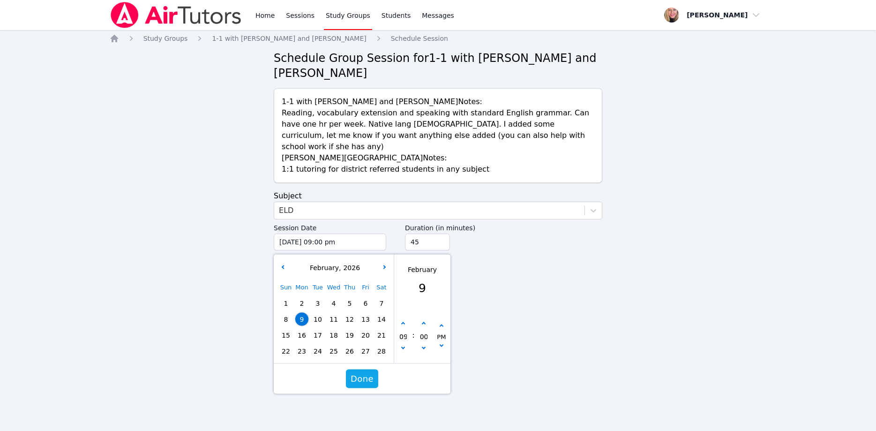
click at [440, 233] on input "45" at bounding box center [427, 241] width 45 height 17
click at [440, 233] on input "30" at bounding box center [427, 241] width 45 height 17
click at [366, 372] on span "Done" at bounding box center [362, 378] width 23 height 13
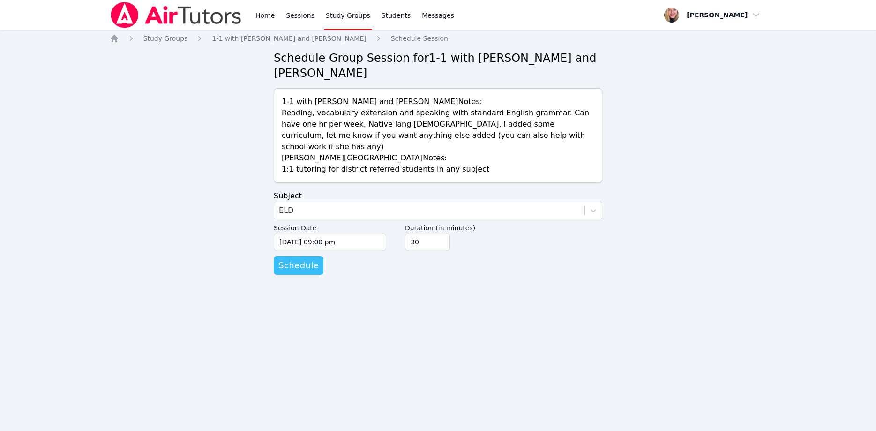
click at [309, 259] on span "Schedule" at bounding box center [298, 265] width 40 height 13
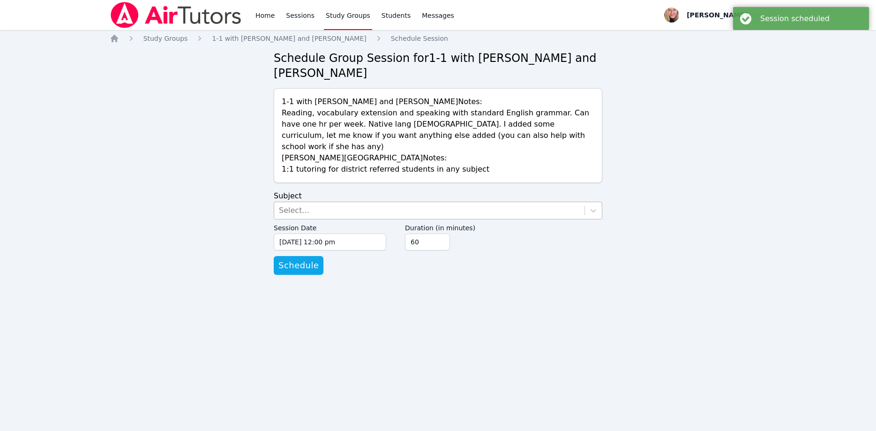
click at [360, 202] on div "Select..." at bounding box center [429, 210] width 310 height 17
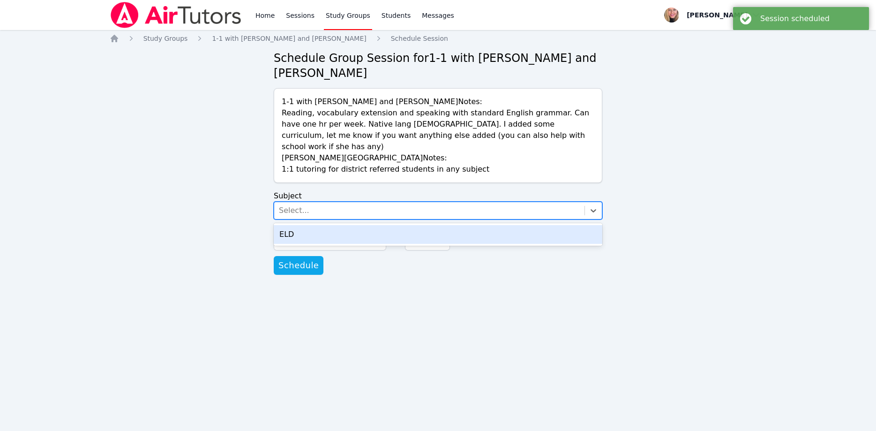
click at [378, 225] on div "ELD" at bounding box center [438, 234] width 329 height 19
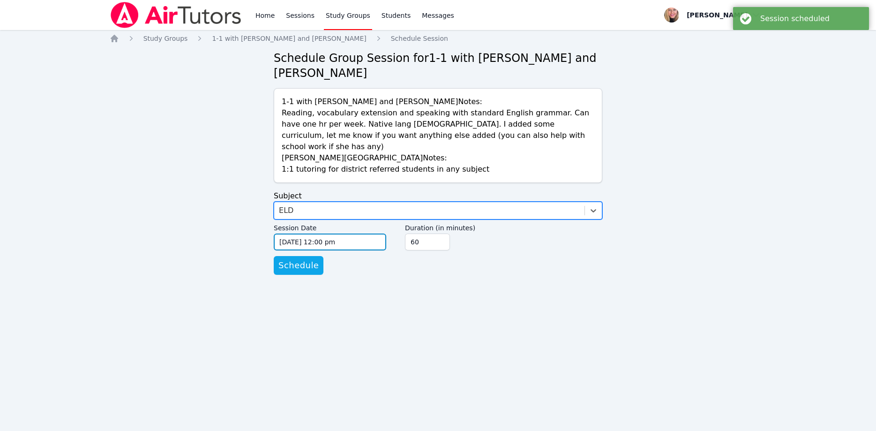
click at [375, 233] on input "09/10/2025 12:00 pm" at bounding box center [330, 241] width 113 height 17
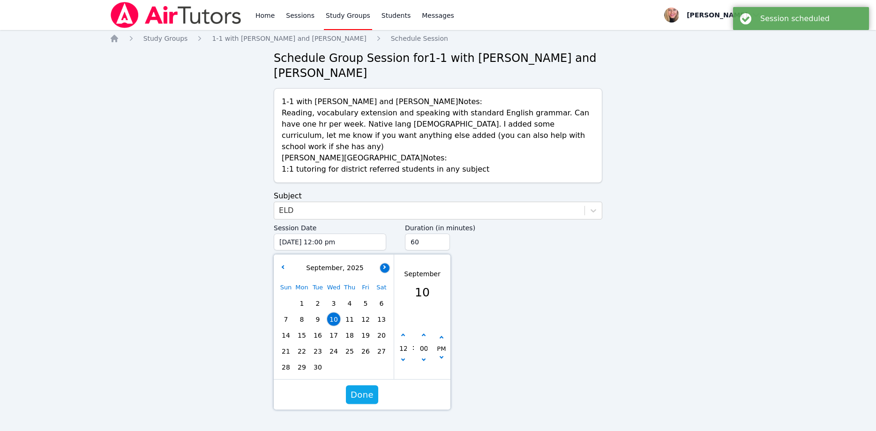
click at [382, 263] on button "button" at bounding box center [384, 267] width 9 height 9
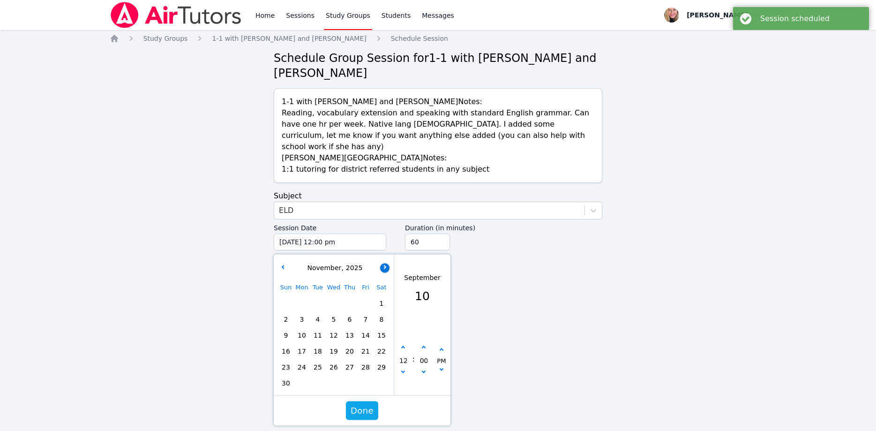
click at [382, 263] on button "button" at bounding box center [384, 267] width 9 height 9
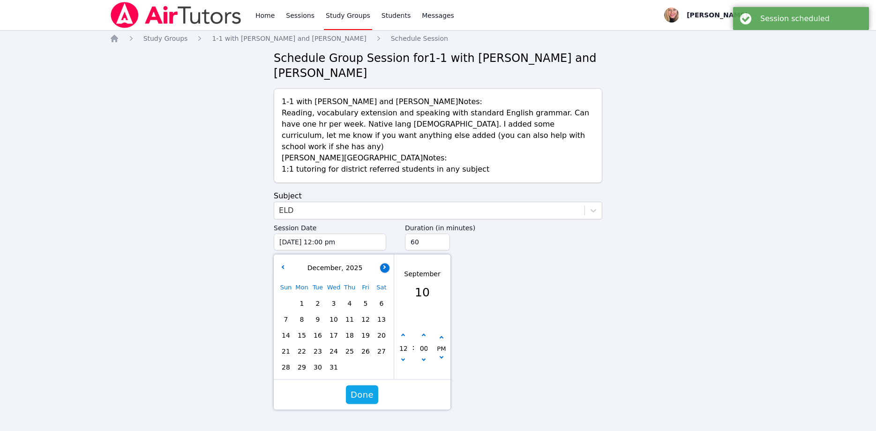
click at [382, 263] on button "button" at bounding box center [384, 267] width 9 height 9
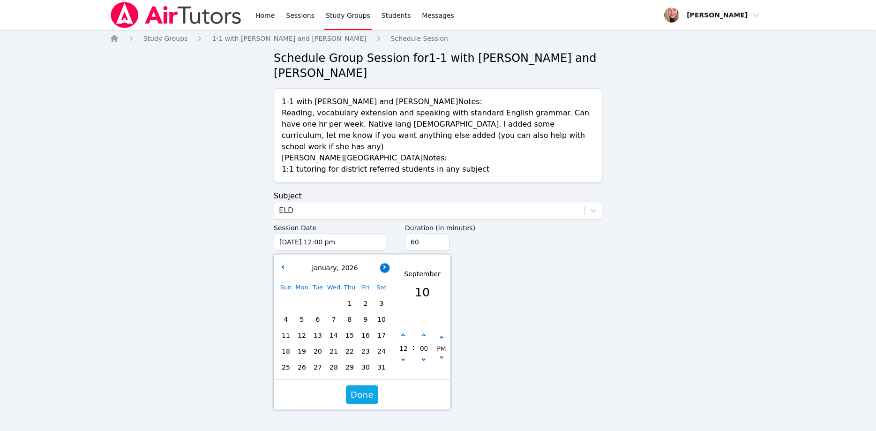
click at [384, 263] on button "button" at bounding box center [384, 267] width 9 height 9
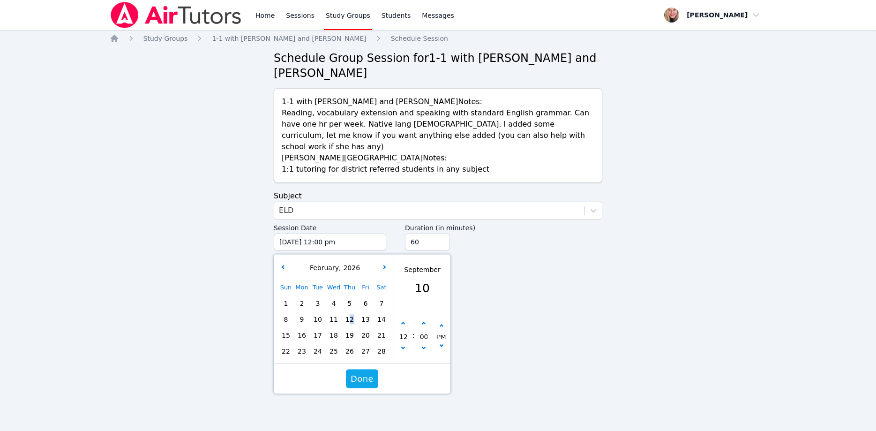
click at [352, 313] on span "12" at bounding box center [349, 319] width 13 height 13
click at [400, 321] on div "12" at bounding box center [403, 336] width 18 height 35
click at [400, 344] on button "button" at bounding box center [403, 348] width 9 height 9
click at [401, 344] on button "button" at bounding box center [403, 348] width 9 height 9
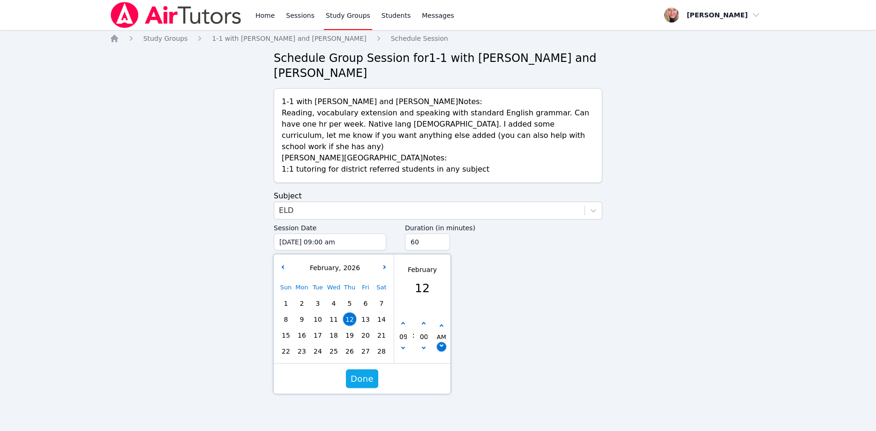
click at [438, 342] on button "button" at bounding box center [441, 346] width 9 height 9
click at [441, 233] on input "45" at bounding box center [427, 241] width 45 height 17
click at [441, 233] on input "30" at bounding box center [427, 241] width 45 height 17
click at [365, 372] on span "Done" at bounding box center [362, 378] width 23 height 13
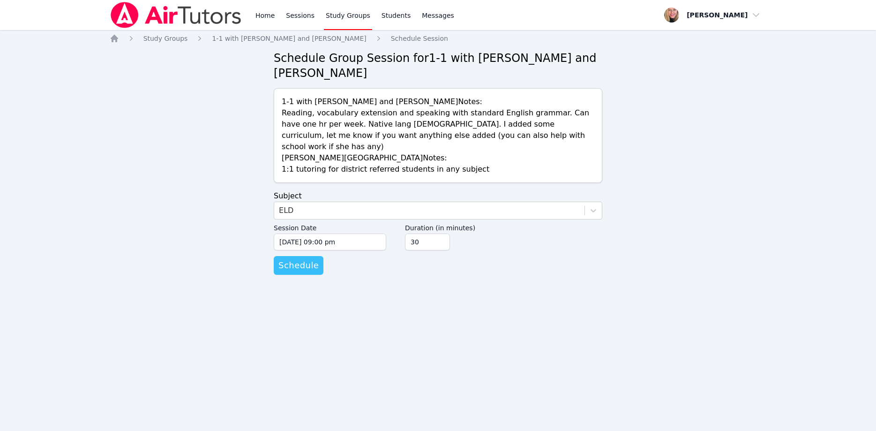
click at [304, 259] on span "Schedule" at bounding box center [298, 265] width 40 height 13
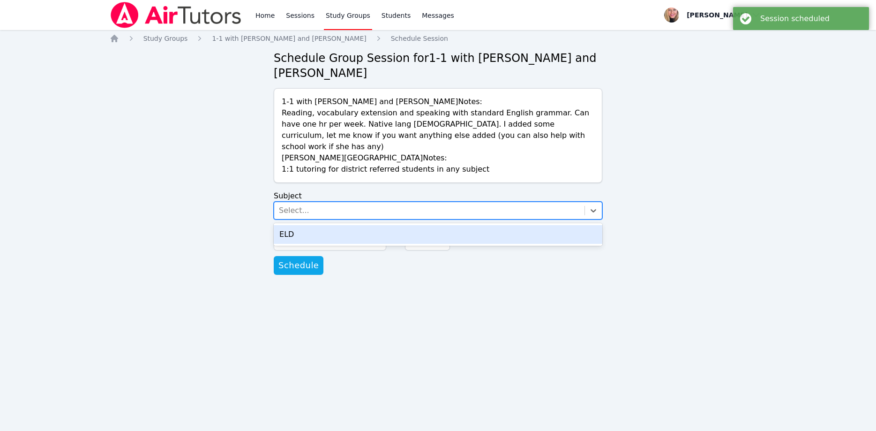
click at [316, 202] on div "Select..." at bounding box center [429, 210] width 310 height 17
click at [326, 225] on div "ELD" at bounding box center [438, 234] width 329 height 19
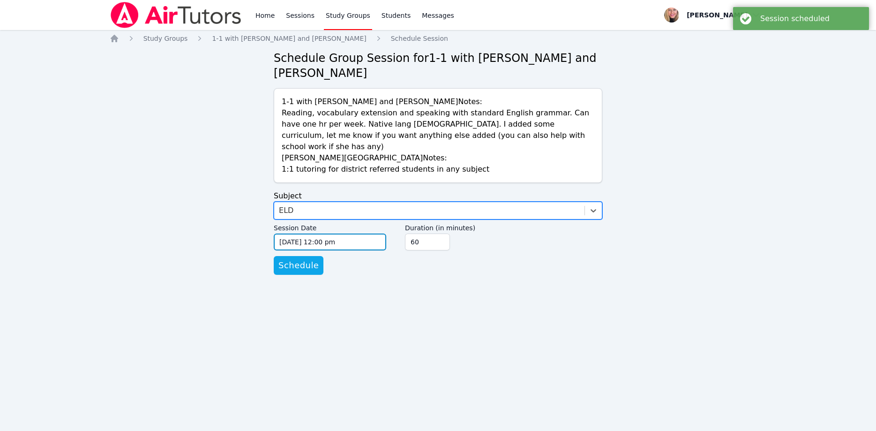
click at [345, 233] on input "09/10/2025 12:00 pm" at bounding box center [330, 241] width 113 height 17
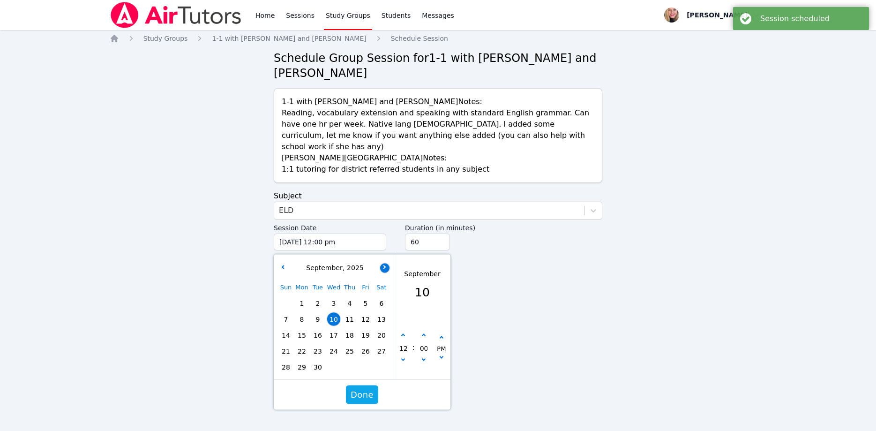
click at [385, 263] on button "button" at bounding box center [384, 267] width 9 height 9
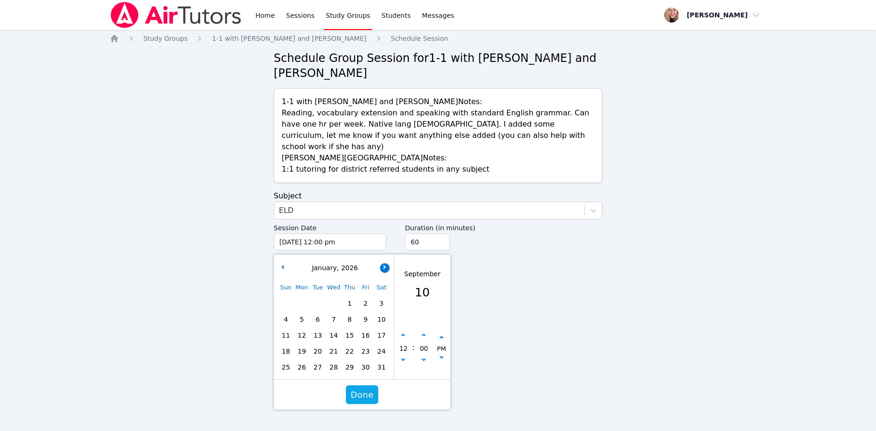
click at [385, 263] on button "button" at bounding box center [384, 267] width 9 height 9
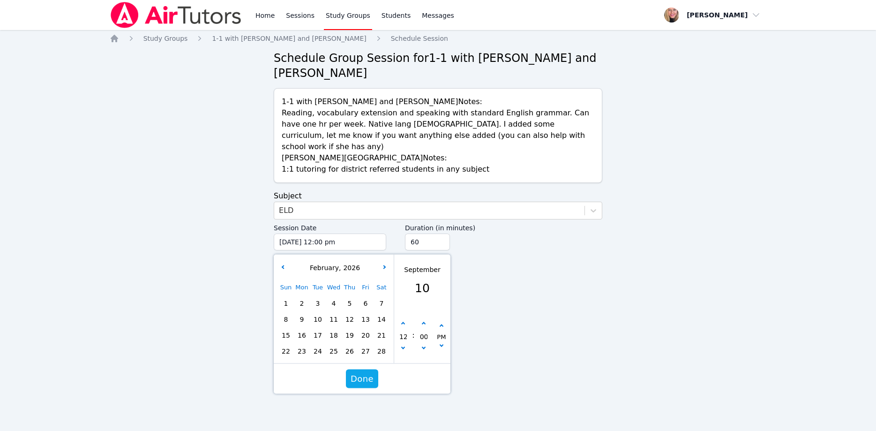
click at [301, 329] on span "16" at bounding box center [301, 335] width 13 height 13
click at [402, 344] on button "button" at bounding box center [403, 348] width 9 height 9
click at [442, 342] on button "button" at bounding box center [441, 346] width 9 height 9
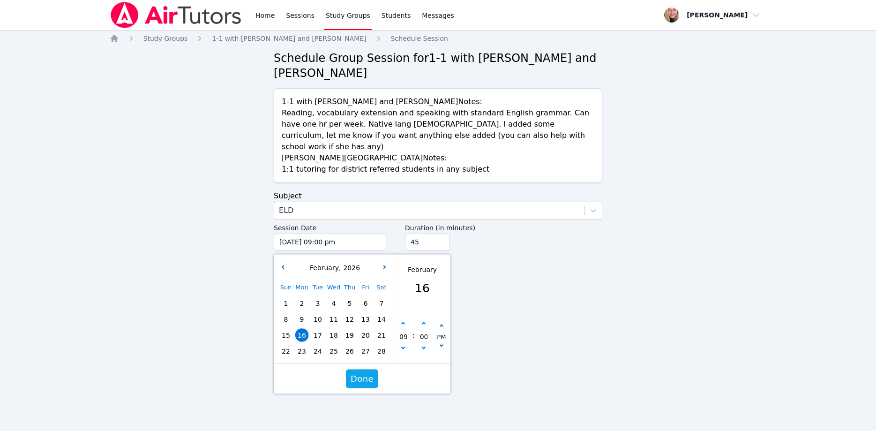
click at [441, 233] on input "45" at bounding box center [427, 241] width 45 height 17
click at [441, 233] on input "30" at bounding box center [427, 241] width 45 height 17
click at [363, 372] on span "Done" at bounding box center [362, 378] width 23 height 13
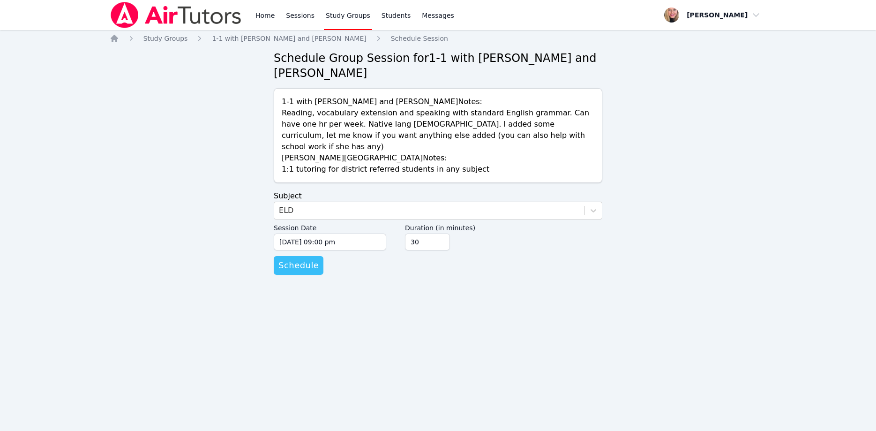
click at [308, 259] on span "Schedule" at bounding box center [298, 265] width 40 height 13
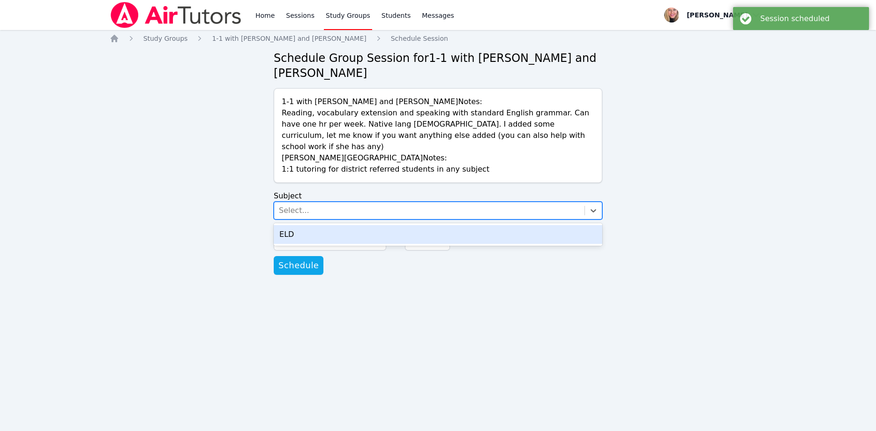
click at [348, 202] on div "Select..." at bounding box center [429, 210] width 310 height 17
click at [354, 225] on div "ELD" at bounding box center [438, 234] width 329 height 19
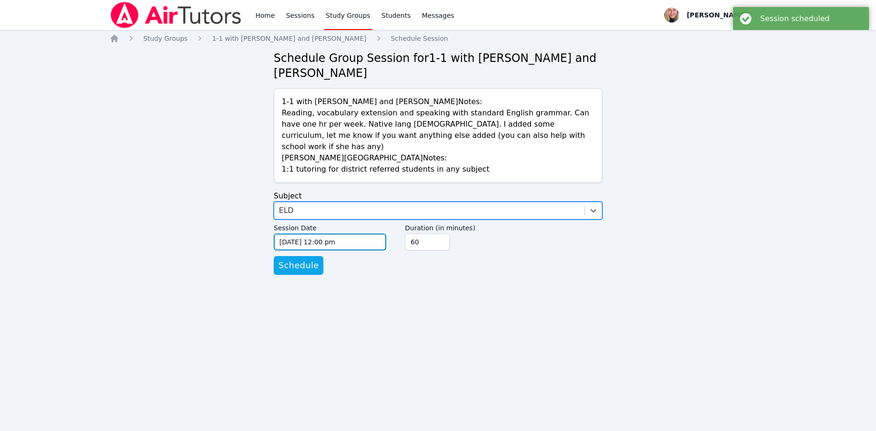
click at [362, 233] on input "09/10/2025 12:00 pm" at bounding box center [330, 241] width 113 height 17
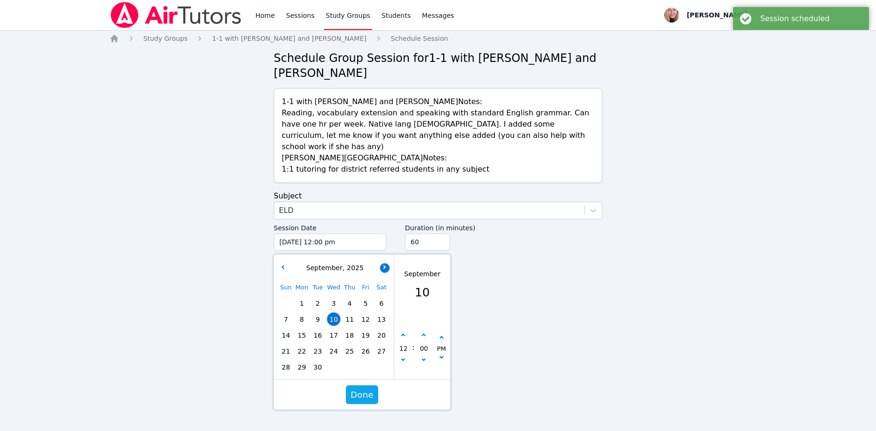
click at [384, 265] on icon "button" at bounding box center [384, 267] width 4 height 4
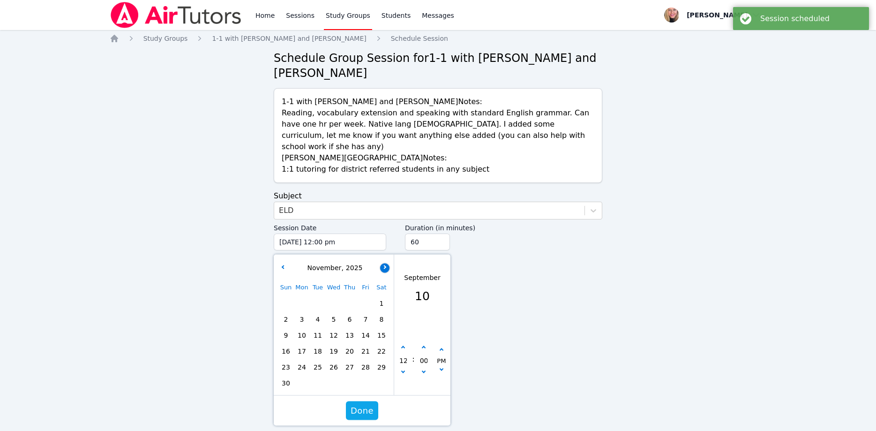
click at [384, 265] on icon "button" at bounding box center [384, 267] width 4 height 4
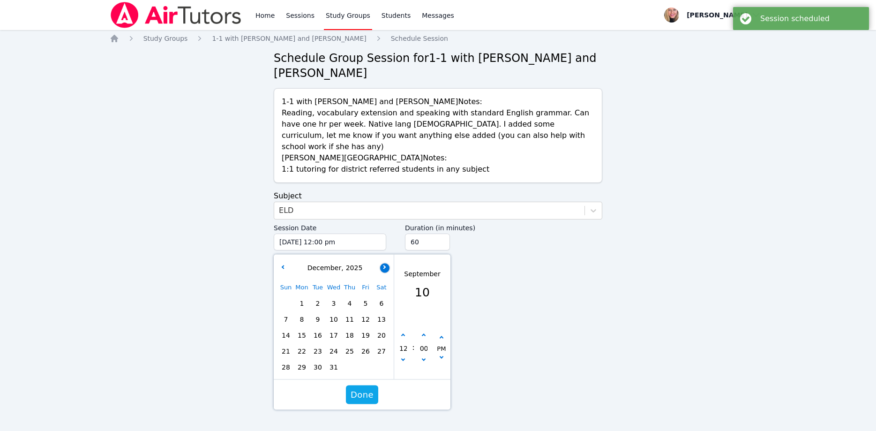
click at [384, 265] on icon "button" at bounding box center [384, 267] width 4 height 4
click at [385, 265] on icon "button" at bounding box center [384, 267] width 4 height 4
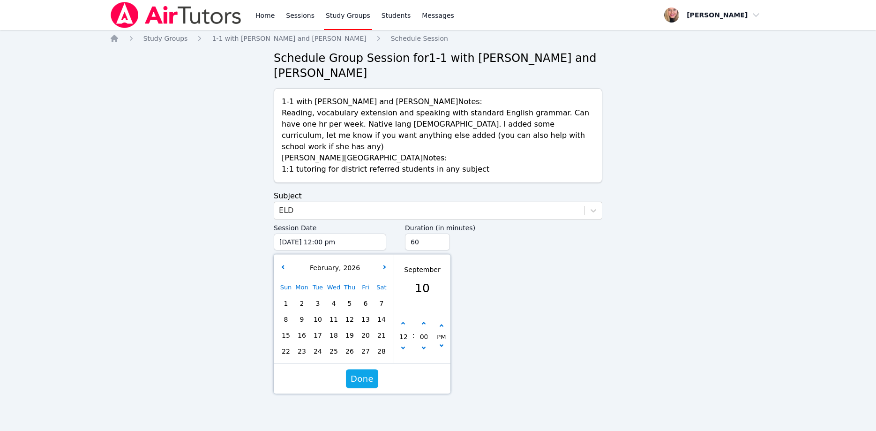
click at [351, 329] on span "19" at bounding box center [349, 335] width 13 height 13
click at [405, 344] on button "button" at bounding box center [403, 348] width 9 height 9
click at [406, 344] on button "button" at bounding box center [403, 348] width 9 height 9
click at [443, 342] on button "button" at bounding box center [441, 346] width 9 height 9
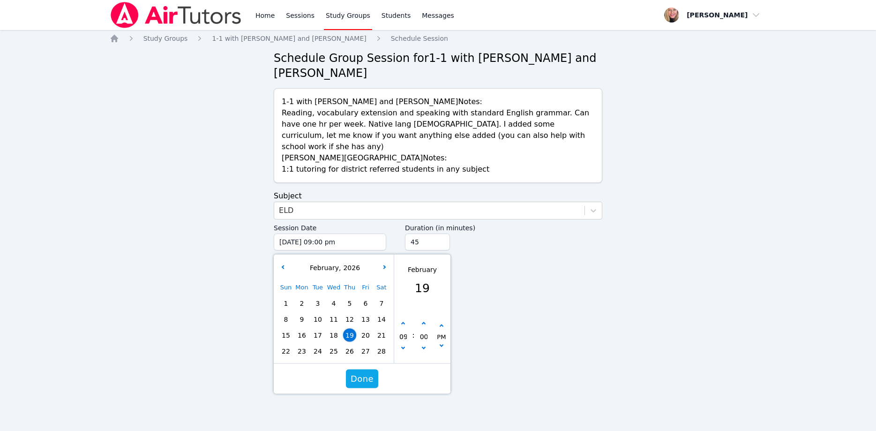
click at [441, 233] on input "45" at bounding box center [427, 241] width 45 height 17
click at [441, 233] on input "30" at bounding box center [427, 241] width 45 height 17
click at [367, 372] on span "Done" at bounding box center [362, 378] width 23 height 13
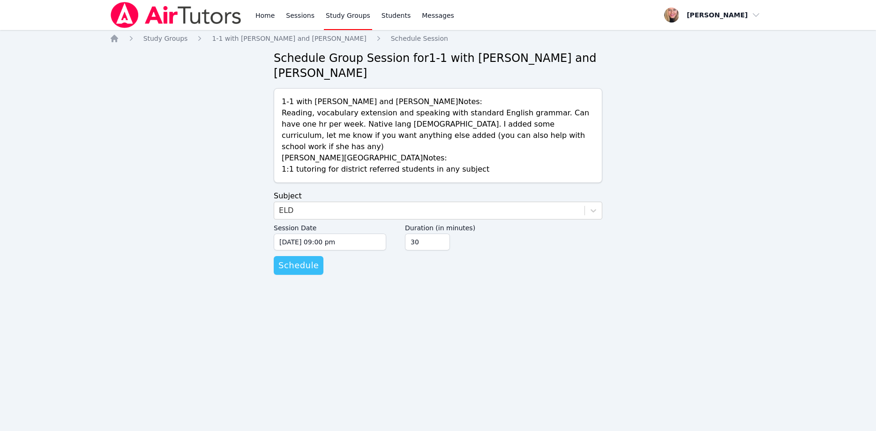
click at [301, 259] on span "Schedule" at bounding box center [298, 265] width 40 height 13
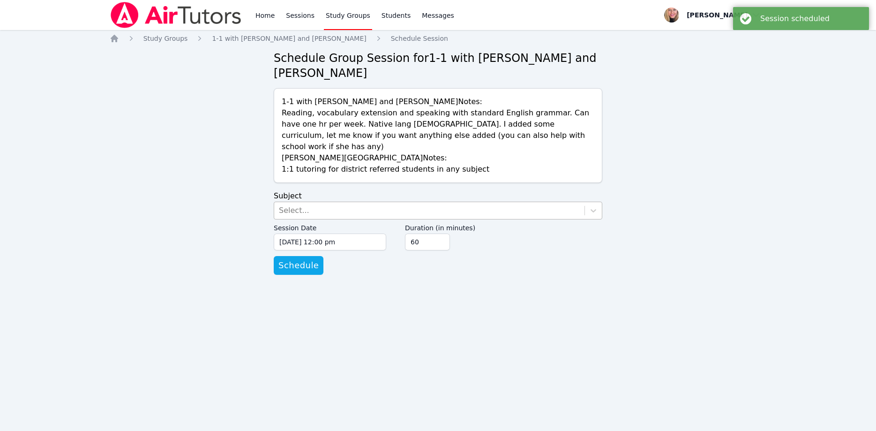
click at [355, 202] on div "Select..." at bounding box center [429, 210] width 310 height 17
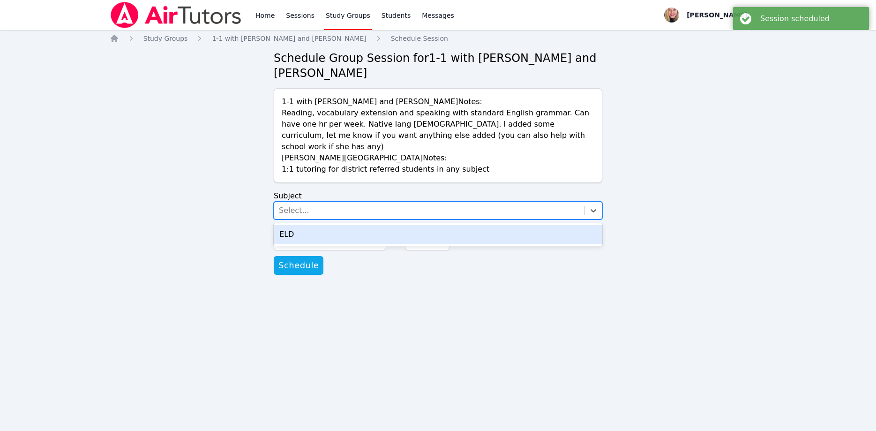
click at [362, 225] on div "ELD" at bounding box center [438, 234] width 329 height 19
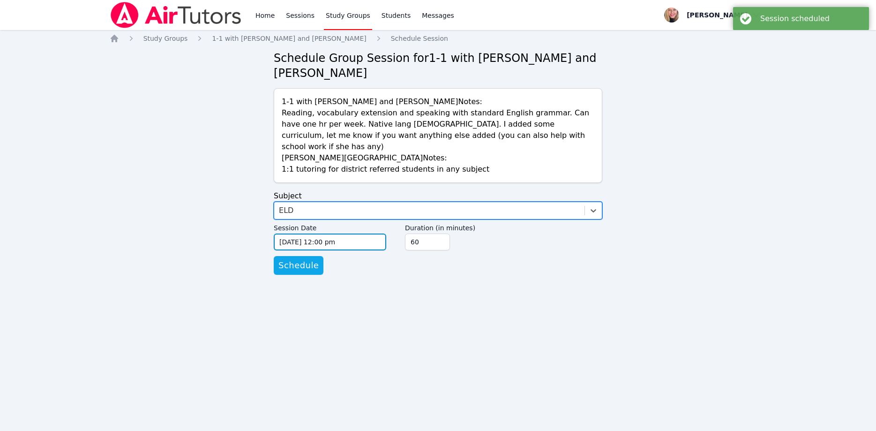
click at [362, 233] on input "09/10/2025 12:00 pm" at bounding box center [330, 241] width 113 height 17
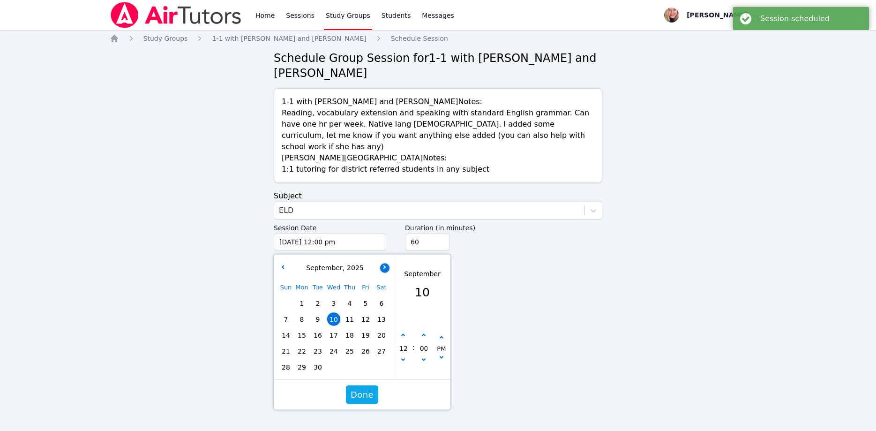
click at [385, 265] on icon "button" at bounding box center [384, 267] width 4 height 4
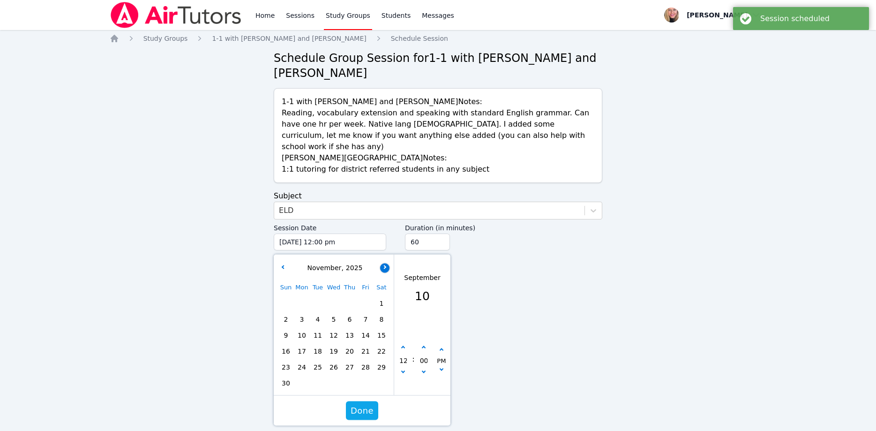
click at [385, 265] on icon "button" at bounding box center [384, 267] width 4 height 4
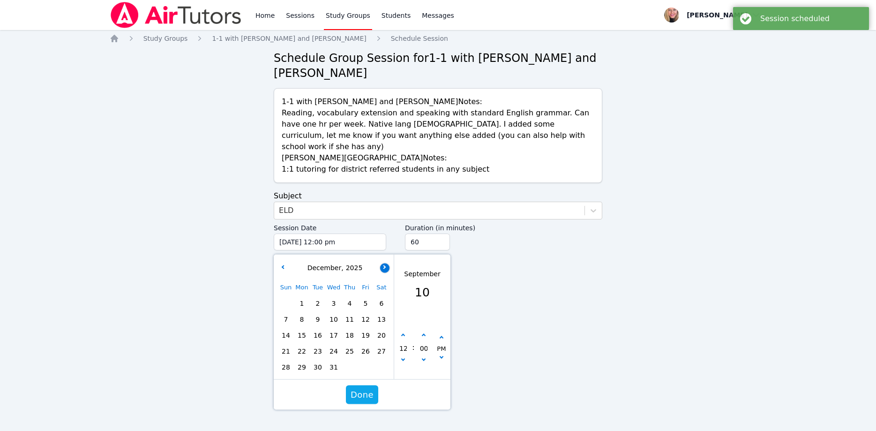
click at [385, 265] on icon "button" at bounding box center [384, 267] width 4 height 4
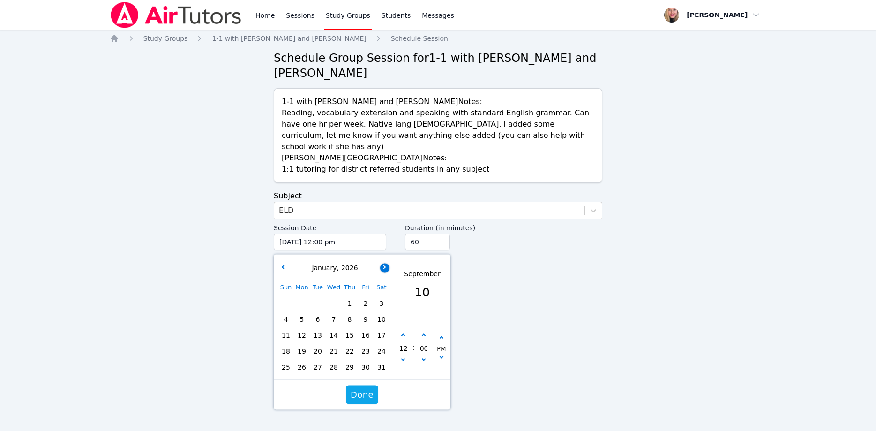
click at [384, 265] on icon "button" at bounding box center [384, 267] width 4 height 4
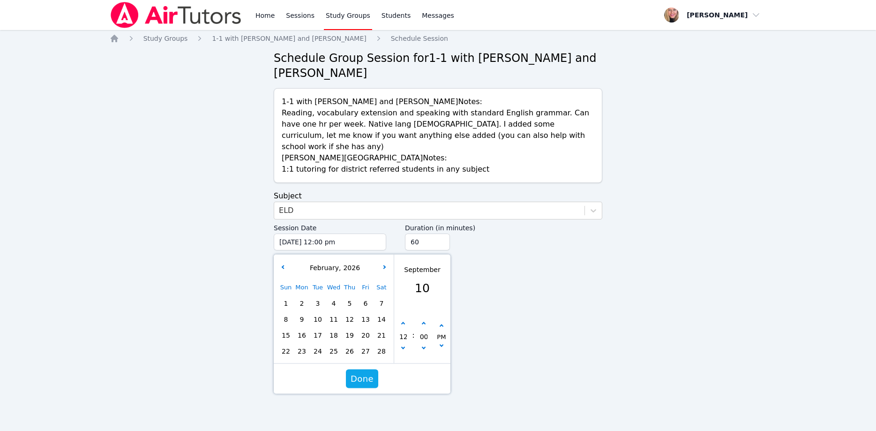
drag, startPoint x: 302, startPoint y: 324, endPoint x: 315, endPoint y: 326, distance: 13.4
click at [302, 345] on span "23" at bounding box center [301, 351] width 13 height 13
click at [410, 321] on div "12" at bounding box center [403, 336] width 18 height 35
click at [405, 344] on button "button" at bounding box center [403, 348] width 9 height 9
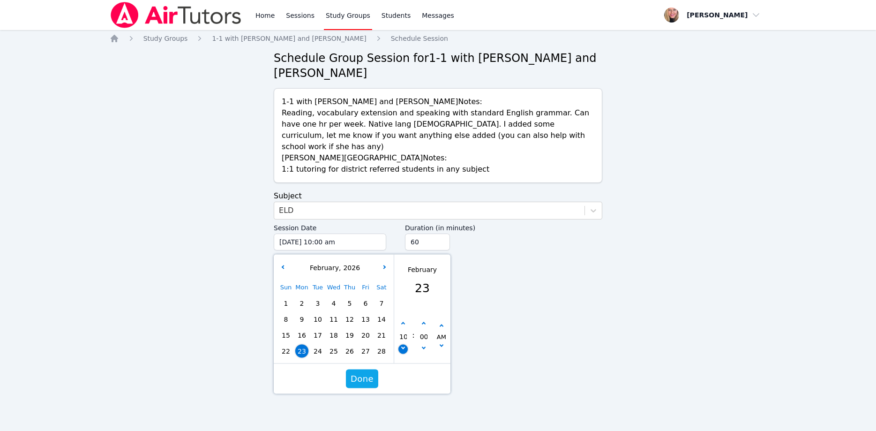
click at [406, 344] on button "button" at bounding box center [403, 348] width 9 height 9
click at [439, 342] on button "button" at bounding box center [441, 346] width 9 height 9
click at [440, 233] on input "45" at bounding box center [427, 241] width 45 height 17
click at [440, 233] on input "30" at bounding box center [427, 241] width 45 height 17
click at [372, 372] on span "Done" at bounding box center [362, 378] width 23 height 13
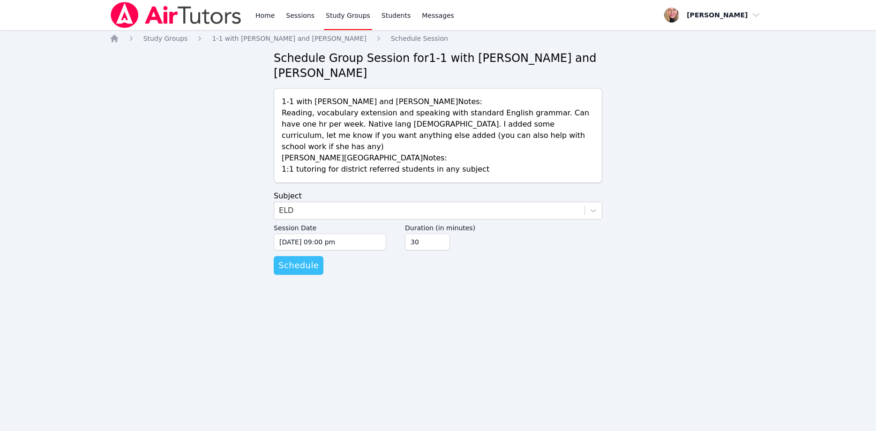
click at [311, 259] on span "Schedule" at bounding box center [298, 265] width 40 height 13
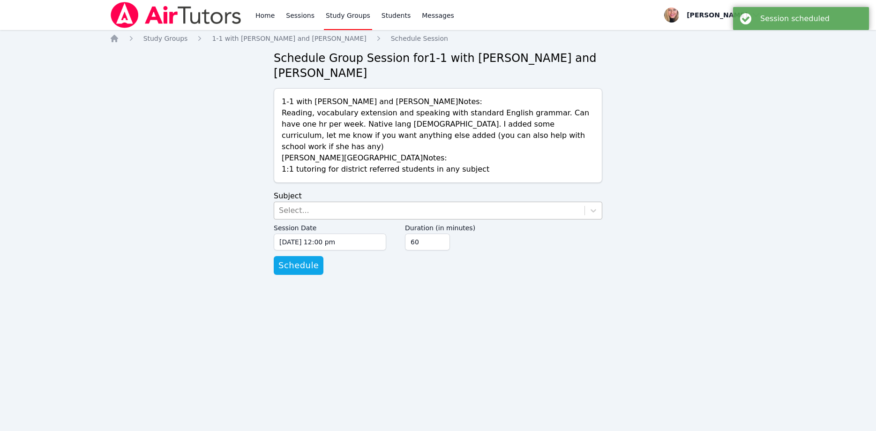
click at [300, 205] on div "Select..." at bounding box center [294, 210] width 30 height 11
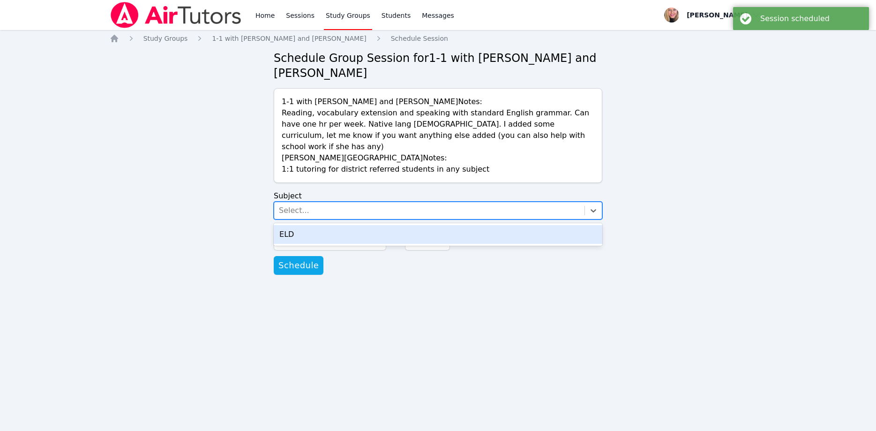
click at [329, 225] on div "ELD" at bounding box center [438, 234] width 329 height 19
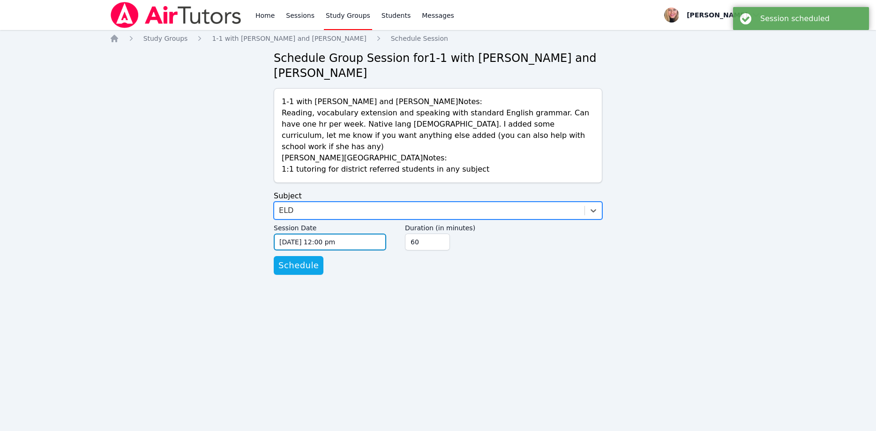
click at [346, 233] on input "09/10/2025 12:00 pm" at bounding box center [330, 241] width 113 height 17
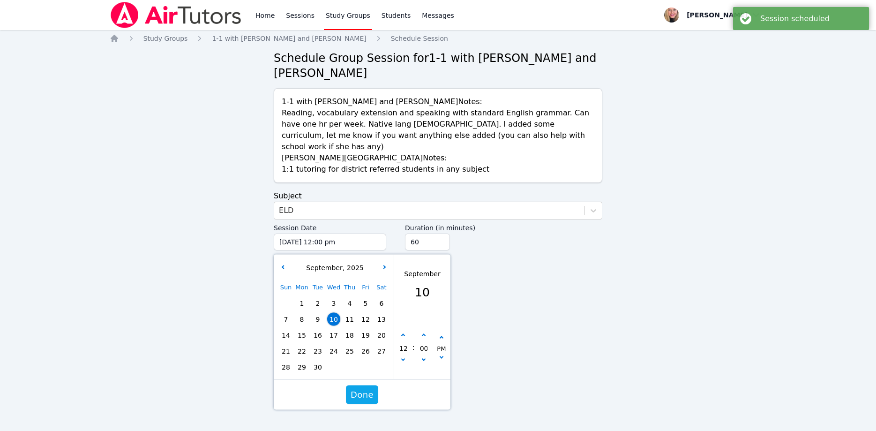
click at [390, 263] on div "September , 2025" at bounding box center [334, 268] width 116 height 10
click at [387, 263] on button "button" at bounding box center [384, 267] width 9 height 9
click at [386, 263] on button "button" at bounding box center [384, 267] width 9 height 9
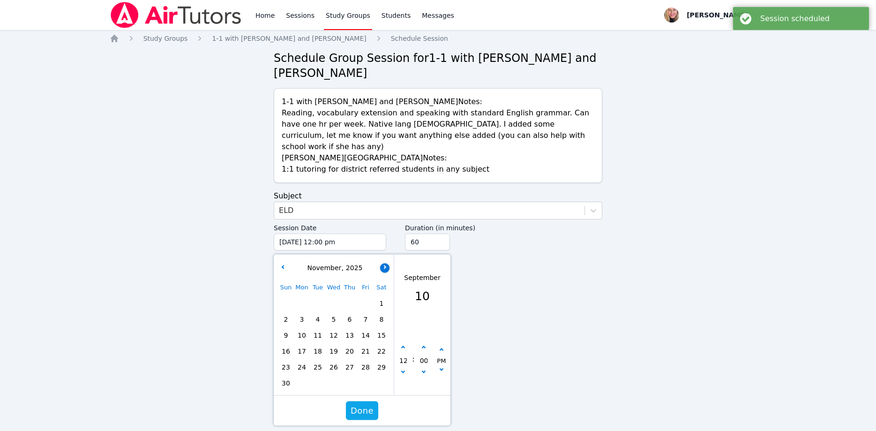
click at [386, 263] on button "button" at bounding box center [384, 267] width 9 height 9
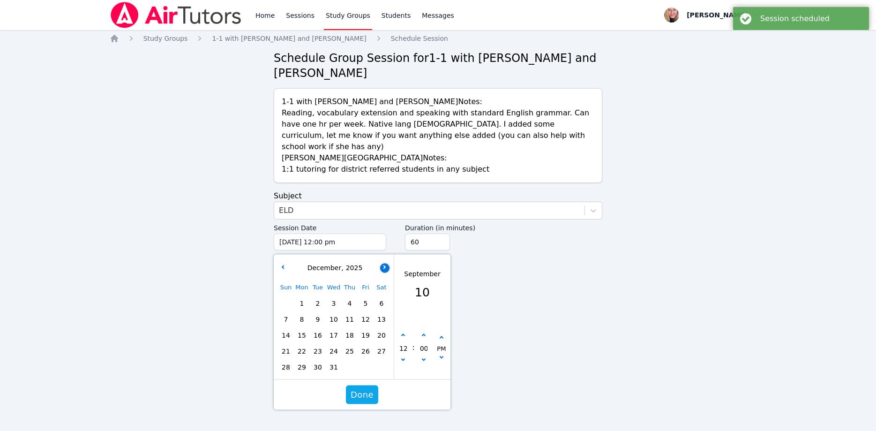
click at [386, 263] on button "button" at bounding box center [384, 267] width 9 height 9
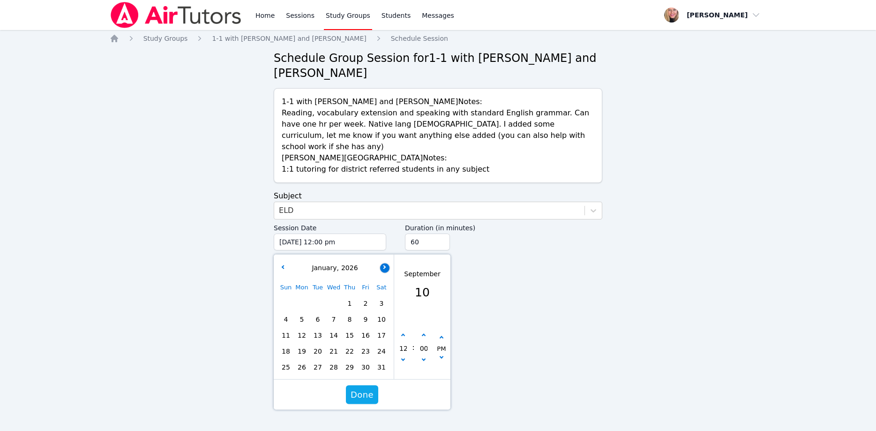
click at [386, 263] on button "button" at bounding box center [384, 267] width 9 height 9
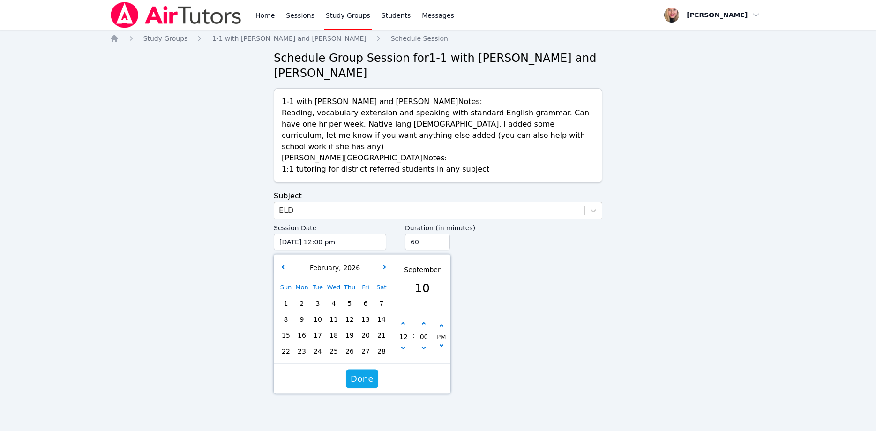
click at [353, 345] on span "26" at bounding box center [349, 351] width 13 height 13
click at [406, 344] on button "button" at bounding box center [403, 348] width 9 height 9
click at [407, 344] on button "button" at bounding box center [403, 348] width 9 height 9
click at [444, 321] on button "button" at bounding box center [441, 325] width 9 height 9
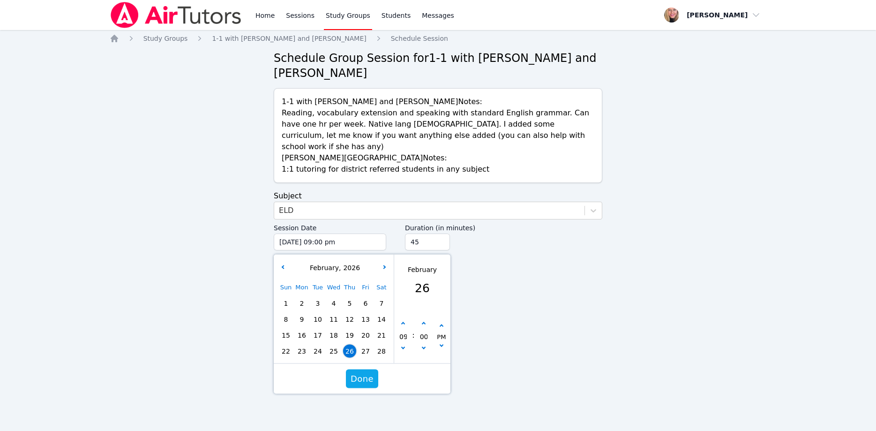
click at [441, 233] on input "45" at bounding box center [427, 241] width 45 height 17
click at [441, 233] on input "30" at bounding box center [427, 241] width 45 height 17
click at [360, 372] on span "Done" at bounding box center [362, 378] width 23 height 13
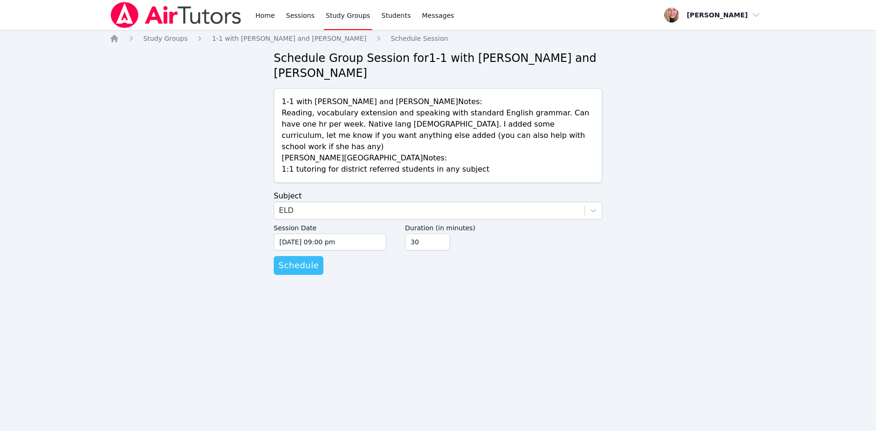
click at [293, 256] on button "Schedule" at bounding box center [299, 265] width 50 height 19
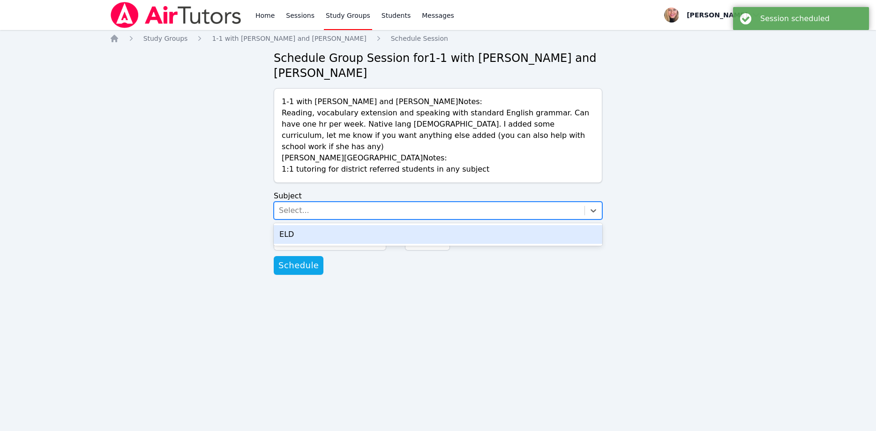
click at [315, 202] on div "Select..." at bounding box center [429, 210] width 310 height 17
click at [323, 225] on div "ELD" at bounding box center [438, 234] width 329 height 19
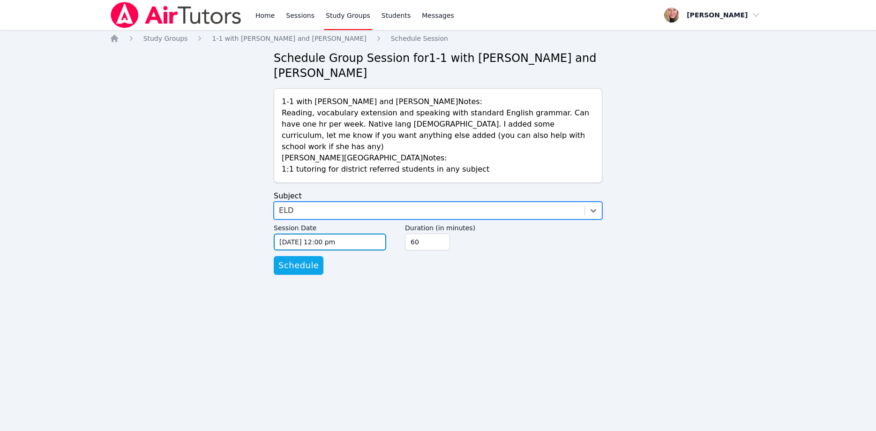
click at [346, 233] on input "09/10/2025 12:00 pm" at bounding box center [330, 241] width 113 height 17
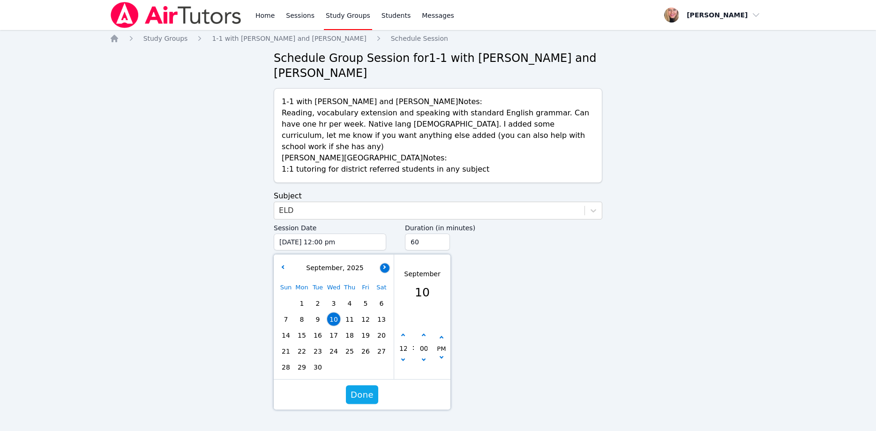
click at [384, 263] on button "button" at bounding box center [384, 267] width 9 height 9
click at [381, 263] on div "October , 2025" at bounding box center [334, 268] width 116 height 10
click at [384, 263] on button "button" at bounding box center [384, 267] width 9 height 9
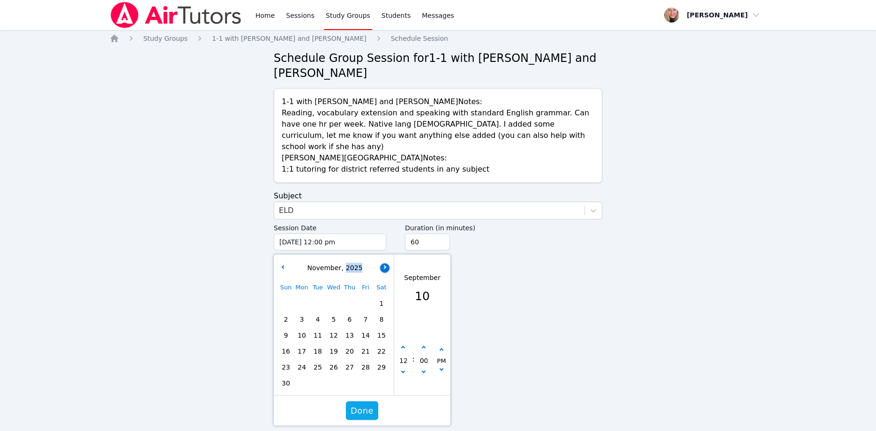
click at [384, 265] on icon "button" at bounding box center [384, 267] width 4 height 4
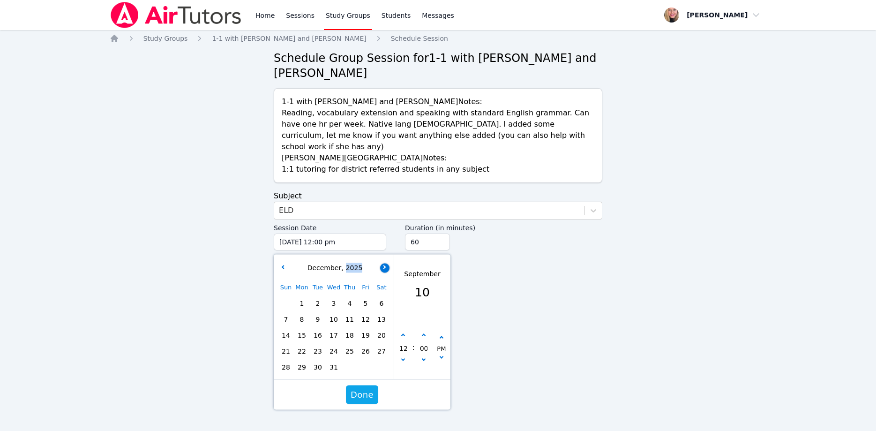
click at [384, 265] on icon "button" at bounding box center [384, 267] width 4 height 4
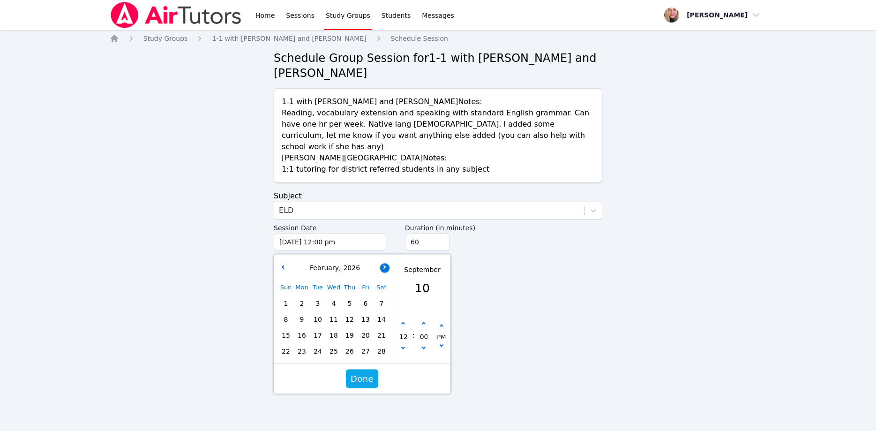
click at [384, 265] on icon "button" at bounding box center [384, 267] width 4 height 4
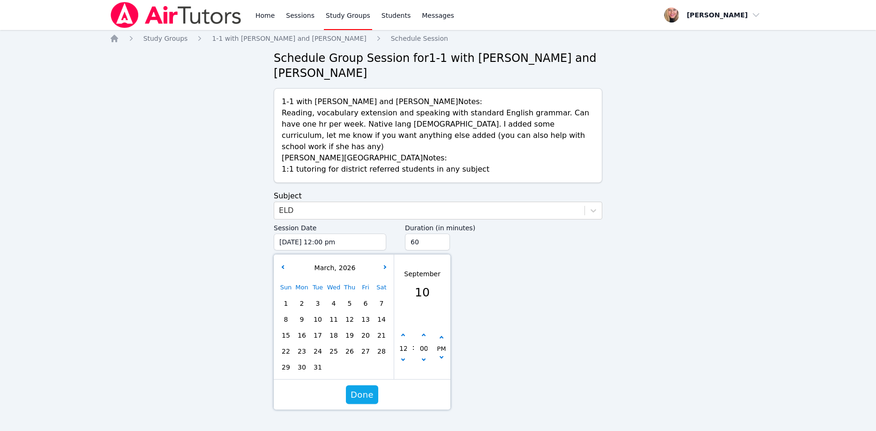
click at [299, 297] on span "2" at bounding box center [301, 303] width 13 height 13
click at [403, 356] on button "button" at bounding box center [403, 360] width 9 height 9
click at [443, 354] on button "button" at bounding box center [441, 358] width 9 height 9
click at [442, 233] on input "45" at bounding box center [427, 241] width 45 height 17
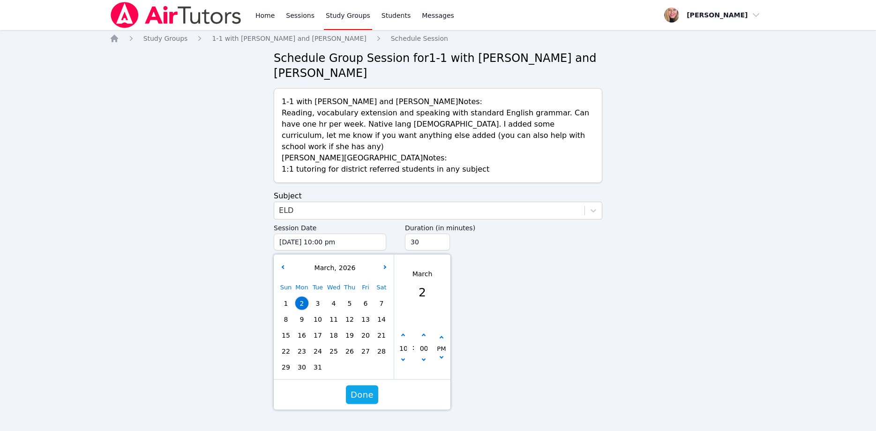
click at [442, 233] on input "30" at bounding box center [427, 241] width 45 height 17
click at [362, 388] on span "Done" at bounding box center [362, 394] width 23 height 13
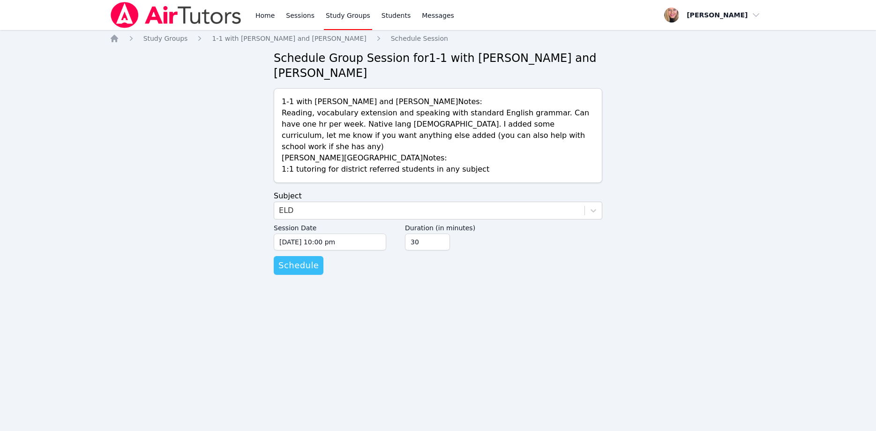
click at [312, 259] on span "Schedule" at bounding box center [298, 265] width 40 height 13
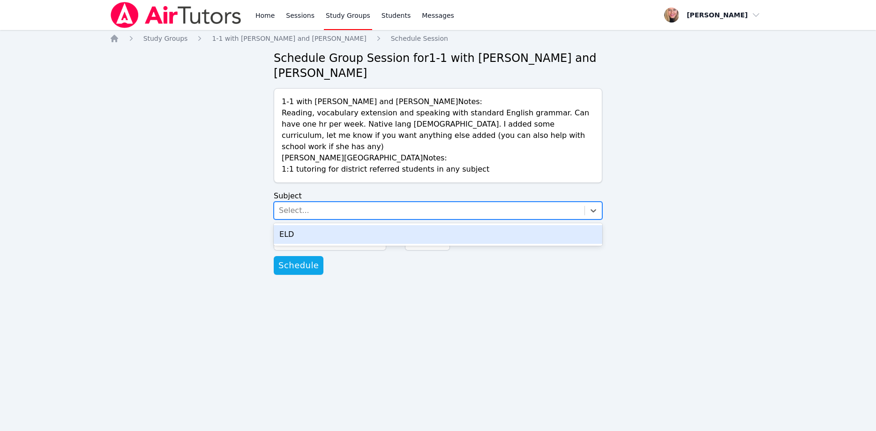
click at [348, 202] on div "Select..." at bounding box center [429, 210] width 310 height 17
click at [354, 225] on div "ELD" at bounding box center [438, 234] width 329 height 19
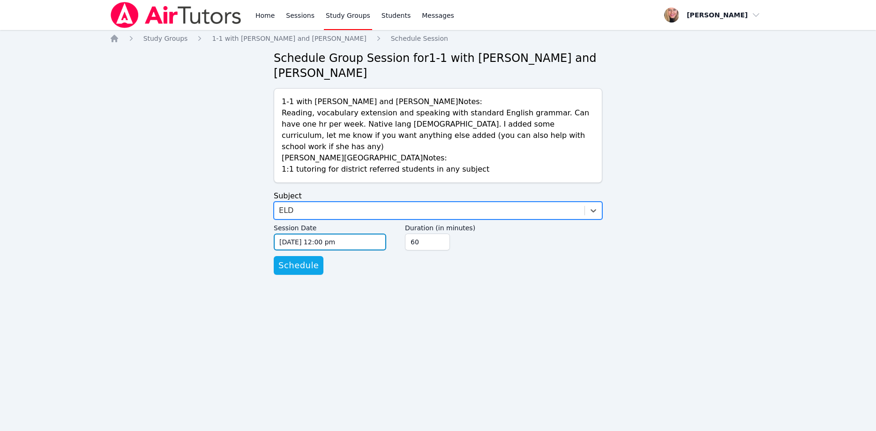
click at [364, 233] on input "09/10/2025 12:00 pm" at bounding box center [330, 241] width 113 height 17
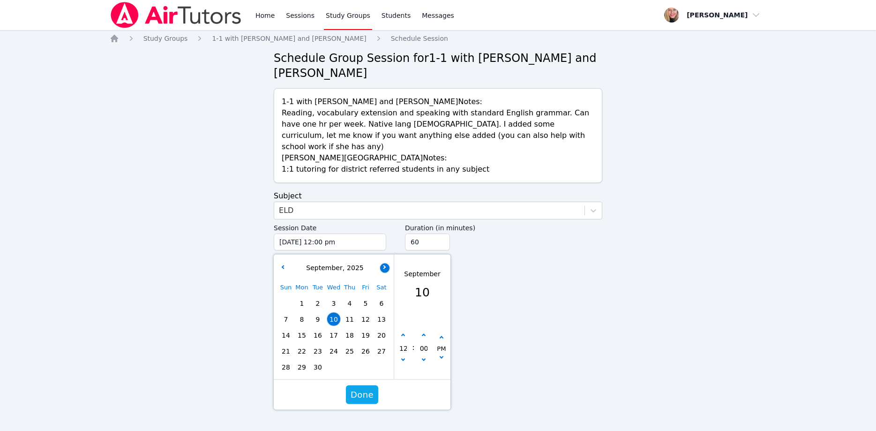
click at [387, 263] on button "button" at bounding box center [384, 267] width 9 height 9
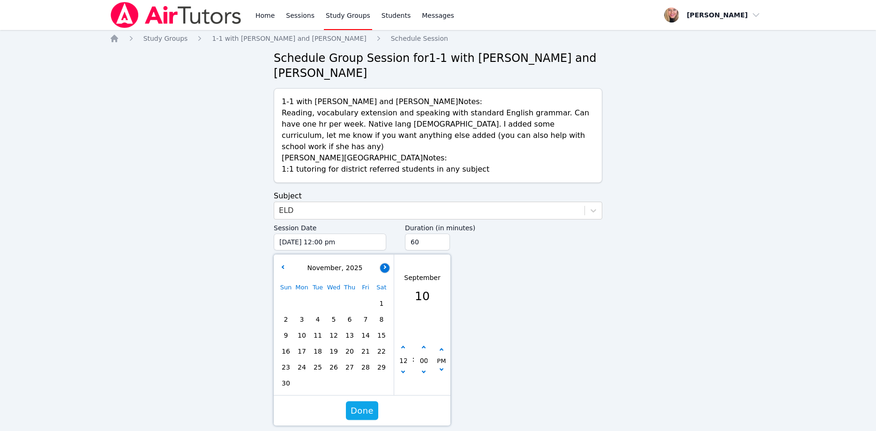
click at [387, 263] on button "button" at bounding box center [384, 267] width 9 height 9
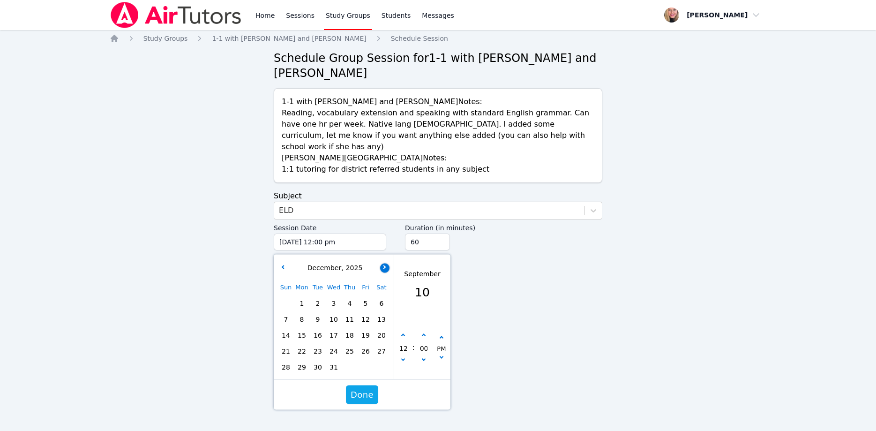
click at [387, 263] on button "button" at bounding box center [384, 267] width 9 height 9
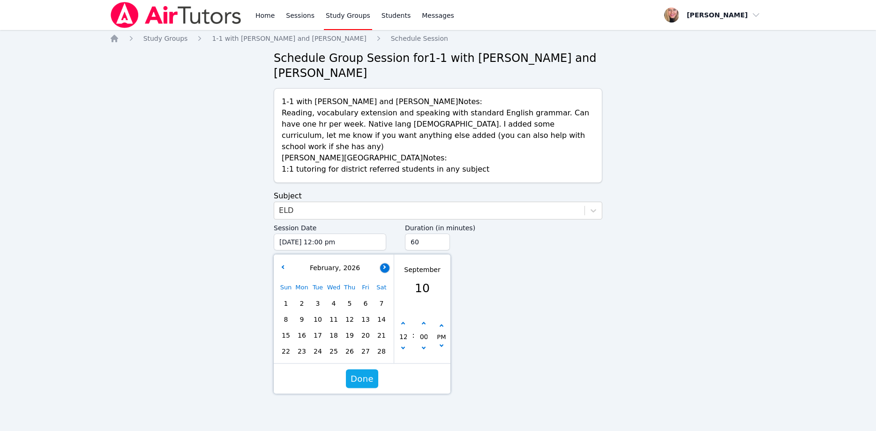
click at [387, 263] on button "button" at bounding box center [384, 267] width 9 height 9
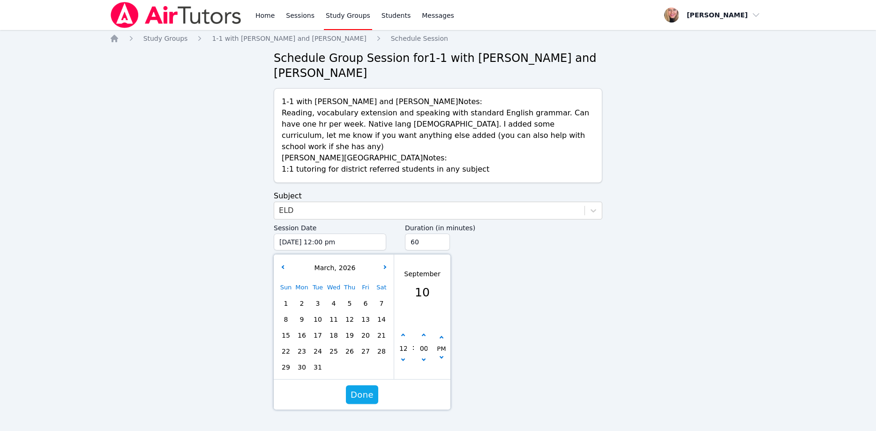
click at [351, 297] on span "5" at bounding box center [349, 303] width 13 height 13
click at [401, 340] on input "12" at bounding box center [403, 348] width 9 height 16
click at [404, 357] on icon "button" at bounding box center [403, 359] width 4 height 4
click at [405, 356] on button "button" at bounding box center [403, 360] width 9 height 9
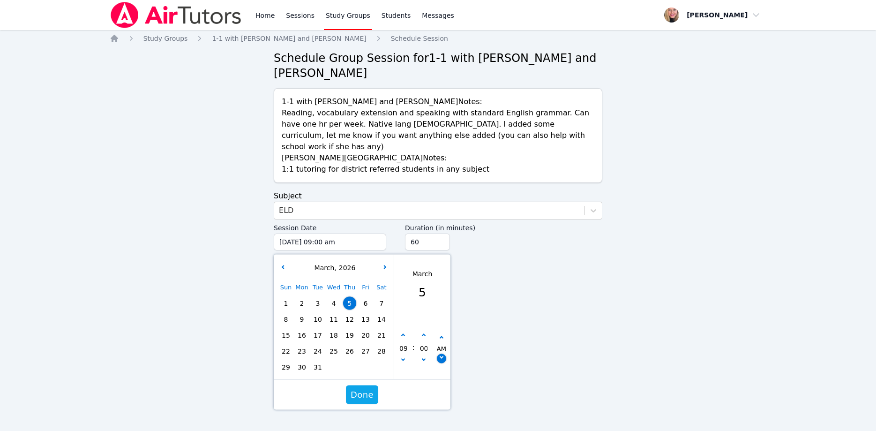
click at [444, 354] on button "button" at bounding box center [441, 358] width 9 height 9
click at [441, 233] on input "45" at bounding box center [427, 241] width 45 height 17
click at [441, 233] on input "30" at bounding box center [427, 241] width 45 height 17
click at [366, 388] on span "Done" at bounding box center [362, 394] width 23 height 13
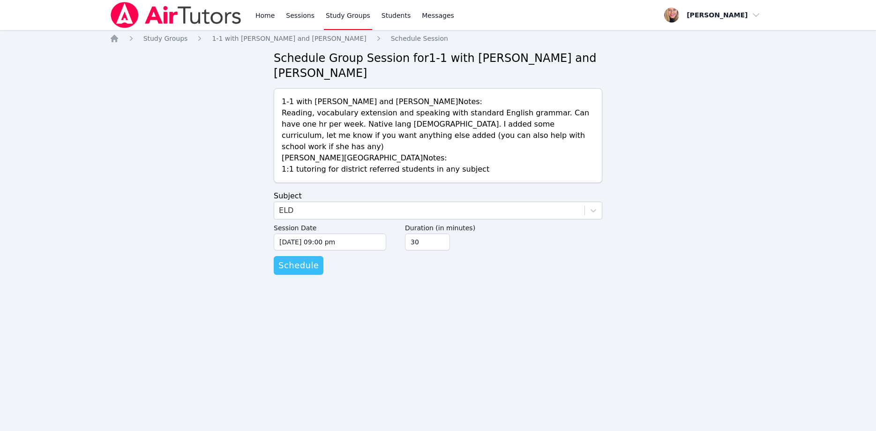
click at [307, 259] on span "Schedule" at bounding box center [298, 265] width 40 height 13
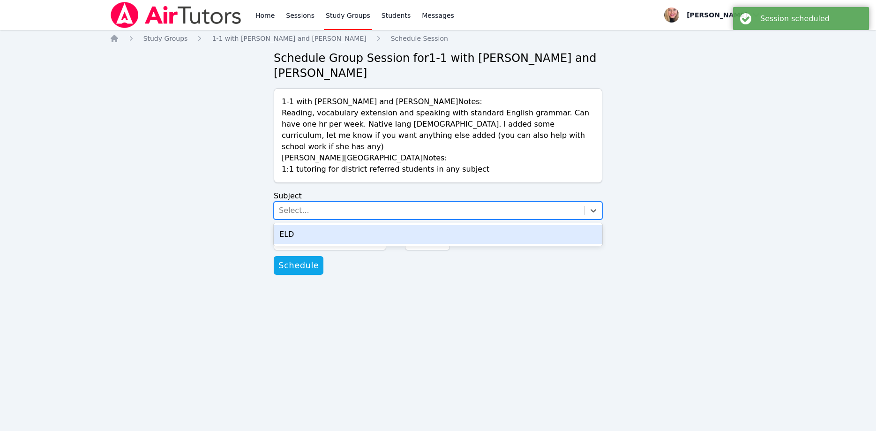
click at [281, 205] on div "Select..." at bounding box center [294, 210] width 30 height 11
click at [293, 225] on div "ELD" at bounding box center [438, 234] width 329 height 19
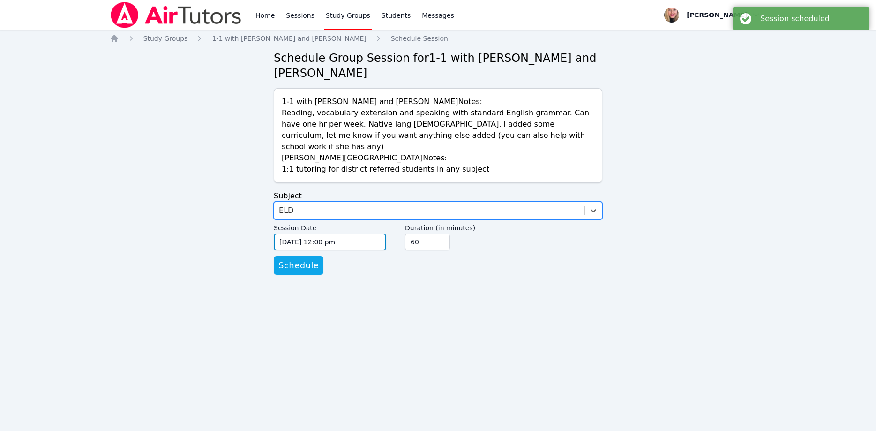
click at [309, 233] on input "09/10/2025 12:00 pm" at bounding box center [330, 241] width 113 height 17
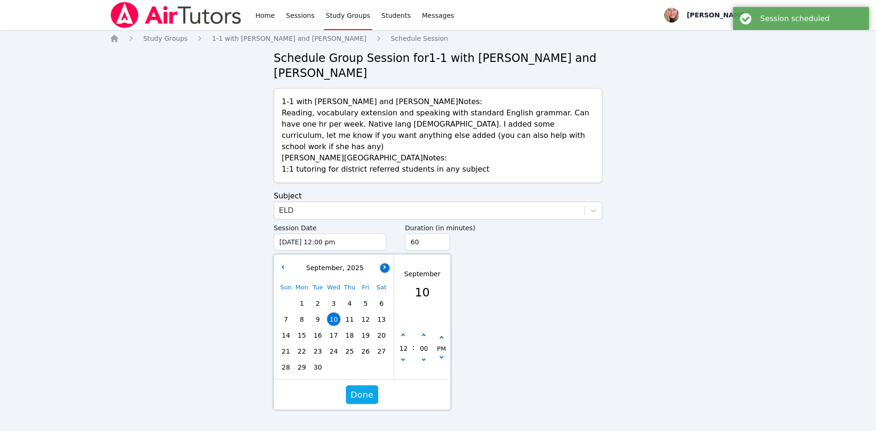
click at [385, 263] on button "button" at bounding box center [384, 267] width 9 height 9
click at [385, 265] on icon "button" at bounding box center [384, 267] width 4 height 4
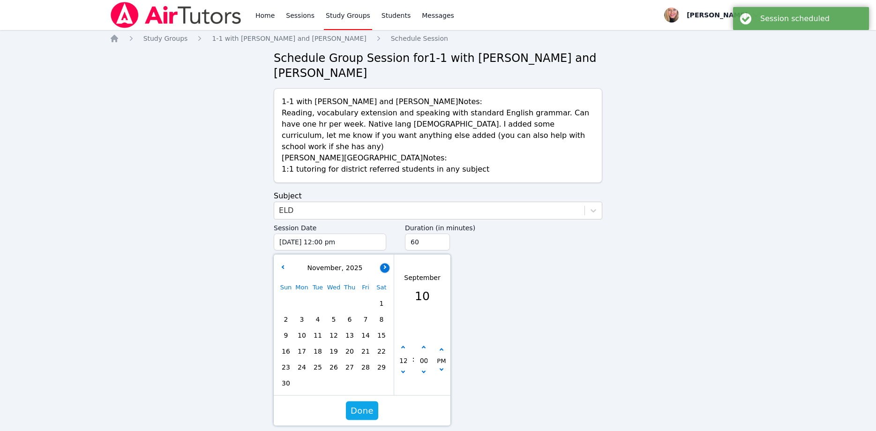
click at [385, 265] on icon "button" at bounding box center [384, 267] width 4 height 4
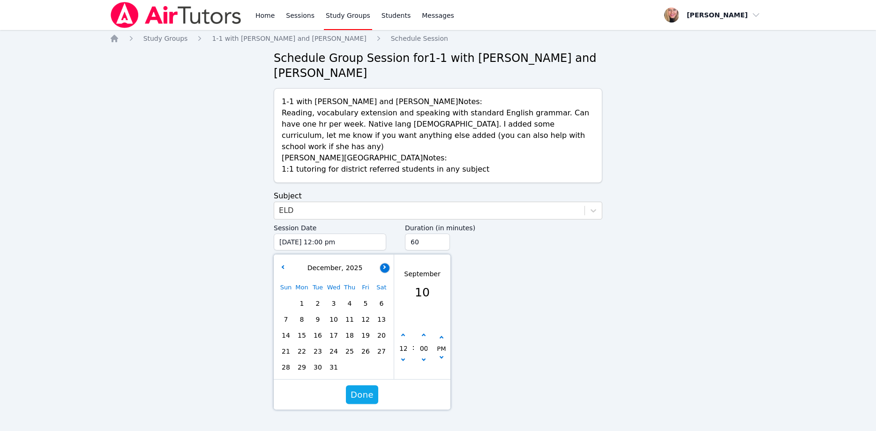
click at [385, 265] on icon "button" at bounding box center [384, 267] width 4 height 4
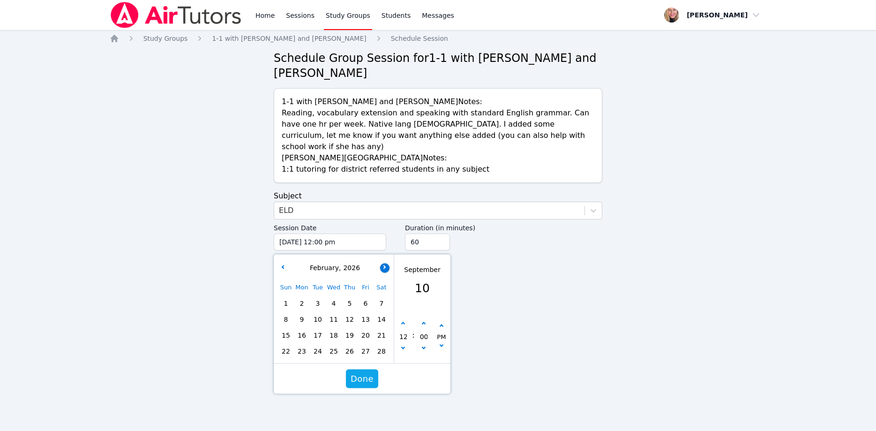
click at [385, 265] on icon "button" at bounding box center [384, 267] width 4 height 4
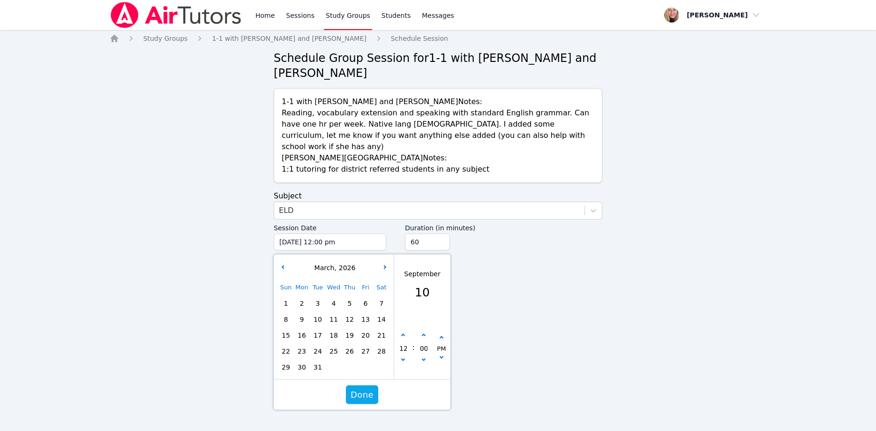
click at [306, 313] on span "9" at bounding box center [301, 319] width 13 height 13
click at [403, 357] on icon "button" at bounding box center [403, 359] width 4 height 4
click
drag, startPoint x: 369, startPoint y: 364, endPoint x: 367, endPoint y: 350, distance: 13.7
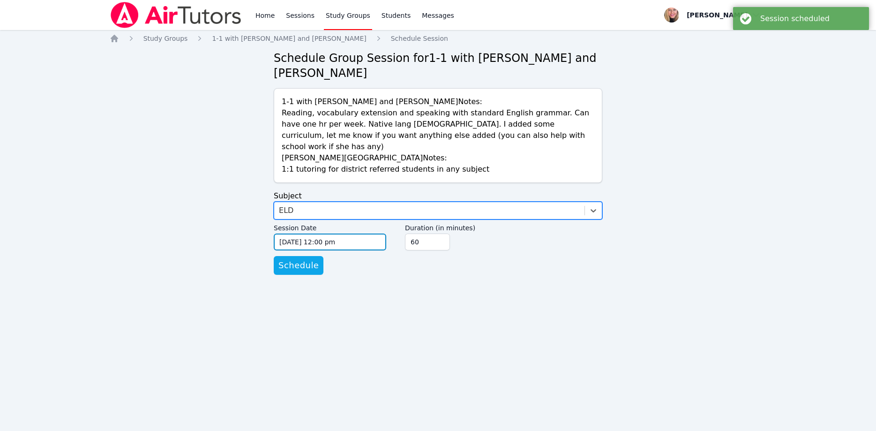
drag, startPoint x: 346, startPoint y: 211, endPoint x: 355, endPoint y: 217, distance: 10.9
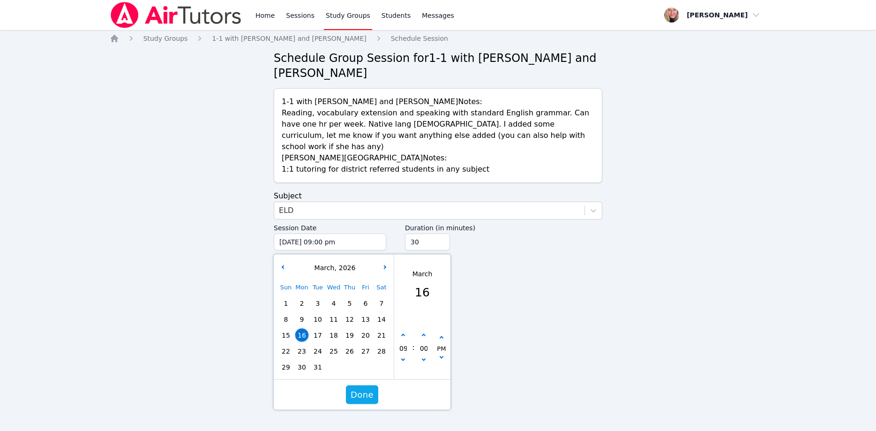
drag, startPoint x: 368, startPoint y: 369, endPoint x: 367, endPoint y: 363, distance: 5.2
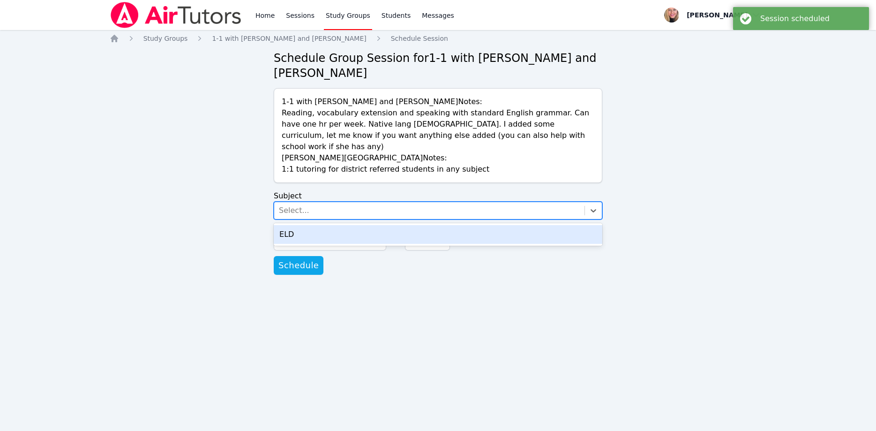
drag, startPoint x: 382, startPoint y: 189, endPoint x: 379, endPoint y: 197, distance: 8.8
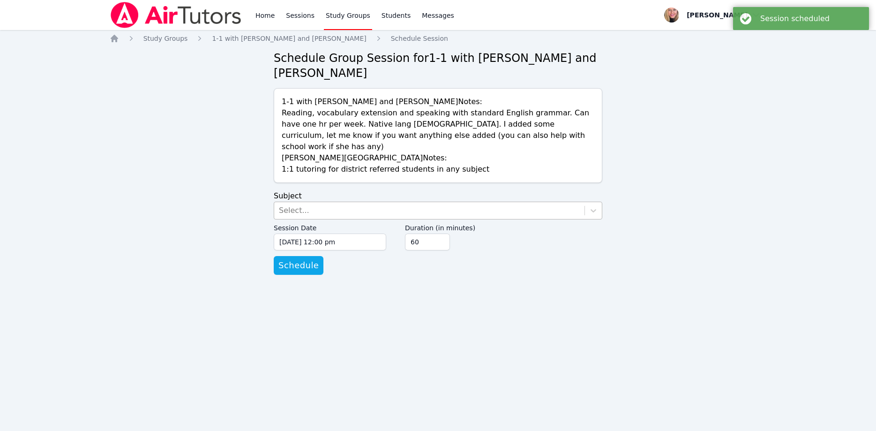
drag, startPoint x: 311, startPoint y: 183, endPoint x: 309, endPoint y: 188, distance: 5.0
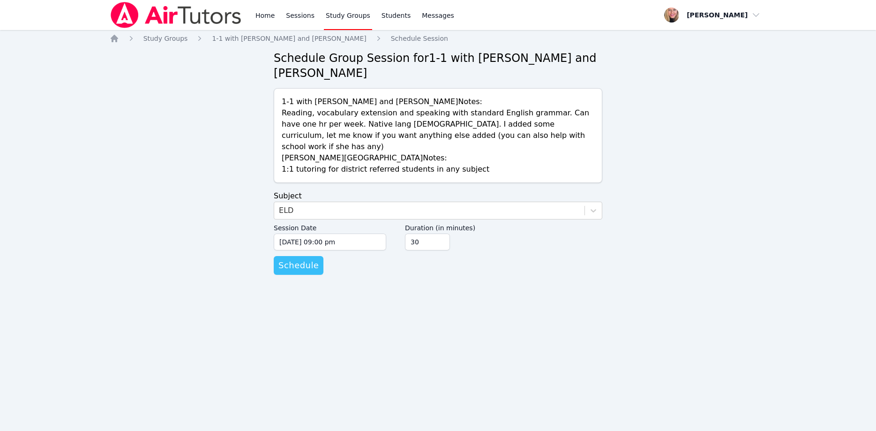
drag, startPoint x: 308, startPoint y: 239, endPoint x: 315, endPoint y: 211, distance: 28.5
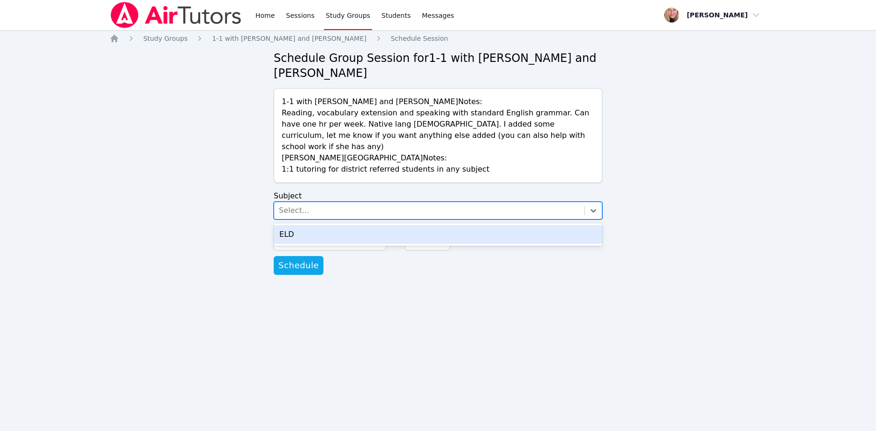
drag, startPoint x: 385, startPoint y: 209, endPoint x: 376, endPoint y: 211, distance: 9.5
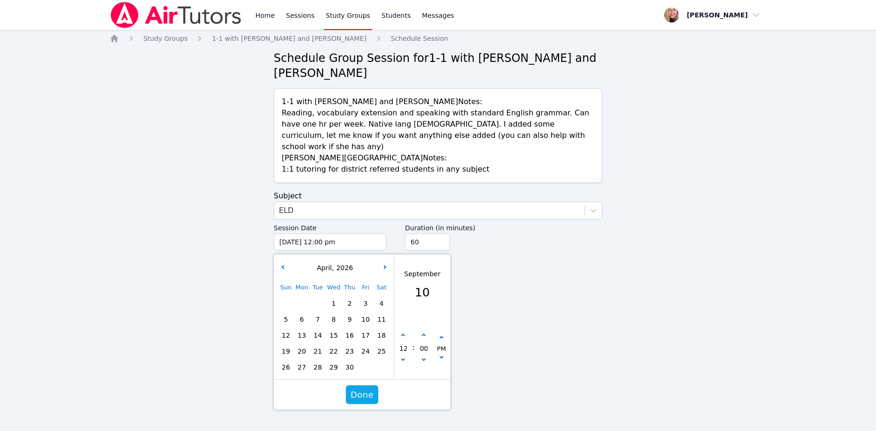
drag, startPoint x: 301, startPoint y: 339, endPoint x: 311, endPoint y: 337, distance: 9.9
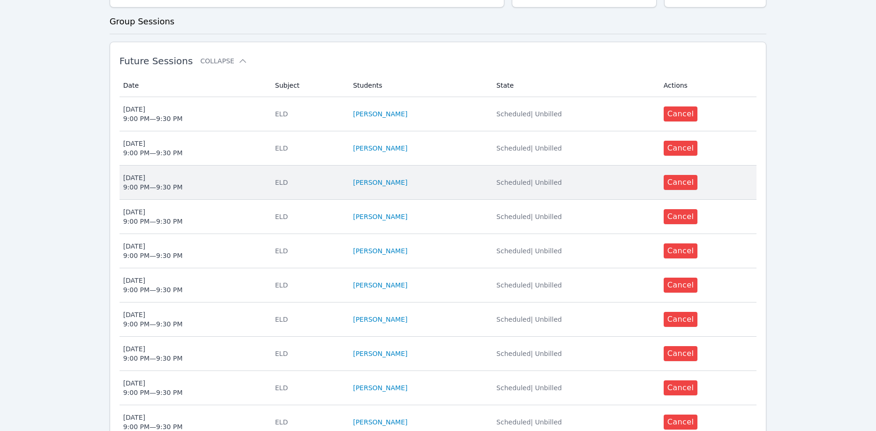
scroll to position [239, 0]
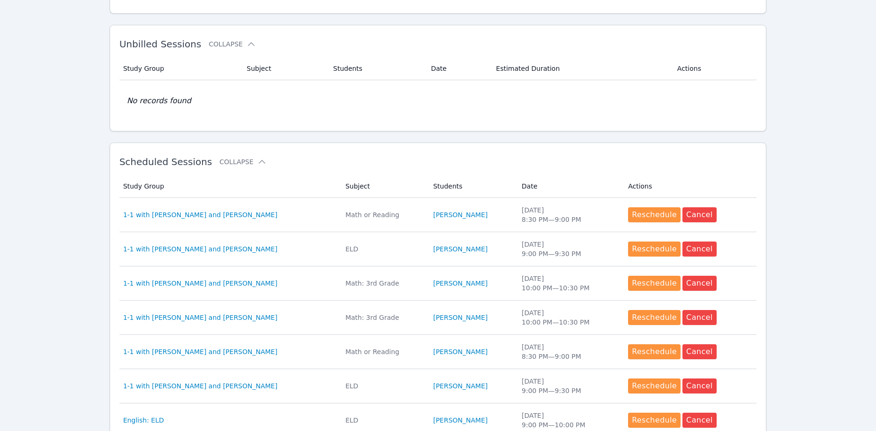
scroll to position [191, 0]
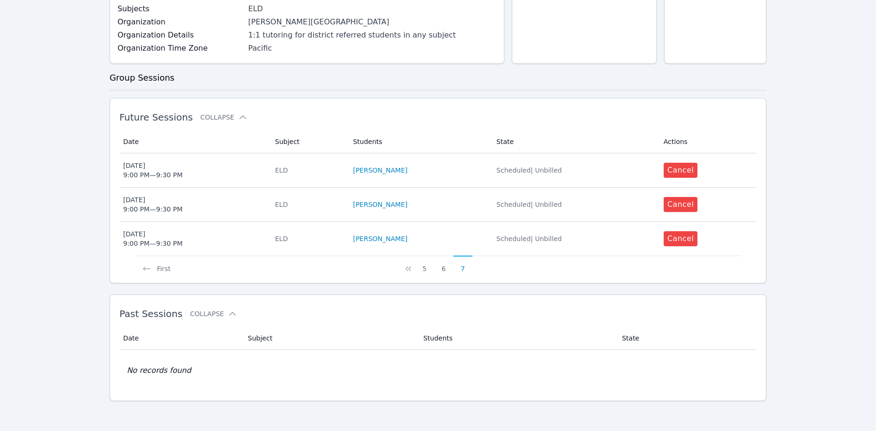
scroll to position [142, 0]
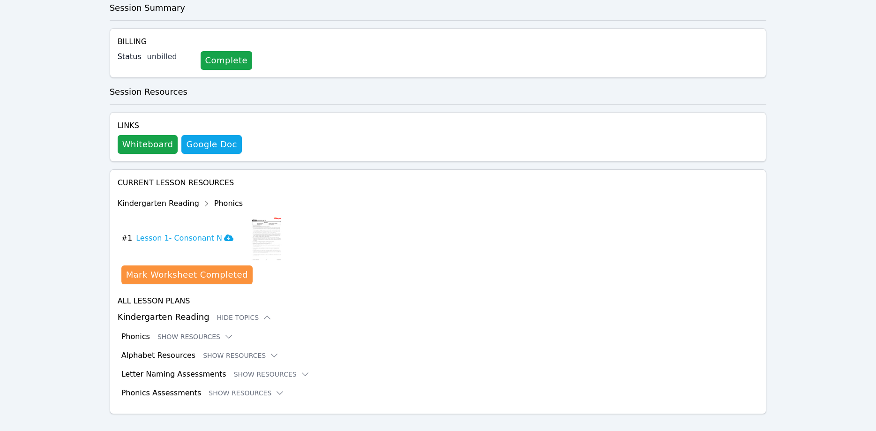
scroll to position [251, 0]
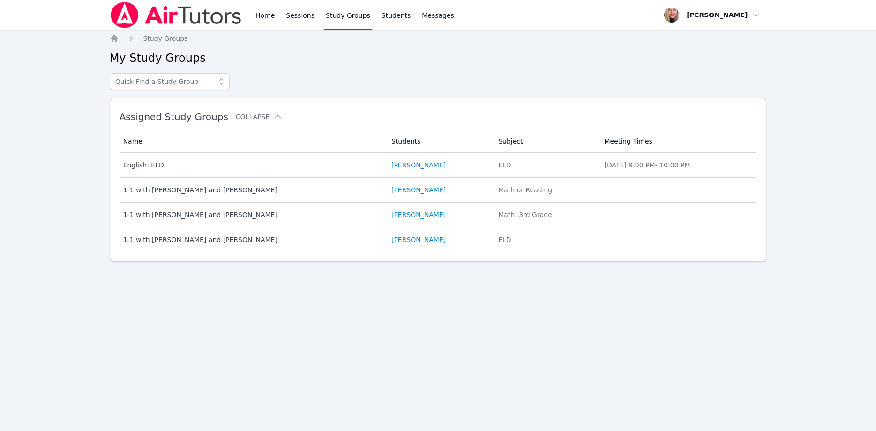
click at [876, 45] on div "Home Sessions Study Groups Students Messages Open user menu Asia [PERSON_NAME] …" at bounding box center [438, 215] width 876 height 431
click at [123, 15] on img at bounding box center [176, 15] width 133 height 26
